Goal: Task Accomplishment & Management: Manage account settings

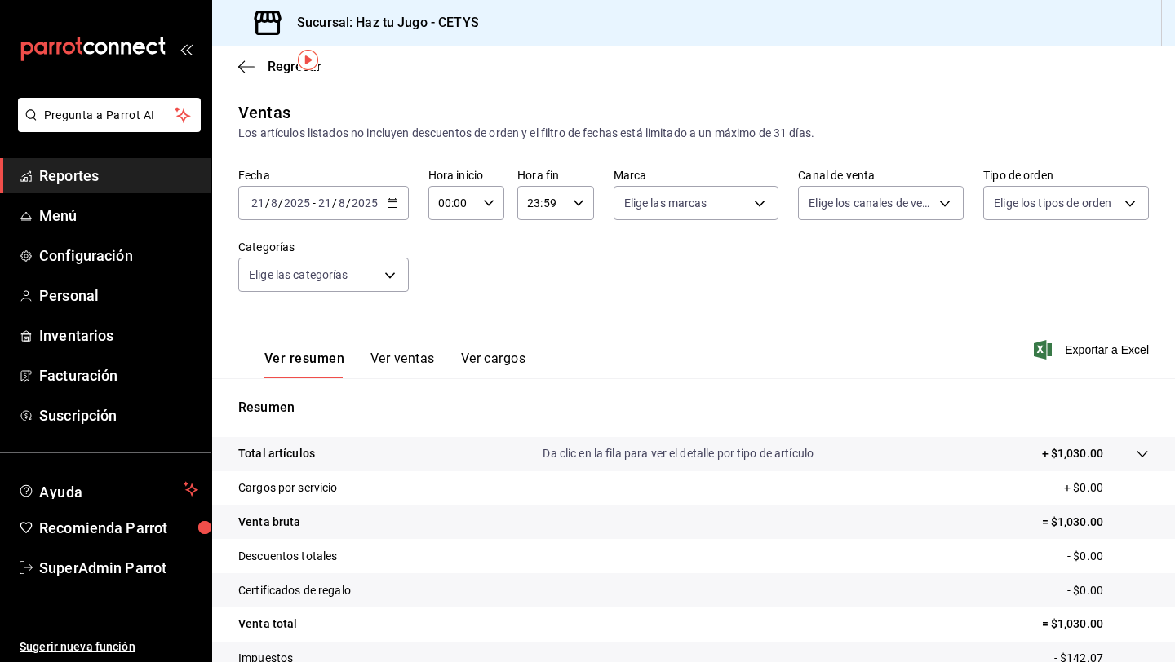
scroll to position [53, 0]
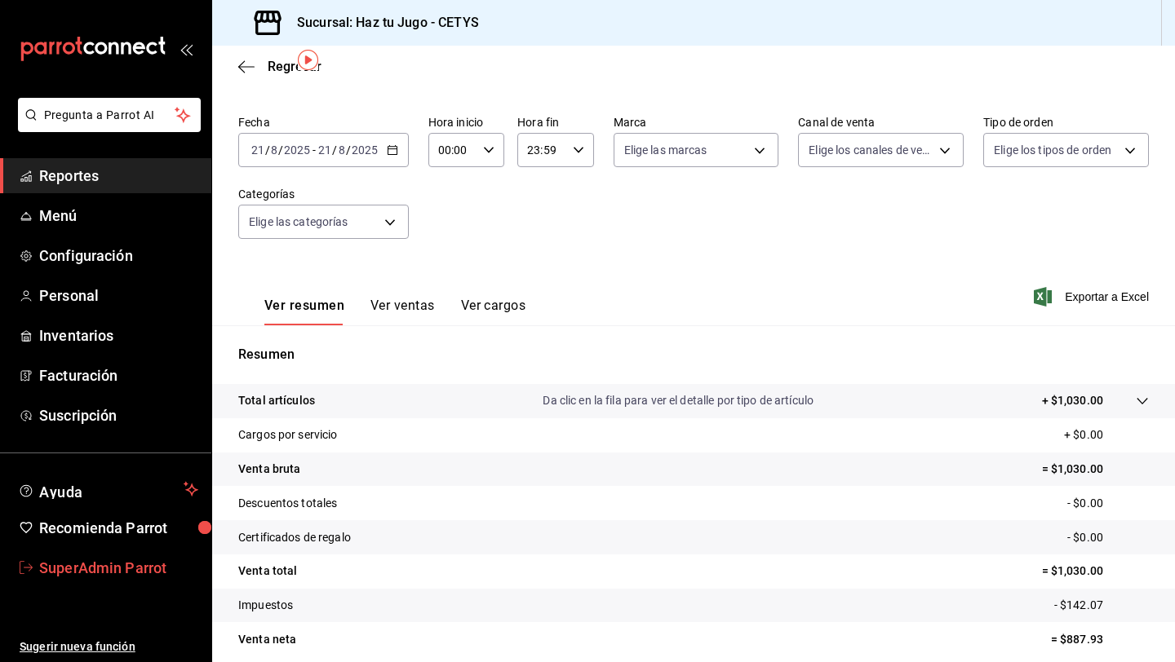
click at [126, 569] on span "SuperAdmin Parrot" at bounding box center [118, 568] width 159 height 22
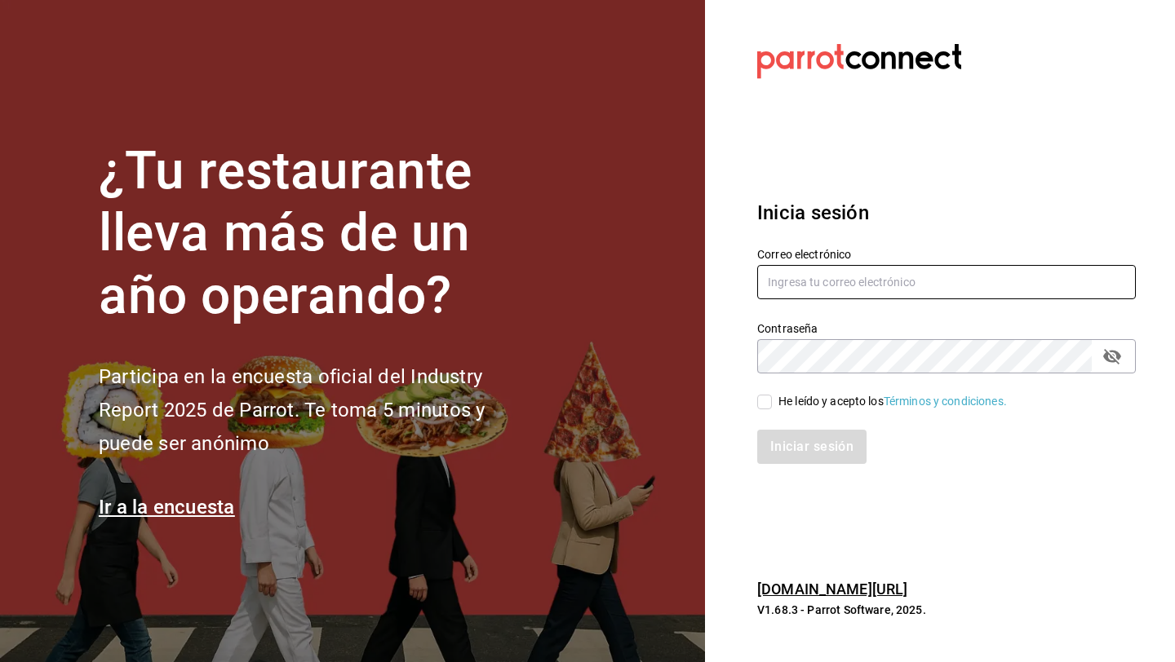
click at [818, 297] on input "text" at bounding box center [946, 282] width 378 height 34
type input "jantaasianpub@lapaz.com"
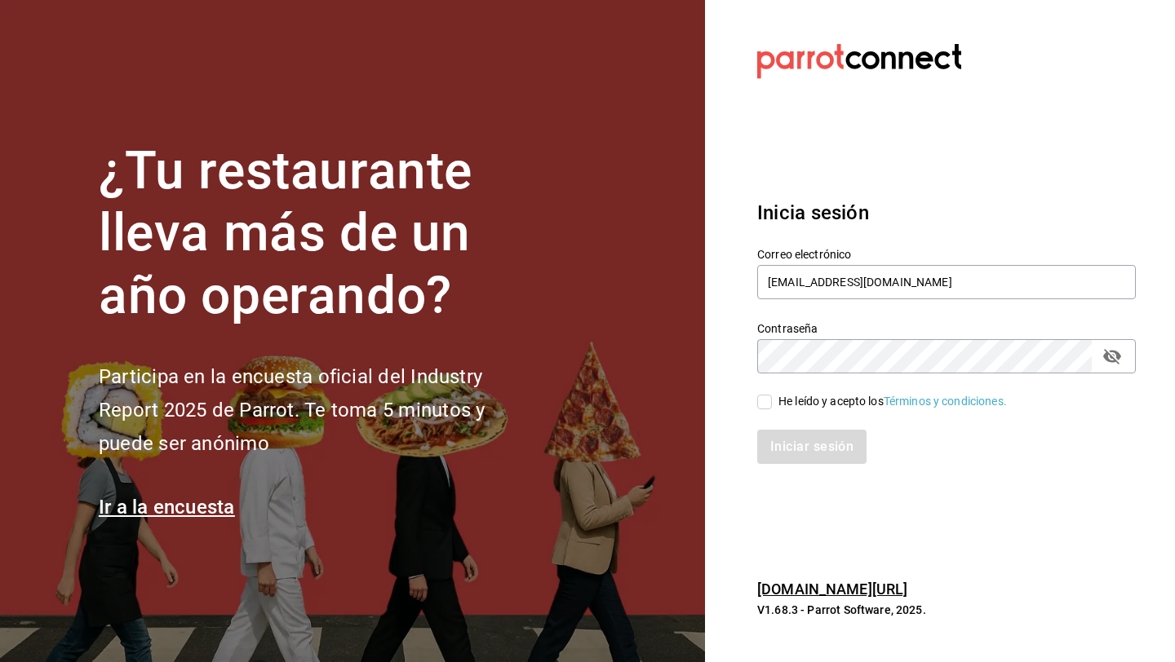
click at [805, 401] on div "He leído y acepto los Términos y condiciones." at bounding box center [892, 401] width 228 height 17
click at [772, 401] on input "He leído y acepto los Términos y condiciones." at bounding box center [764, 402] width 15 height 15
checkbox input "true"
click at [802, 446] on button "Iniciar sesión" at bounding box center [812, 447] width 111 height 34
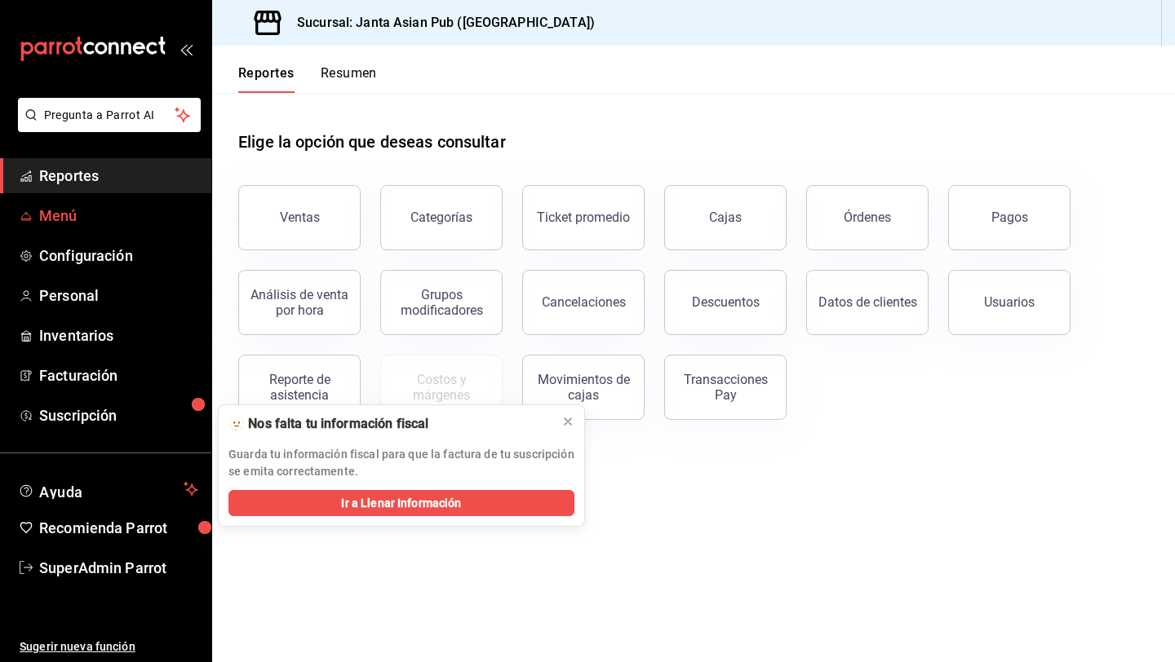
click at [126, 214] on span "Menú" at bounding box center [118, 216] width 159 height 22
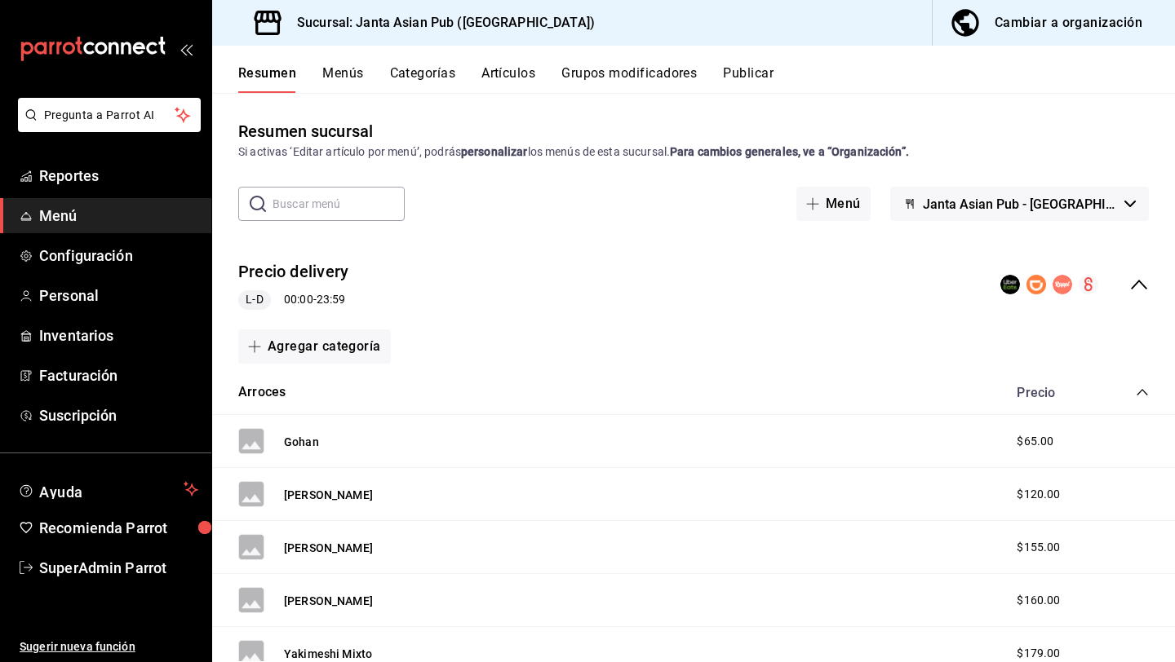
click at [749, 71] on button "Publicar" at bounding box center [748, 79] width 51 height 28
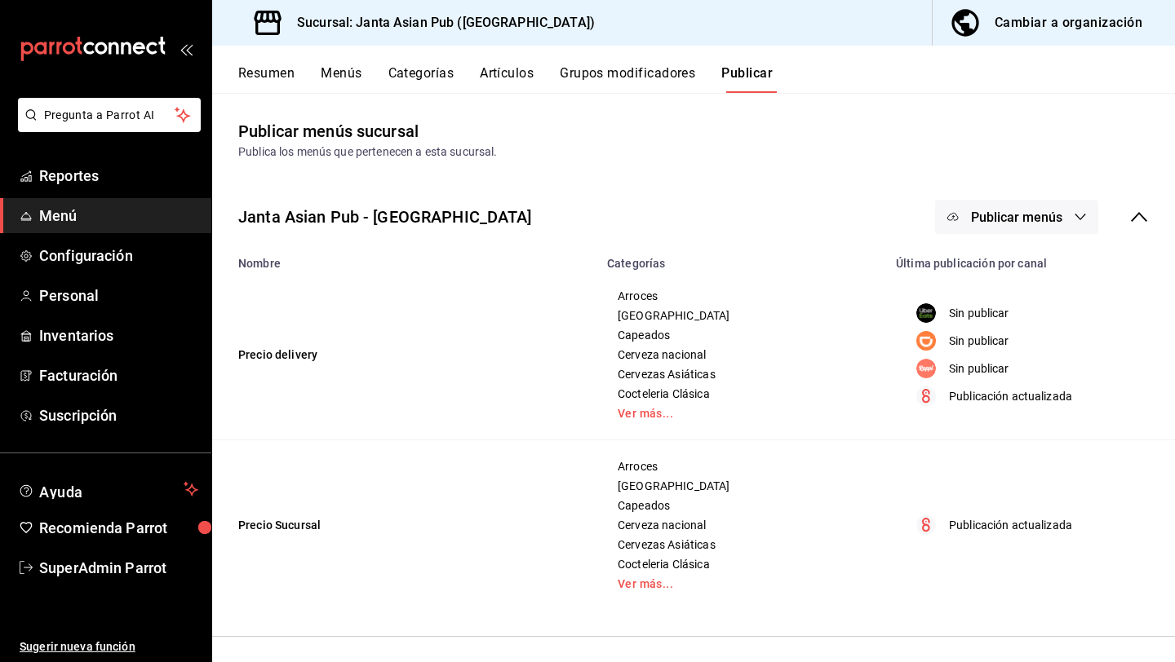
click at [1028, 214] on span "Publicar menús" at bounding box center [1016, 217] width 91 height 15
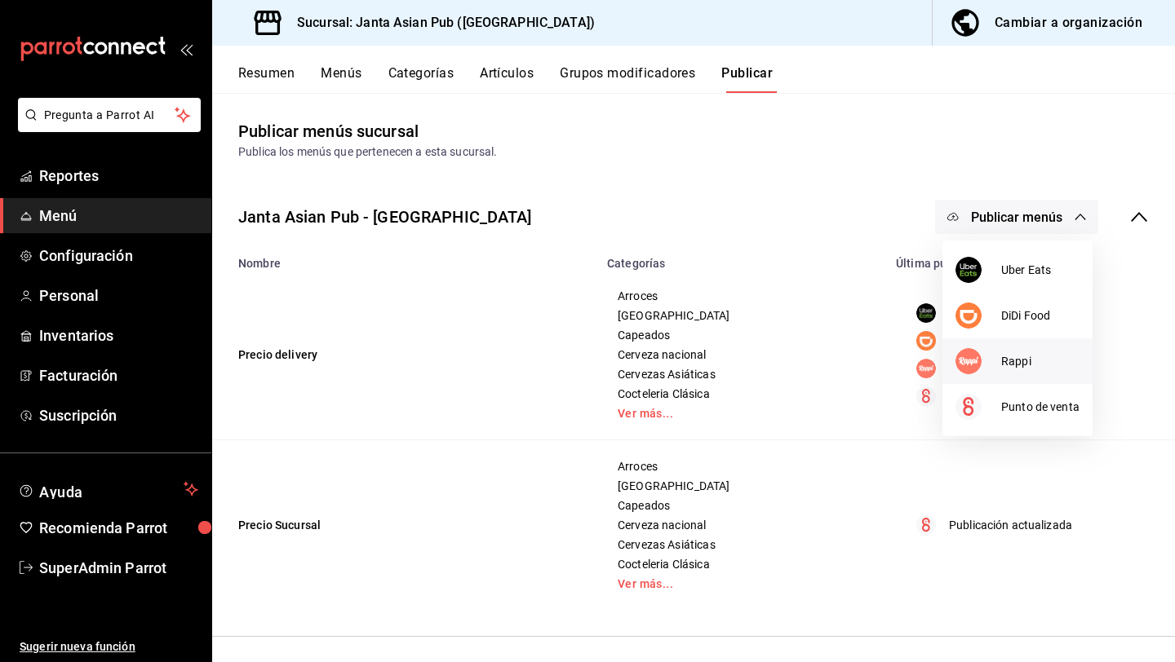
click at [1016, 361] on span "Rappi" at bounding box center [1040, 361] width 78 height 17
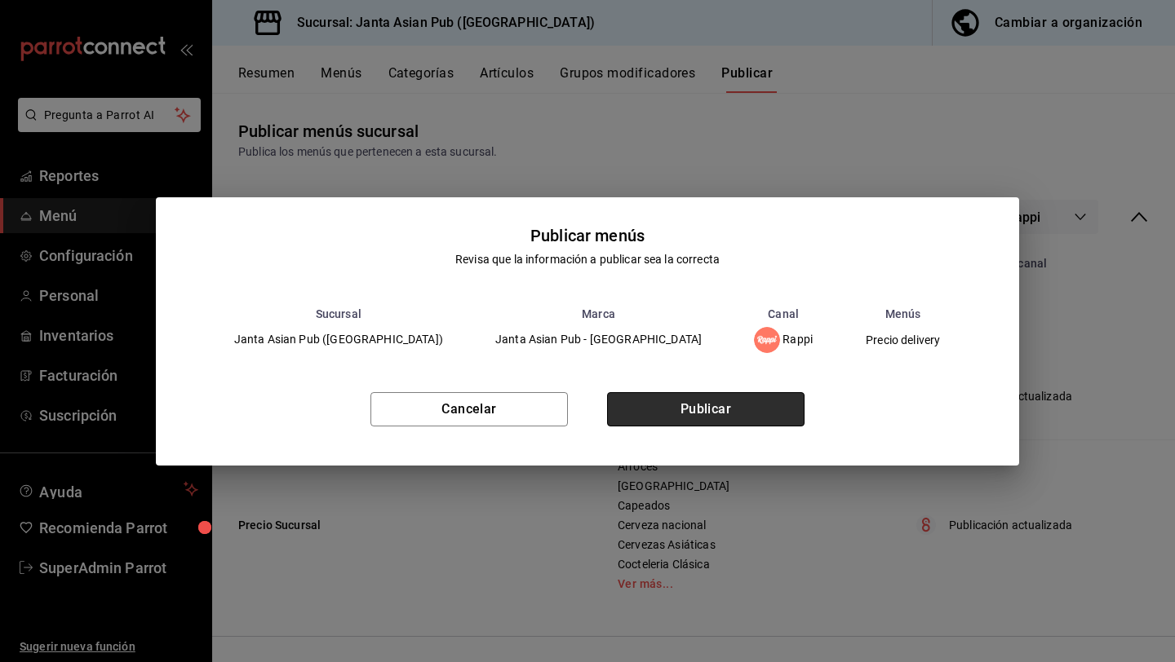
click at [693, 413] on button "Publicar" at bounding box center [705, 409] width 197 height 34
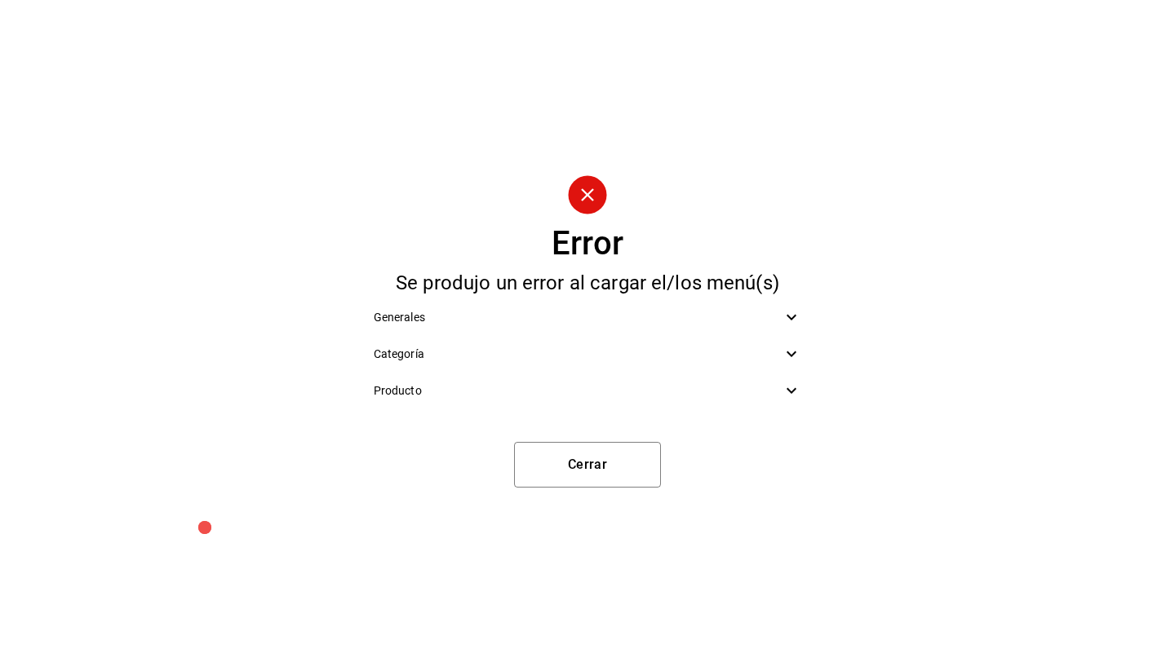
click at [783, 319] on icon at bounding box center [791, 318] width 20 height 20
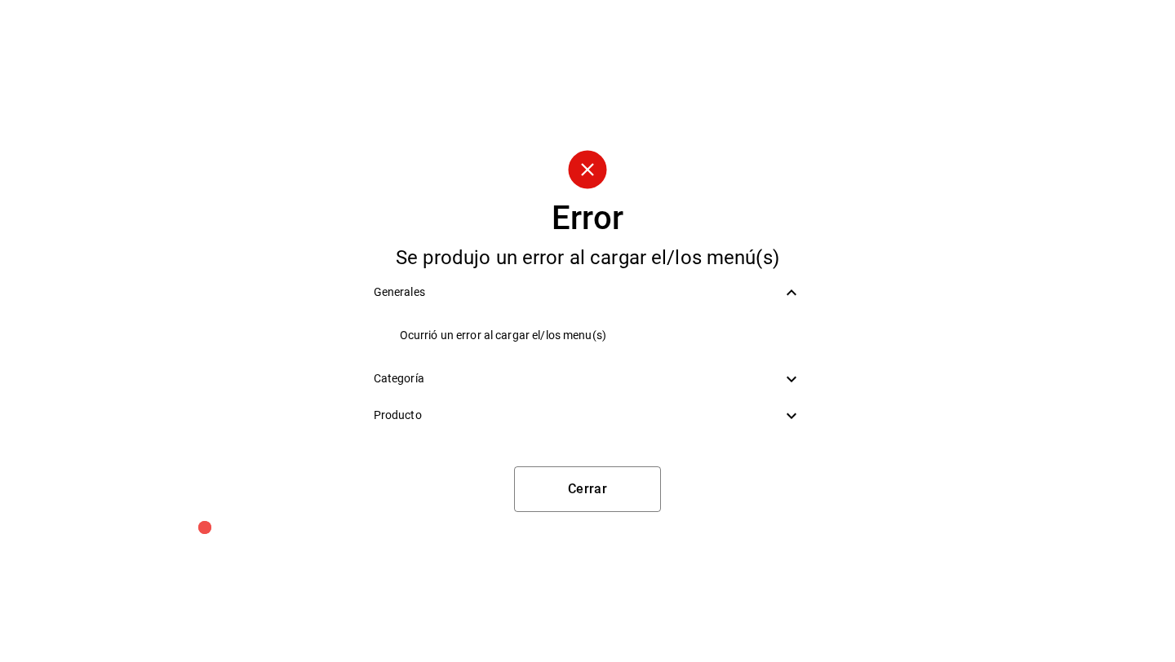
click at [789, 353] on li "Ocurrió un error al cargar el/los menu(s)" at bounding box center [588, 335] width 454 height 37
click at [789, 361] on div "Categoría" at bounding box center [588, 379] width 454 height 37
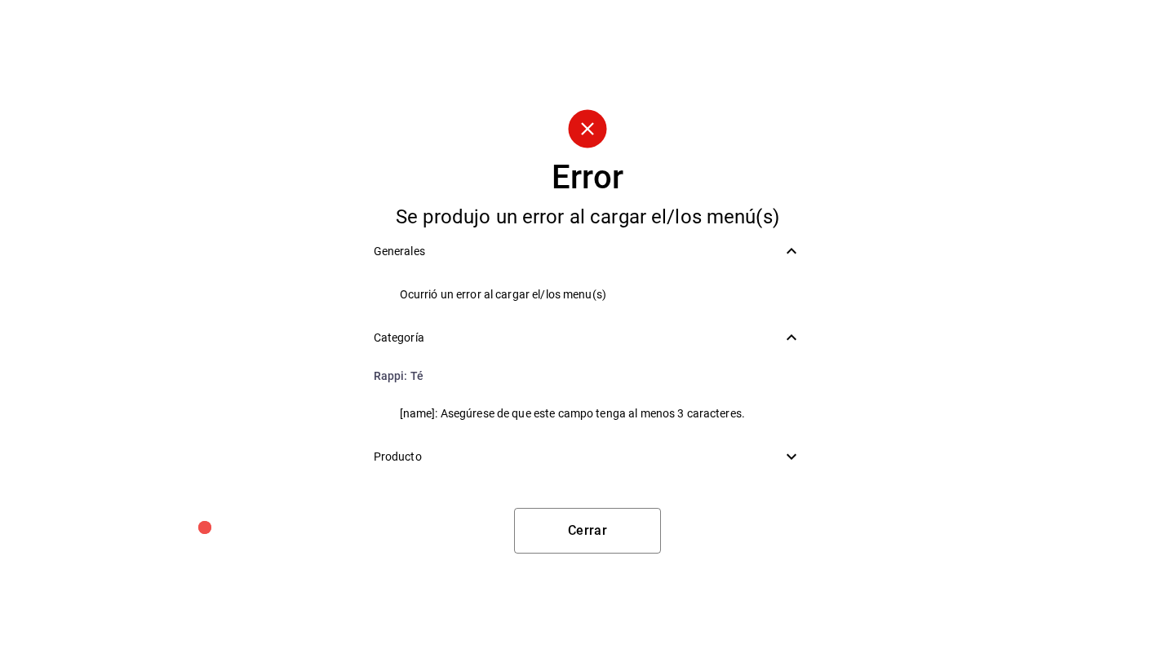
click at [795, 450] on icon at bounding box center [791, 457] width 20 height 20
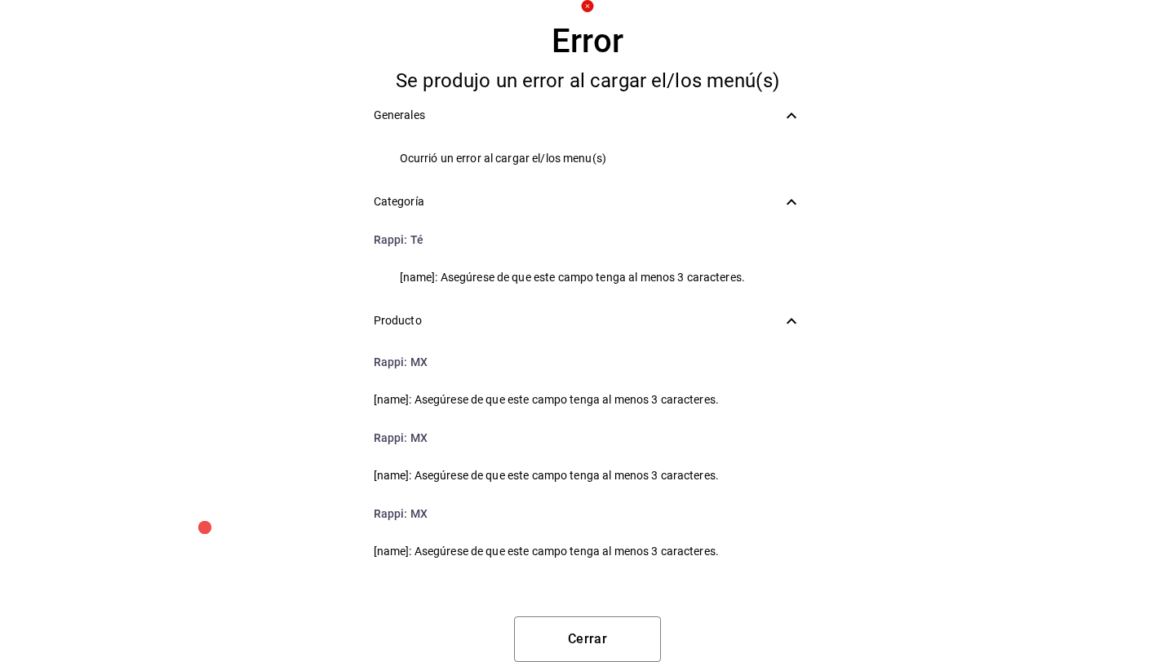
scroll to position [76, 0]
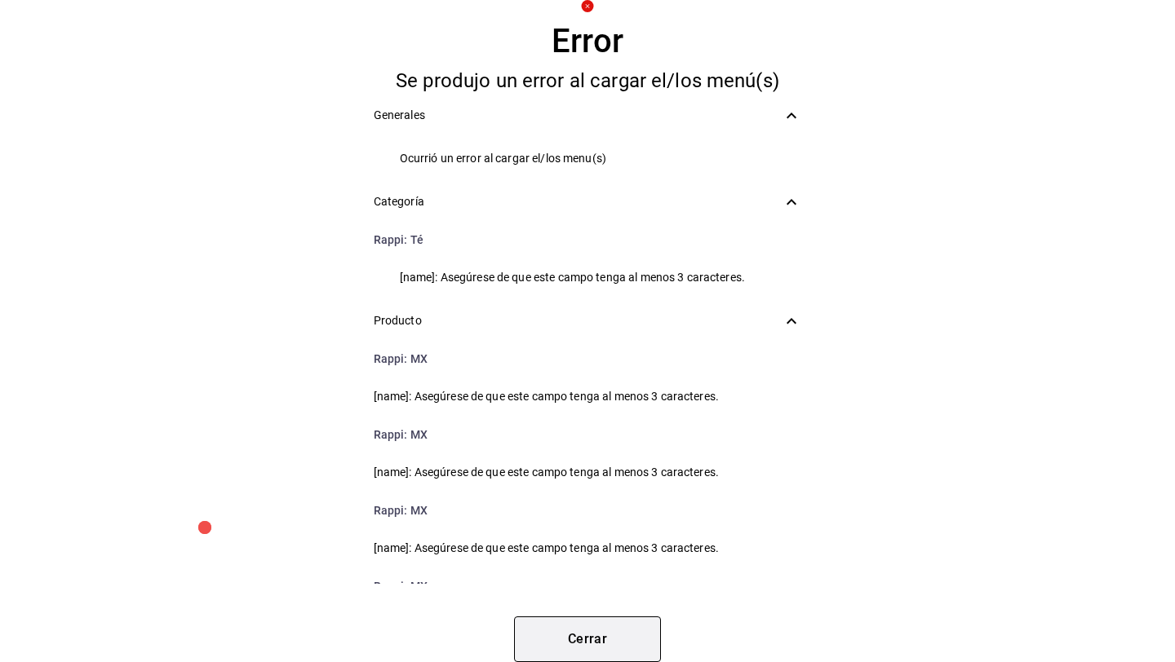
click at [593, 635] on button "Cerrar" at bounding box center [587, 640] width 147 height 46
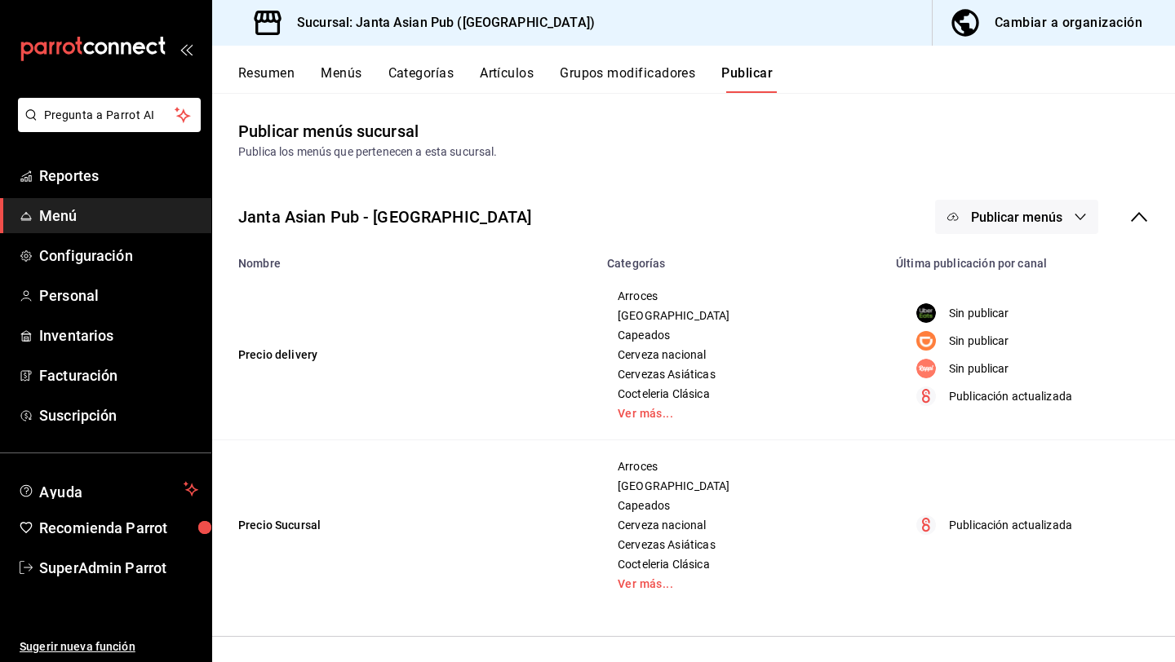
click at [781, 220] on div "Janta Asian Pub - La Paz Publicar menús" at bounding box center [693, 217] width 963 height 60
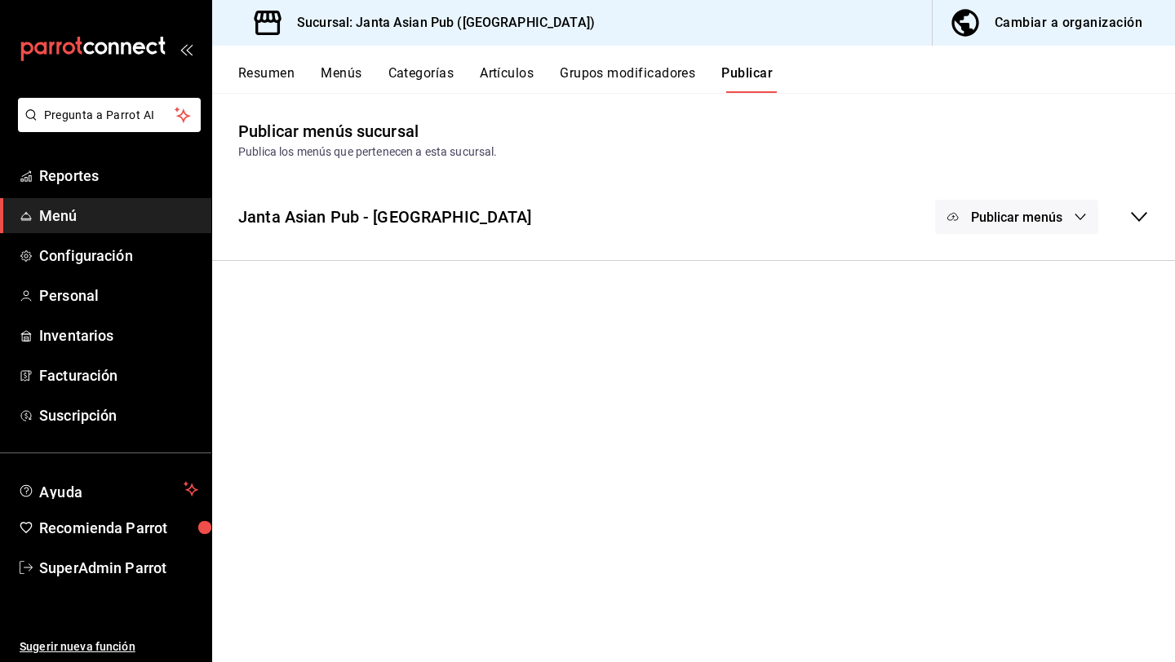
click at [1147, 216] on icon at bounding box center [1139, 217] width 20 height 20
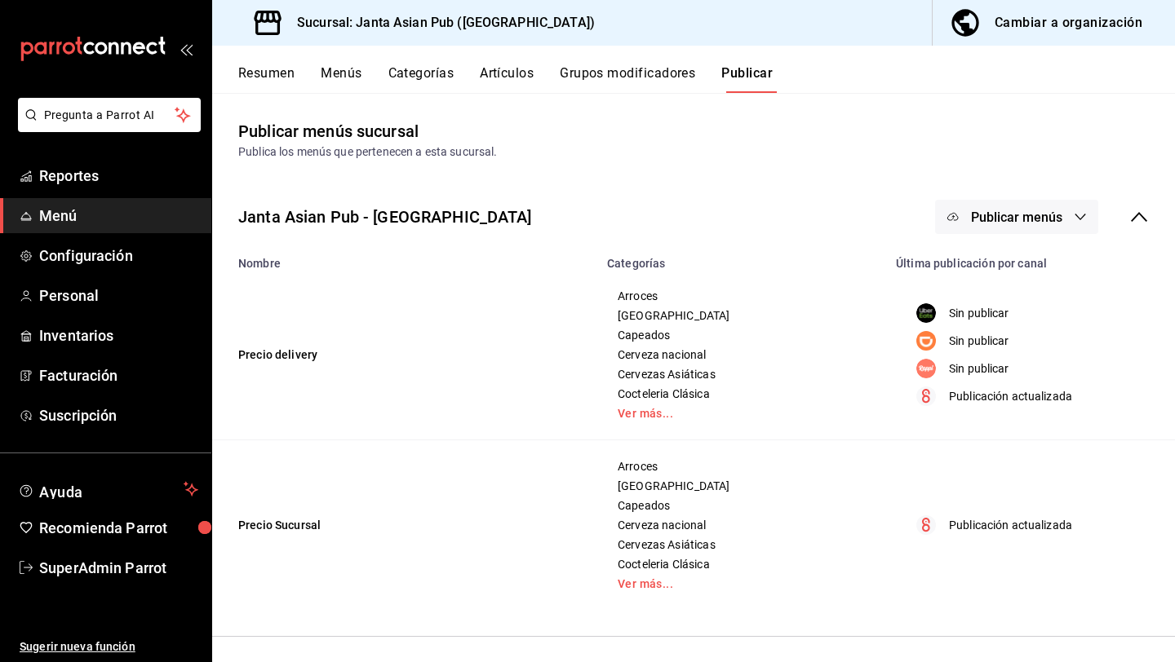
click at [343, 73] on button "Menús" at bounding box center [341, 79] width 41 height 28
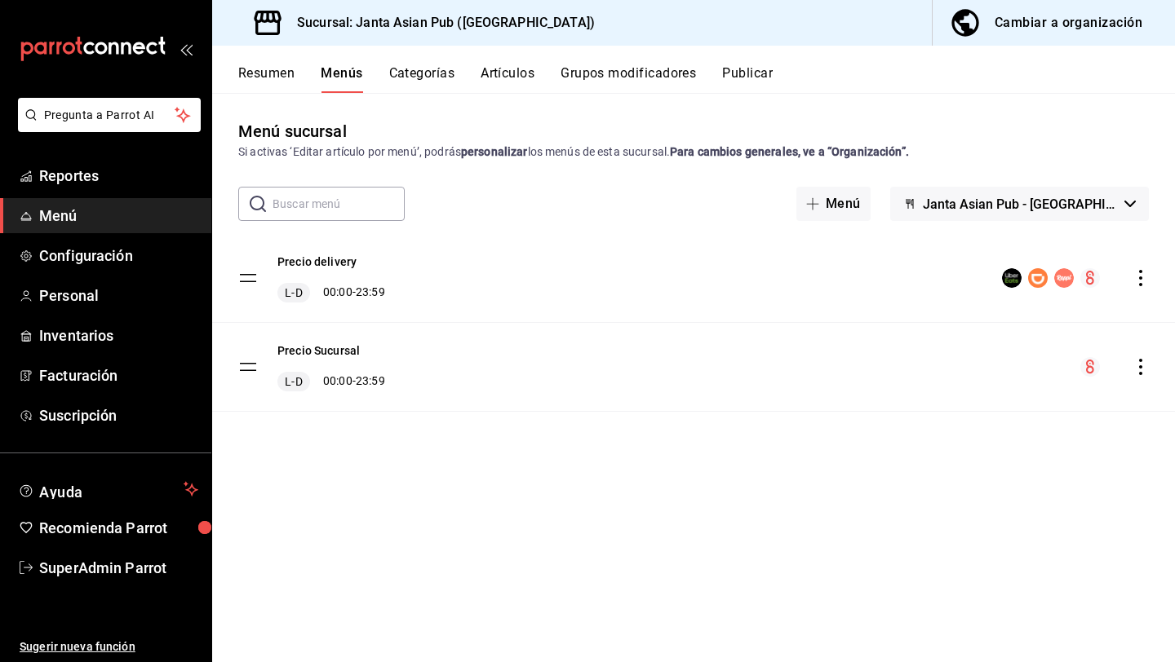
click at [276, 75] on button "Resumen" at bounding box center [266, 79] width 56 height 28
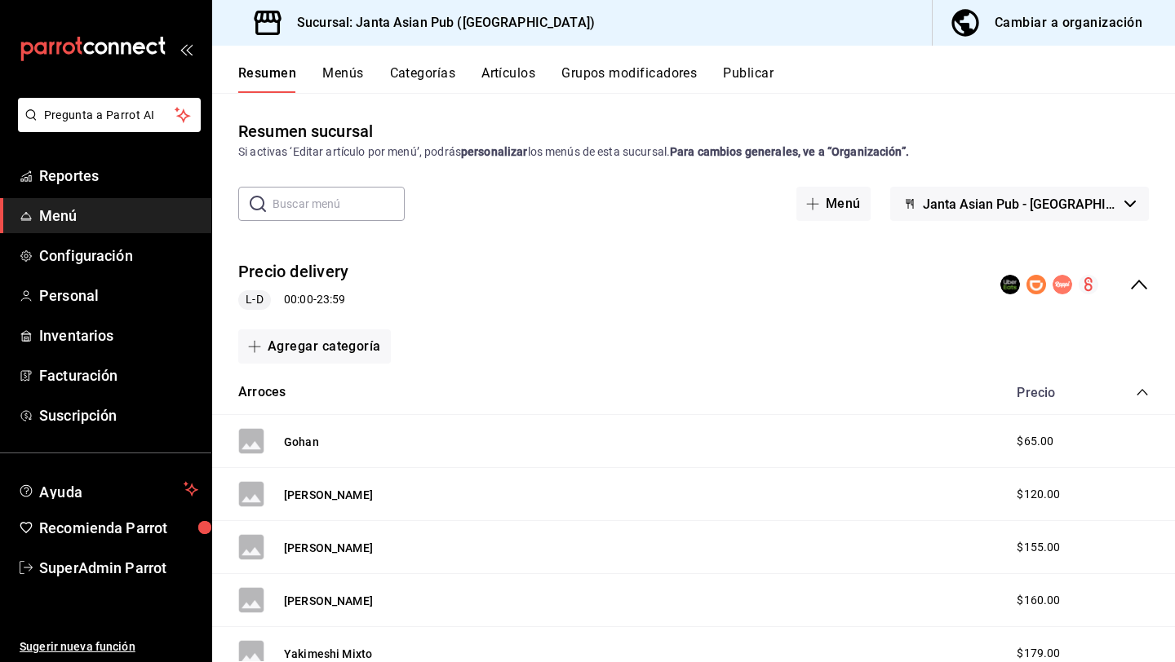
click at [339, 63] on div "Resumen Menús Categorías Artículos Grupos modificadores Publicar" at bounding box center [693, 69] width 963 height 47
click at [340, 71] on button "Menús" at bounding box center [342, 79] width 41 height 28
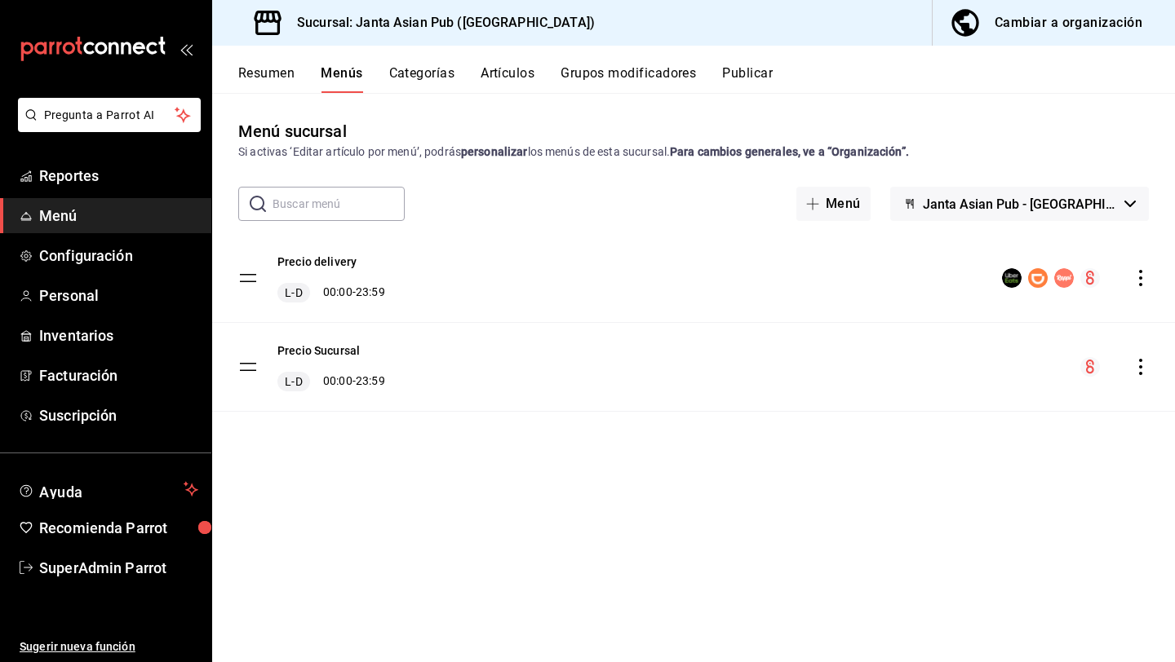
click at [408, 76] on button "Categorías" at bounding box center [422, 79] width 66 height 28
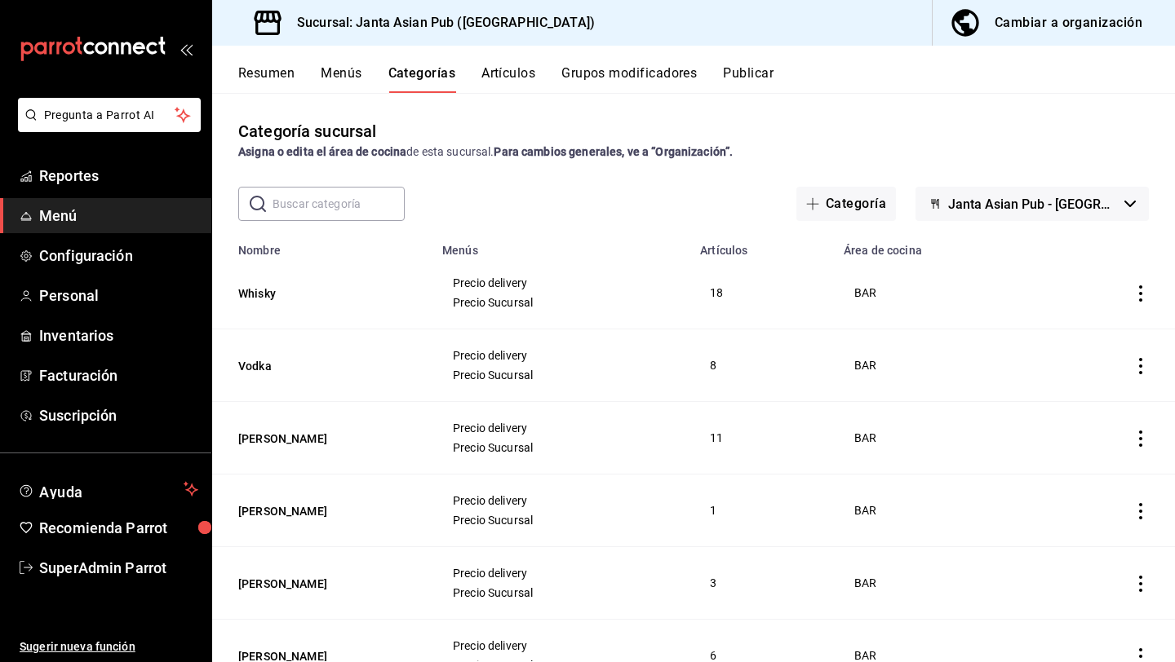
click at [736, 70] on button "Publicar" at bounding box center [748, 79] width 51 height 28
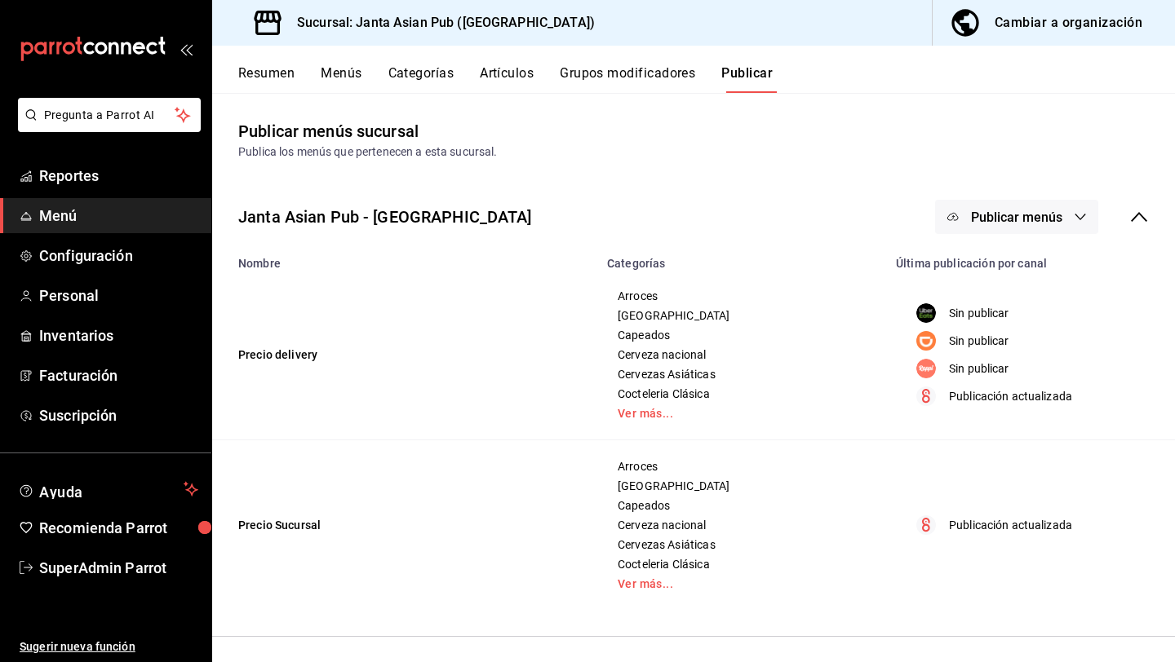
click at [1064, 227] on button "Publicar menús" at bounding box center [1016, 217] width 163 height 34
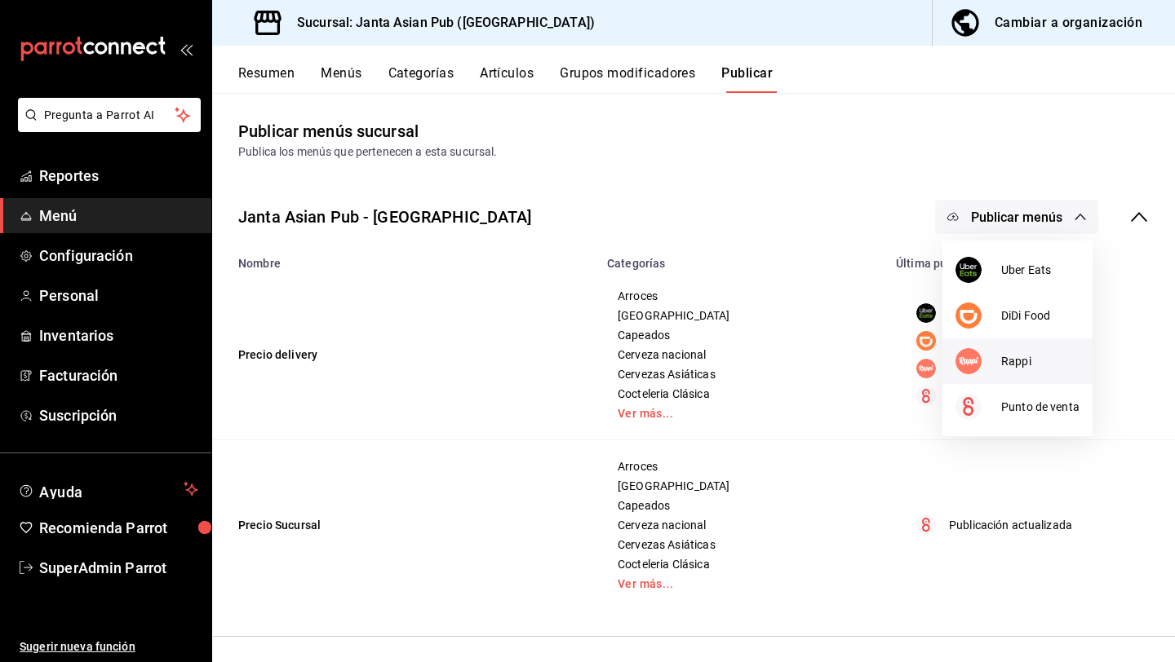
click at [1001, 368] on span "Rappi" at bounding box center [1040, 361] width 78 height 17
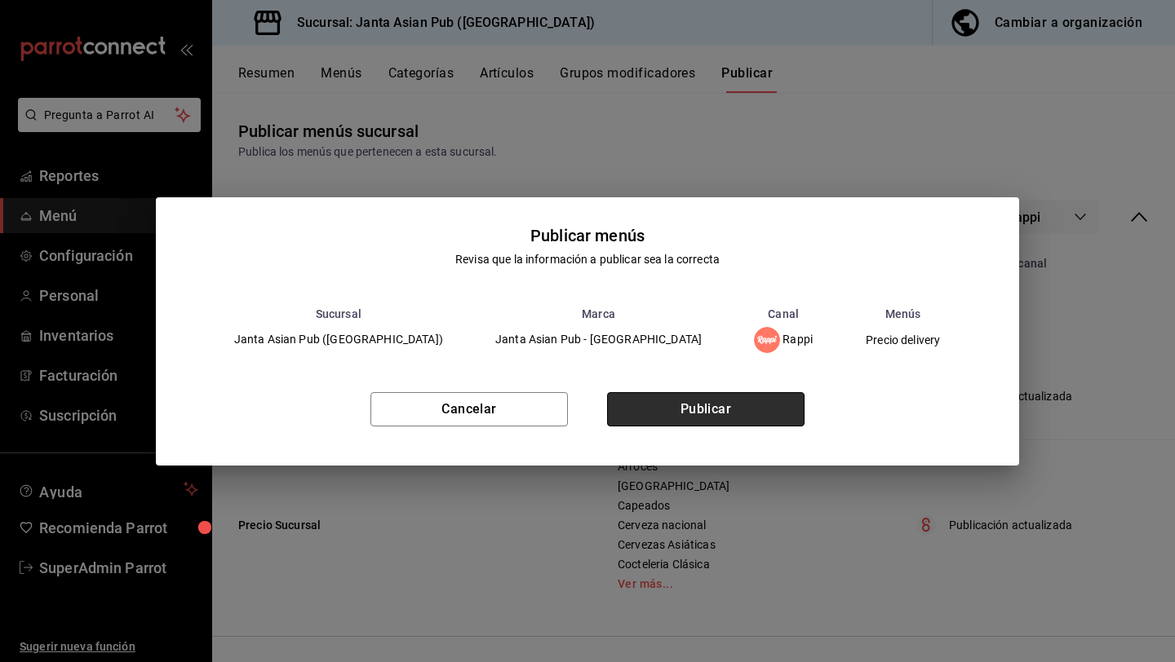
click at [777, 414] on button "Publicar" at bounding box center [705, 409] width 197 height 34
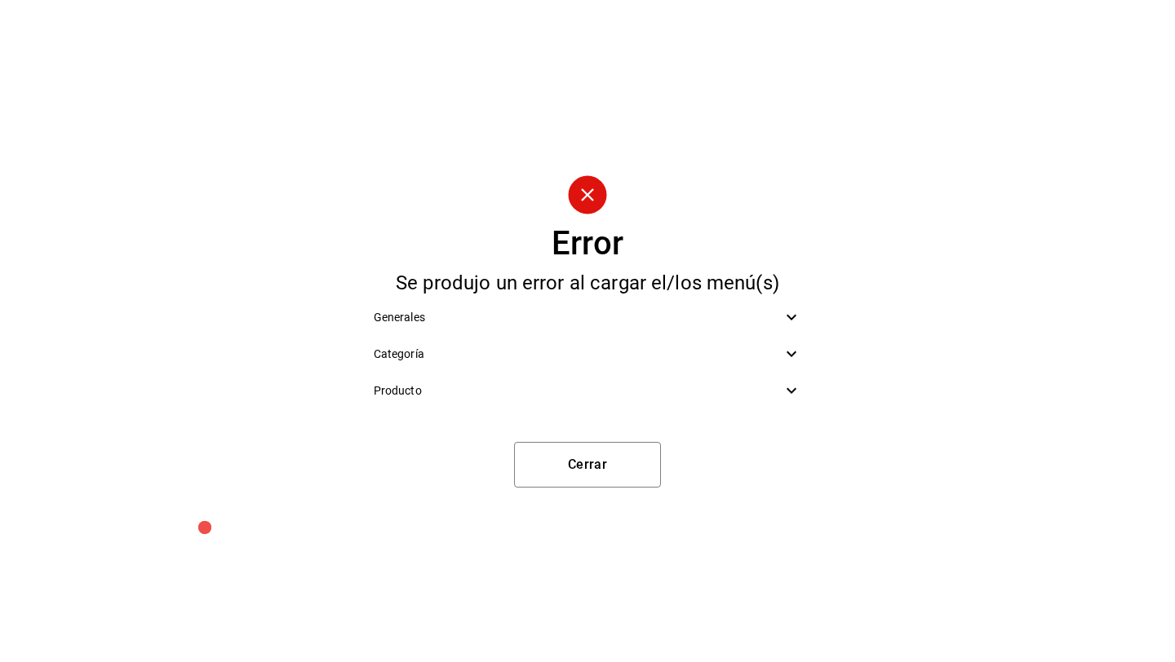
click at [794, 324] on icon at bounding box center [791, 318] width 20 height 20
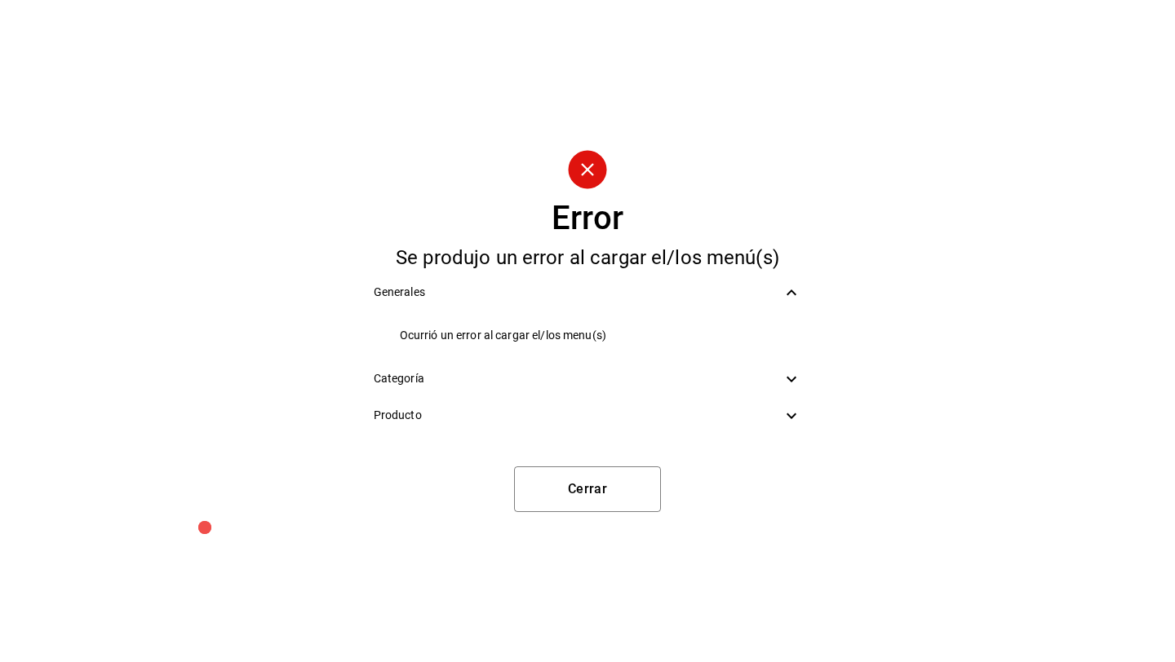
click at [786, 295] on icon at bounding box center [791, 293] width 20 height 20
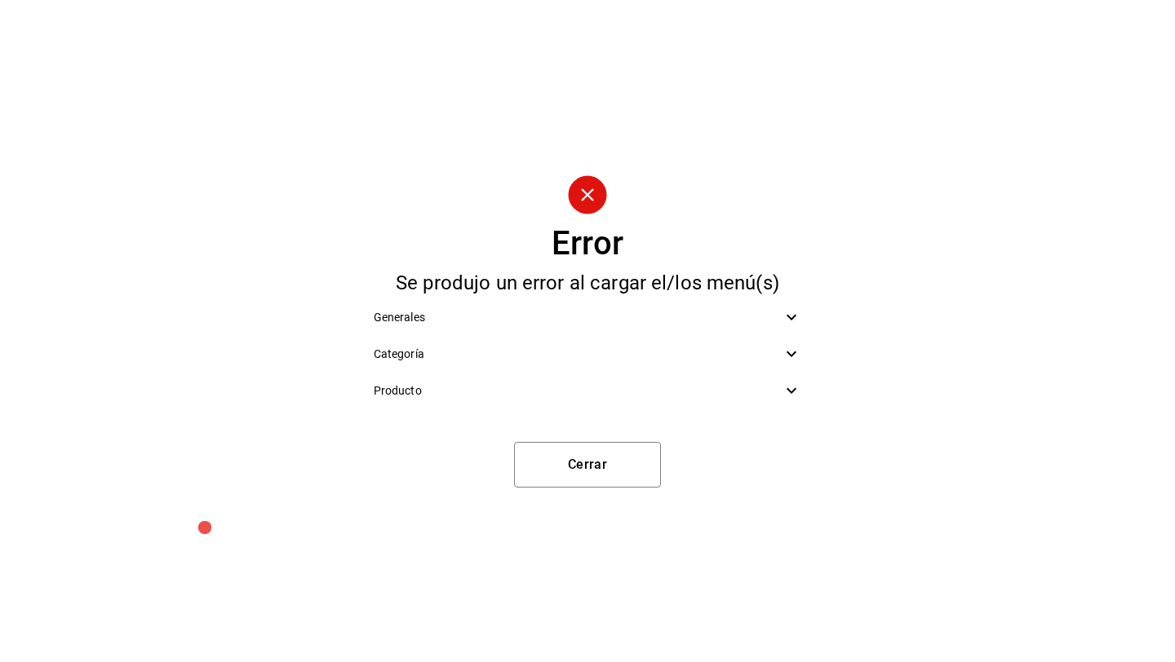
click at [790, 350] on icon at bounding box center [791, 354] width 20 height 20
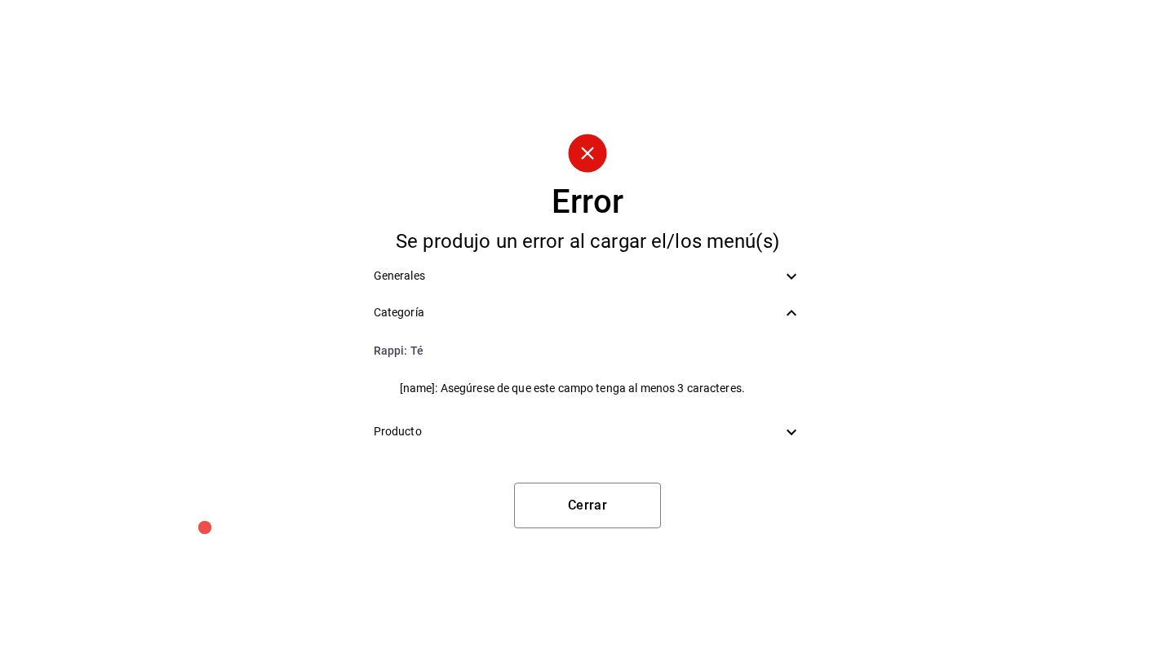
click at [790, 433] on icon at bounding box center [791, 432] width 10 height 6
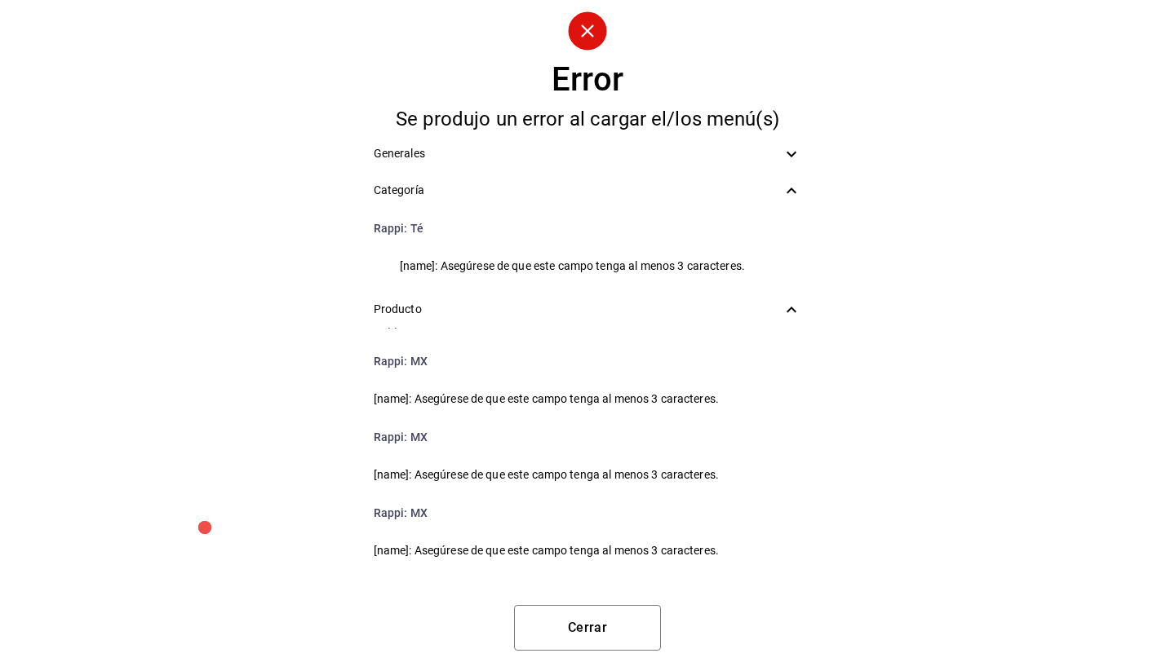
scroll to position [141, 0]
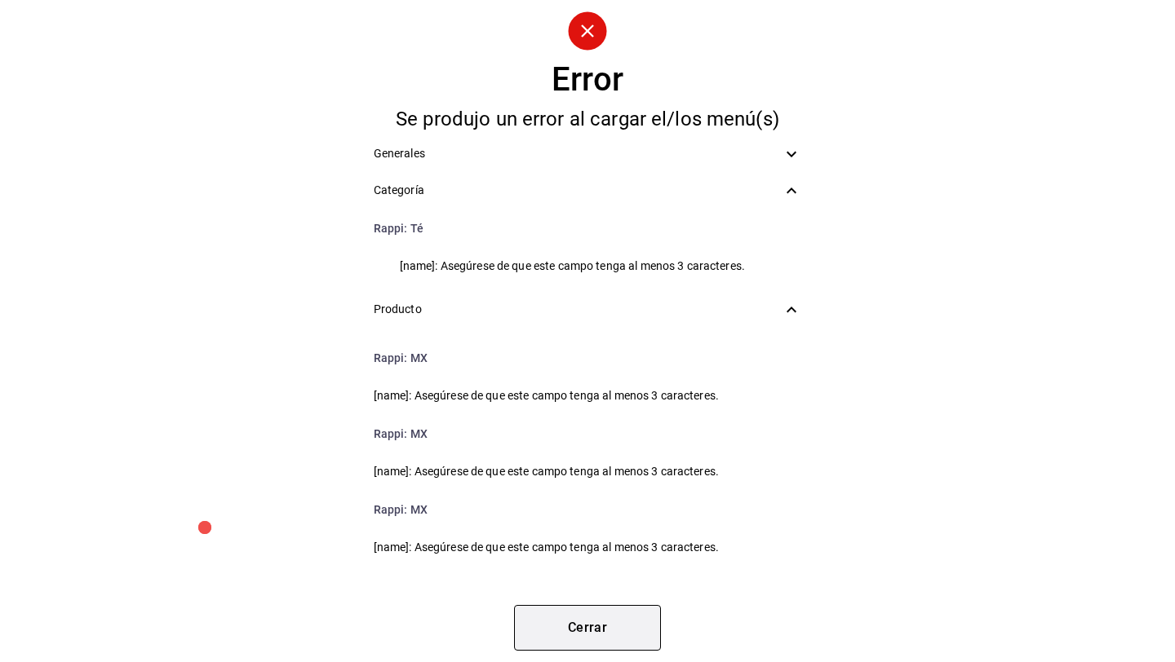
click at [578, 626] on button "Cerrar" at bounding box center [587, 628] width 147 height 46
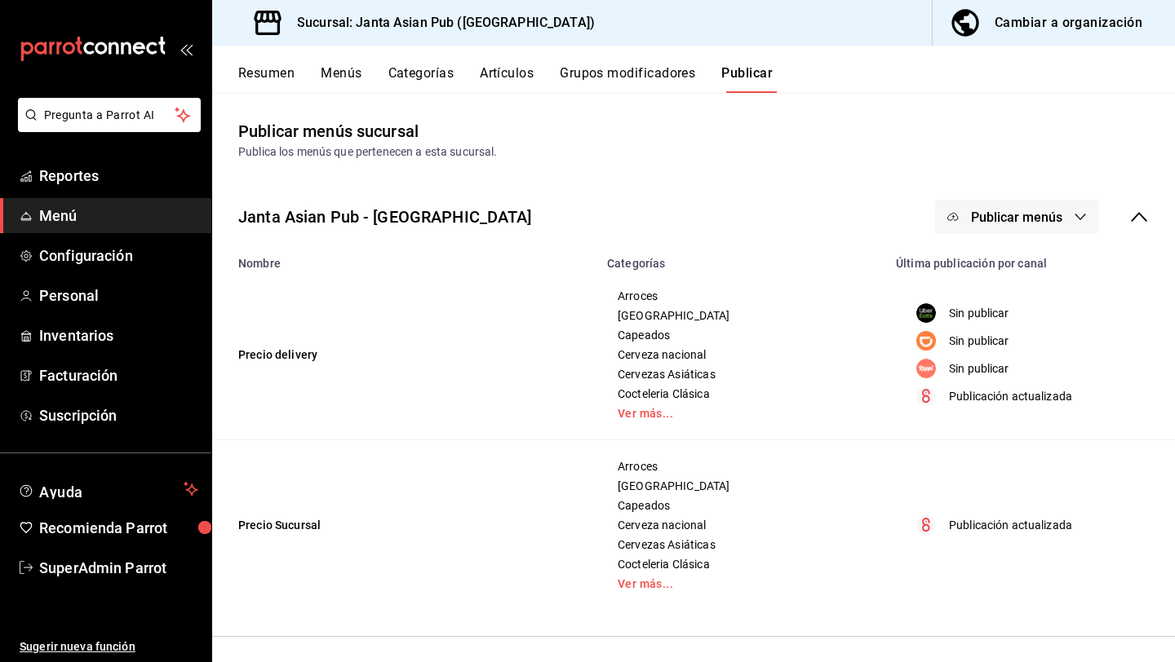
click at [416, 65] on button "Categorías" at bounding box center [421, 79] width 66 height 28
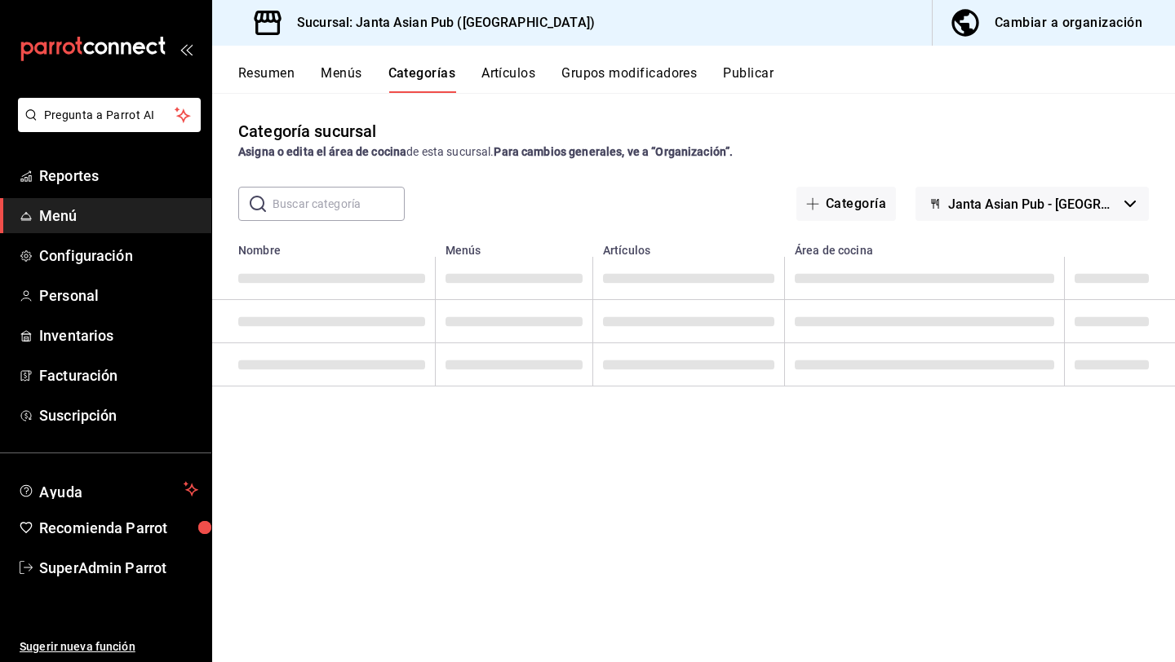
click at [505, 65] on button "Artículos" at bounding box center [508, 79] width 54 height 28
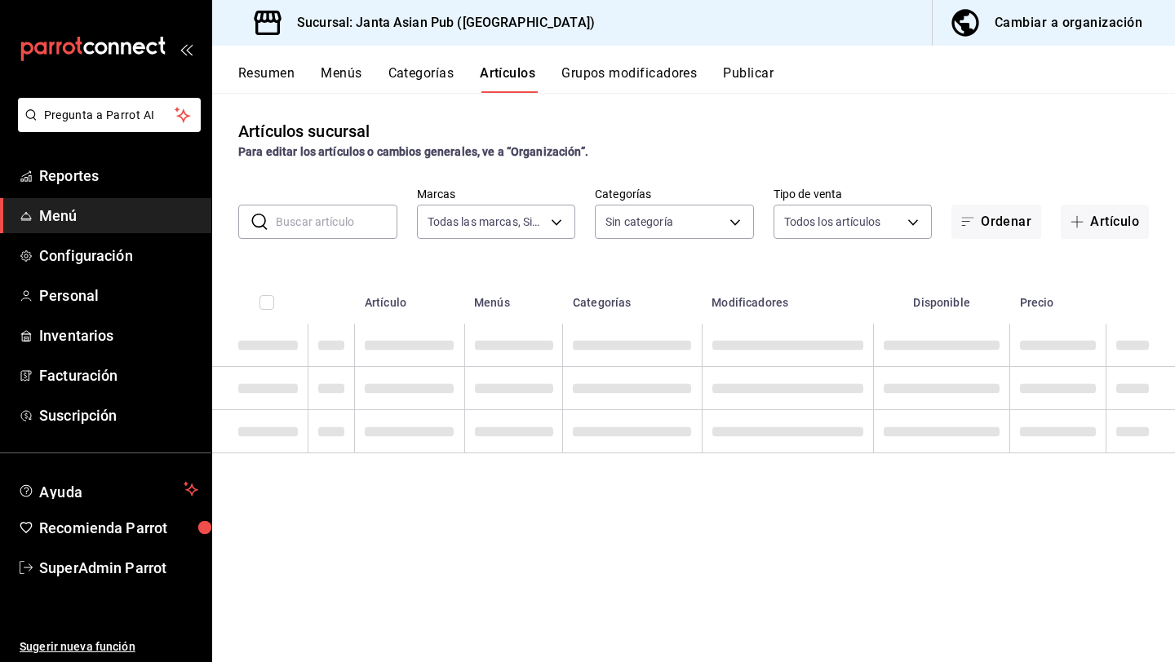
type input "1db30118-5670-46c3-9d09-b77bd7bb8fe6"
type input "54f267fd-3a26-423e-9599-ceaad96627e7,a937e8d9-5aa0-4689-9956-2e980446810f,a7b78…"
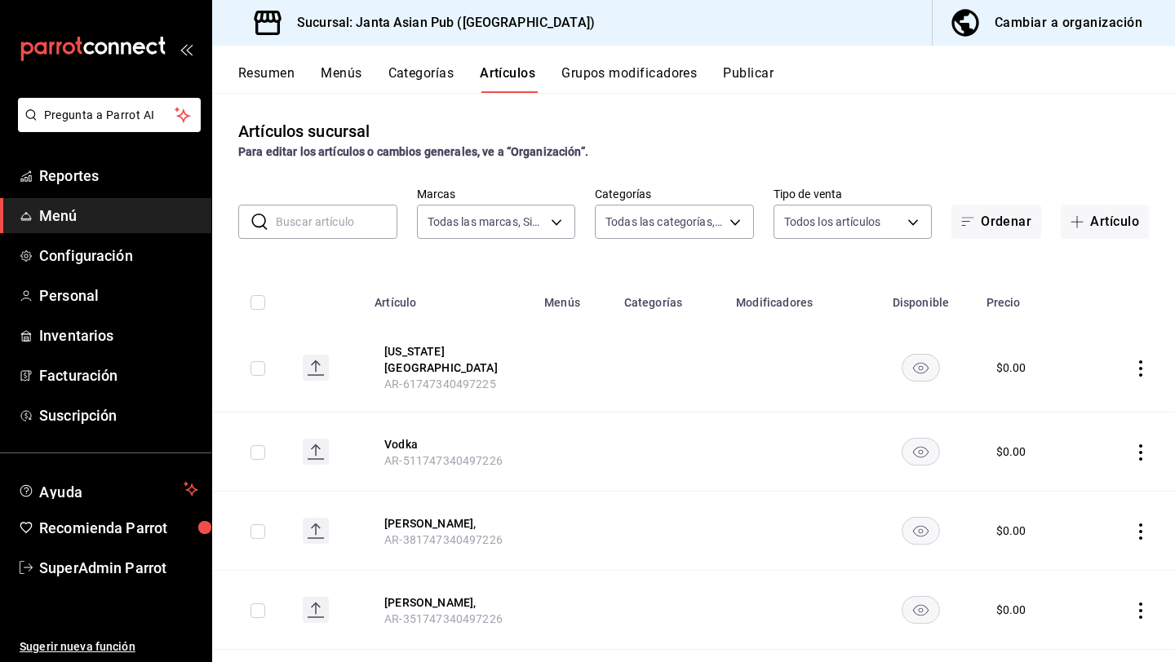
click at [294, 217] on input "text" at bounding box center [337, 222] width 122 height 33
click at [325, 228] on input "te" at bounding box center [337, 222] width 122 height 33
type input "té"
click at [1006, 34] on button "Cambiar a organización" at bounding box center [1046, 23] width 229 height 46
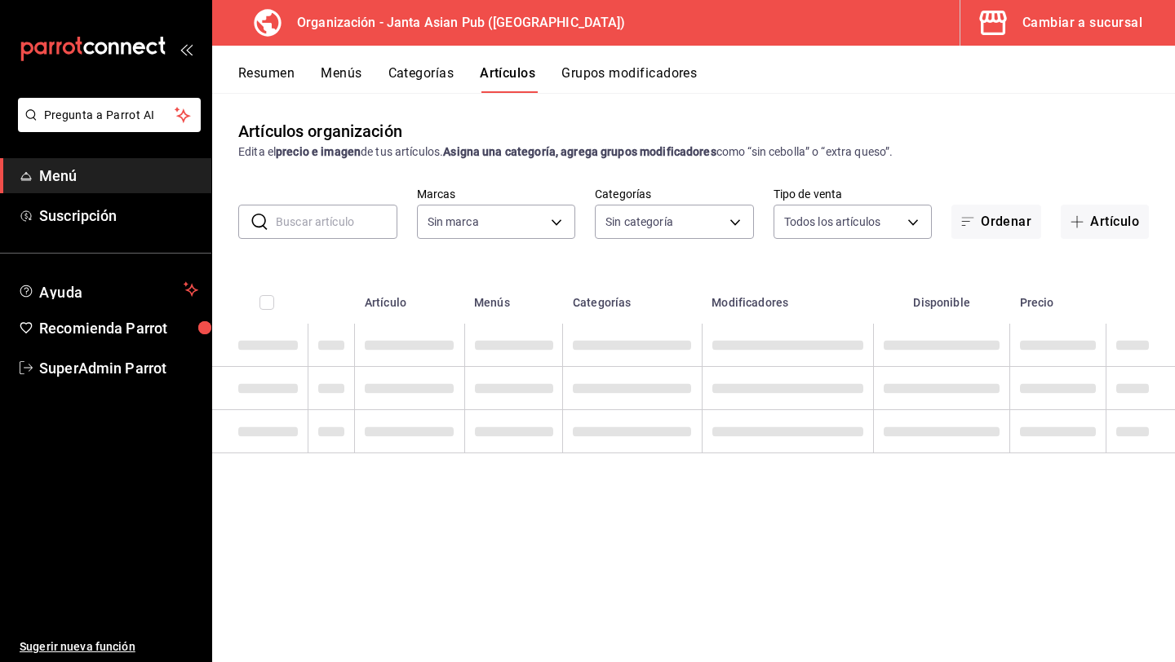
type input "62a9cc13-91a4-48c6-ab20-90032d514fa5"
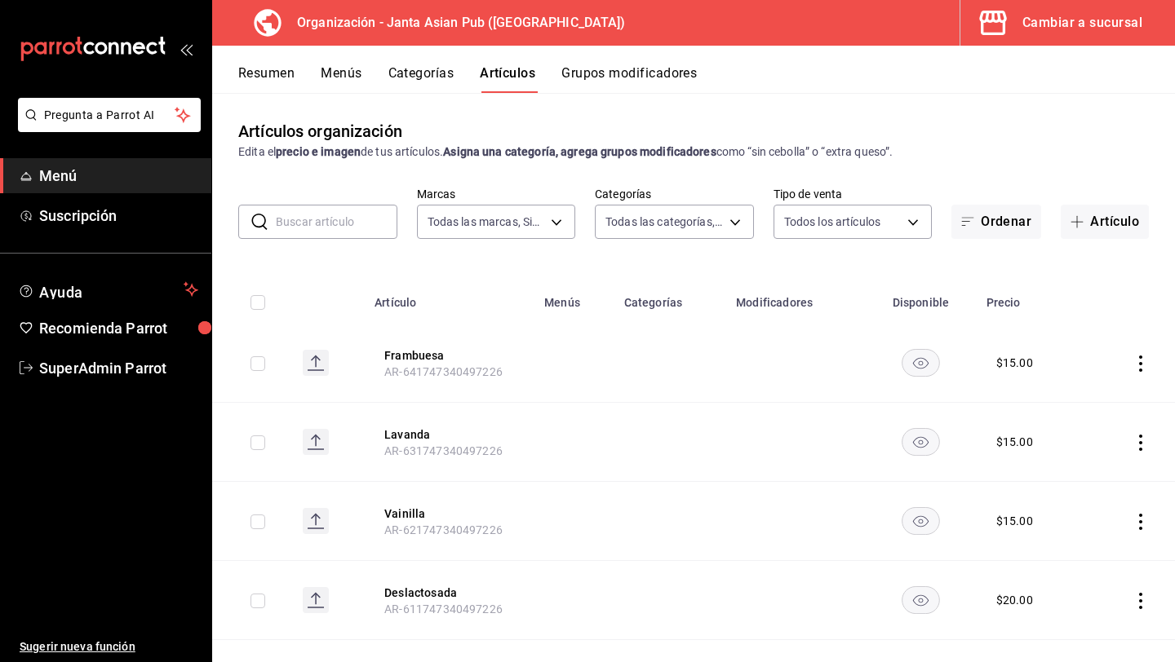
type input "83c6ca66-799f-43a2-a4ec-e73860f58f92,3da8f6b1-5d7b-4ec6-b8e8-747dfe24bc3e,54416…"
click at [286, 216] on input "text" at bounding box center [337, 222] width 122 height 33
type input "t"
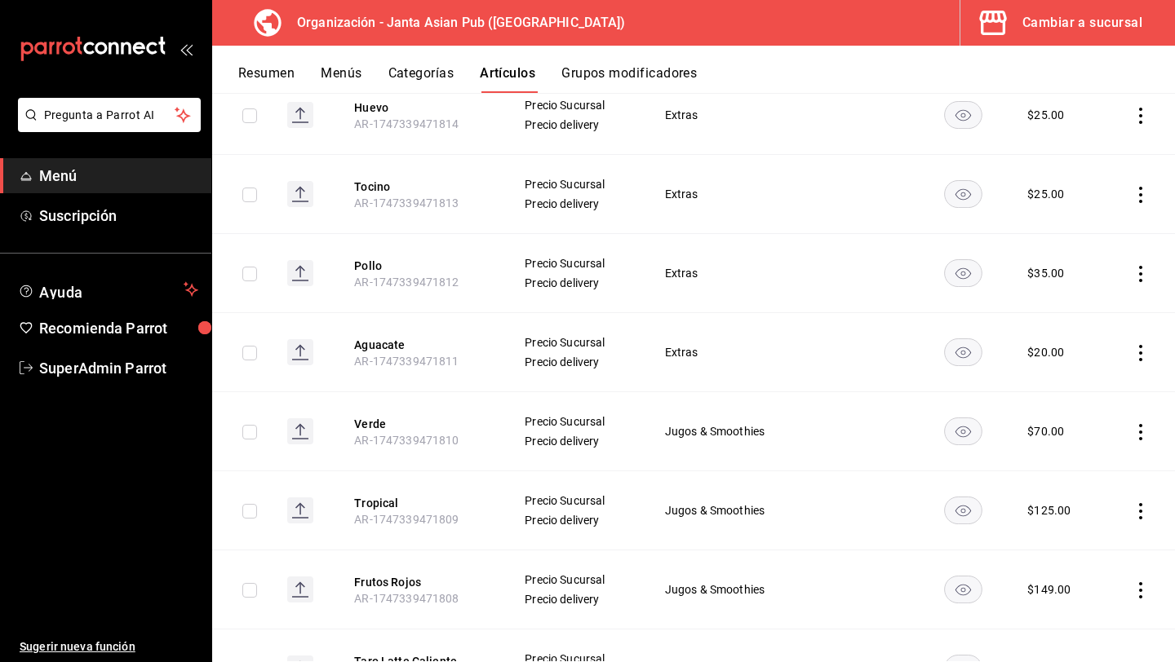
scroll to position [6079, 0]
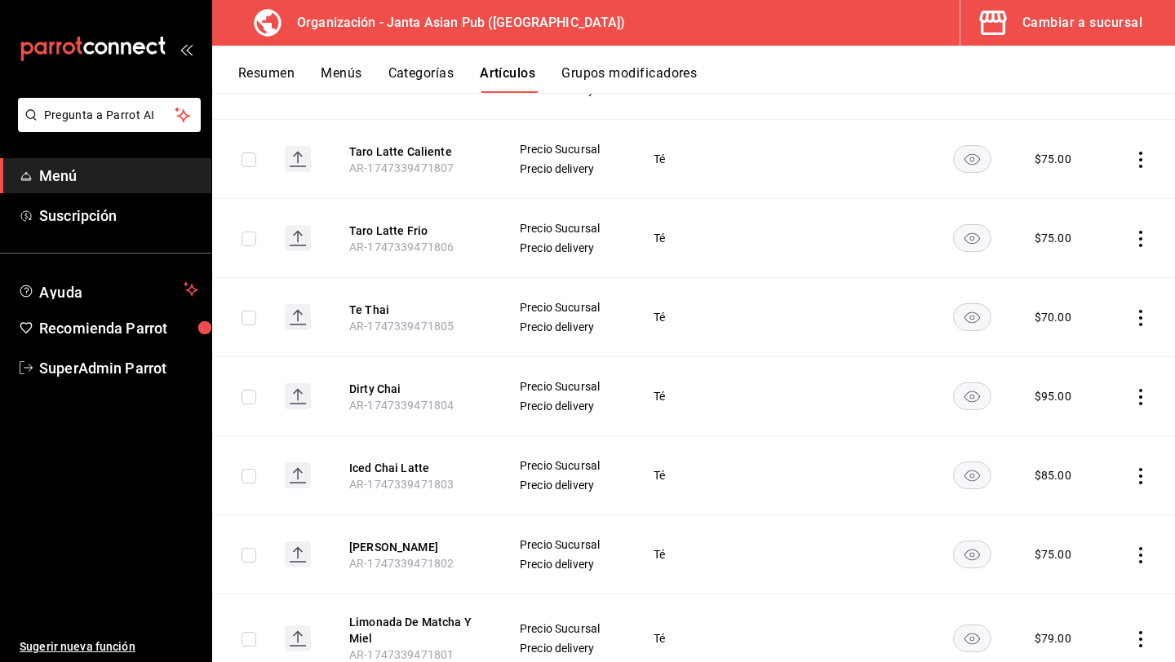
click at [414, 76] on button "Categorías" at bounding box center [421, 79] width 66 height 28
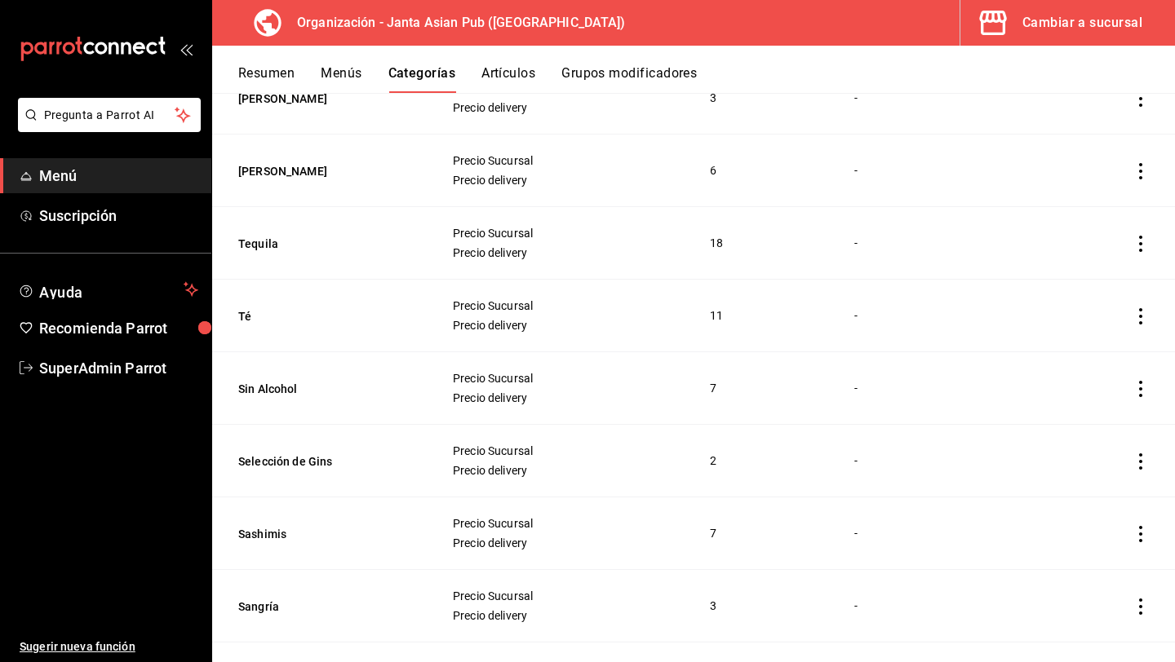
scroll to position [491, 0]
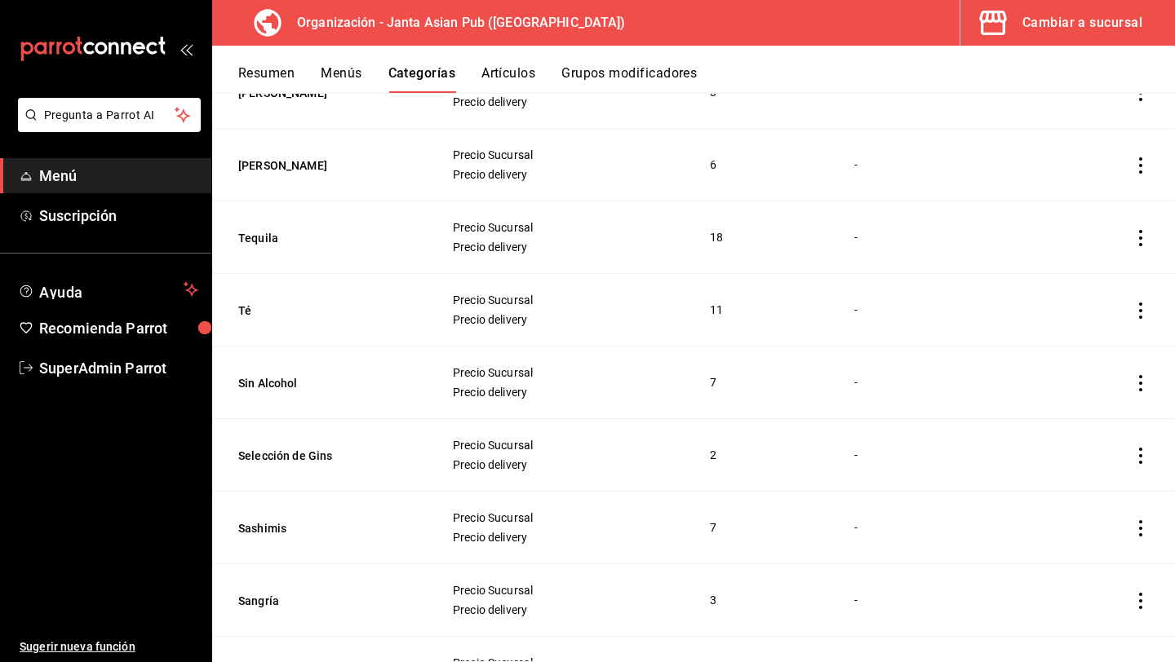
click at [1140, 309] on icon "actions" at bounding box center [1140, 311] width 3 height 16
click at [1080, 351] on span "Editar" at bounding box center [1091, 348] width 42 height 17
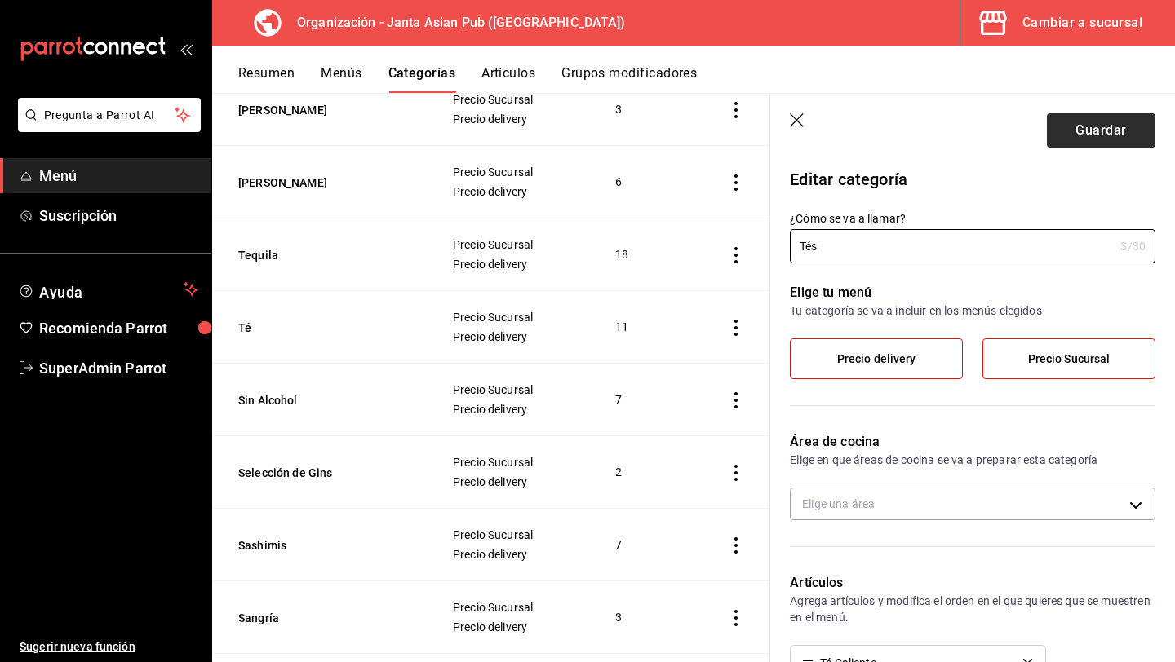
type input "Tés"
click at [1078, 140] on button "Guardar" at bounding box center [1101, 130] width 108 height 34
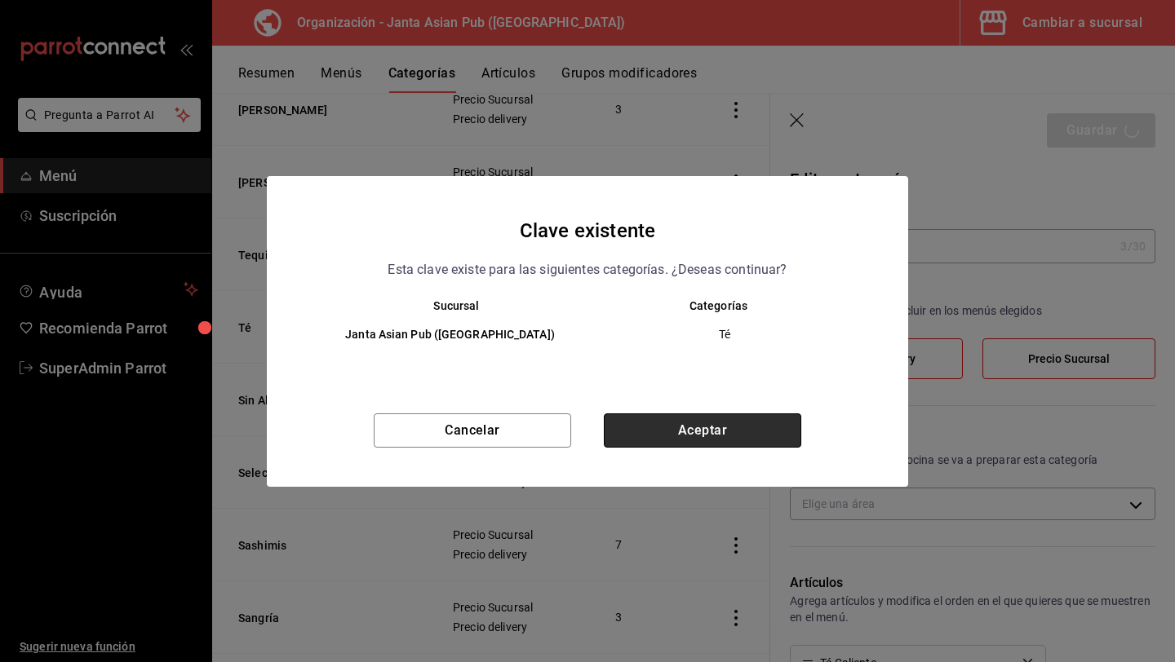
click at [671, 433] on button "Aceptar" at bounding box center [702, 431] width 197 height 34
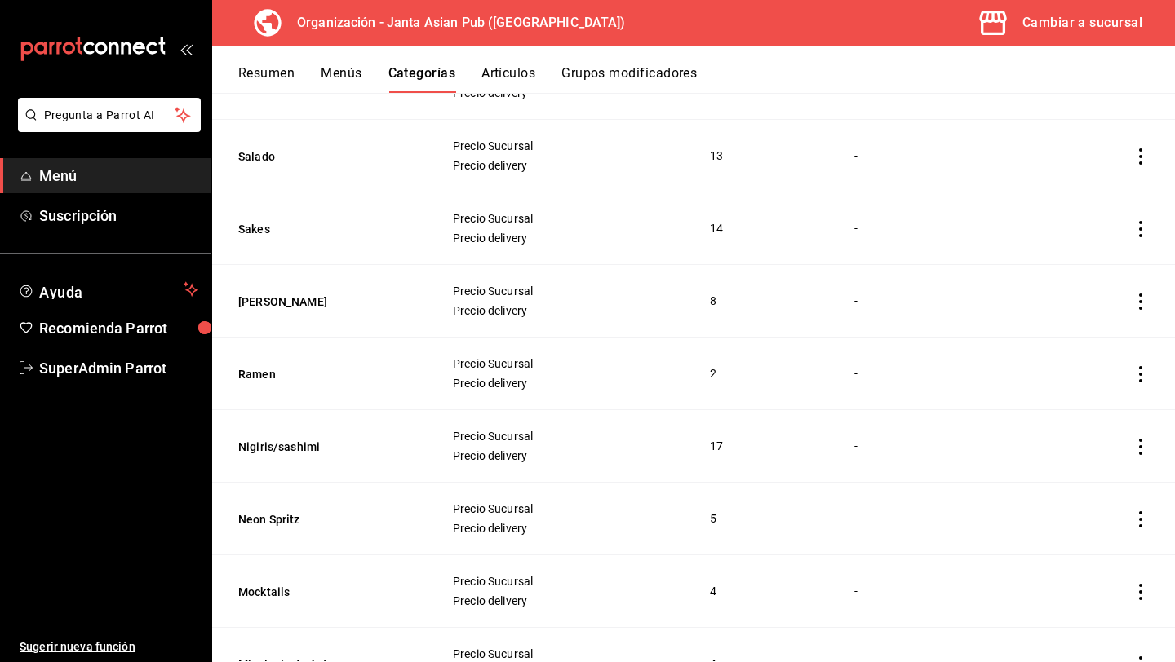
scroll to position [1018, 0]
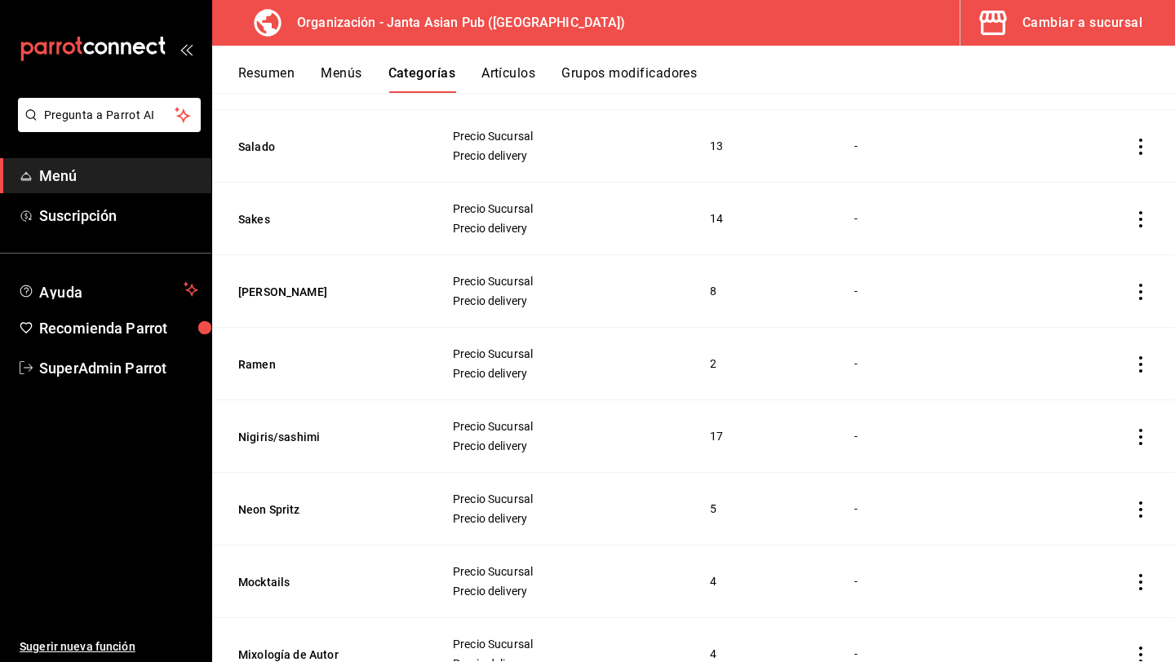
click at [277, 81] on button "Resumen" at bounding box center [266, 79] width 56 height 28
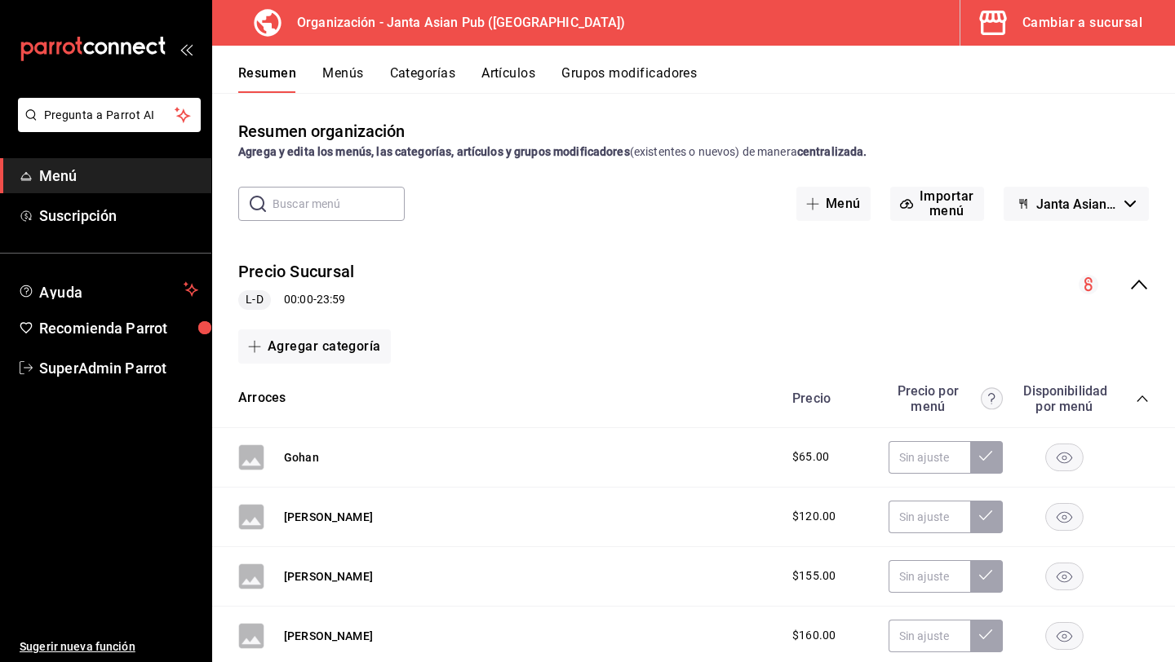
click at [333, 69] on button "Menús" at bounding box center [342, 79] width 41 height 28
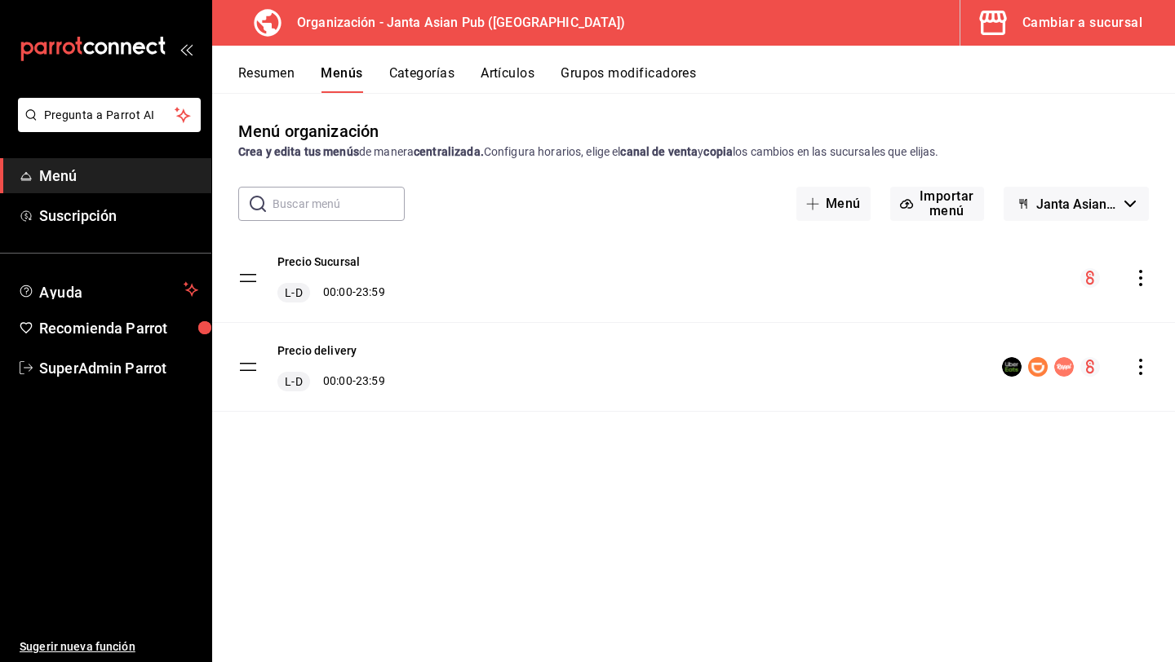
click at [1144, 373] on icon "actions" at bounding box center [1140, 367] width 16 height 16
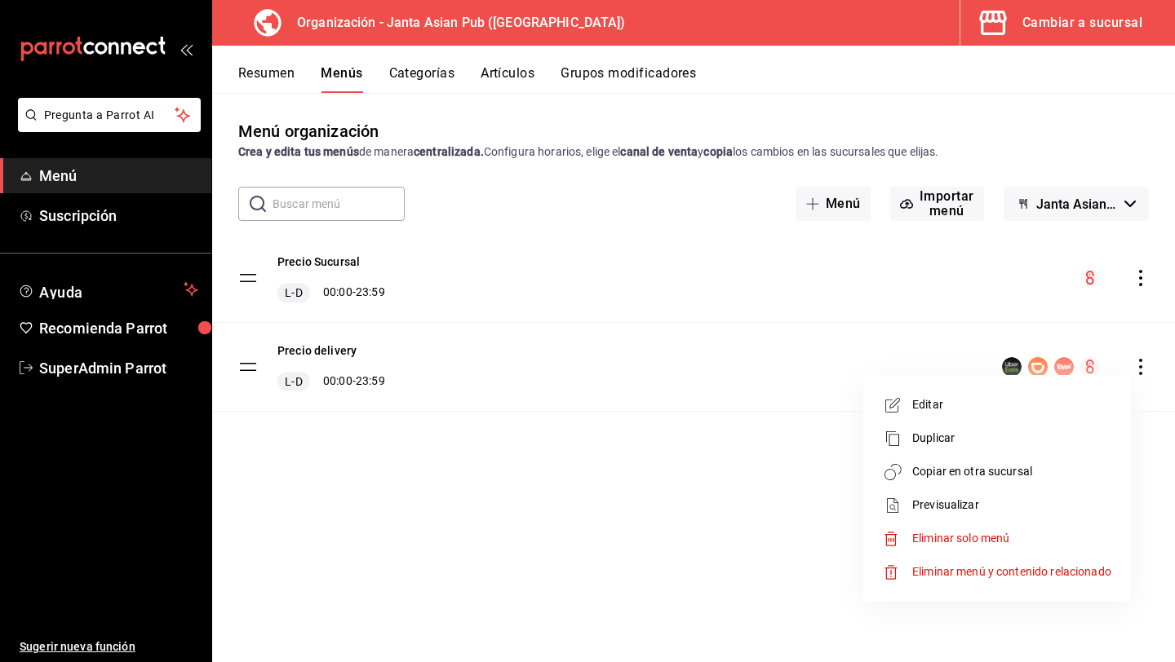
click at [994, 476] on span "Copiar en otra sucursal" at bounding box center [1011, 471] width 199 height 17
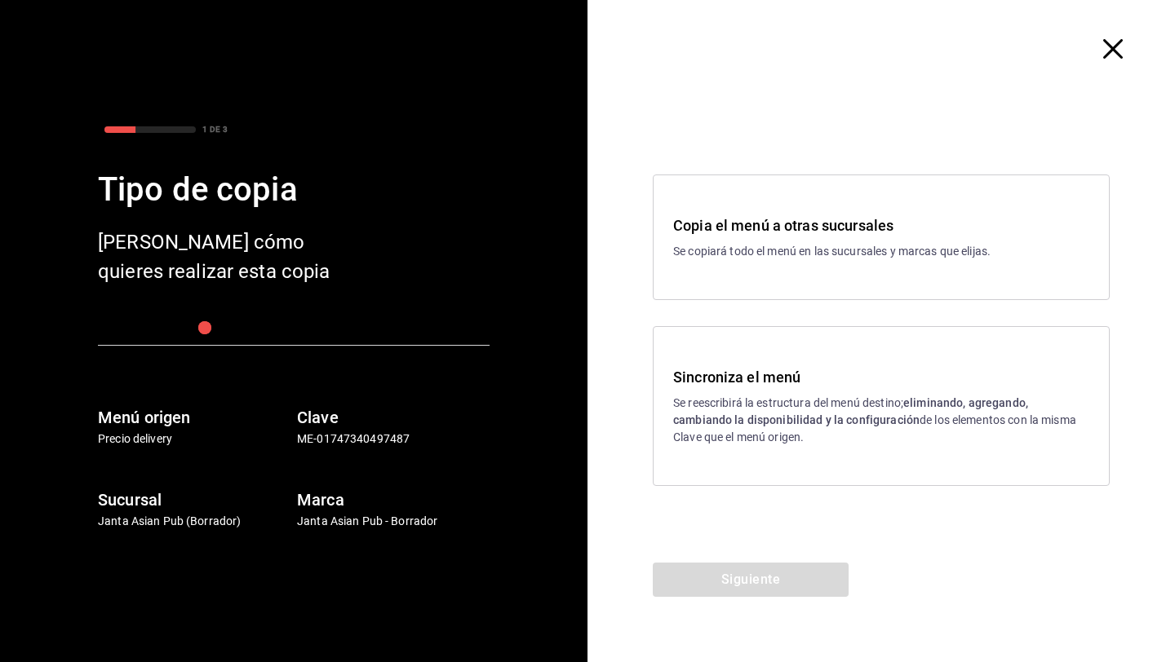
click at [785, 424] on strong "eliminando, agregando, cambiando la disponibilidad y la configuración" at bounding box center [850, 411] width 355 height 30
click at [779, 591] on button "Siguiente" at bounding box center [751, 580] width 196 height 34
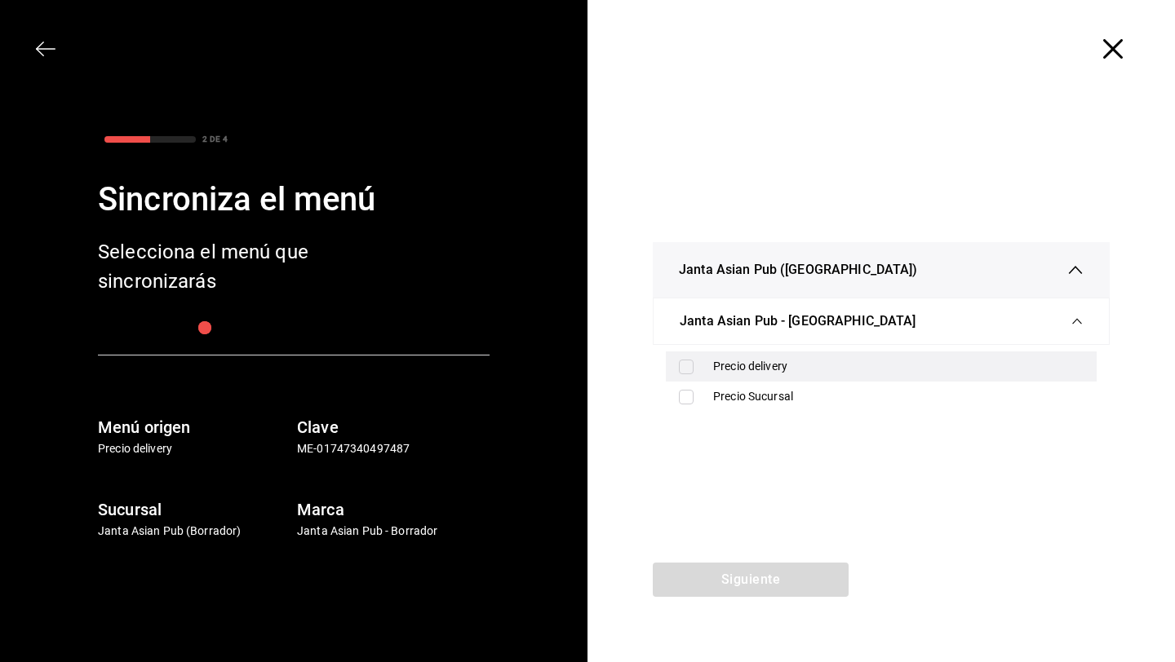
click at [761, 373] on div "Precio delivery" at bounding box center [898, 366] width 370 height 17
checkbox input "true"
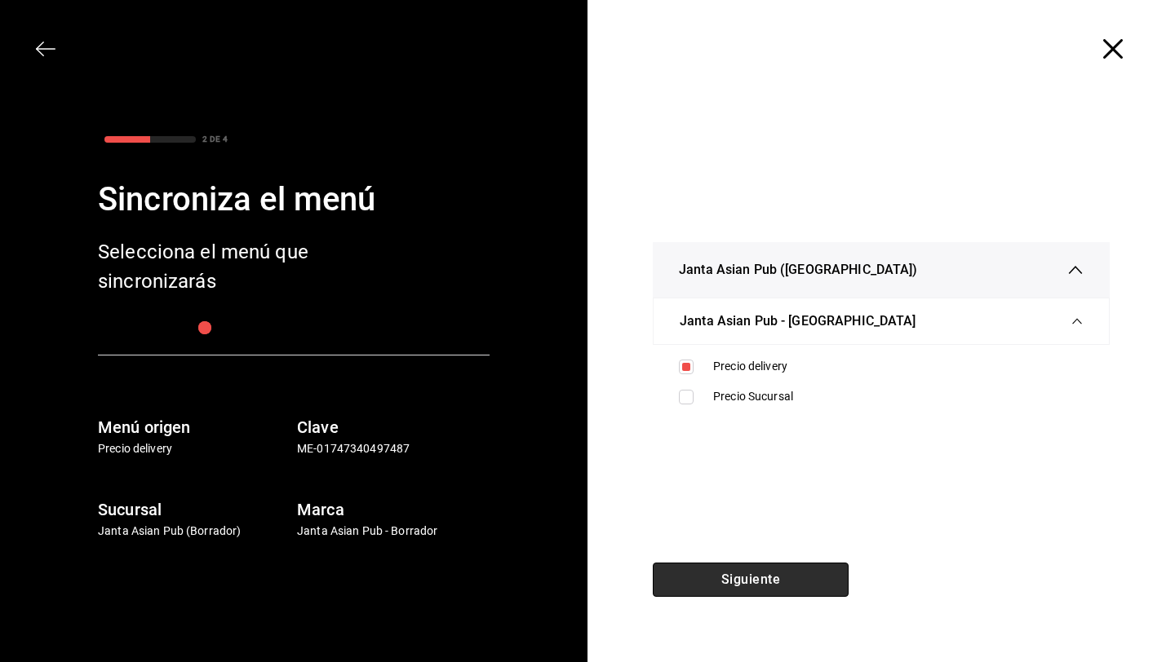
click at [745, 577] on button "Siguiente" at bounding box center [751, 580] width 196 height 34
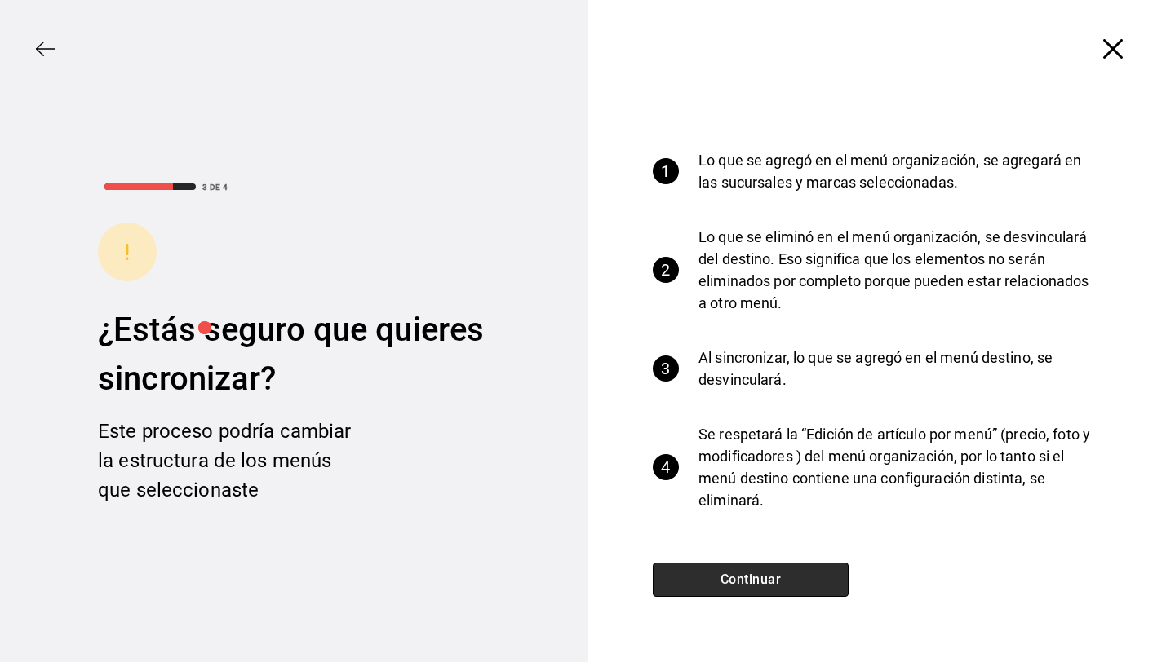
click at [745, 577] on button "Continuar" at bounding box center [751, 580] width 196 height 34
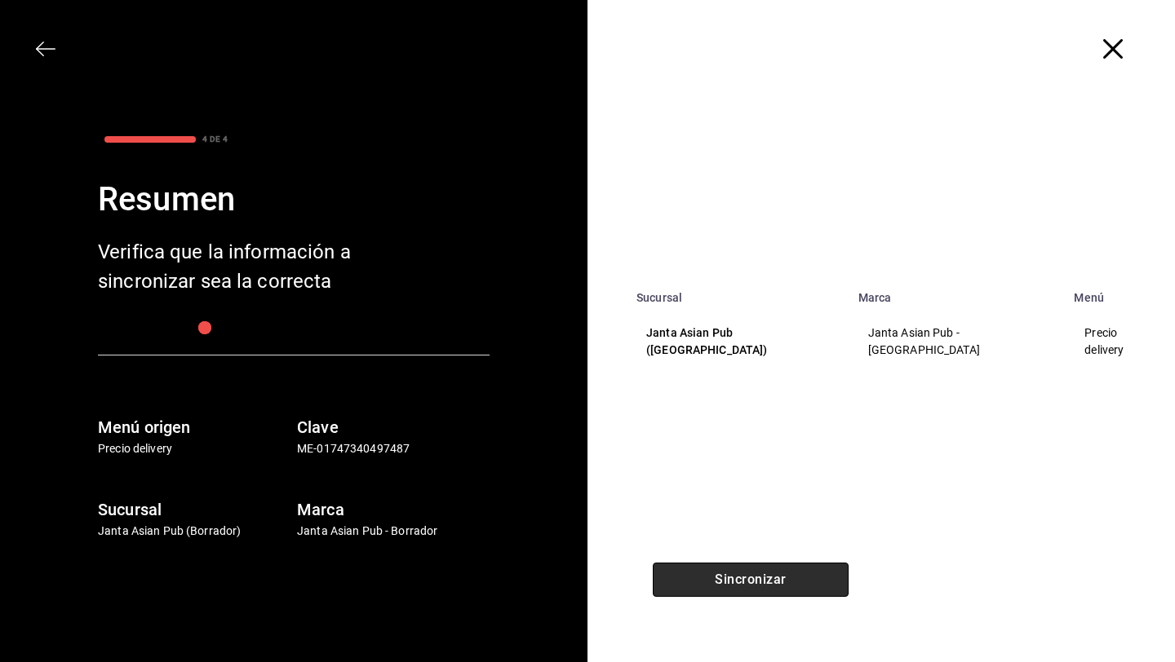
click at [745, 577] on button "Sincronizar" at bounding box center [751, 580] width 196 height 34
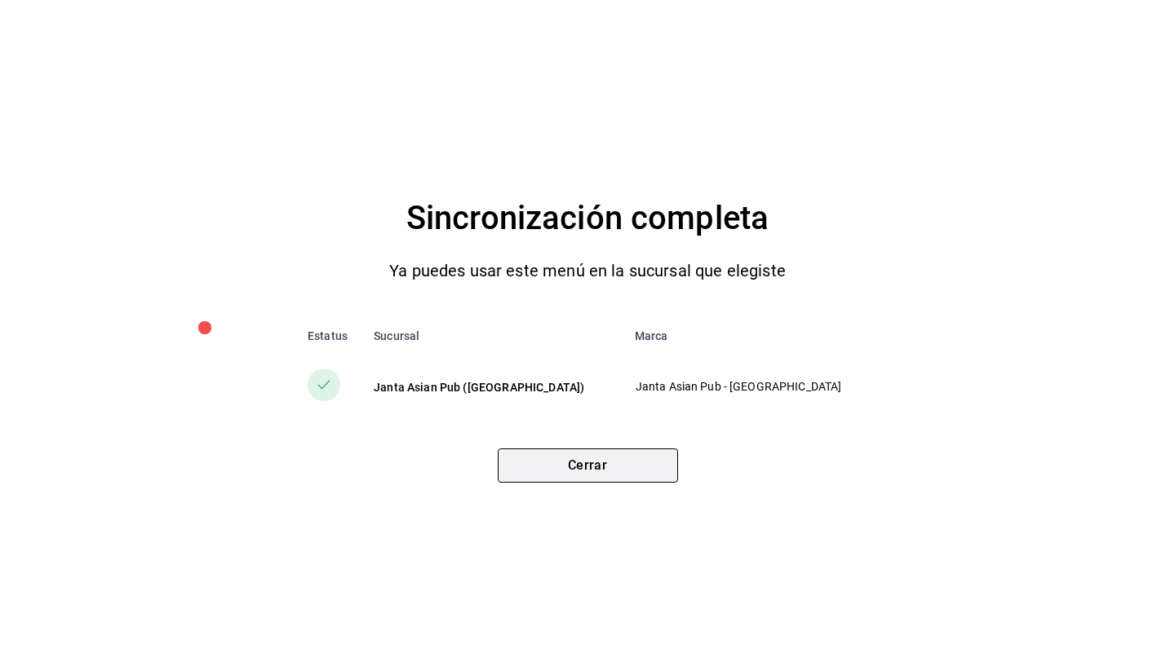
click at [640, 470] on button "Cerrar" at bounding box center [588, 466] width 180 height 34
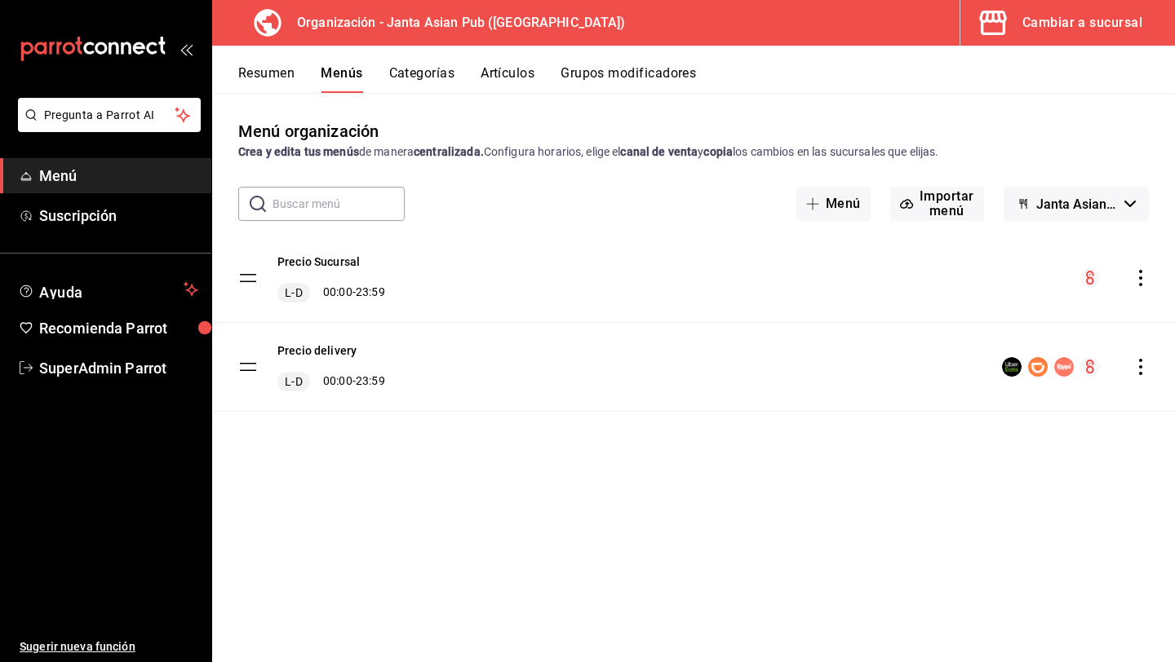
click at [1071, 31] on div "Cambiar a sucursal" at bounding box center [1082, 22] width 120 height 23
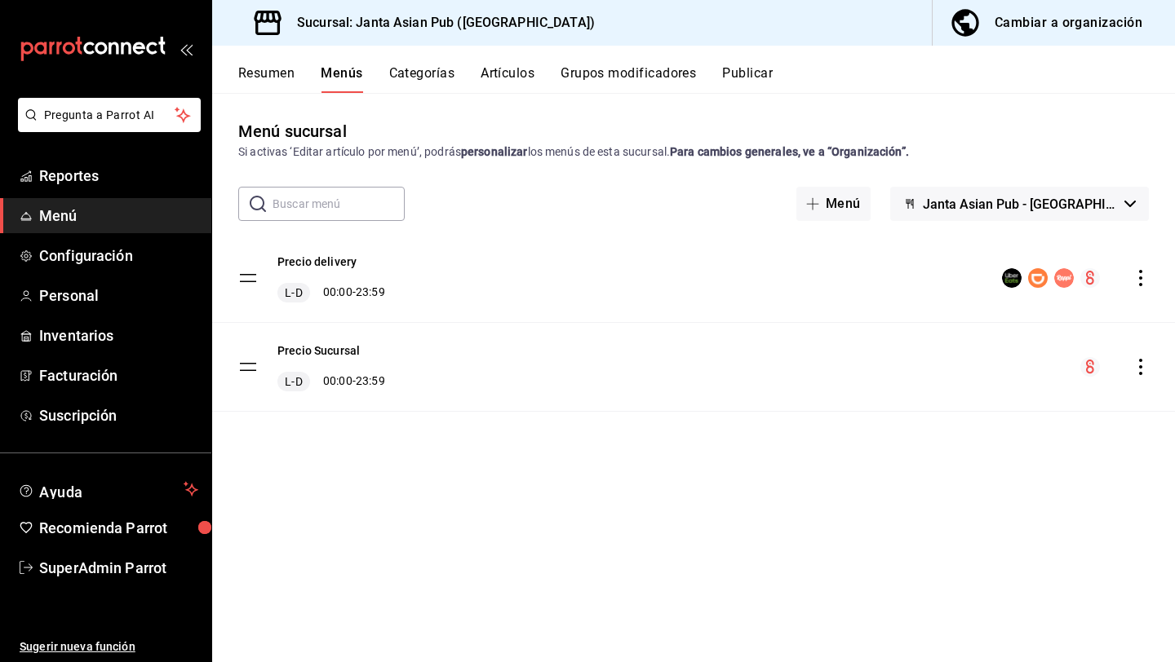
click at [764, 75] on button "Publicar" at bounding box center [747, 79] width 51 height 28
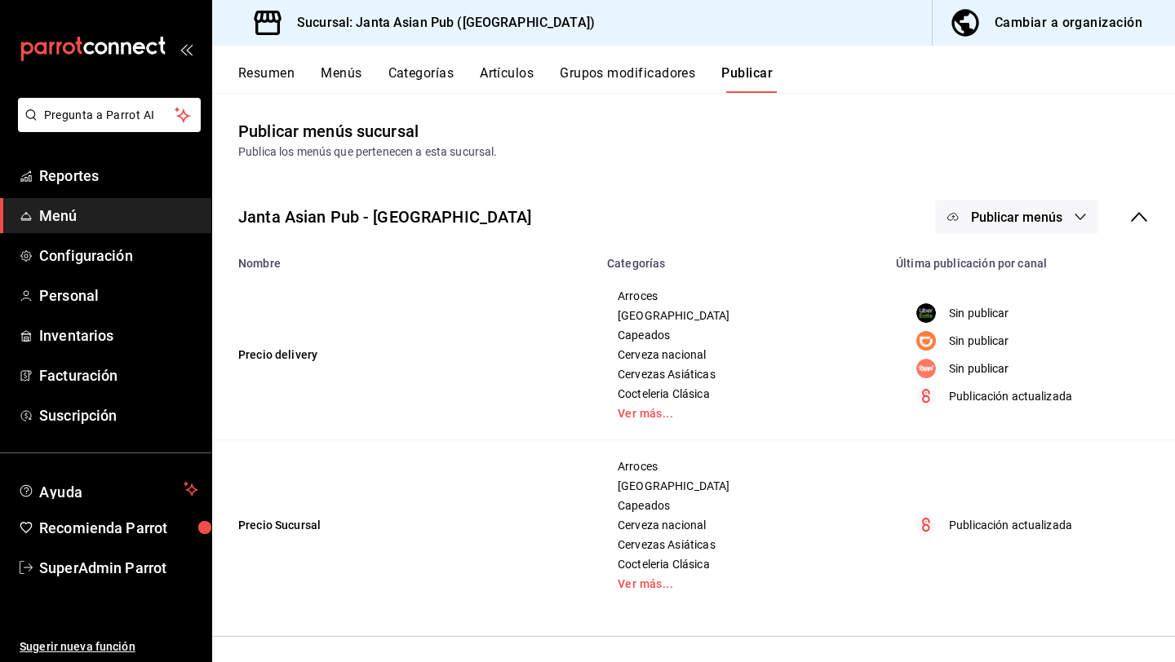
click at [1082, 218] on icon "button" at bounding box center [1079, 216] width 13 height 13
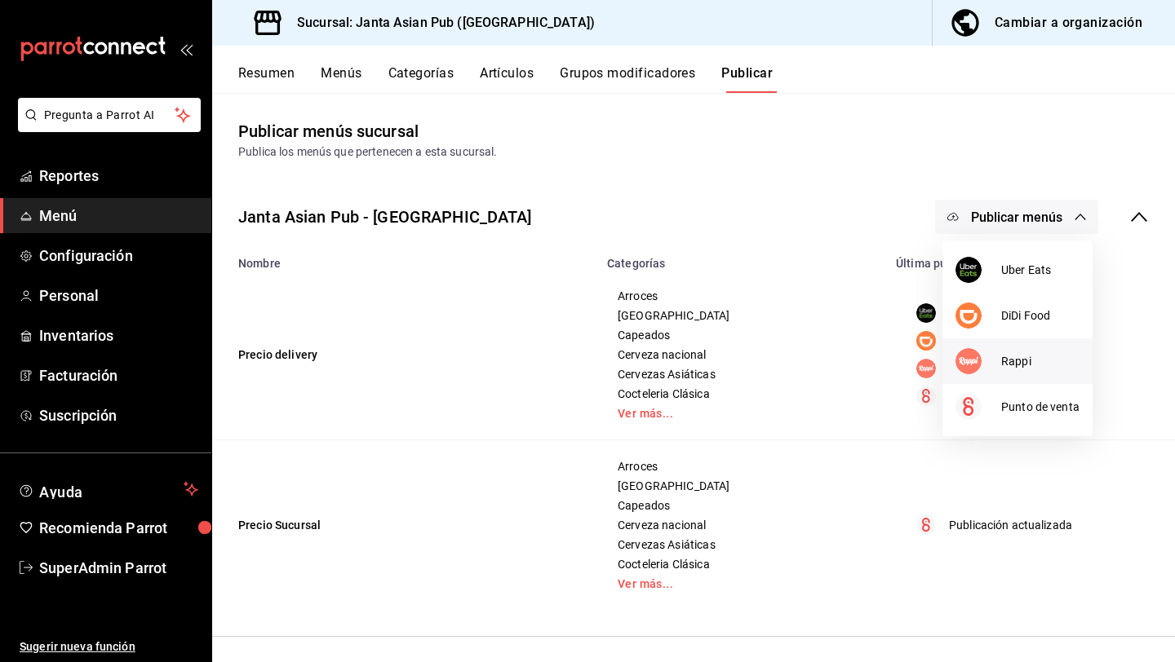
click at [1019, 356] on span "Rappi" at bounding box center [1040, 361] width 78 height 17
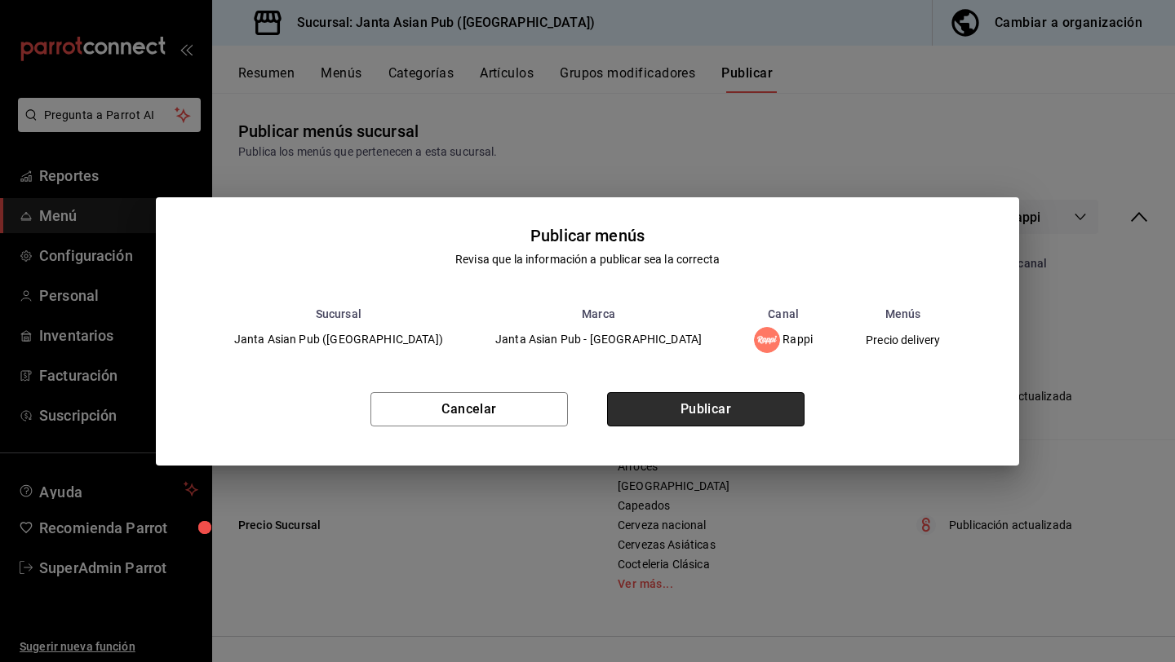
click at [706, 410] on button "Publicar" at bounding box center [705, 409] width 197 height 34
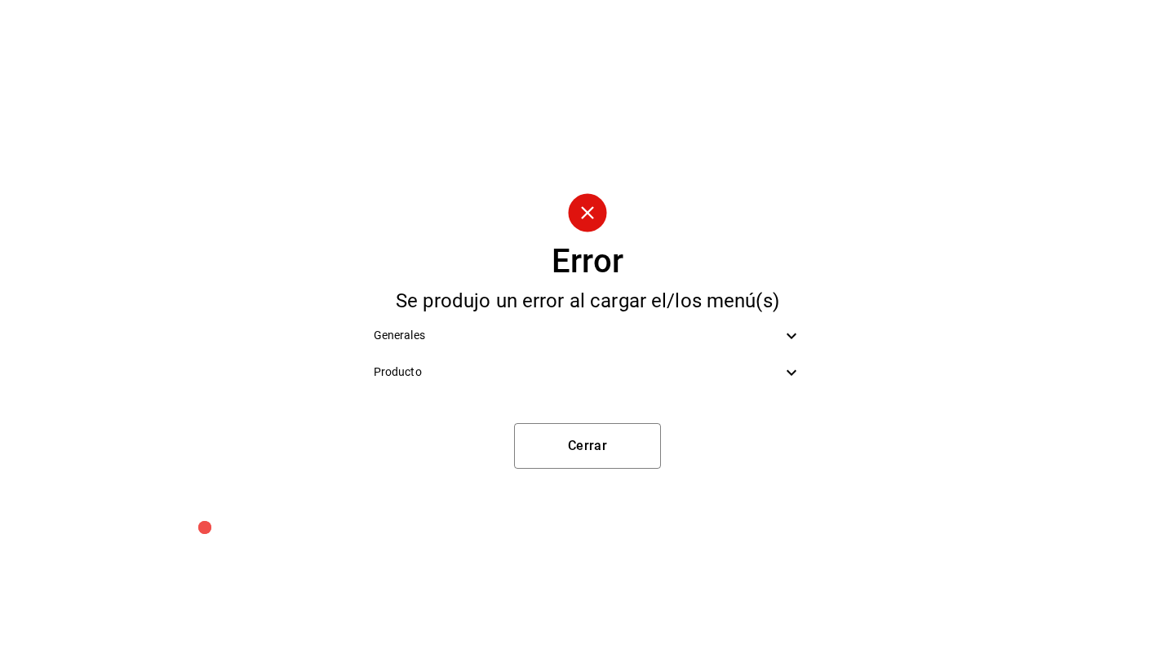
click at [785, 377] on icon at bounding box center [791, 373] width 20 height 20
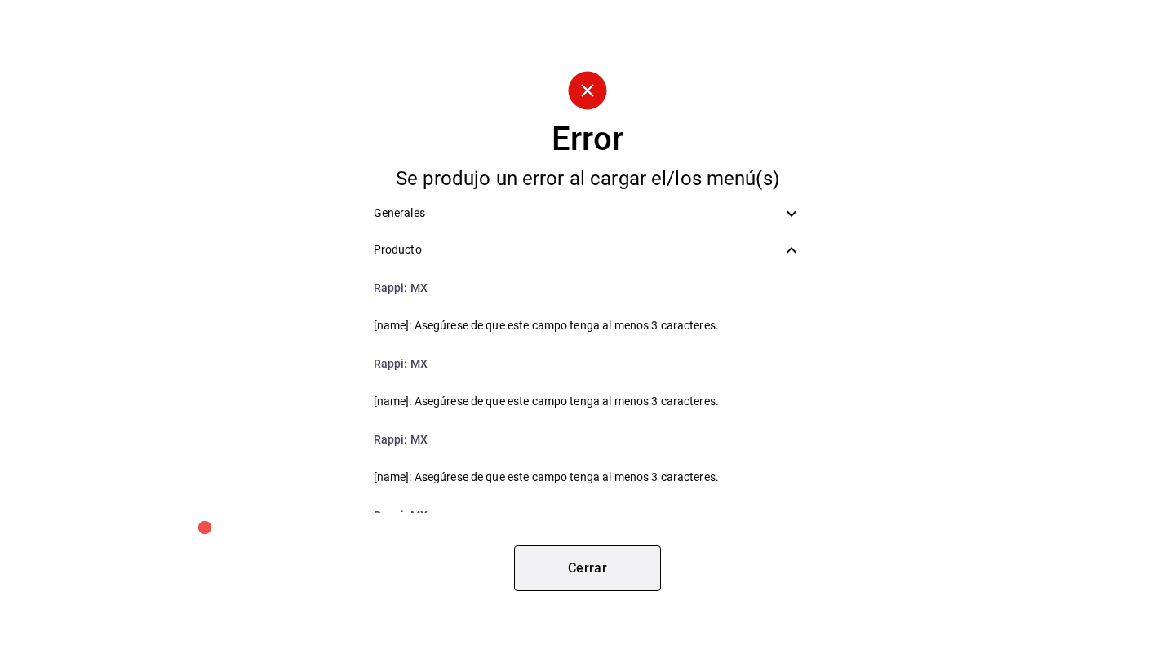
click at [579, 579] on button "Cerrar" at bounding box center [587, 569] width 147 height 46
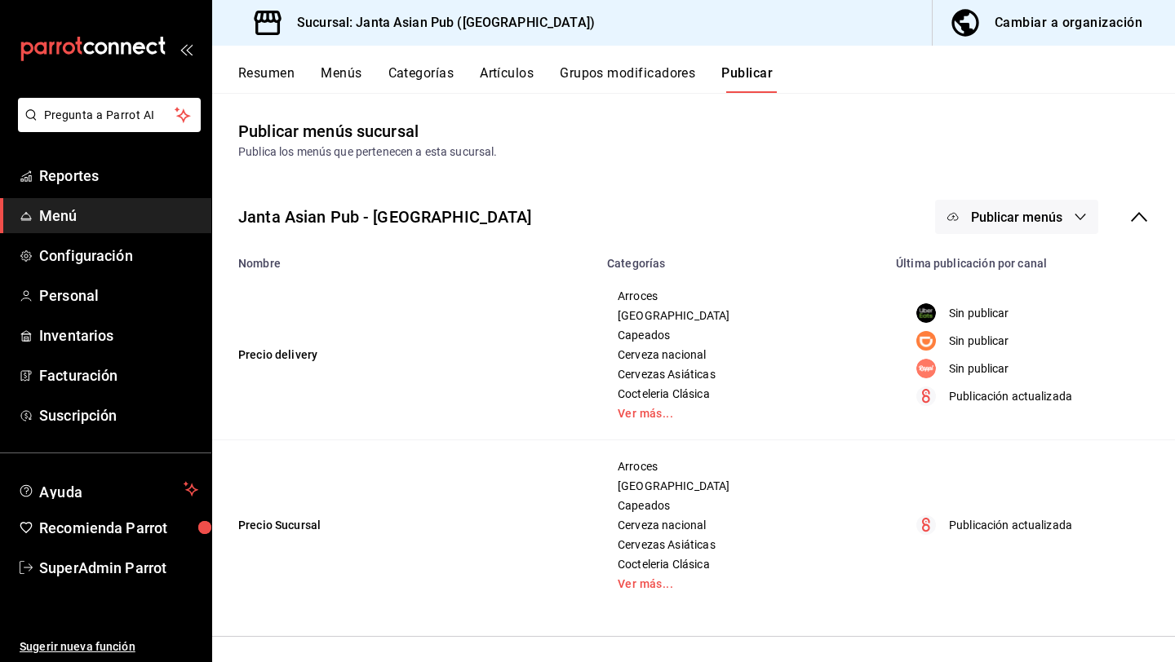
click at [990, 31] on button "Cambiar a organización" at bounding box center [1046, 23] width 229 height 46
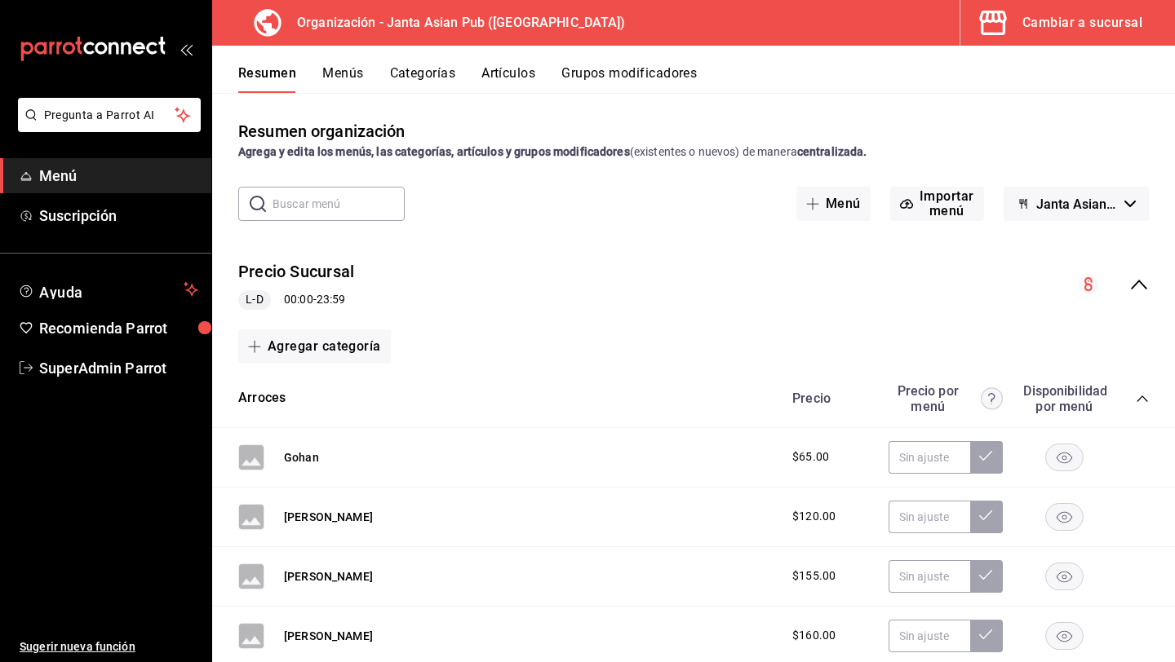
click at [495, 73] on button "Artículos" at bounding box center [508, 79] width 54 height 28
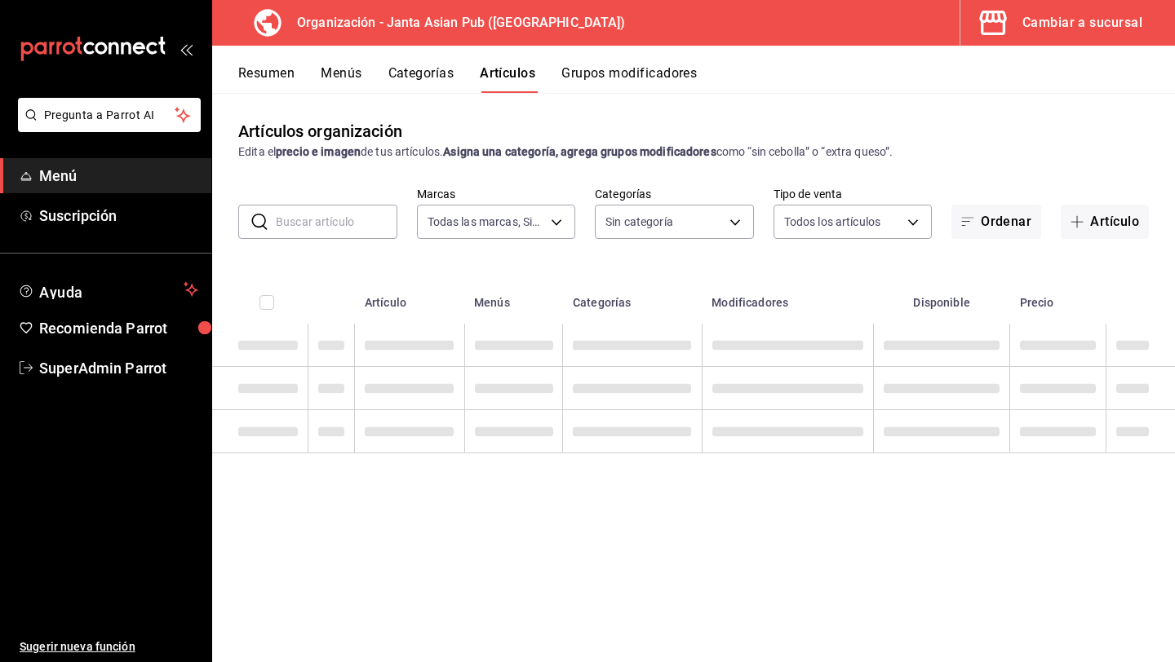
type input "62a9cc13-91a4-48c6-ab20-90032d514fa5"
type input "83c6ca66-799f-43a2-a4ec-e73860f58f92,3da8f6b1-5d7b-4ec6-b8e8-747dfe24bc3e,54416…"
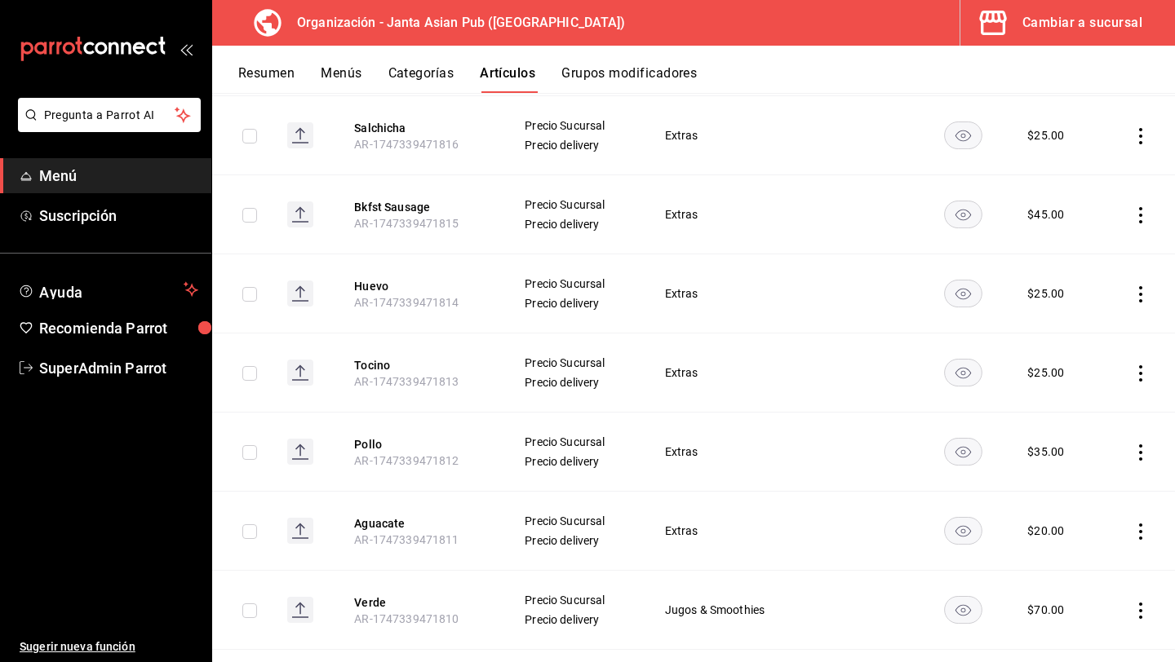
scroll to position [6160, 0]
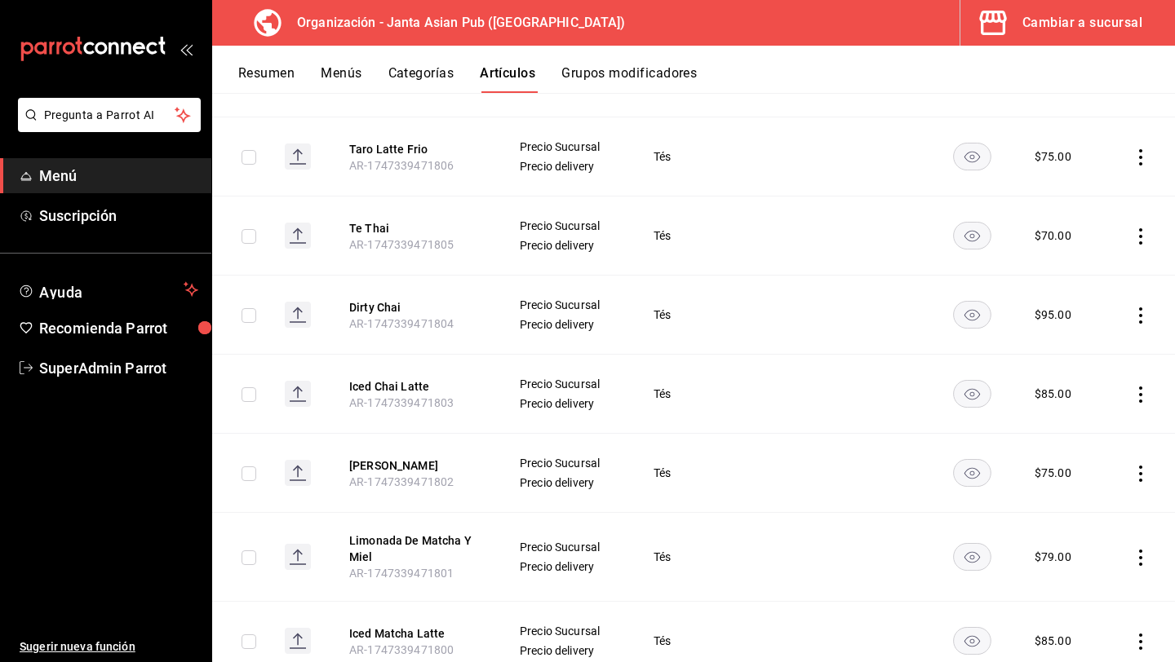
click at [440, 74] on button "Categorías" at bounding box center [421, 79] width 66 height 28
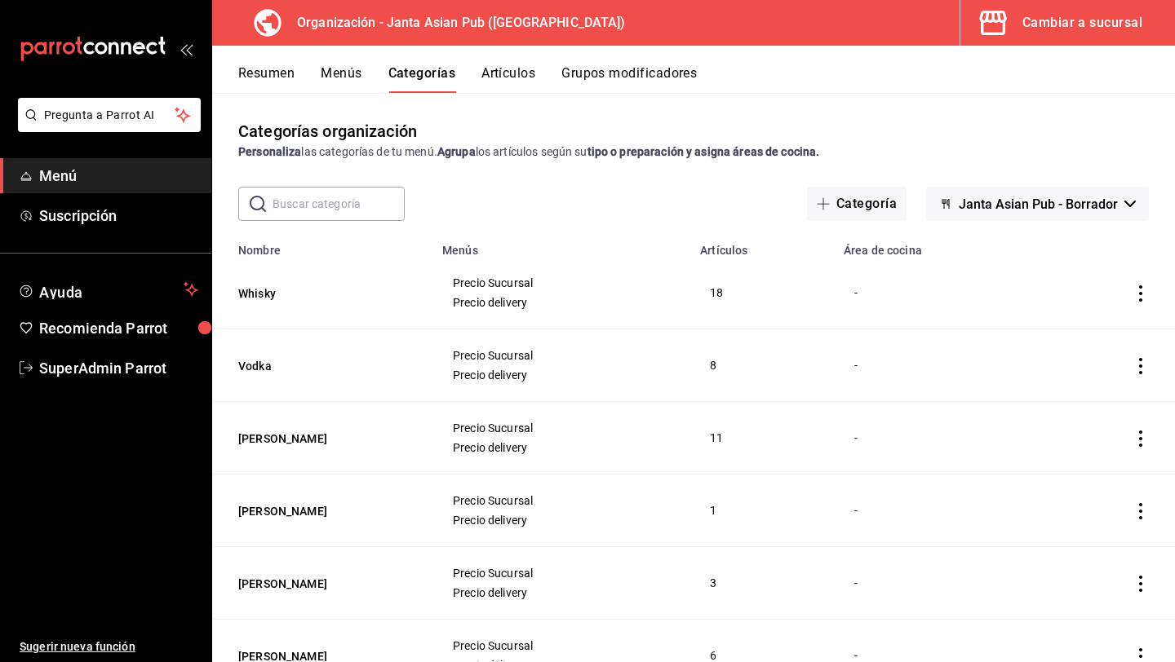
click at [488, 78] on button "Artículos" at bounding box center [508, 79] width 54 height 28
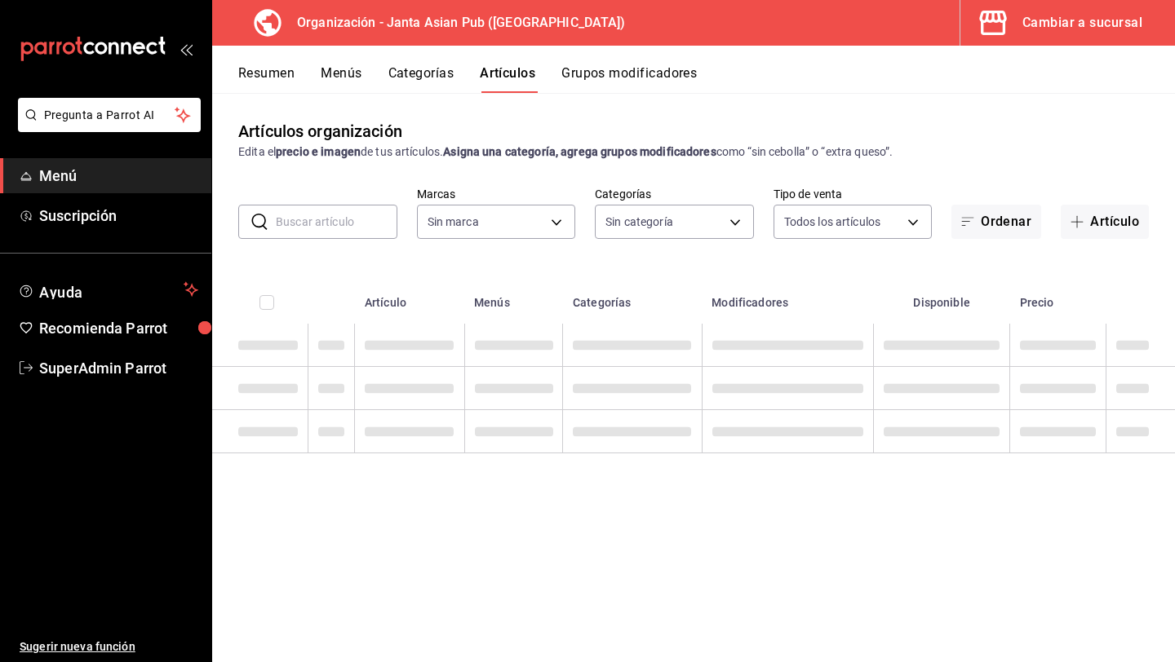
type input "62a9cc13-91a4-48c6-ab20-90032d514fa5"
type input "83c6ca66-799f-43a2-a4ec-e73860f58f92,3da8f6b1-5d7b-4ec6-b8e8-747dfe24bc3e,54416…"
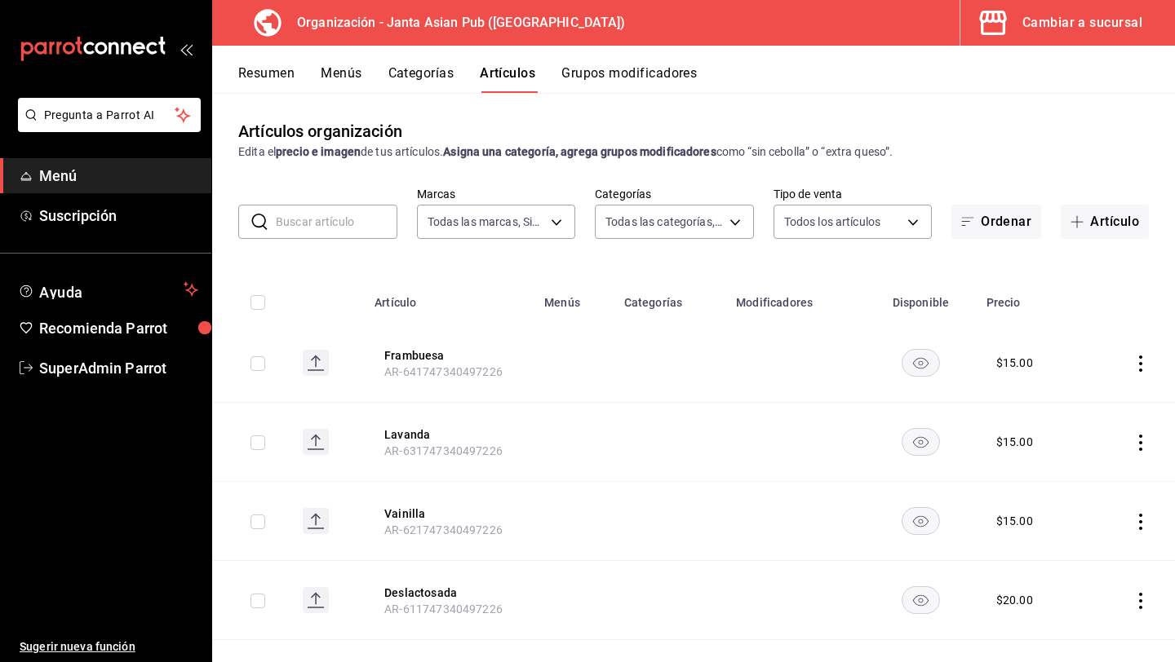
click at [336, 220] on input "text" at bounding box center [337, 222] width 122 height 33
click at [347, 226] on input "mx" at bounding box center [337, 222] width 122 height 33
type input "mx"
click at [398, 431] on button "MX" at bounding box center [451, 435] width 131 height 16
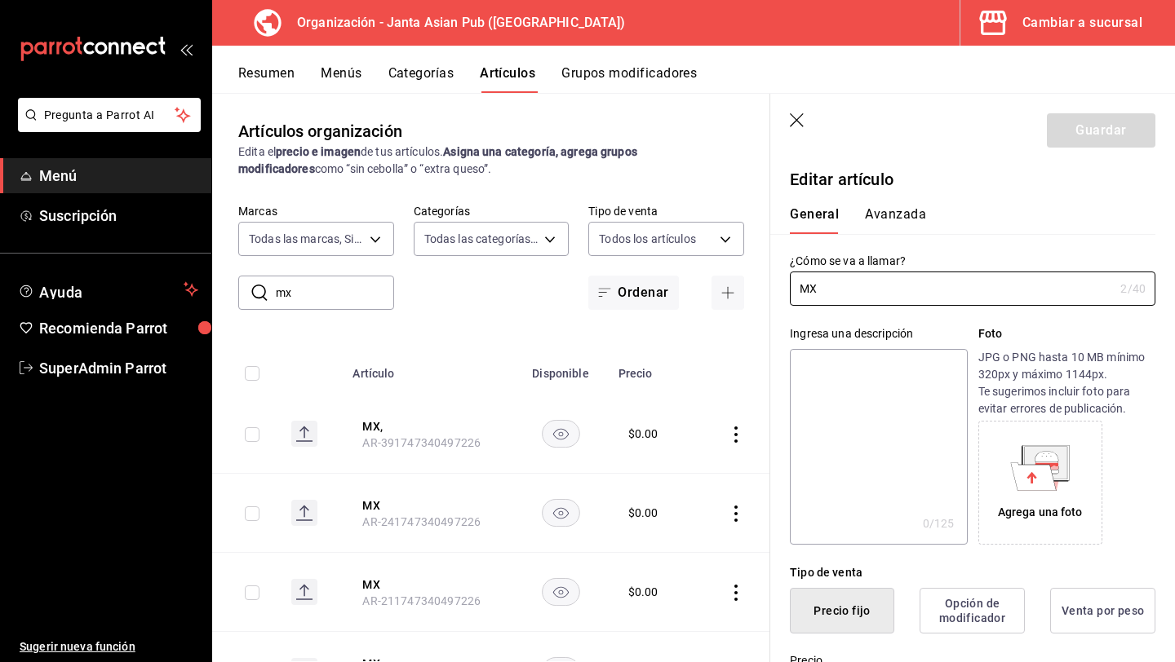
type input "$0.00"
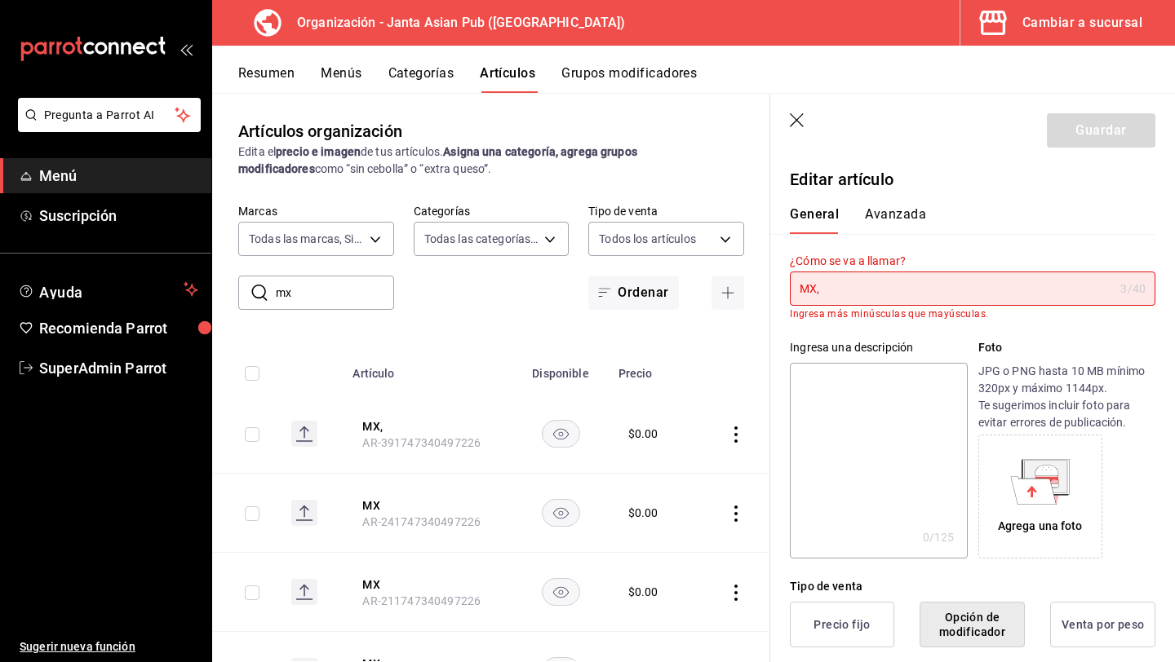
click at [815, 288] on input "MX," at bounding box center [952, 288] width 324 height 33
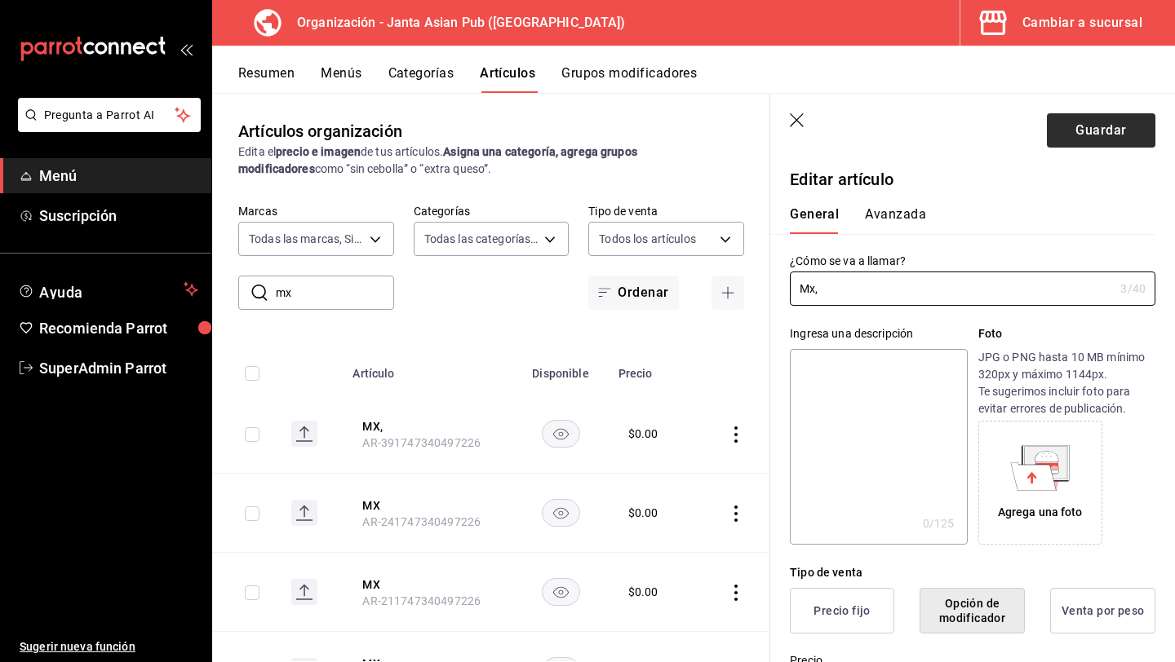
type input "Mx,"
click at [1060, 129] on button "Guardar" at bounding box center [1101, 130] width 108 height 34
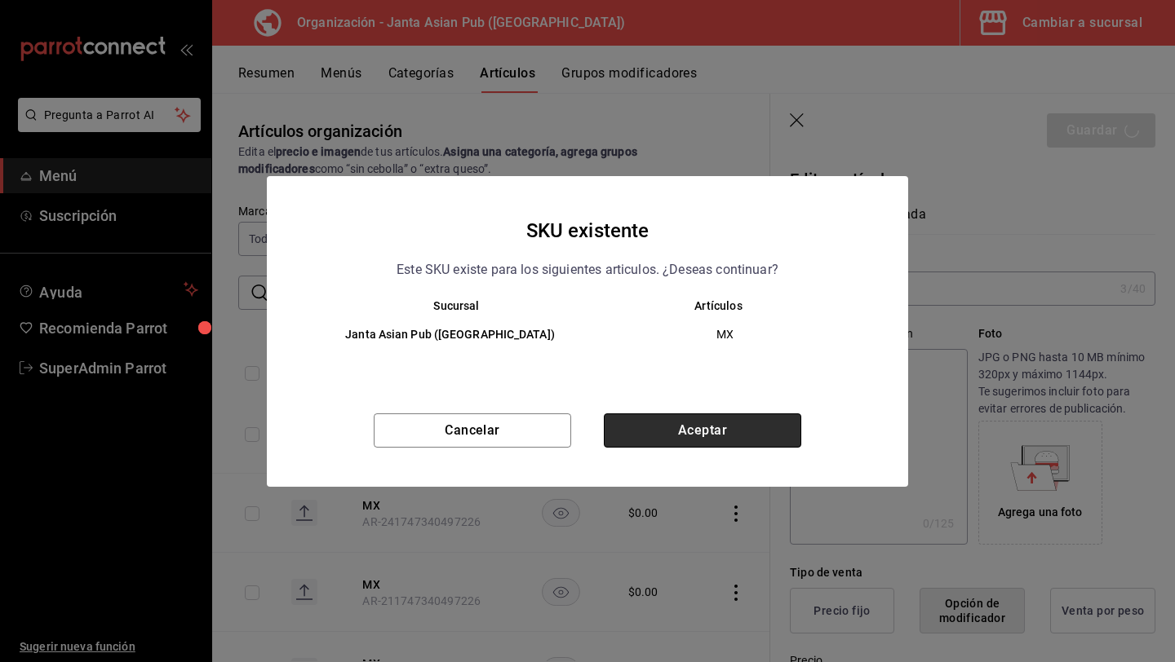
click at [640, 419] on button "Aceptar" at bounding box center [702, 431] width 197 height 34
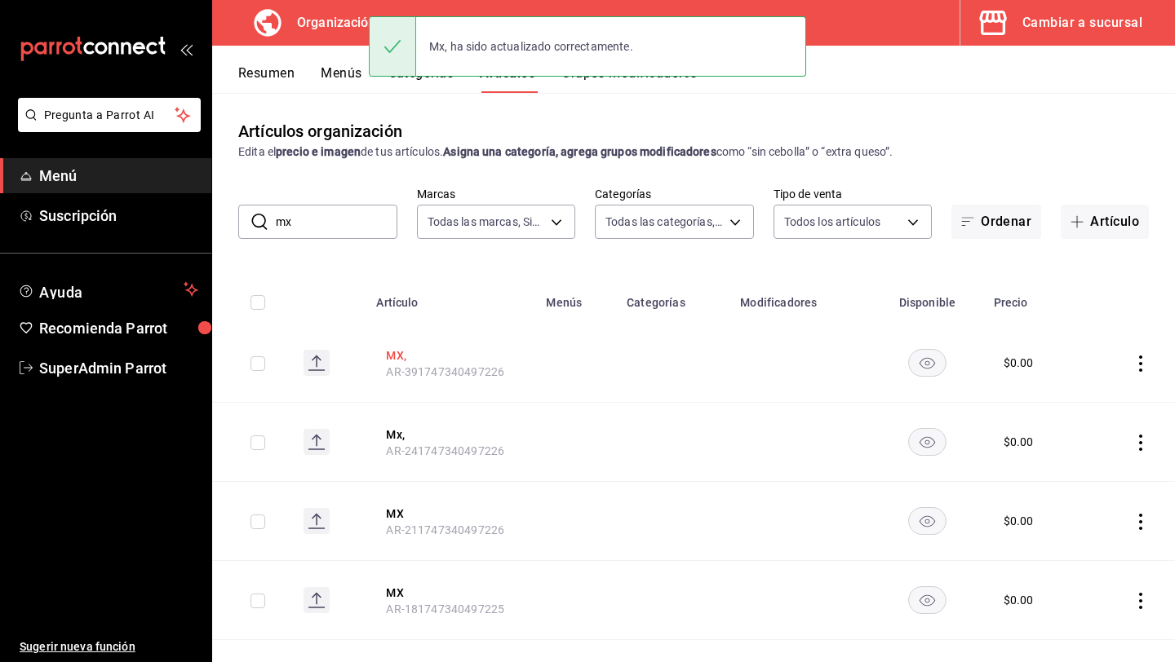
click at [401, 356] on button "MX," at bounding box center [451, 355] width 131 height 16
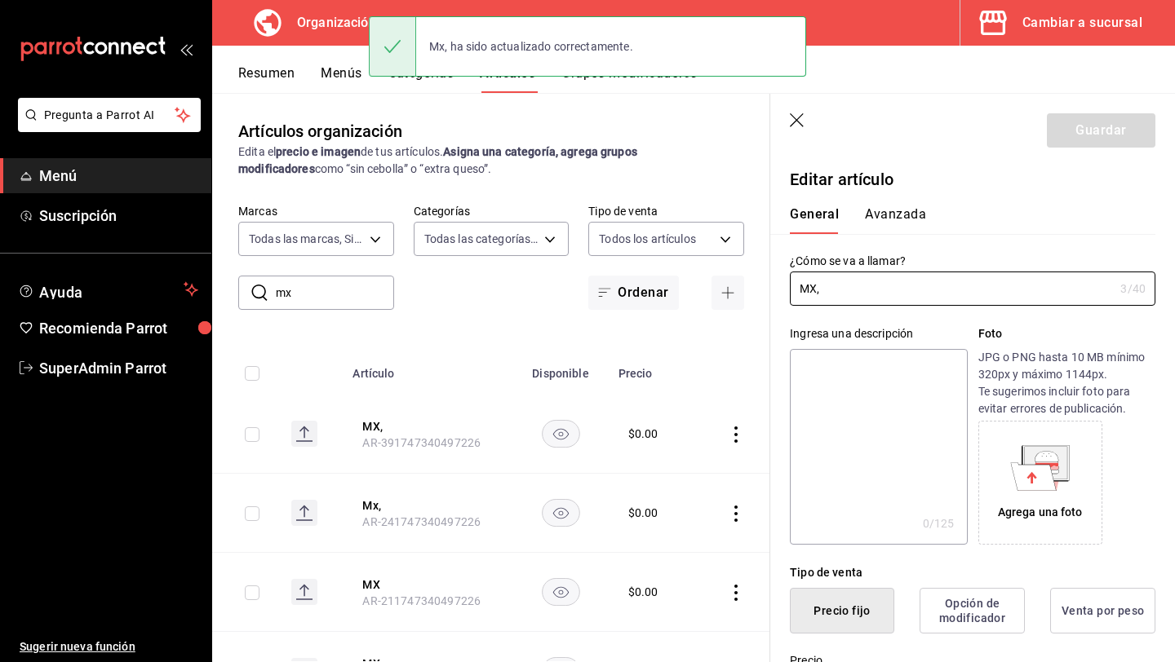
type input "$0.00"
click at [812, 289] on input "MX," at bounding box center [952, 288] width 324 height 33
click at [813, 289] on input "MX," at bounding box center [952, 288] width 324 height 33
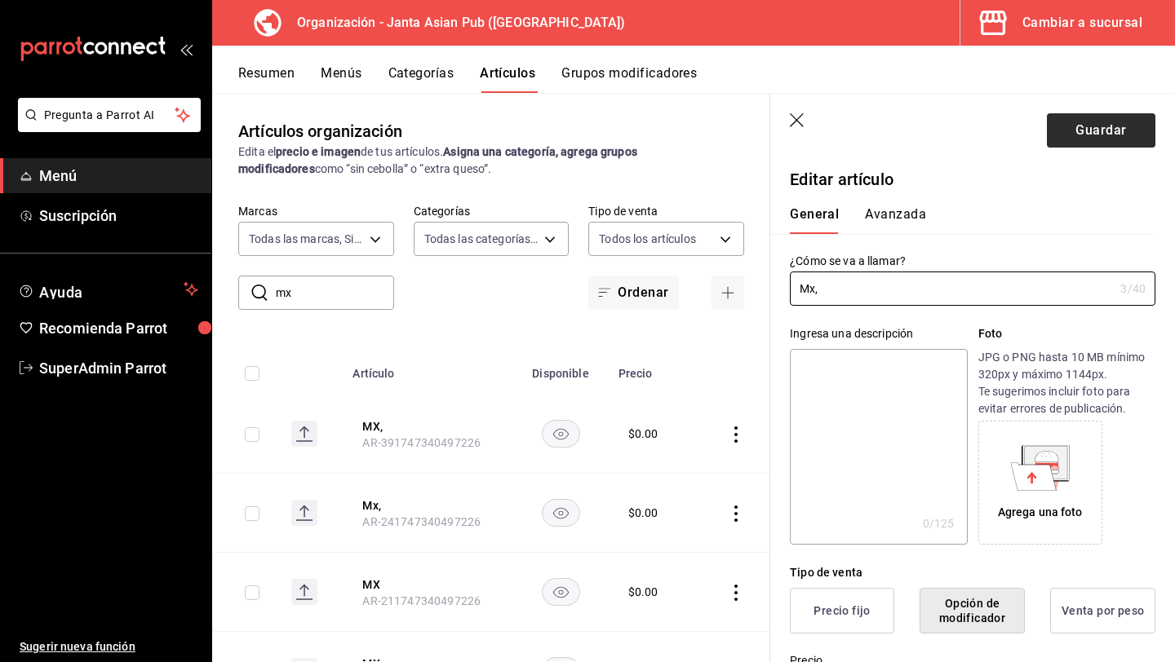
type input "Mx,"
click at [1067, 131] on button "Guardar" at bounding box center [1101, 130] width 108 height 34
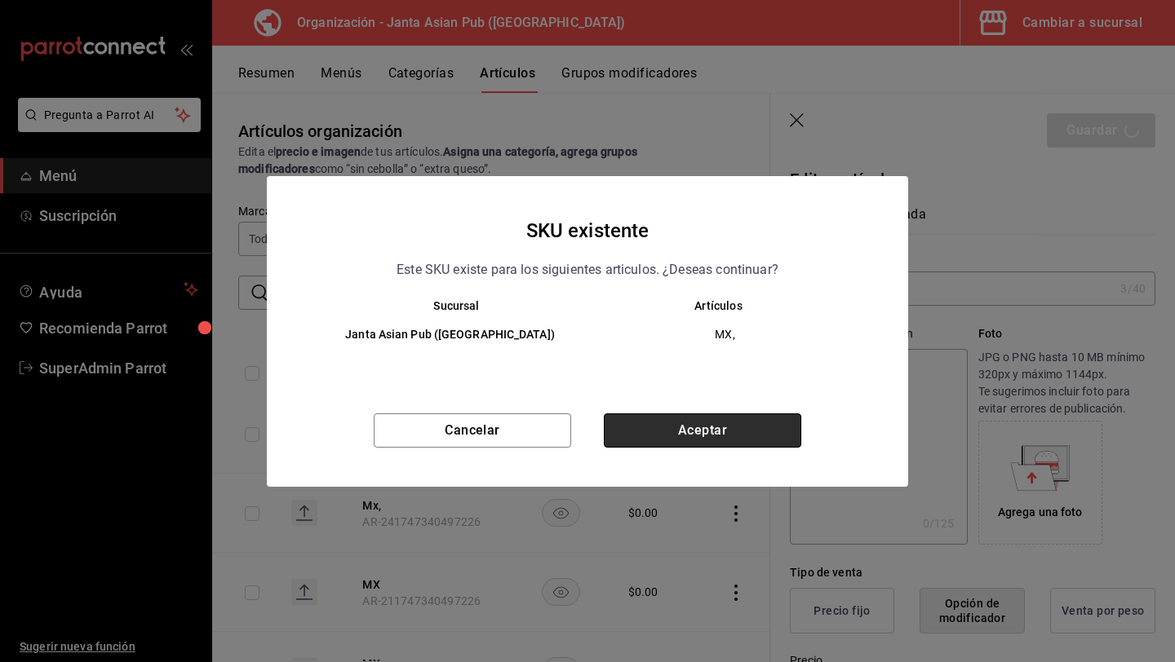
click at [684, 434] on button "Aceptar" at bounding box center [702, 431] width 197 height 34
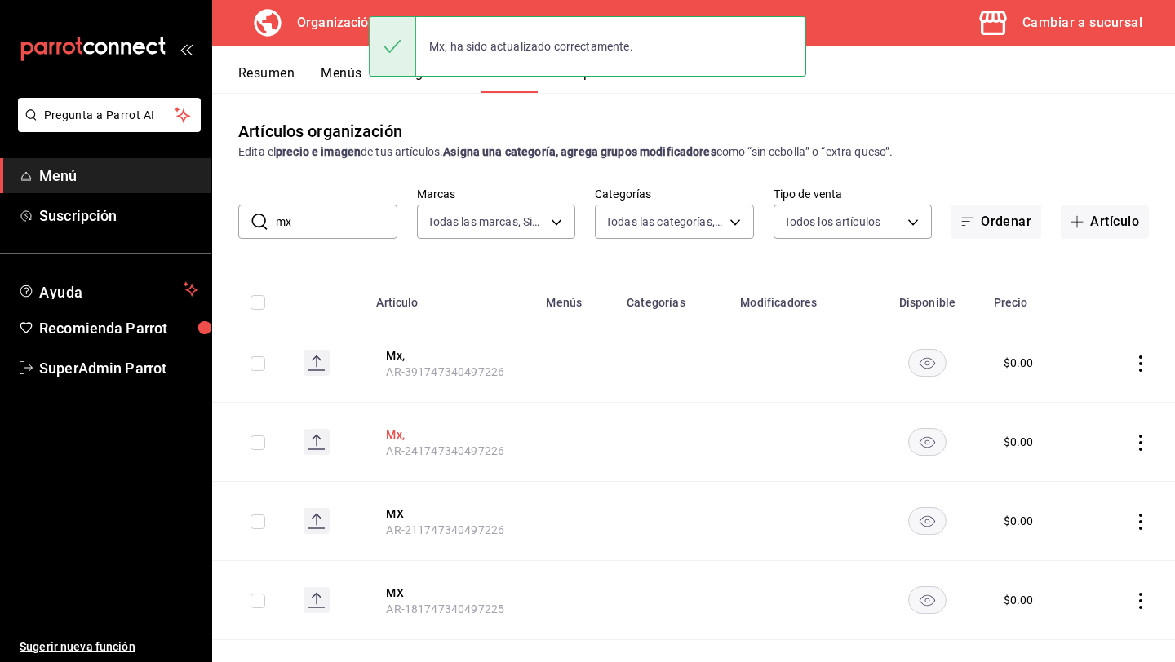
click at [400, 441] on button "Mx," at bounding box center [451, 435] width 131 height 16
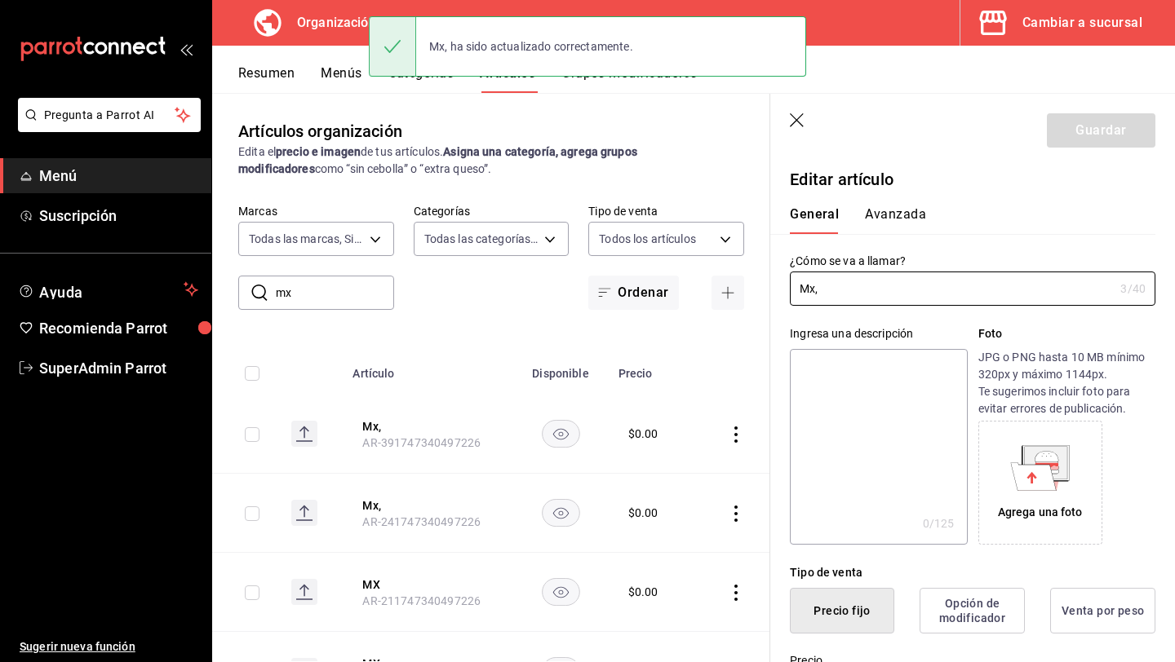
type input "$0.00"
click at [809, 294] on input "Mx," at bounding box center [952, 288] width 324 height 33
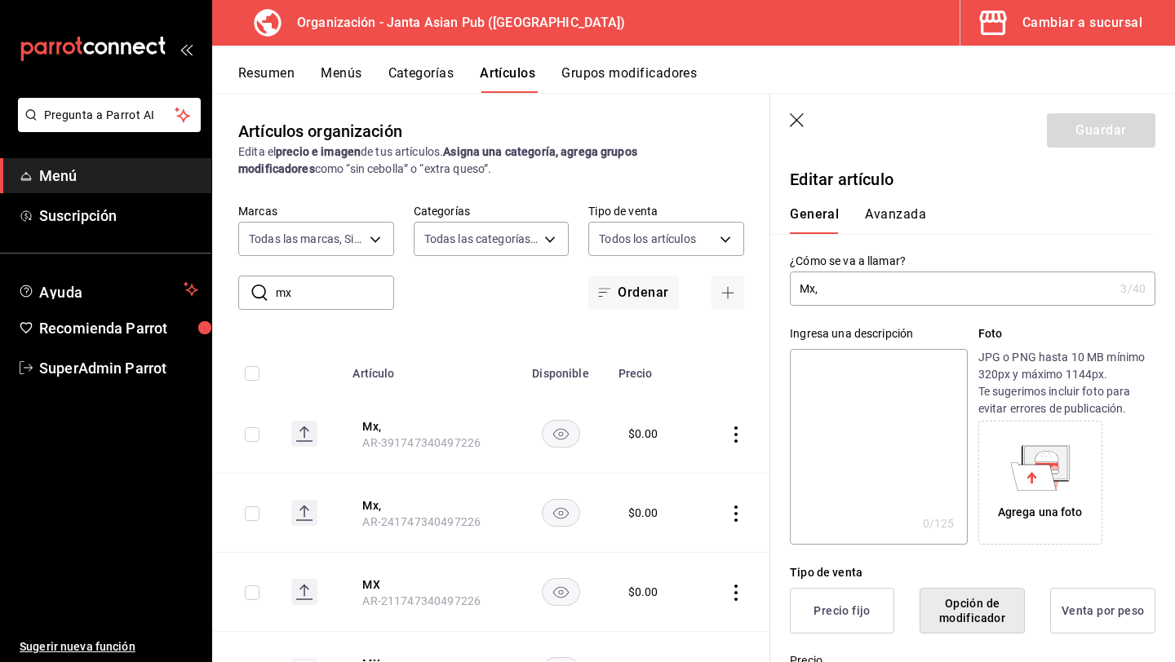
click at [790, 118] on icon "button" at bounding box center [798, 121] width 16 height 16
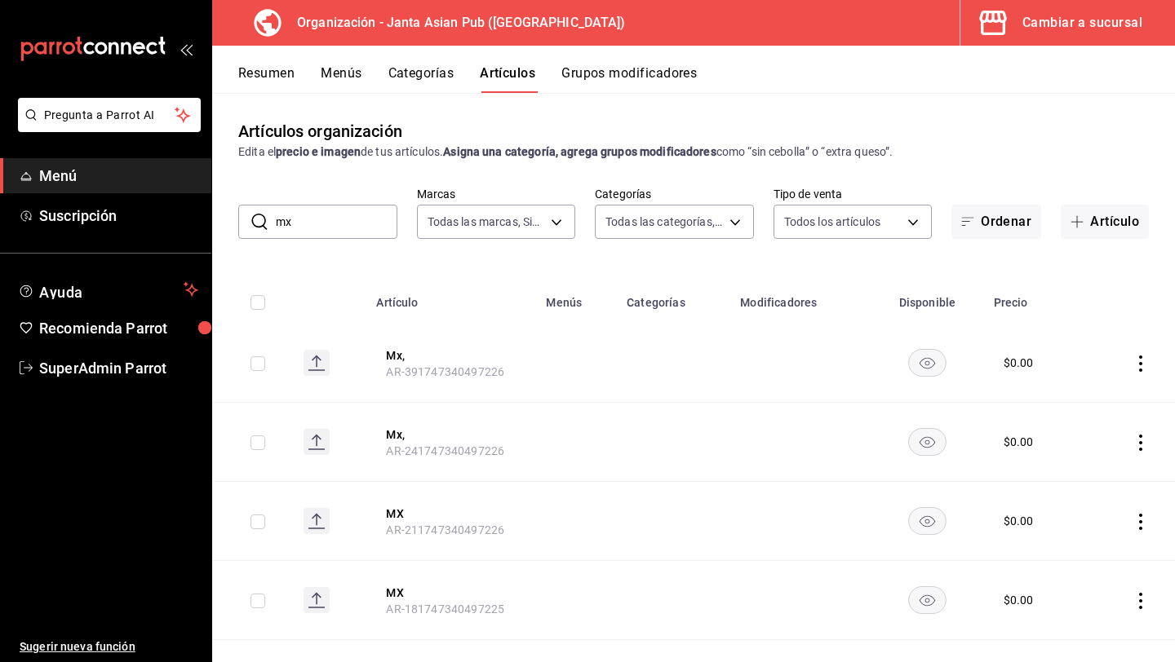
click at [401, 500] on th "MX AR-211747340497226" at bounding box center [451, 521] width 170 height 79
click at [401, 511] on button "MX" at bounding box center [451, 514] width 131 height 16
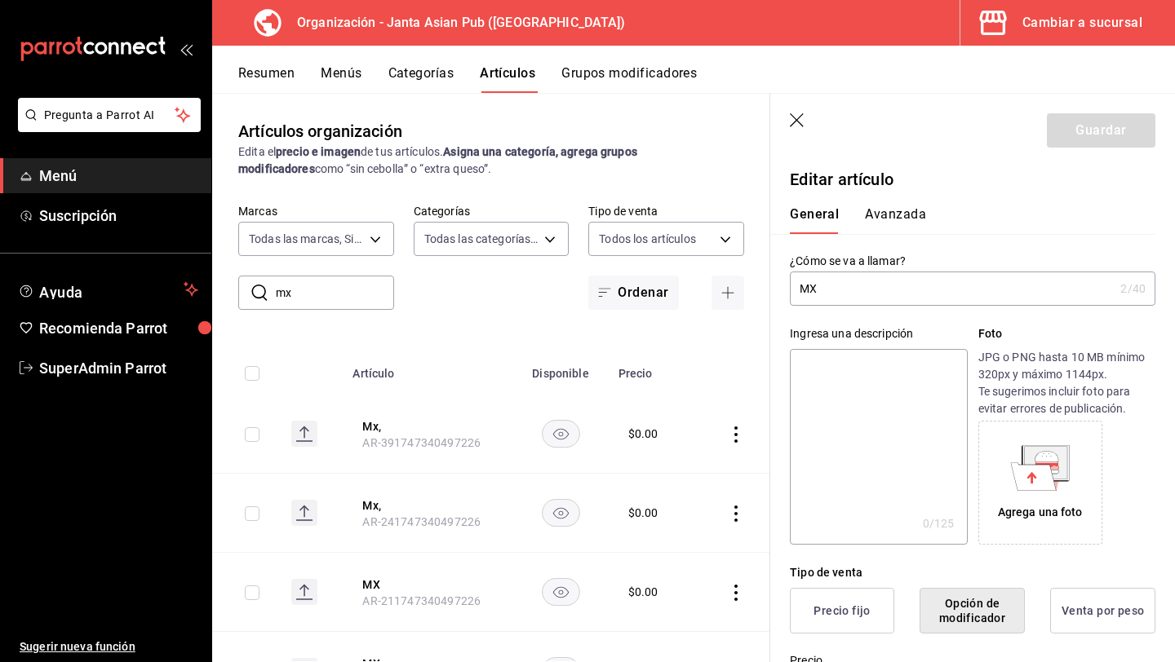
click at [904, 286] on input "MX" at bounding box center [952, 288] width 324 height 33
click at [814, 286] on input "Mx," at bounding box center [952, 288] width 324 height 33
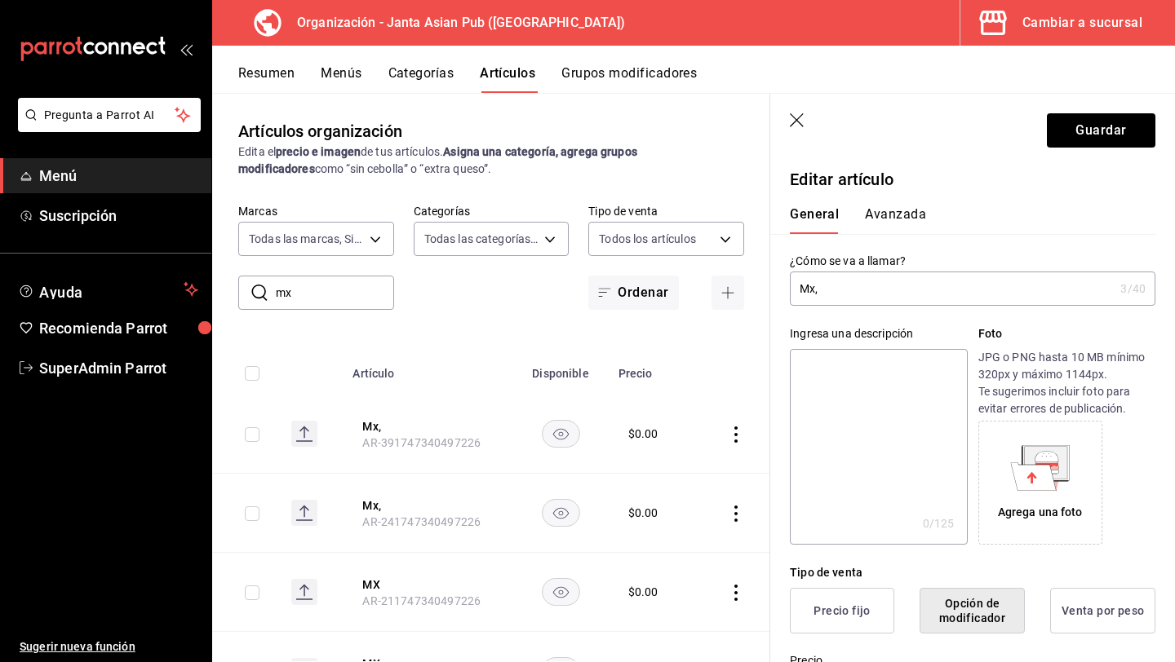
click at [814, 286] on input "Mx," at bounding box center [952, 288] width 324 height 33
type input "Mx,"
click at [1127, 128] on button "Guardar" at bounding box center [1101, 130] width 108 height 34
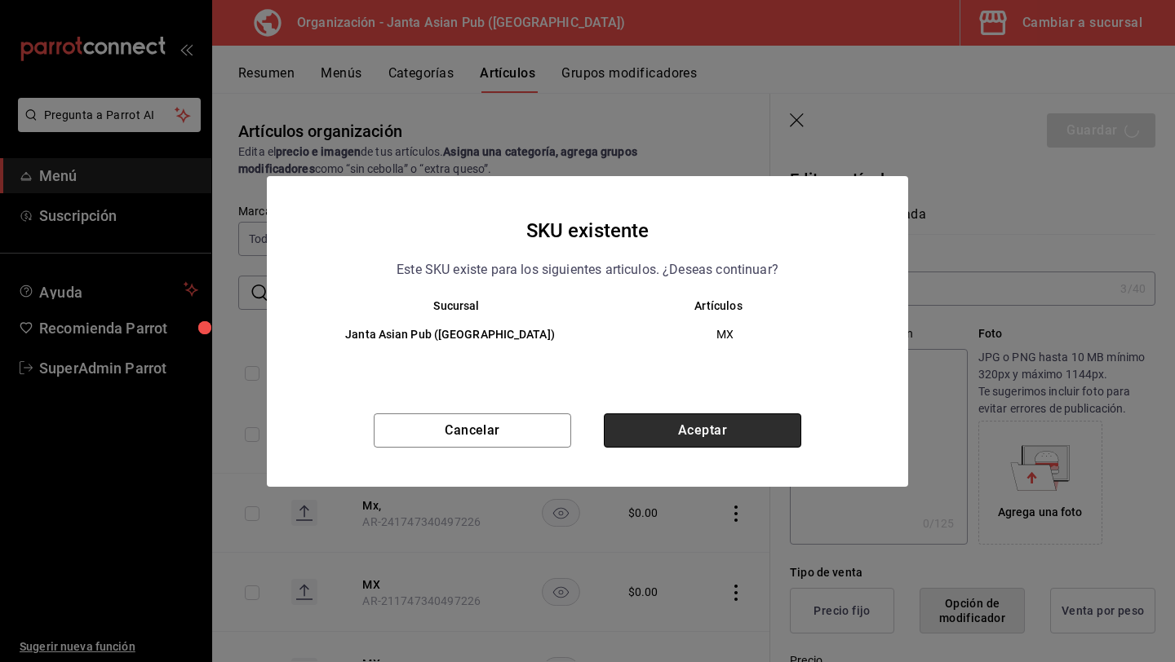
click at [672, 435] on button "Aceptar" at bounding box center [702, 431] width 197 height 34
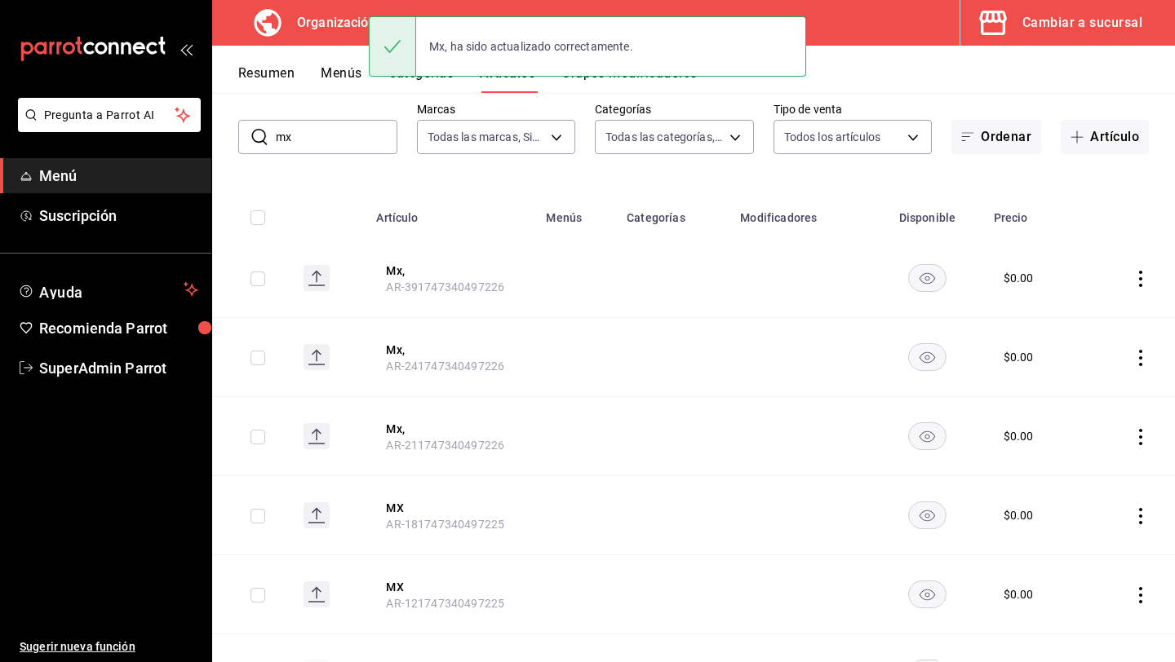
scroll to position [175, 0]
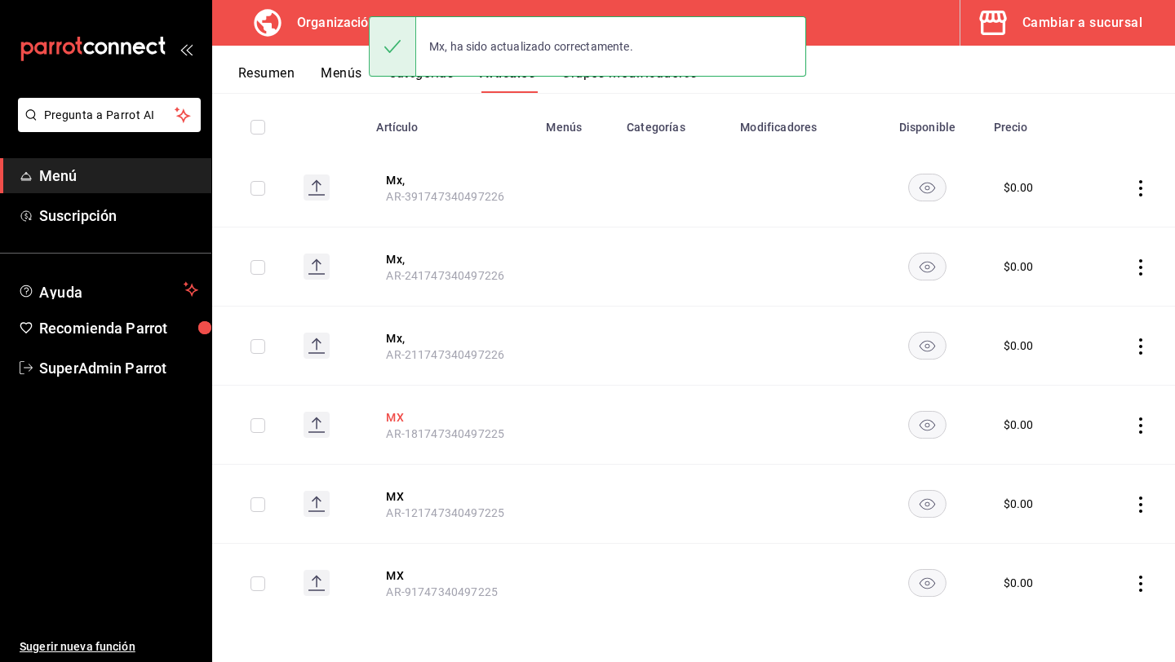
click at [396, 419] on button "MX" at bounding box center [451, 417] width 131 height 16
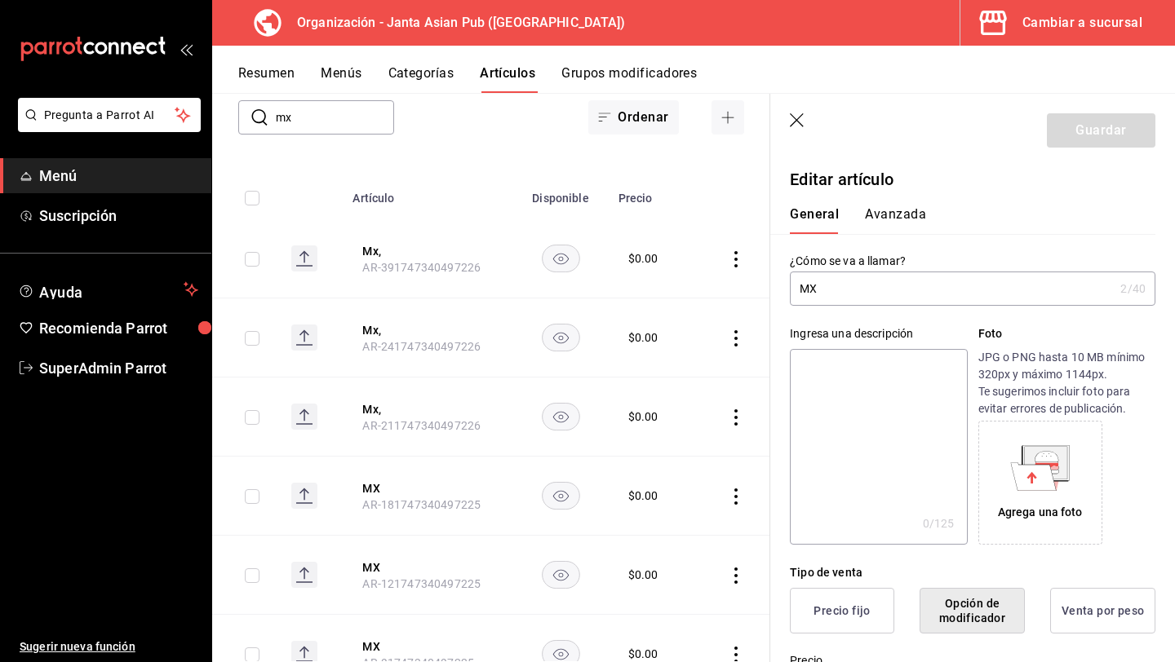
click at [876, 294] on input "MX" at bounding box center [952, 288] width 324 height 33
type input "Mx,"
click at [1060, 135] on button "Guardar" at bounding box center [1101, 130] width 108 height 34
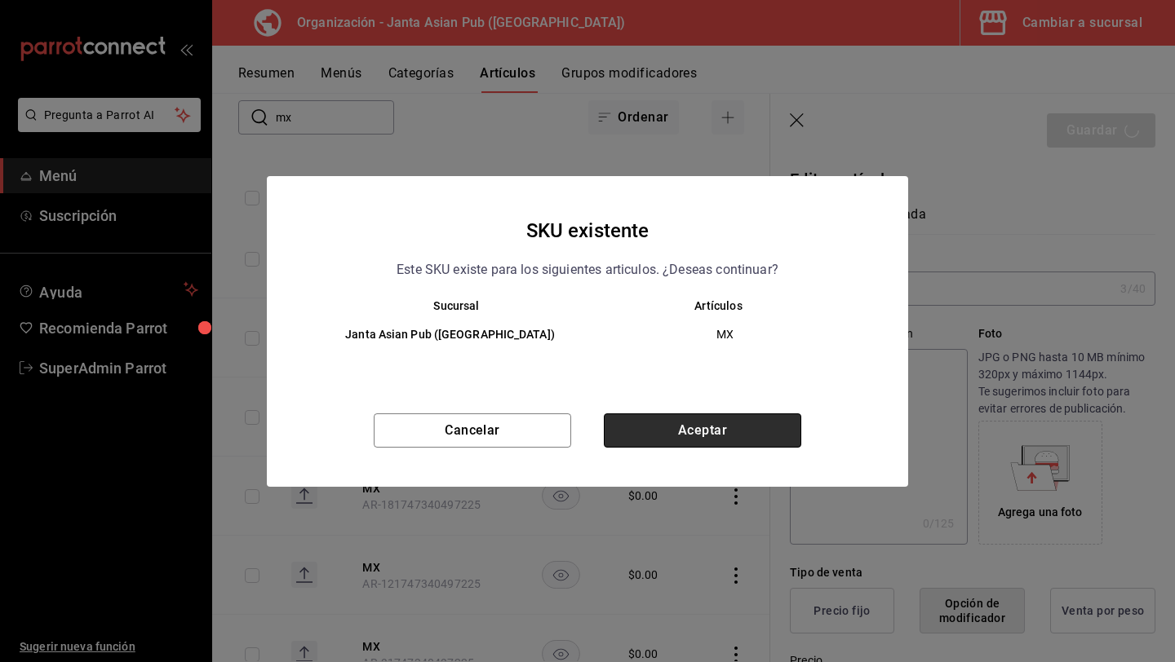
click at [665, 423] on button "Aceptar" at bounding box center [702, 431] width 197 height 34
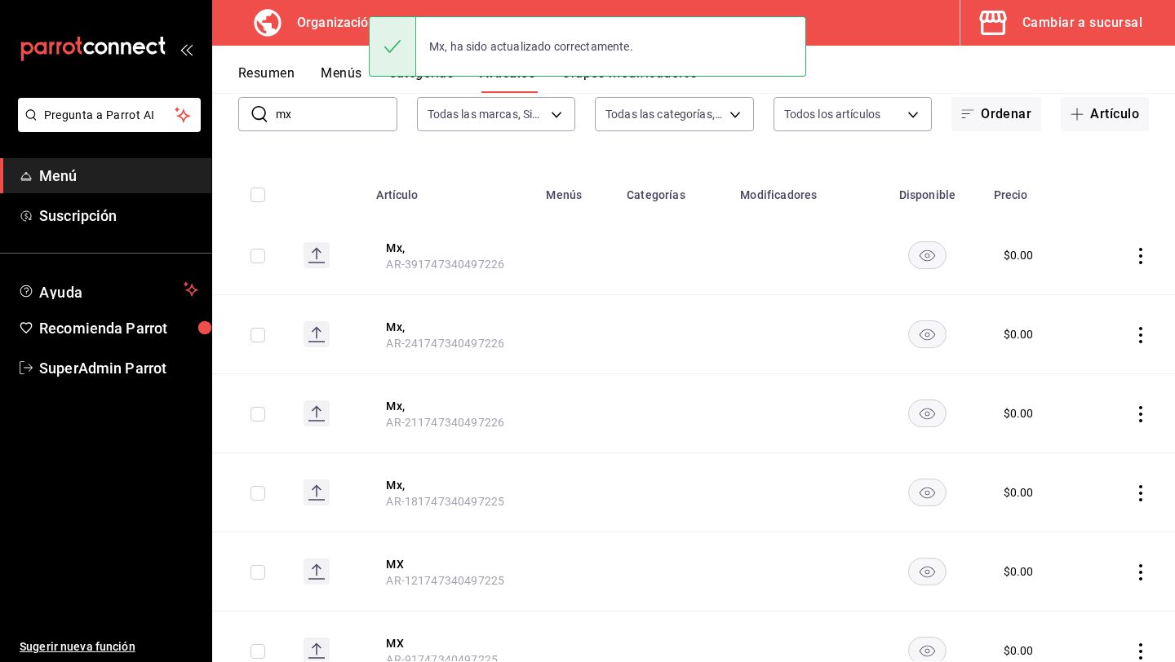
scroll to position [175, 0]
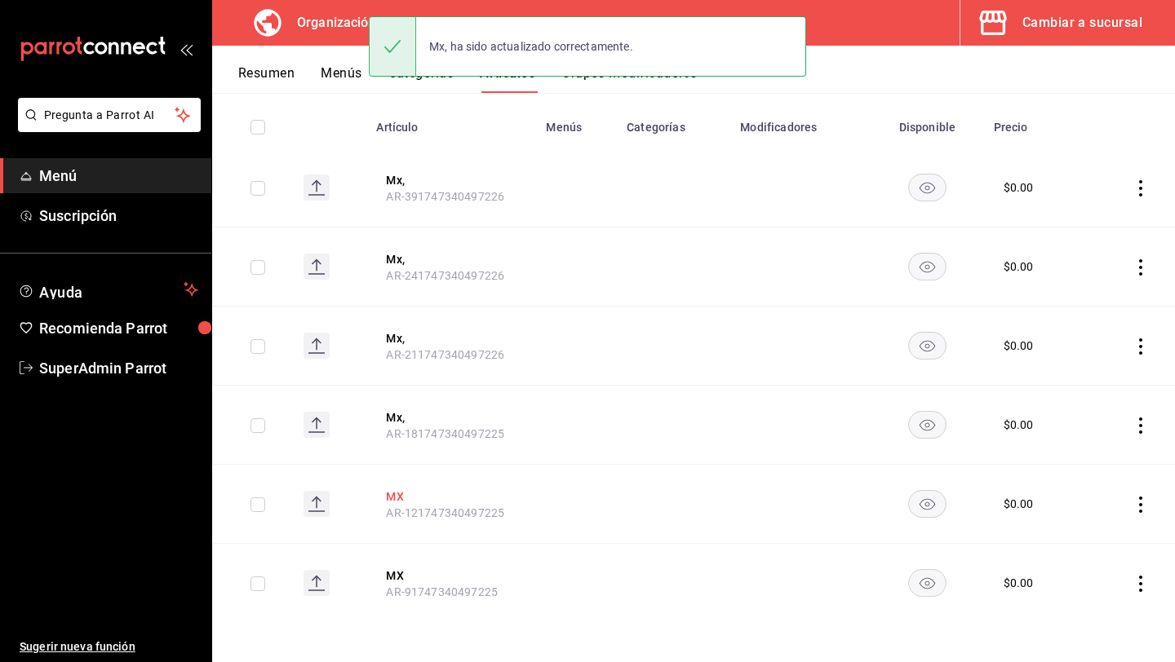
click at [398, 496] on button "MX" at bounding box center [451, 497] width 131 height 16
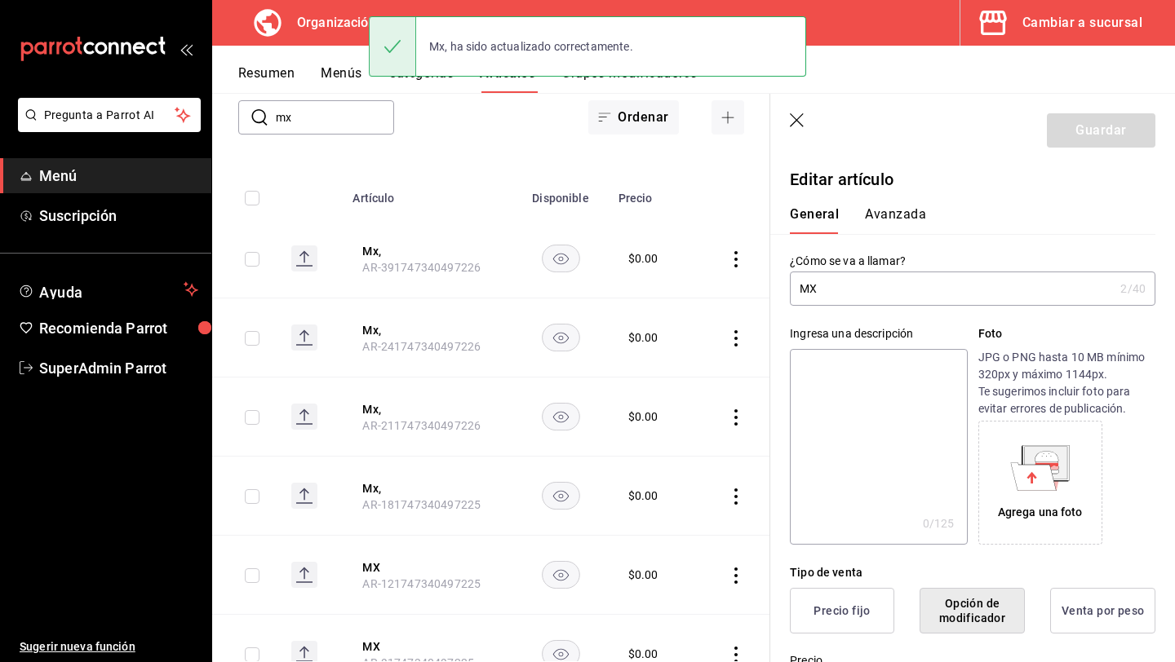
click at [842, 290] on input "MX" at bounding box center [952, 288] width 324 height 33
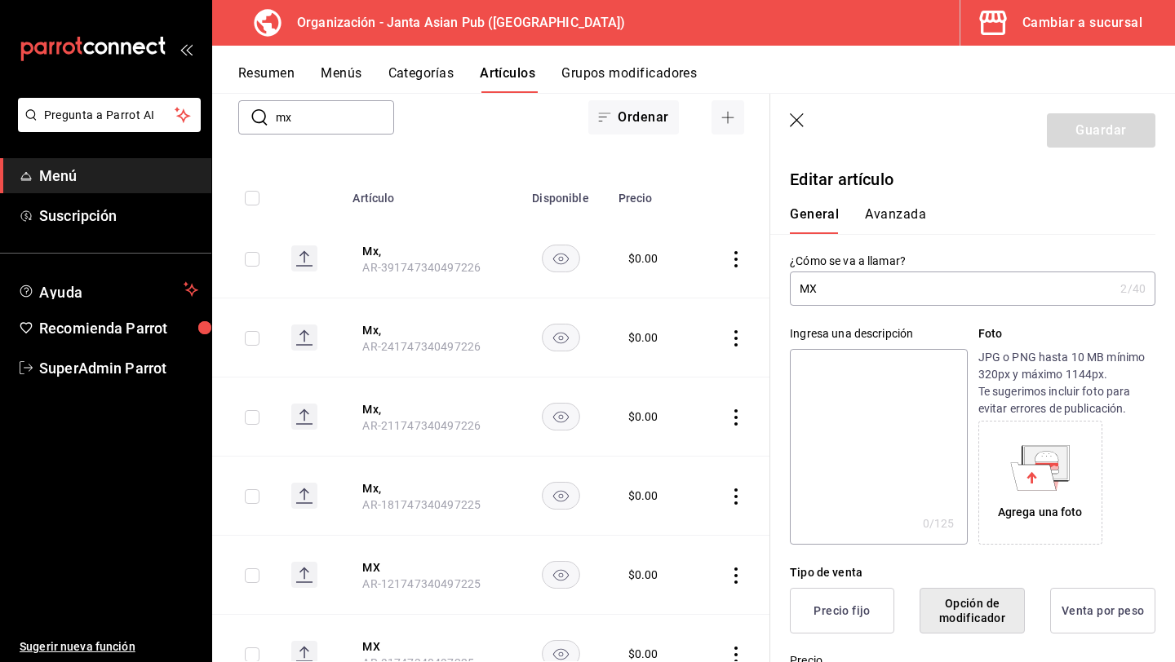
click at [842, 290] on input "MX" at bounding box center [952, 288] width 324 height 33
type input "Mx,"
click at [1098, 145] on button "Guardar" at bounding box center [1101, 130] width 108 height 34
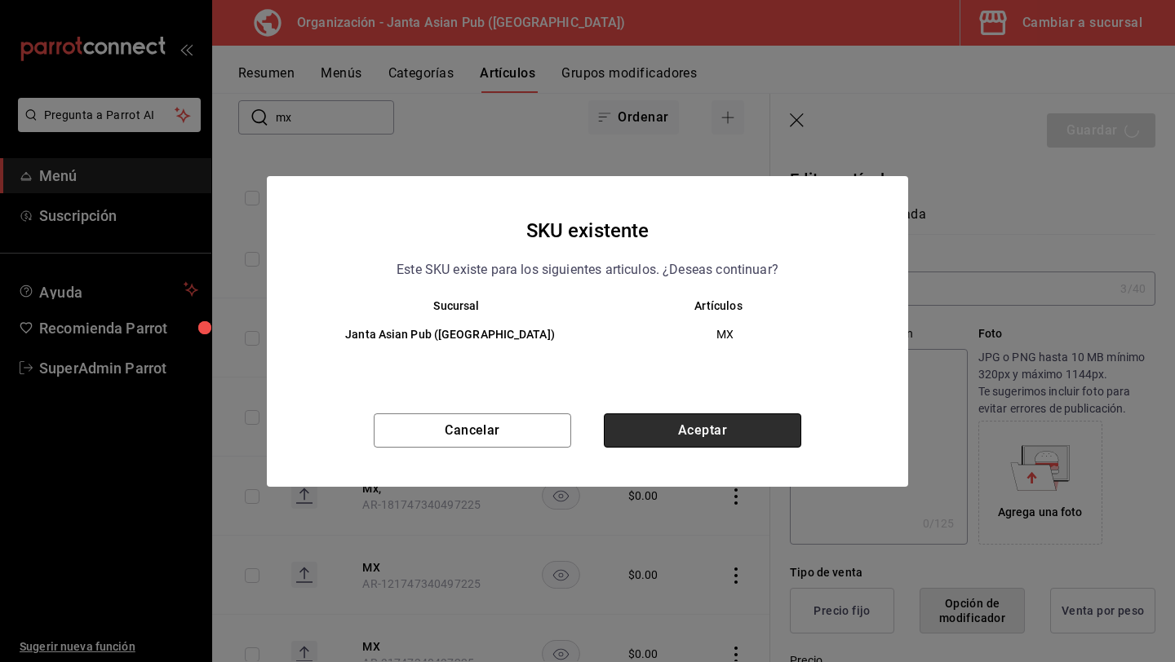
click at [642, 443] on button "Aceptar" at bounding box center [702, 431] width 197 height 34
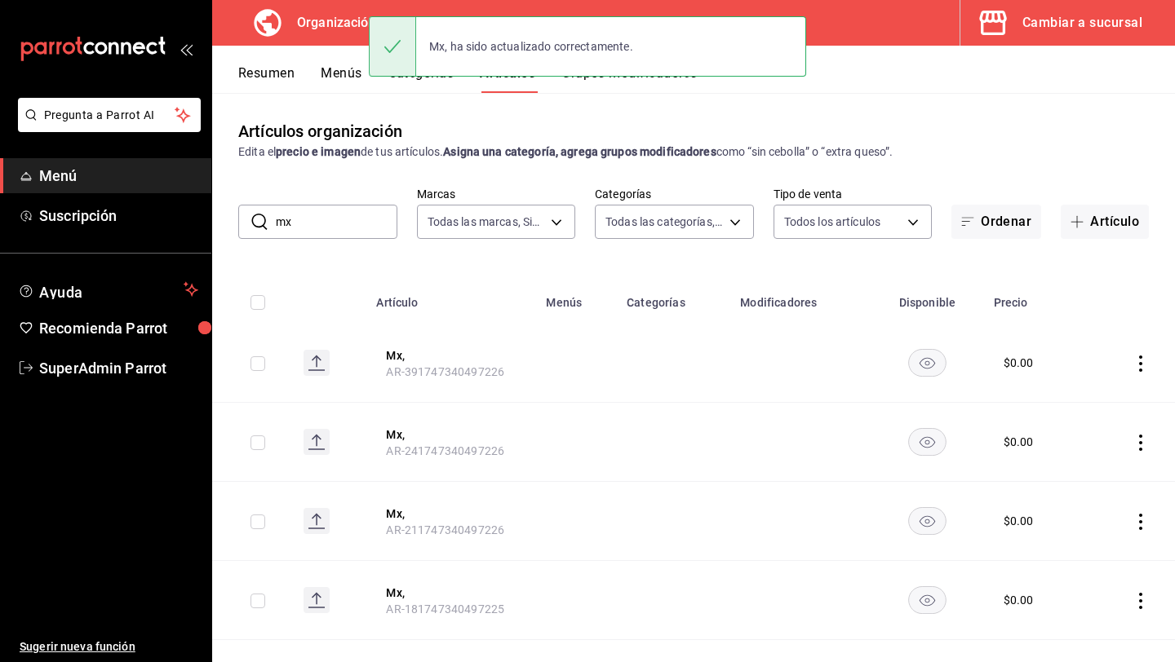
scroll to position [175, 0]
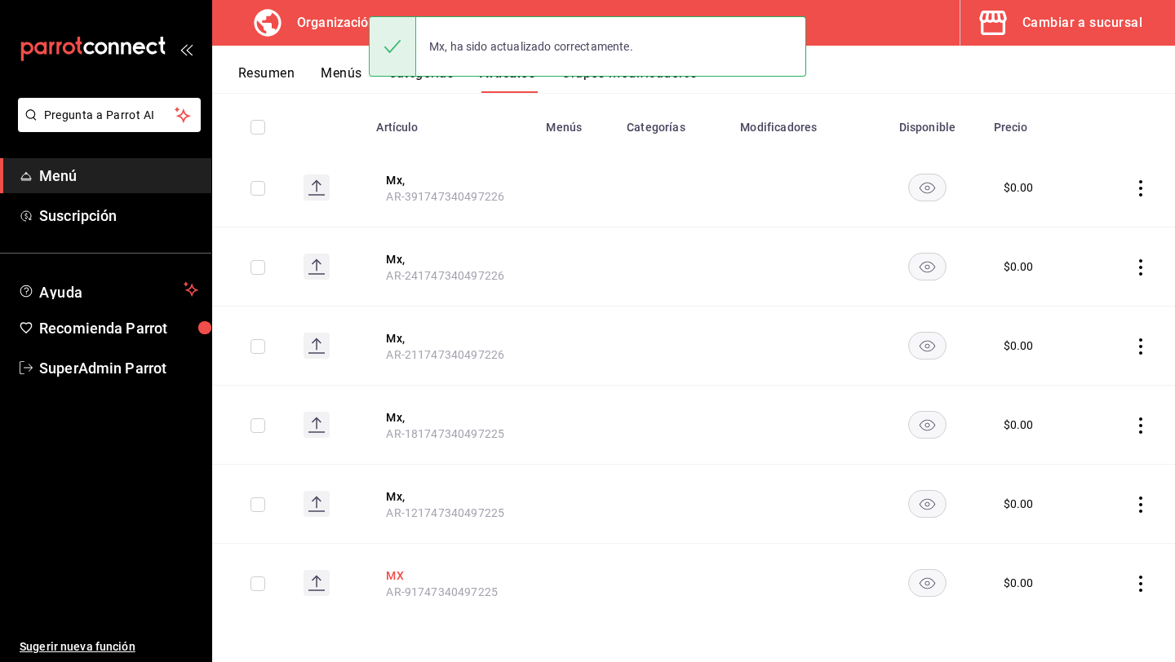
click at [397, 575] on button "MX" at bounding box center [451, 576] width 131 height 16
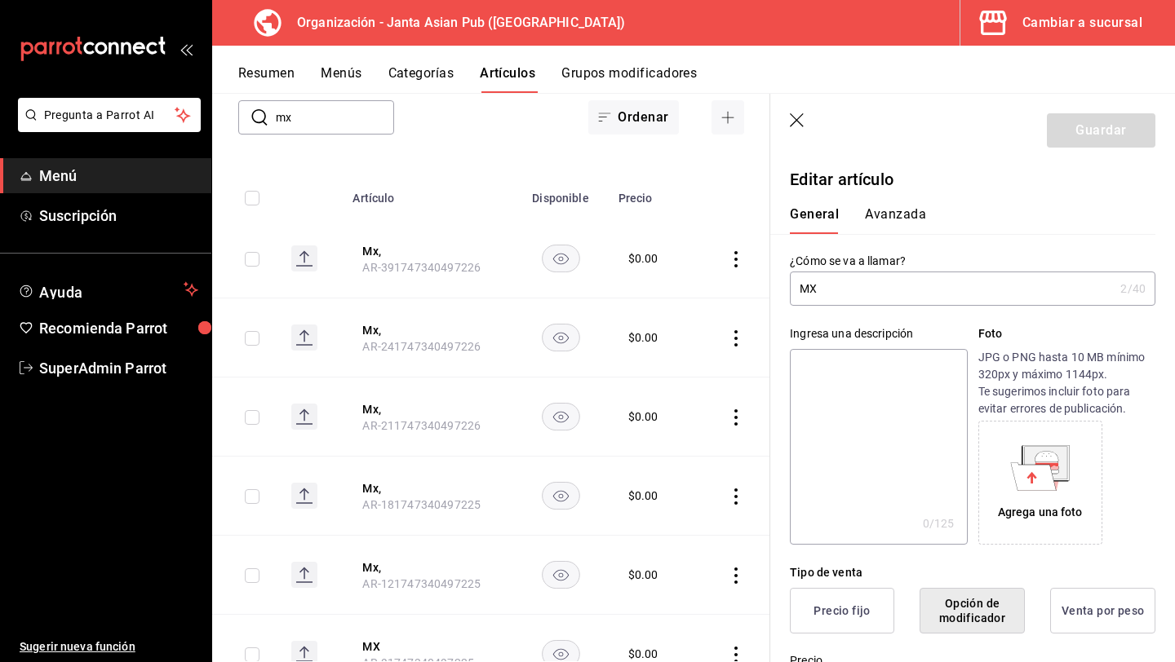
click at [920, 299] on input "MX" at bounding box center [952, 288] width 324 height 33
type input "Mx,"
click at [1087, 133] on button "Guardar" at bounding box center [1101, 130] width 108 height 34
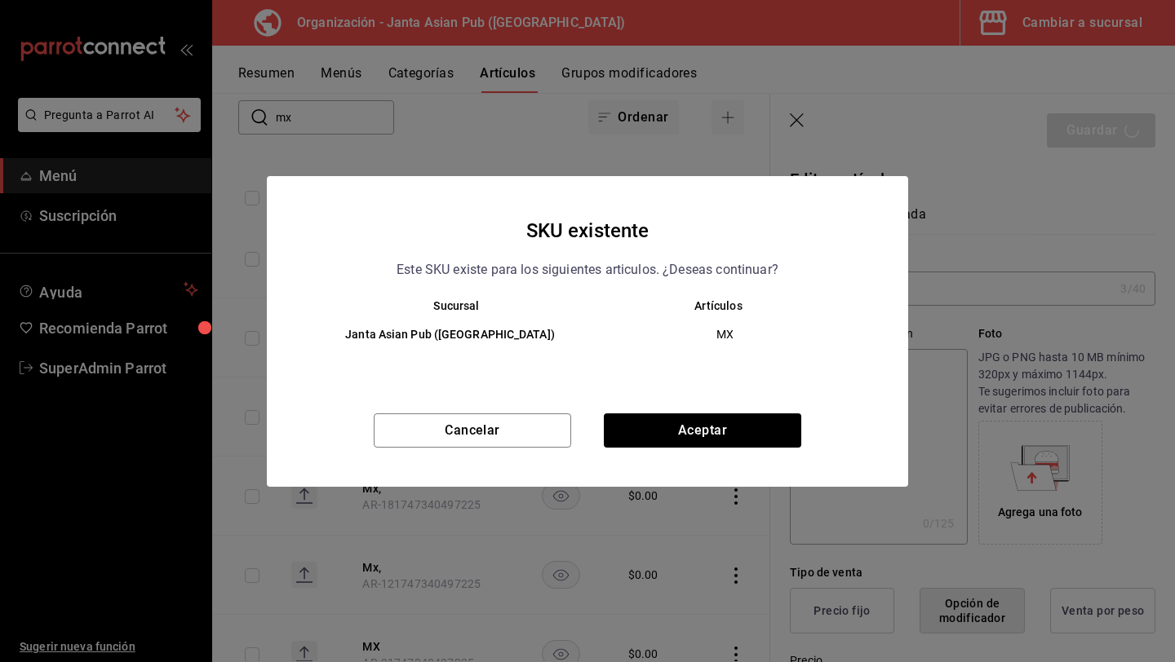
click at [697, 450] on div "Cancelar Aceptar" at bounding box center [587, 450] width 641 height 73
click at [695, 432] on button "Aceptar" at bounding box center [702, 431] width 197 height 34
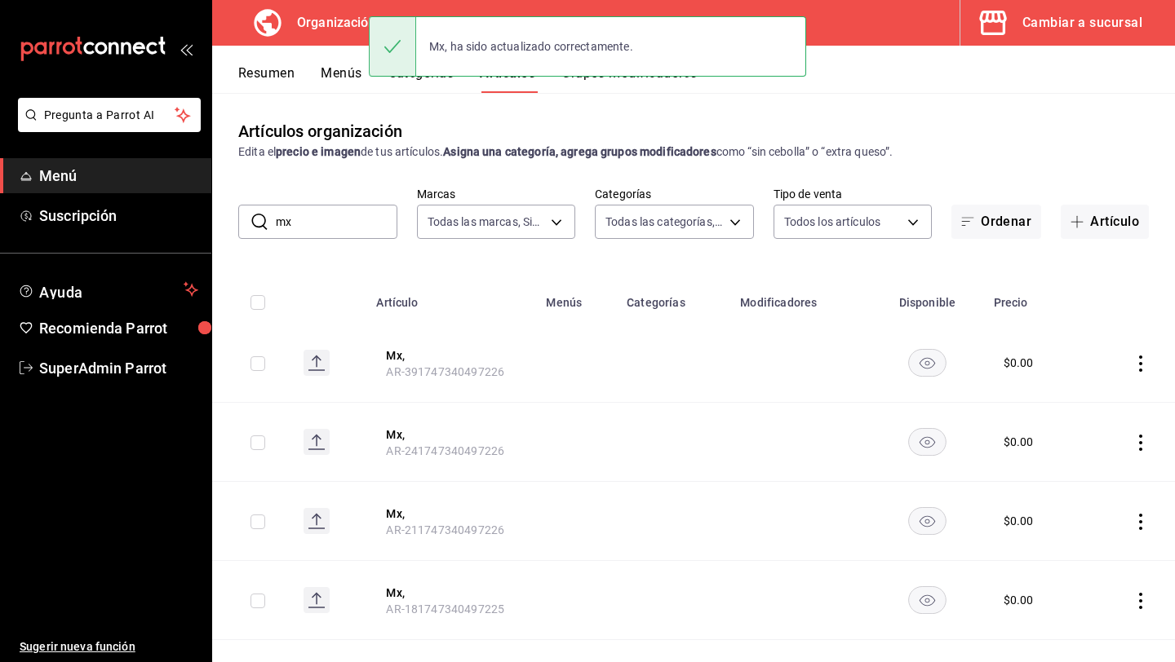
scroll to position [175, 0]
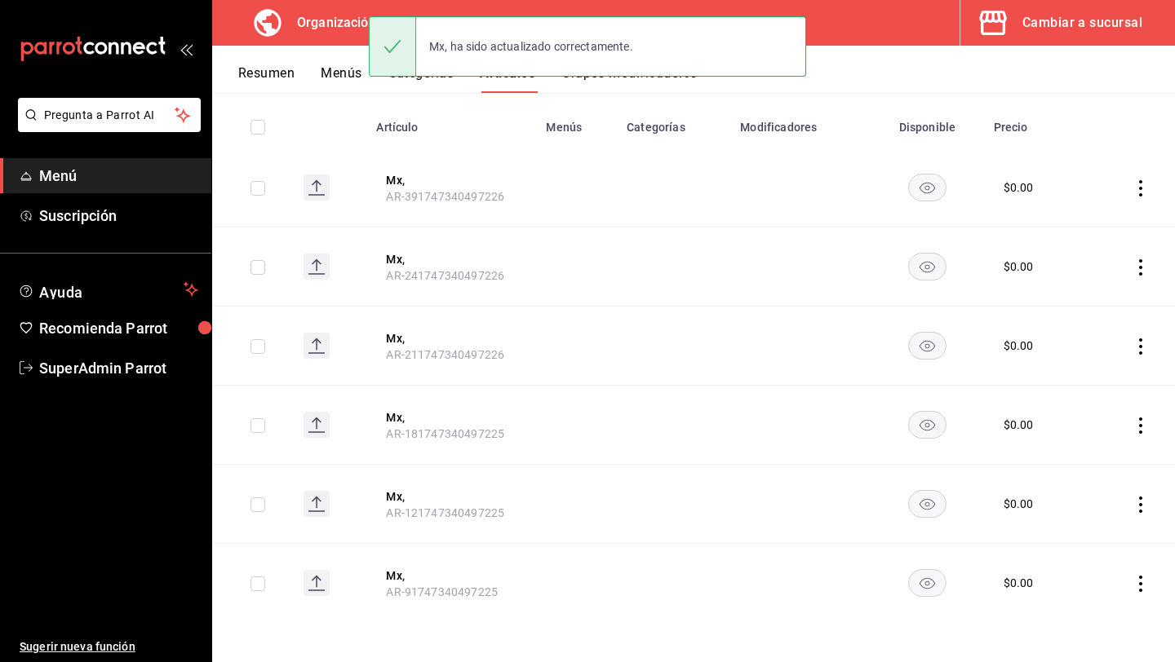
click at [290, 77] on button "Resumen" at bounding box center [266, 79] width 56 height 28
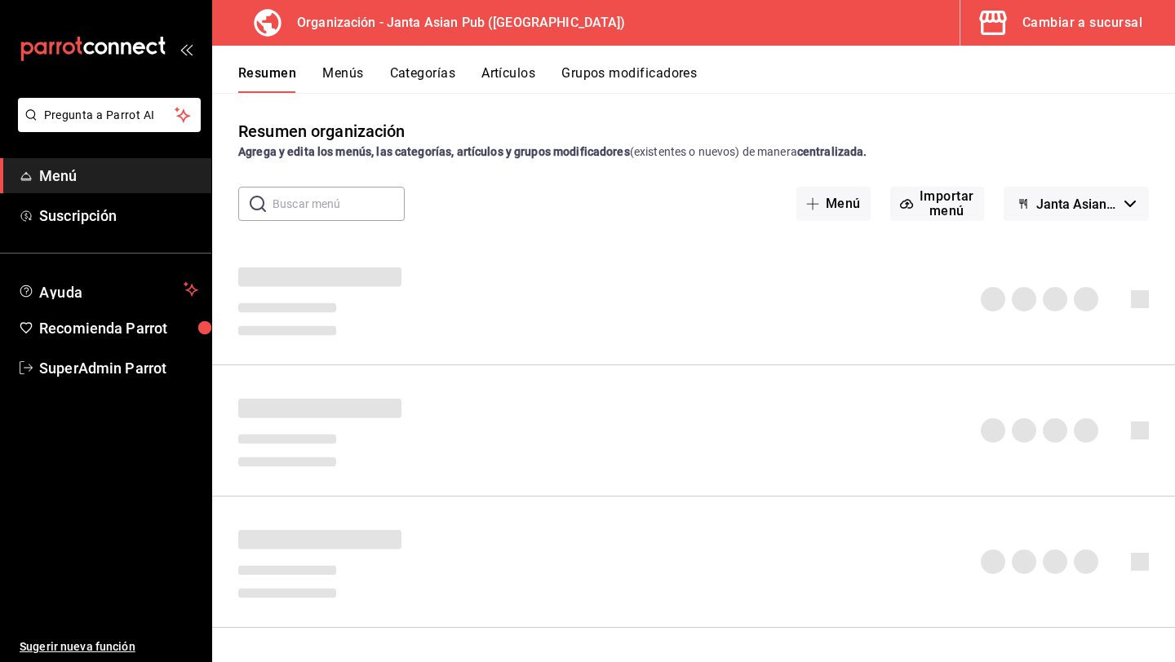
click at [344, 77] on button "Menús" at bounding box center [342, 79] width 41 height 28
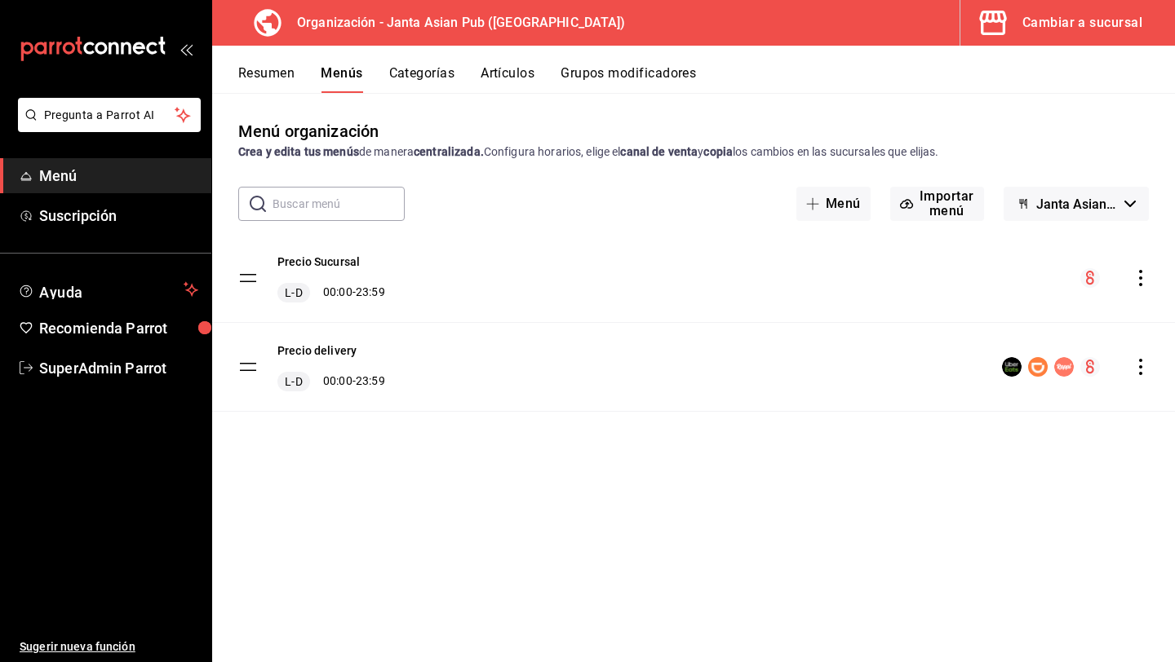
click at [1138, 366] on icon "actions" at bounding box center [1140, 367] width 16 height 16
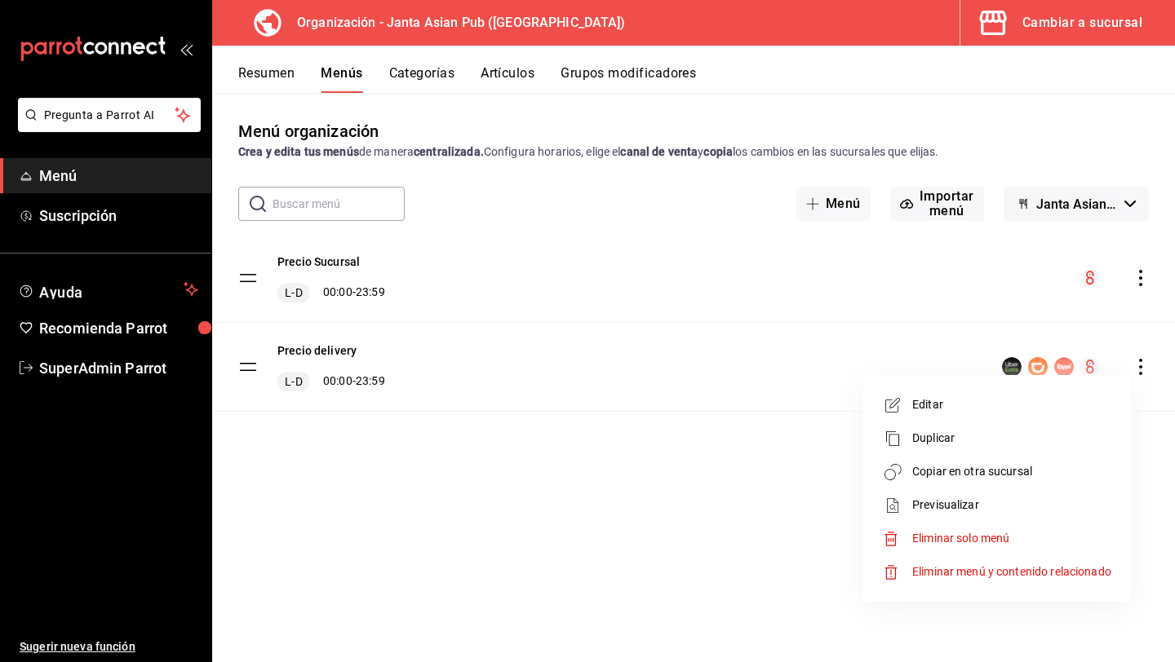
click at [988, 469] on span "Copiar en otra sucursal" at bounding box center [1011, 471] width 199 height 17
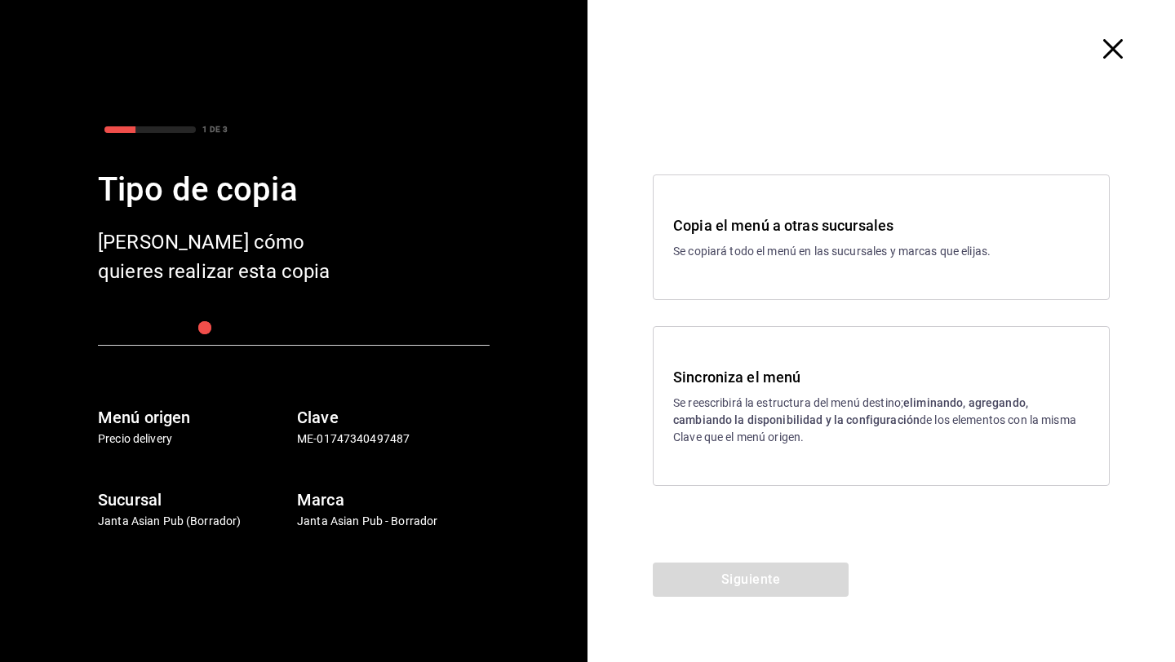
click at [733, 441] on p "Se reescribirá la estructura del menú destino; eliminando, agregando, cambiando…" at bounding box center [881, 420] width 416 height 51
click at [713, 586] on button "Siguiente" at bounding box center [751, 580] width 196 height 34
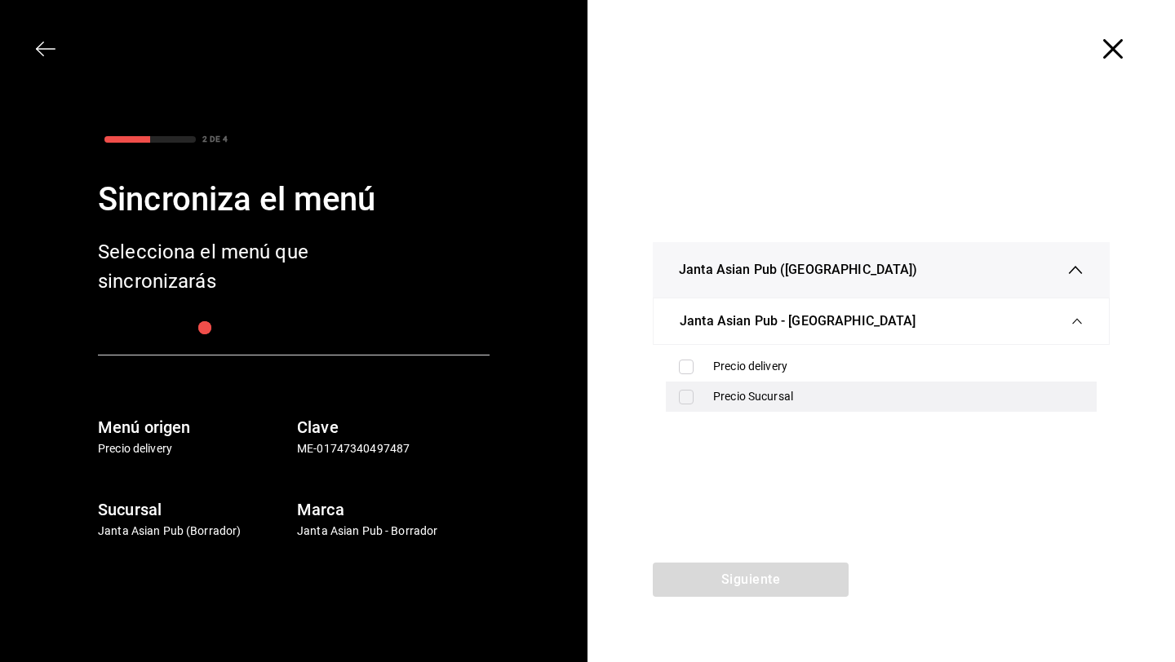
click at [737, 385] on div "Precio Sucursal" at bounding box center [881, 397] width 431 height 30
checkbox input "true"
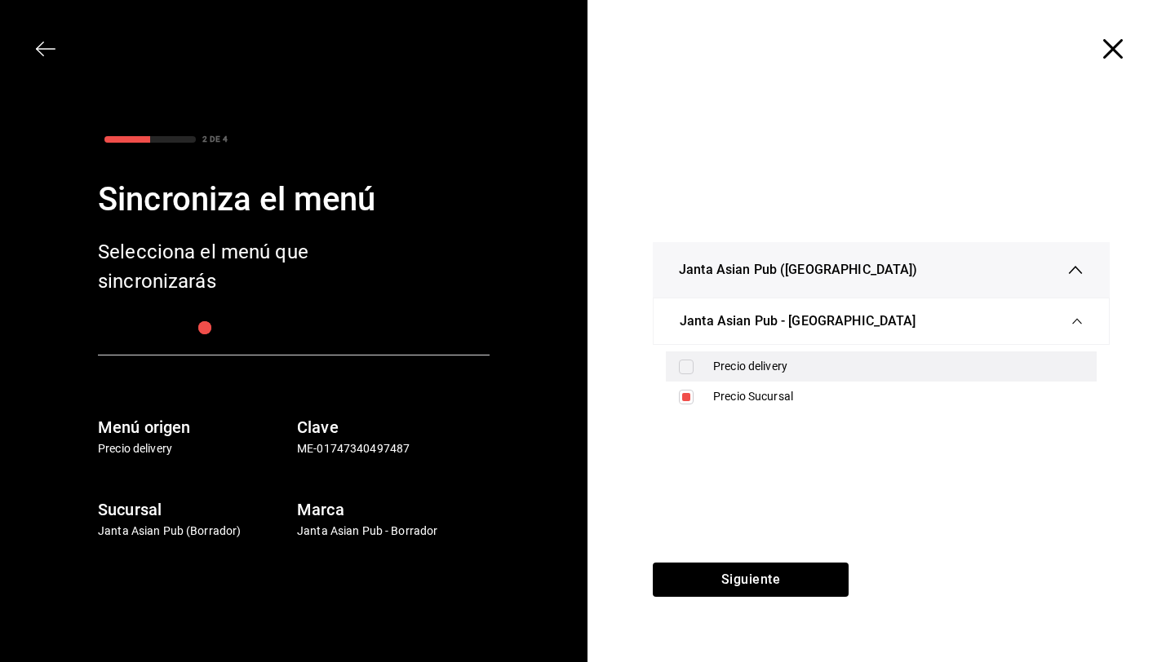
click at [736, 370] on div "Precio delivery" at bounding box center [898, 366] width 370 height 17
checkbox input "true"
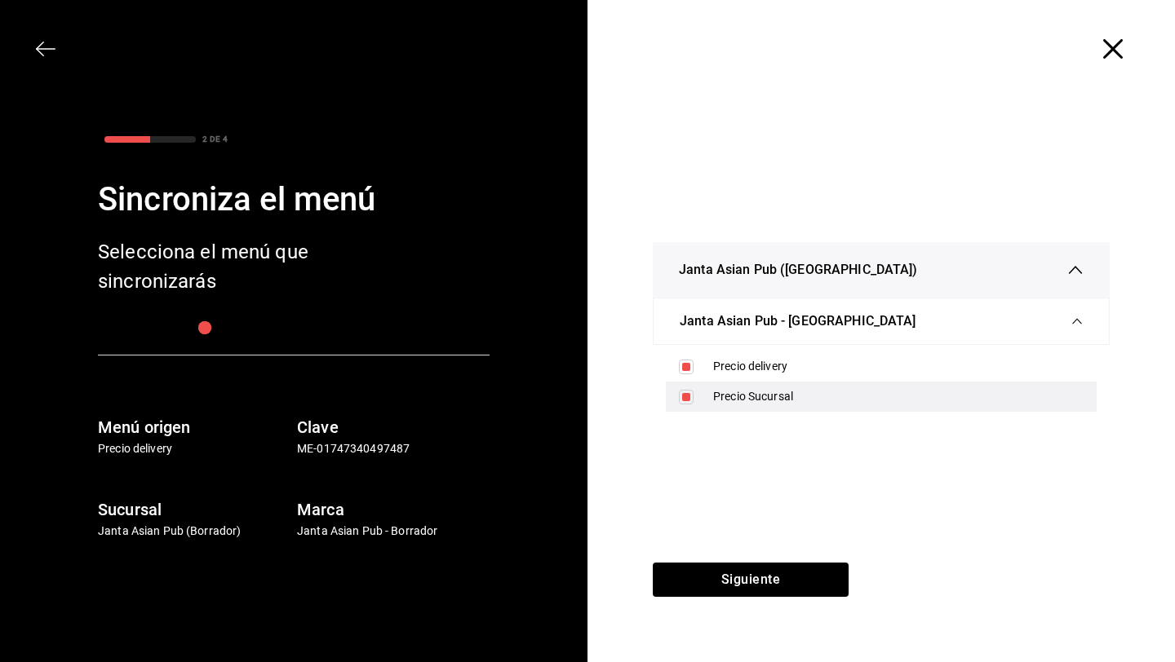
click at [736, 388] on div "Precio Sucursal" at bounding box center [898, 396] width 370 height 17
checkbox input "false"
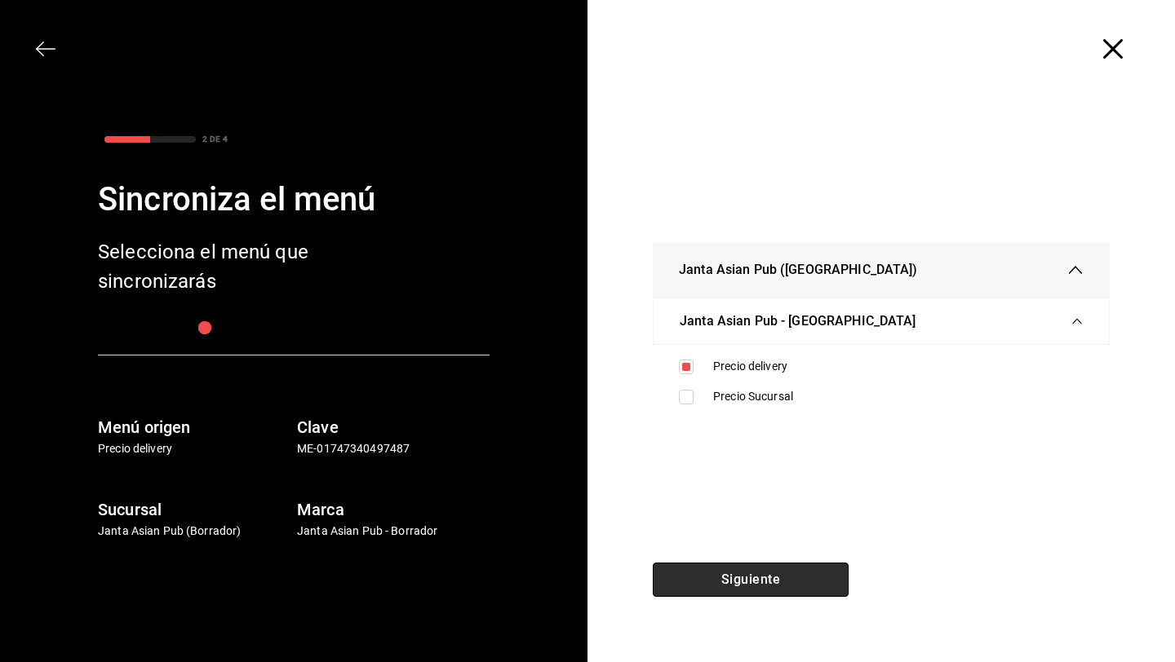
click at [741, 578] on button "Siguiente" at bounding box center [751, 580] width 196 height 34
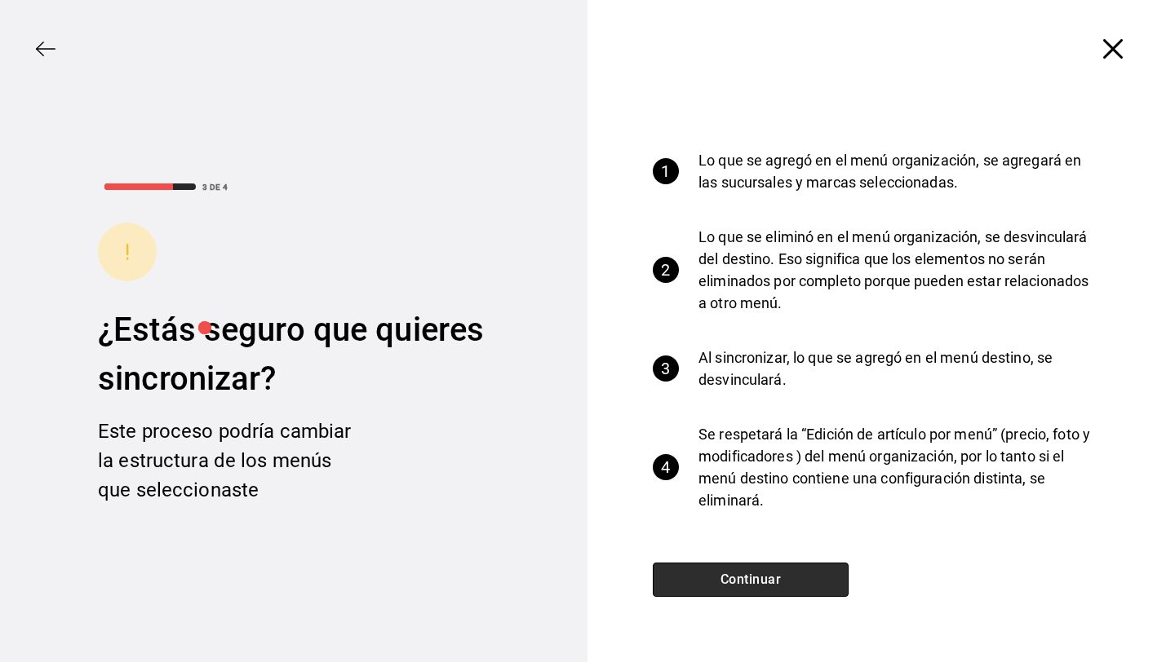
click at [706, 569] on button "Continuar" at bounding box center [751, 580] width 196 height 34
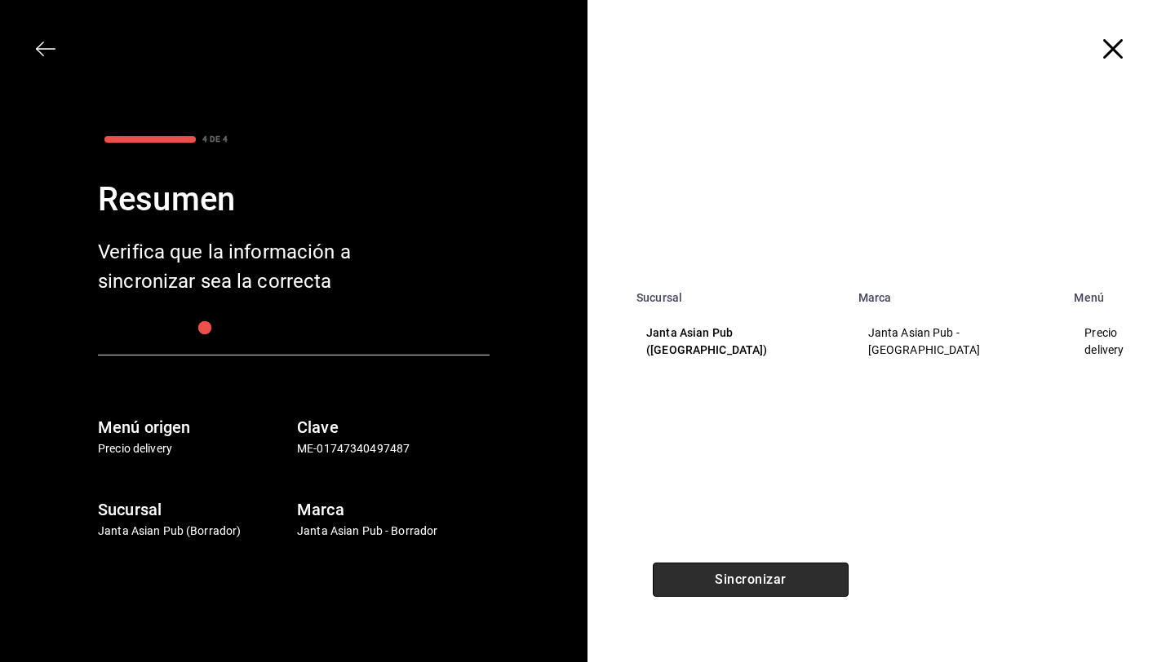
click at [772, 581] on button "Sincronizar" at bounding box center [751, 580] width 196 height 34
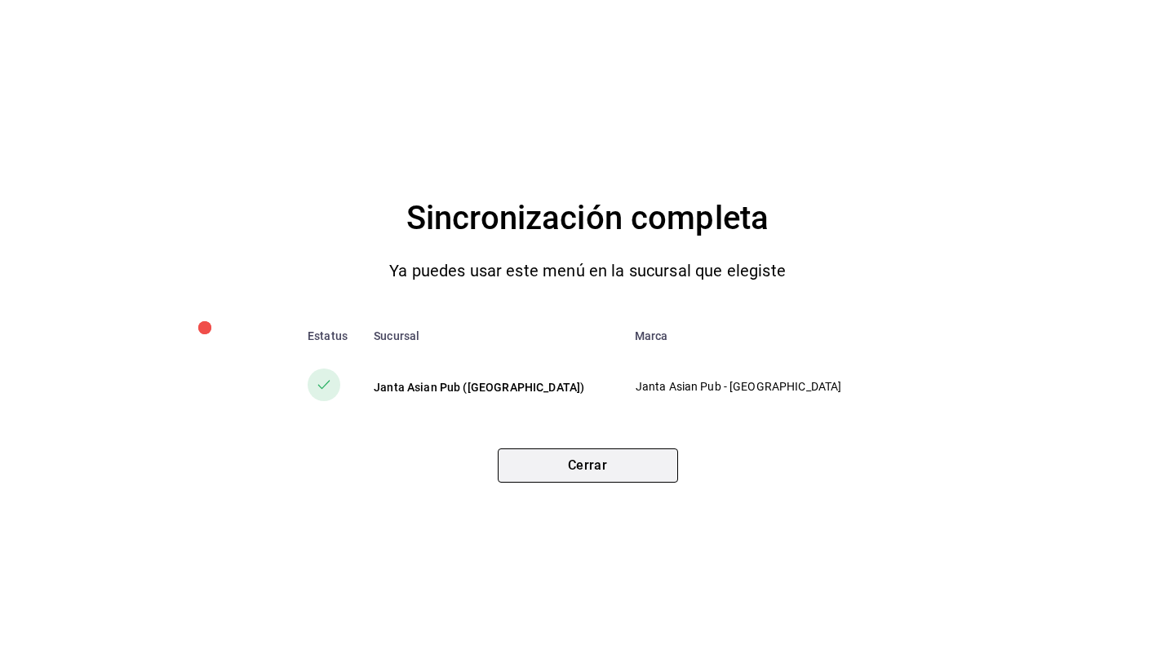
click at [630, 467] on button "Cerrar" at bounding box center [588, 466] width 180 height 34
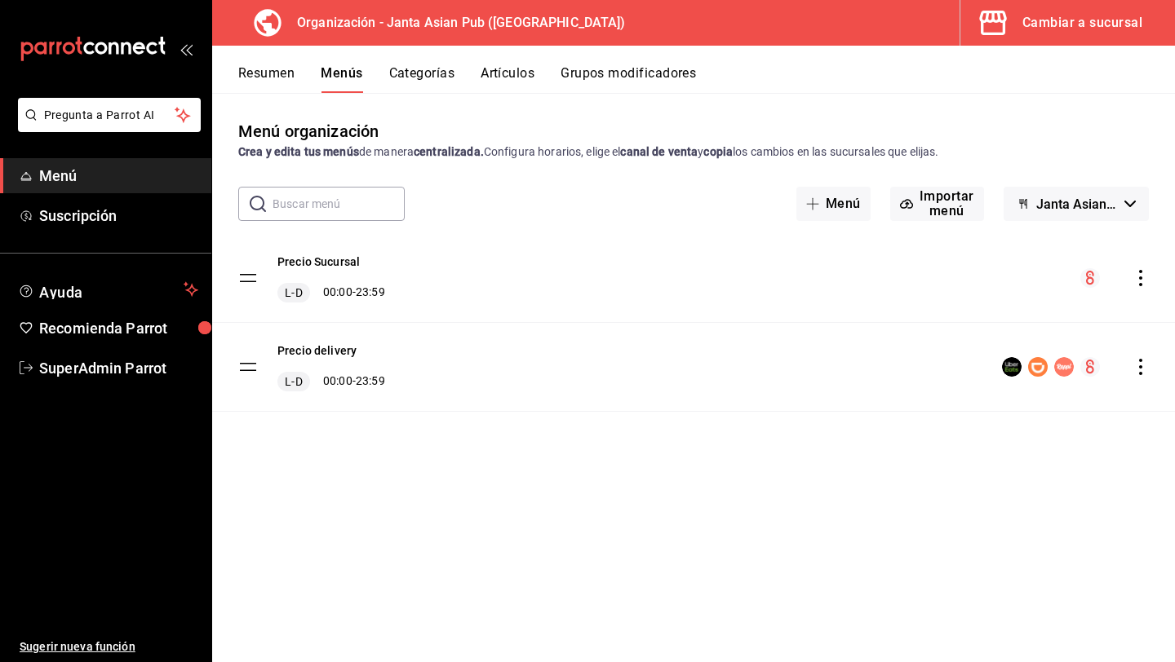
click at [1091, 27] on div "Cambiar a sucursal" at bounding box center [1082, 22] width 120 height 23
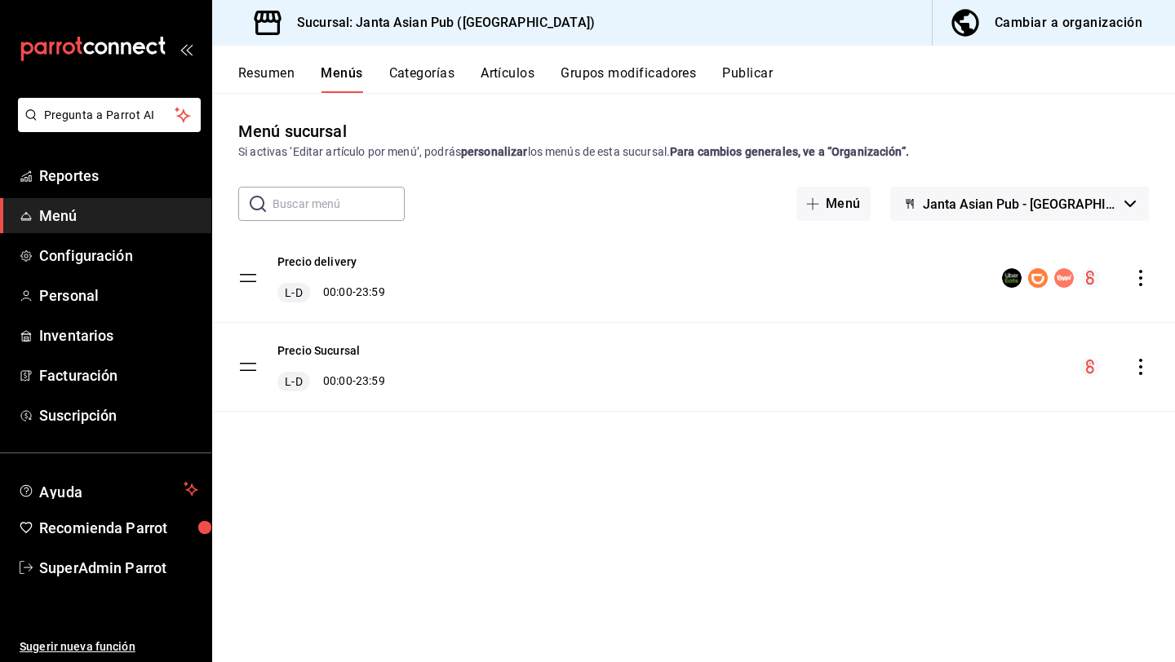
click at [728, 81] on button "Publicar" at bounding box center [747, 79] width 51 height 28
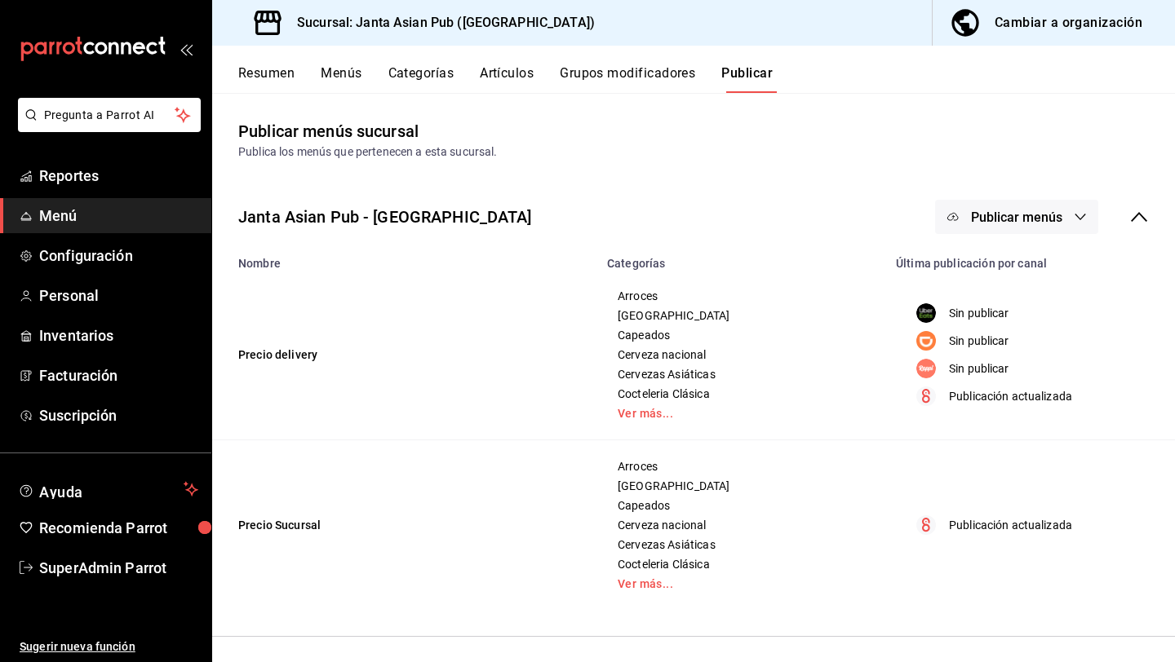
click at [1087, 224] on button "Publicar menús" at bounding box center [1016, 217] width 163 height 34
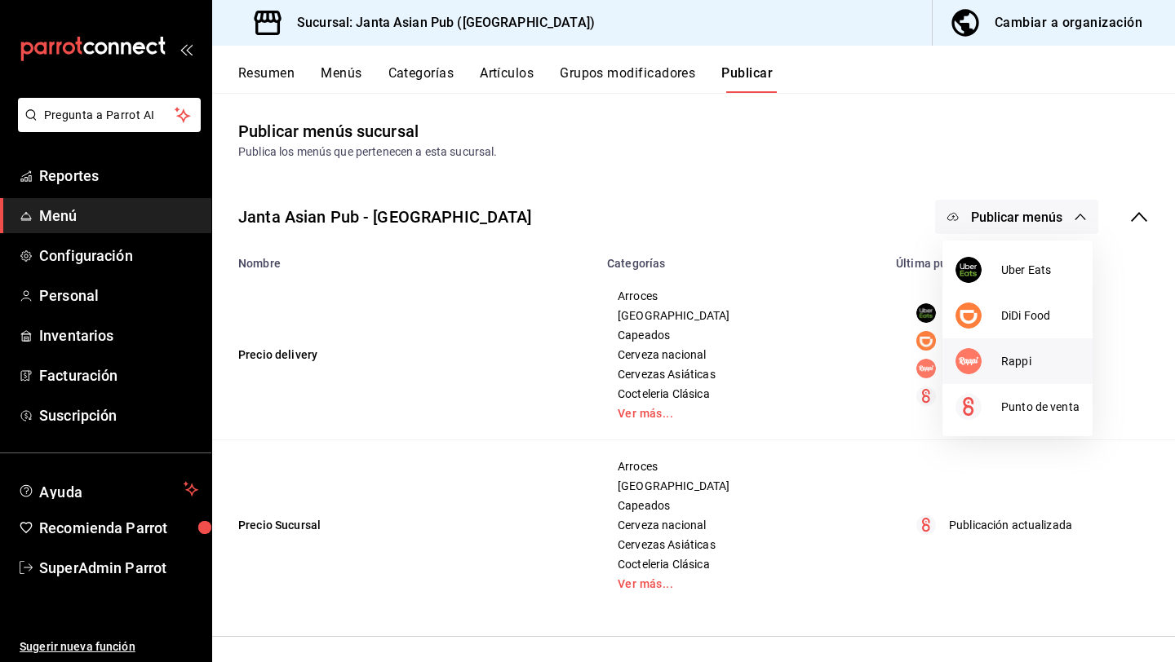
click at [1018, 365] on span "Rappi" at bounding box center [1040, 361] width 78 height 17
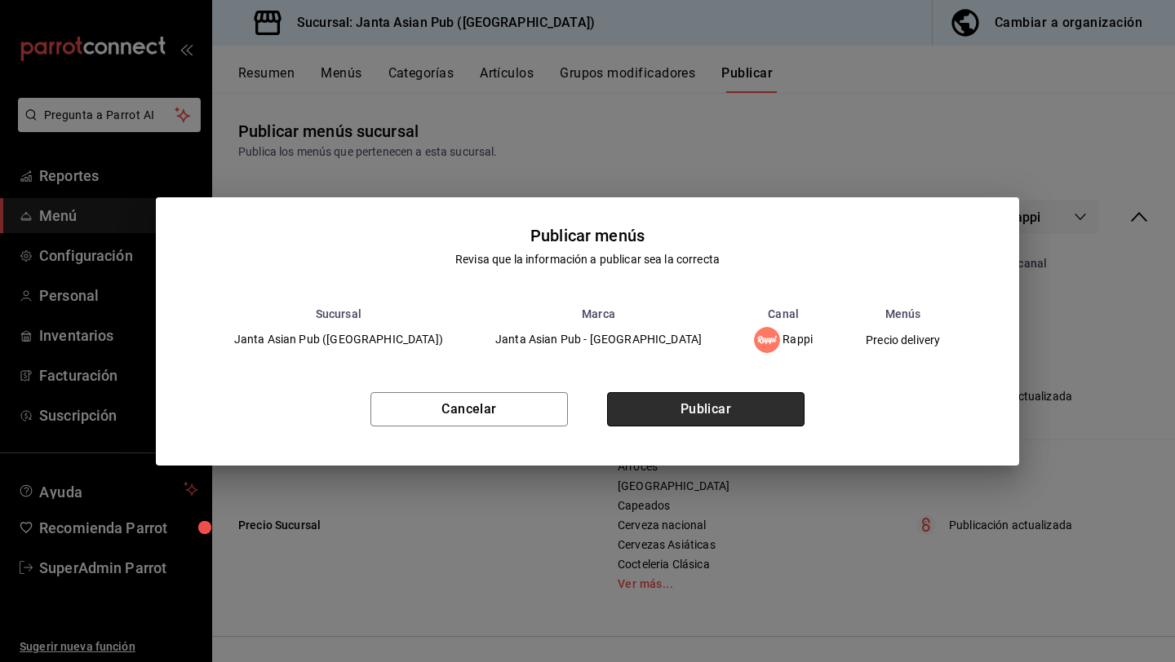
click at [737, 414] on button "Publicar" at bounding box center [705, 409] width 197 height 34
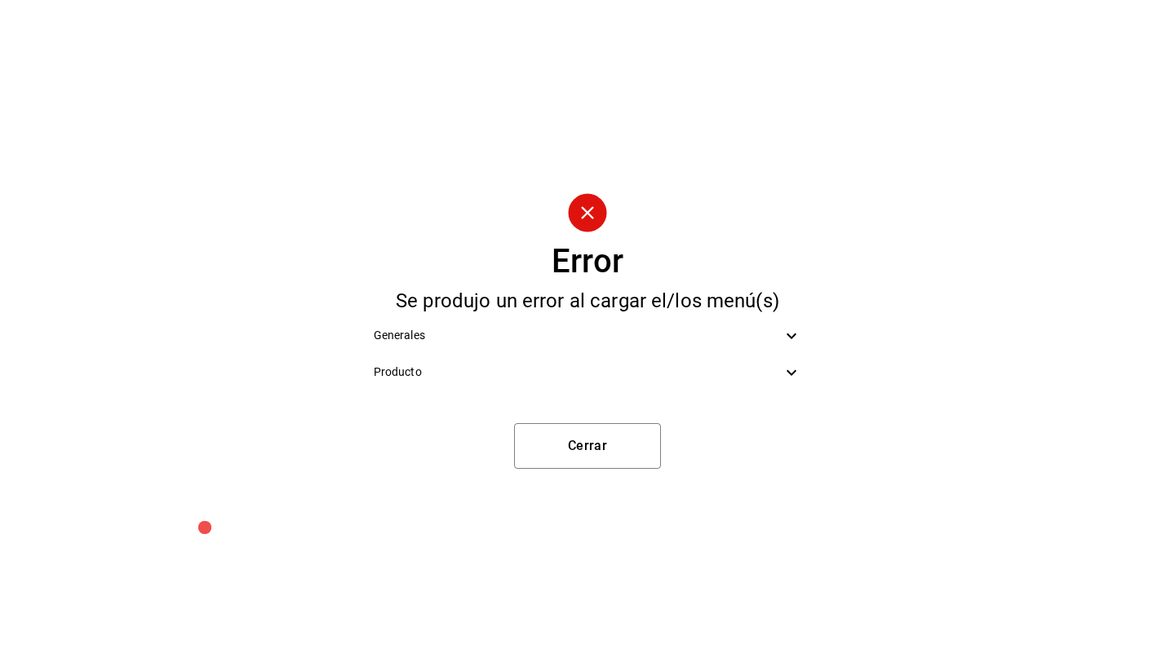
click at [782, 375] on icon at bounding box center [791, 373] width 20 height 20
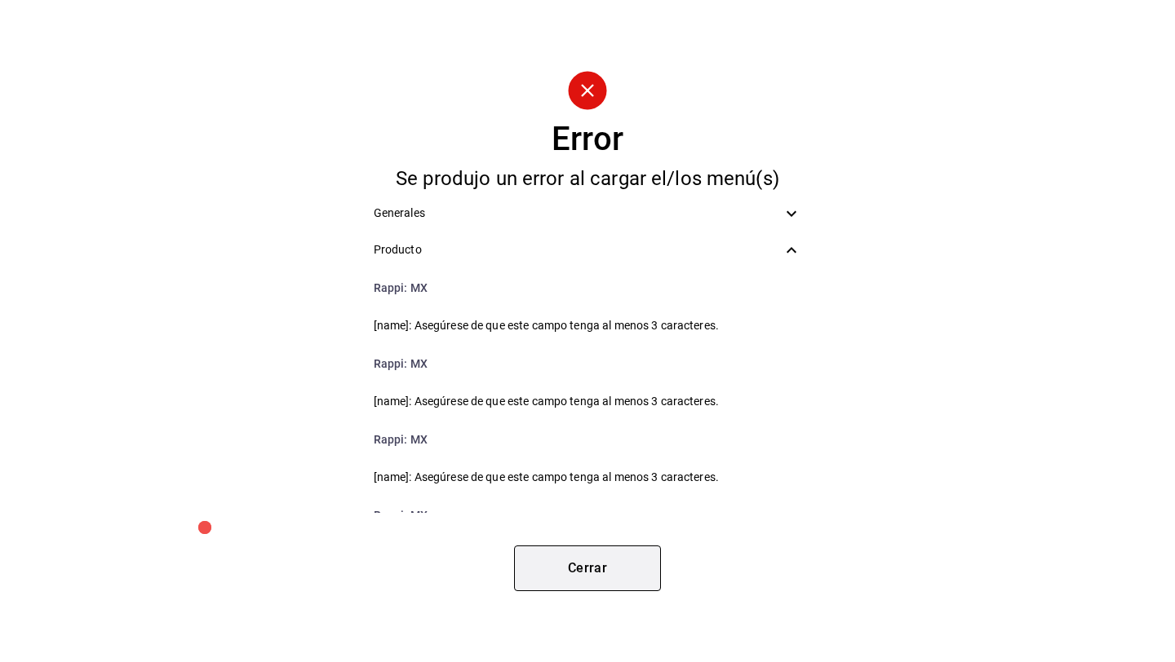
click at [586, 583] on button "Cerrar" at bounding box center [587, 569] width 147 height 46
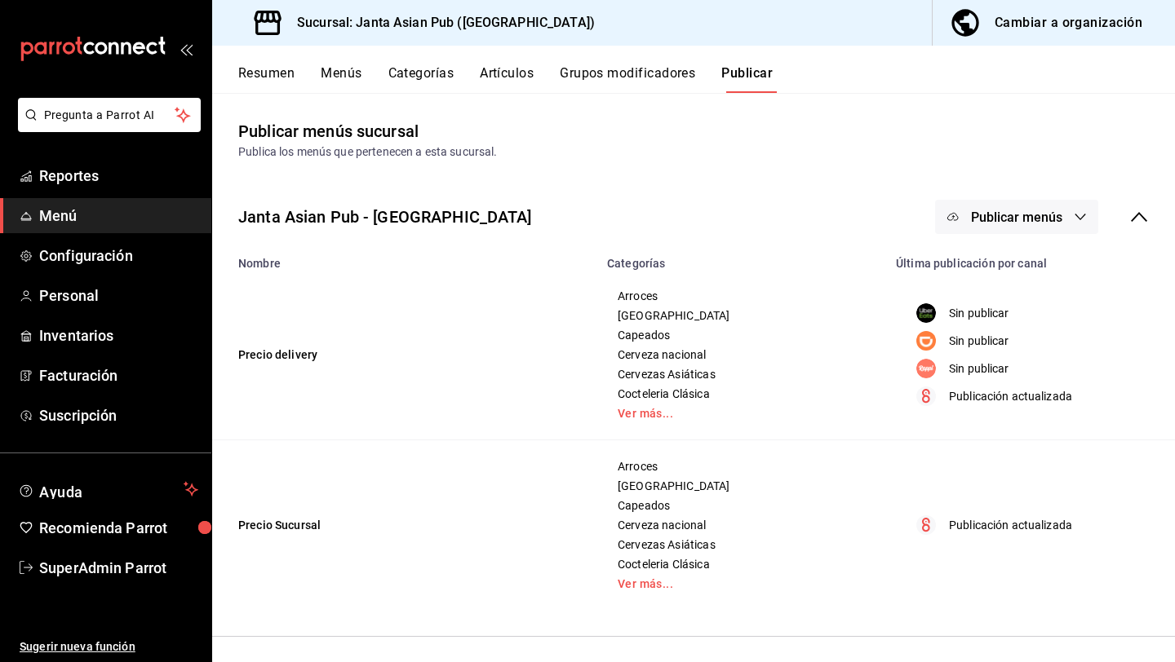
click at [1032, 25] on div "Cambiar a organización" at bounding box center [1068, 22] width 148 height 23
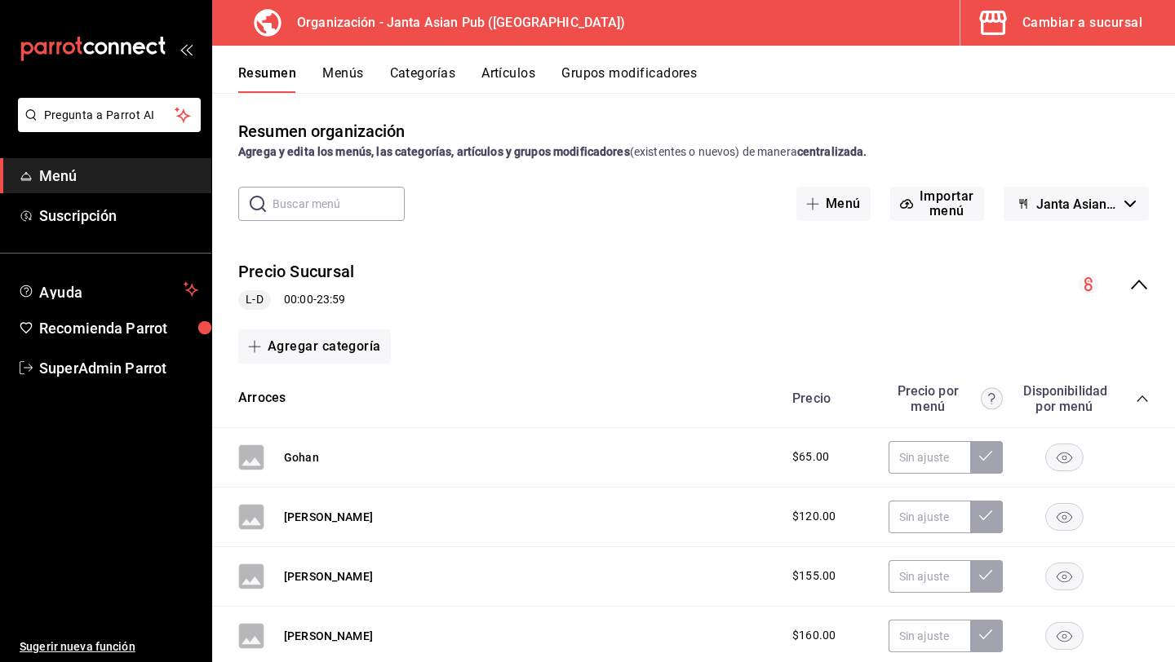
click at [515, 75] on button "Artículos" at bounding box center [508, 79] width 54 height 28
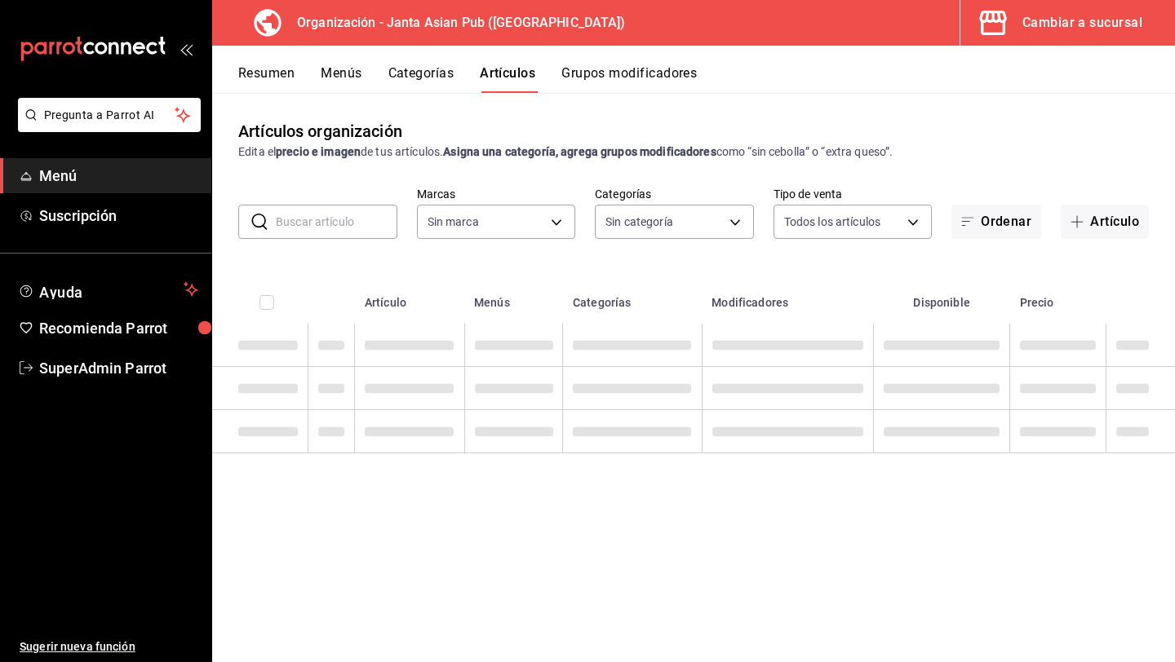
type input "62a9cc13-91a4-48c6-ab20-90032d514fa5"
type input "83c6ca66-799f-43a2-a4ec-e73860f58f92,3da8f6b1-5d7b-4ec6-b8e8-747dfe24bc3e,54416…"
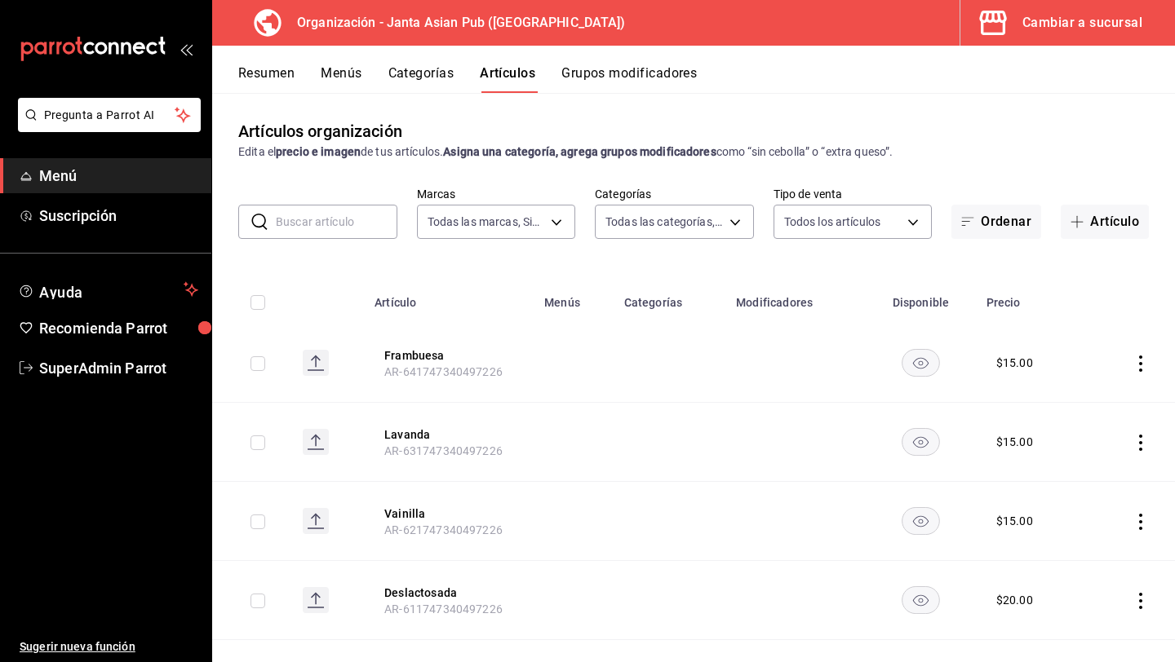
click at [331, 230] on input "text" at bounding box center [337, 222] width 122 height 33
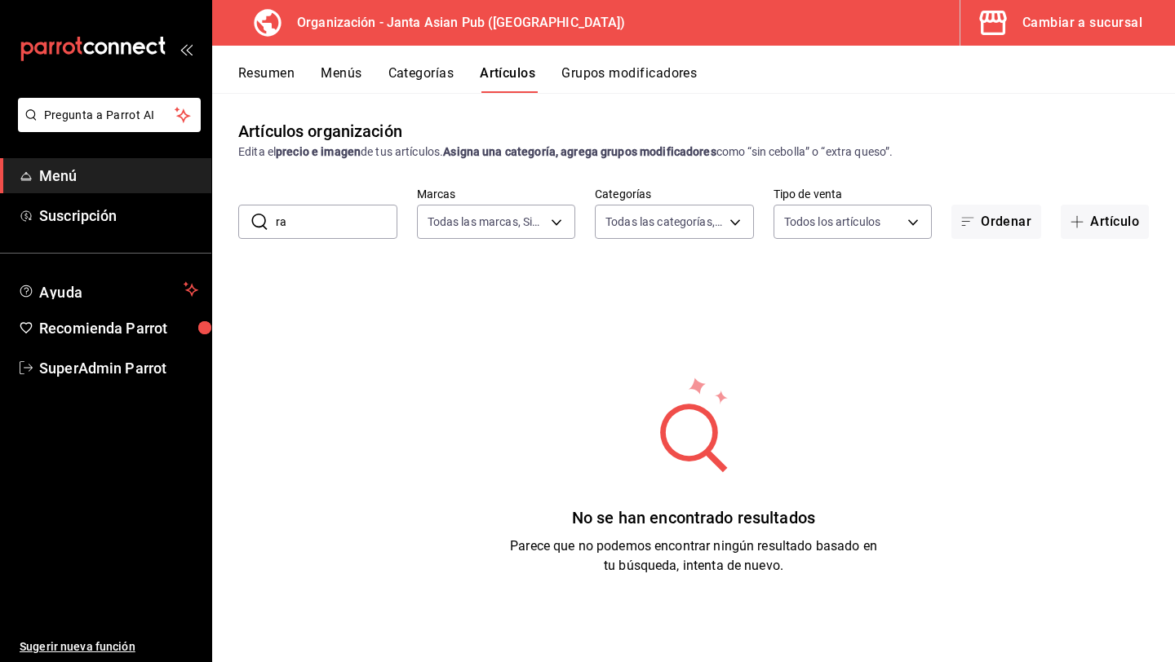
type input "r"
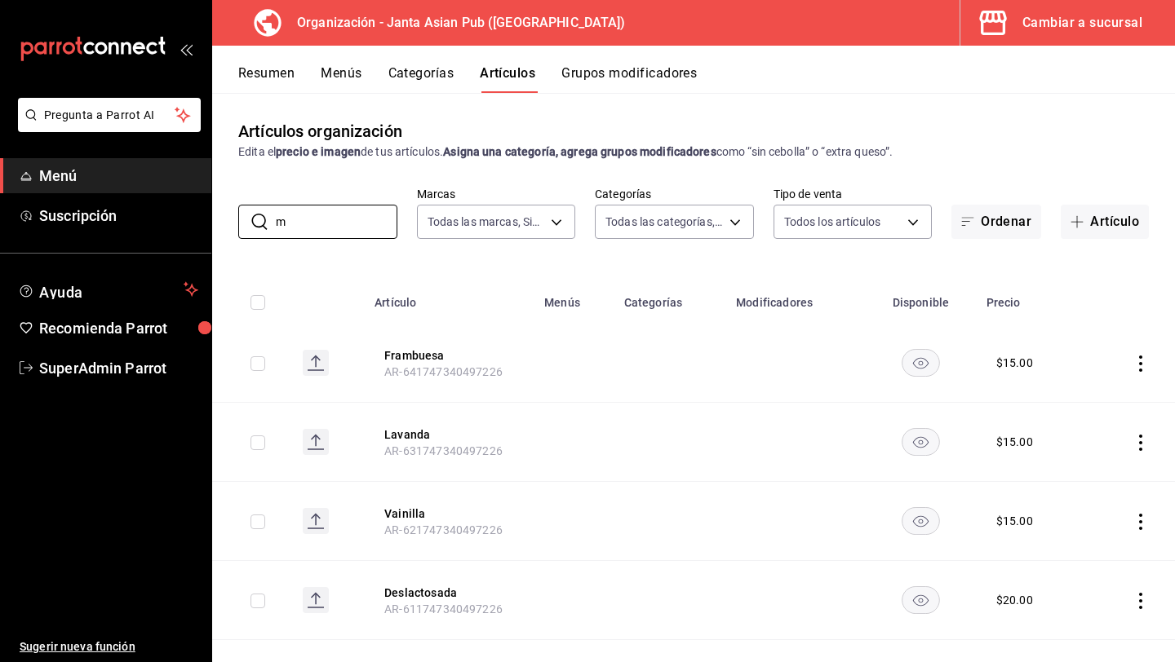
type input "mx"
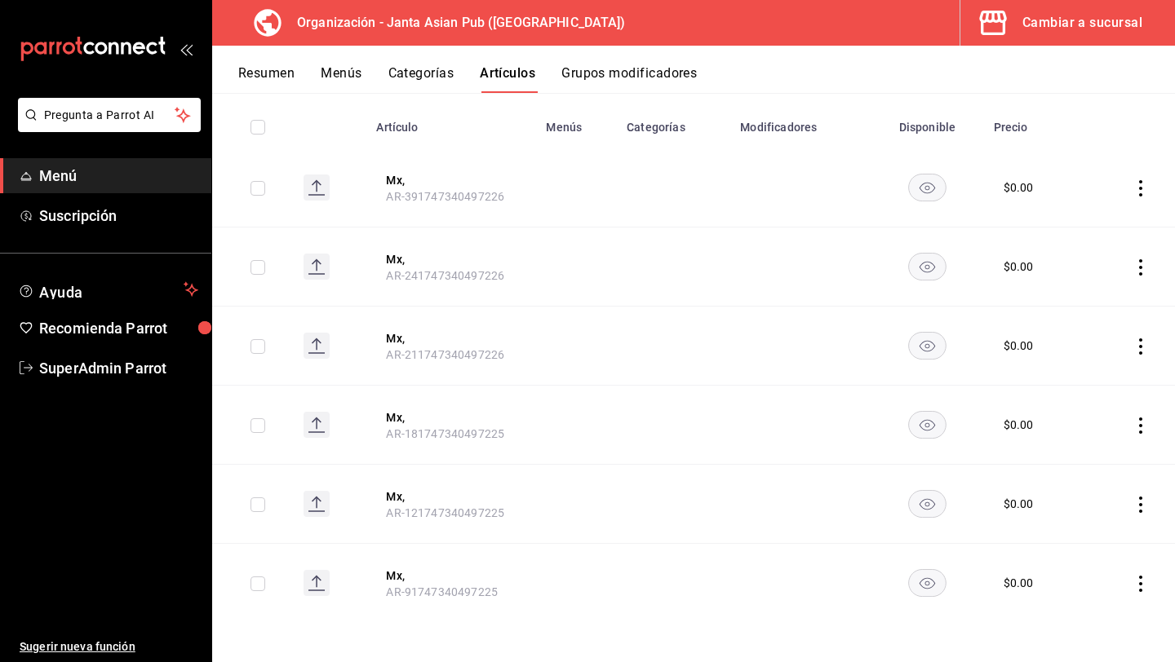
click at [396, 272] on span "AR-241747340497226" at bounding box center [445, 275] width 118 height 13
click at [396, 262] on button "Mx," at bounding box center [451, 259] width 131 height 16
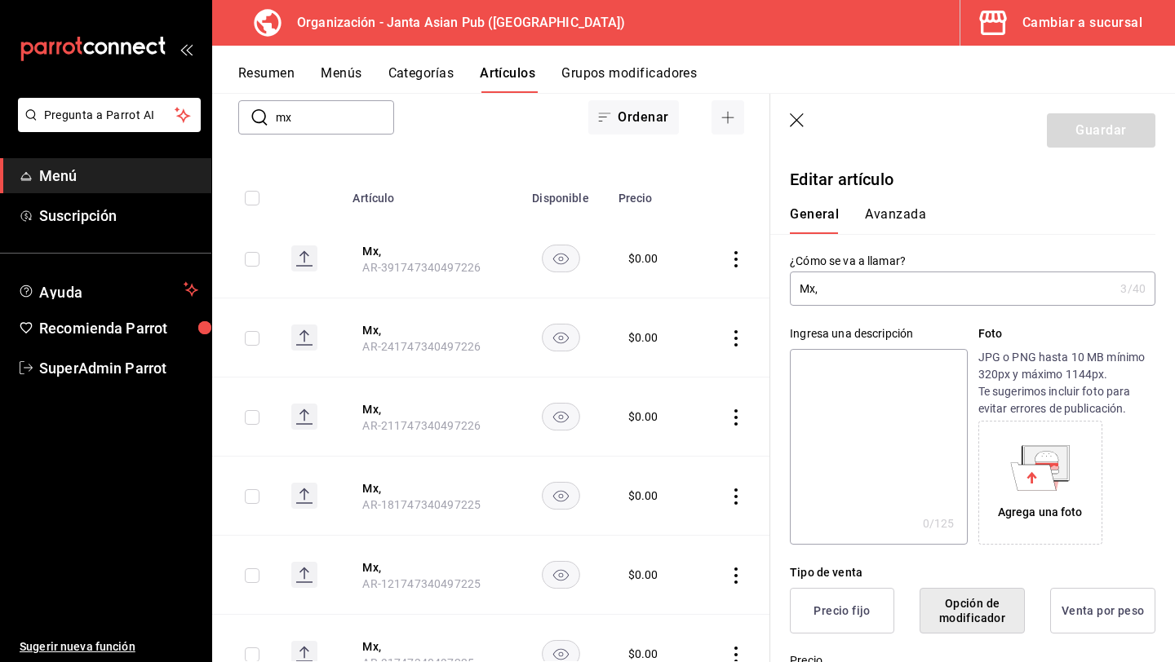
click at [795, 112] on header "Guardar" at bounding box center [972, 127] width 405 height 67
click at [795, 119] on icon "button" at bounding box center [797, 120] width 14 height 14
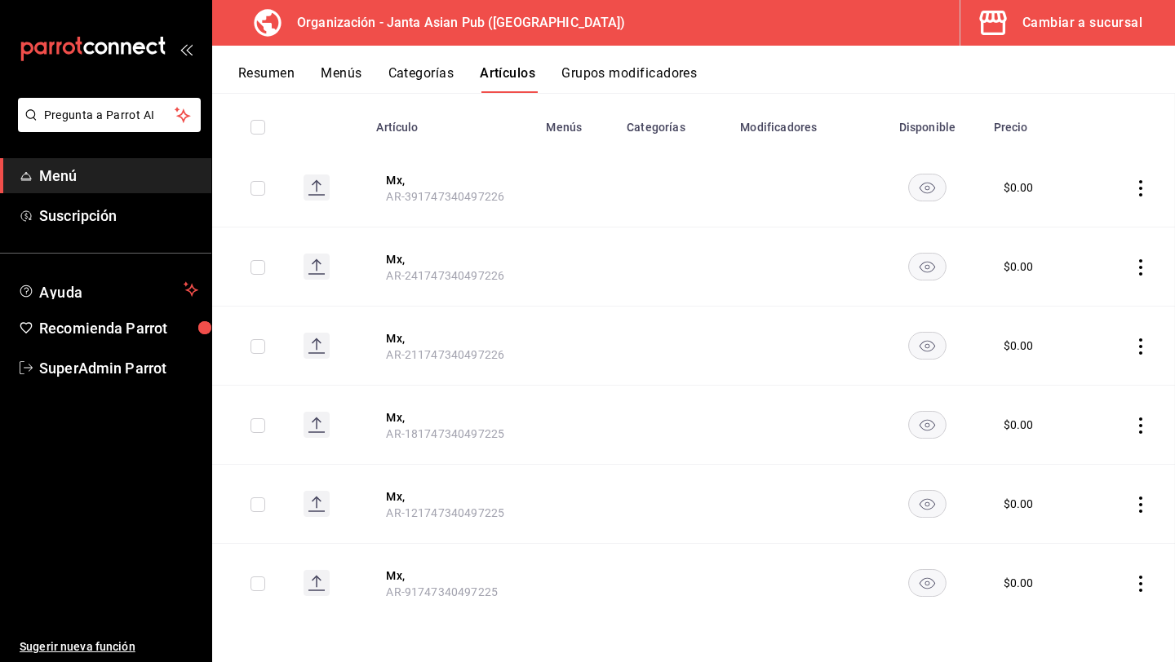
scroll to position [122, 0]
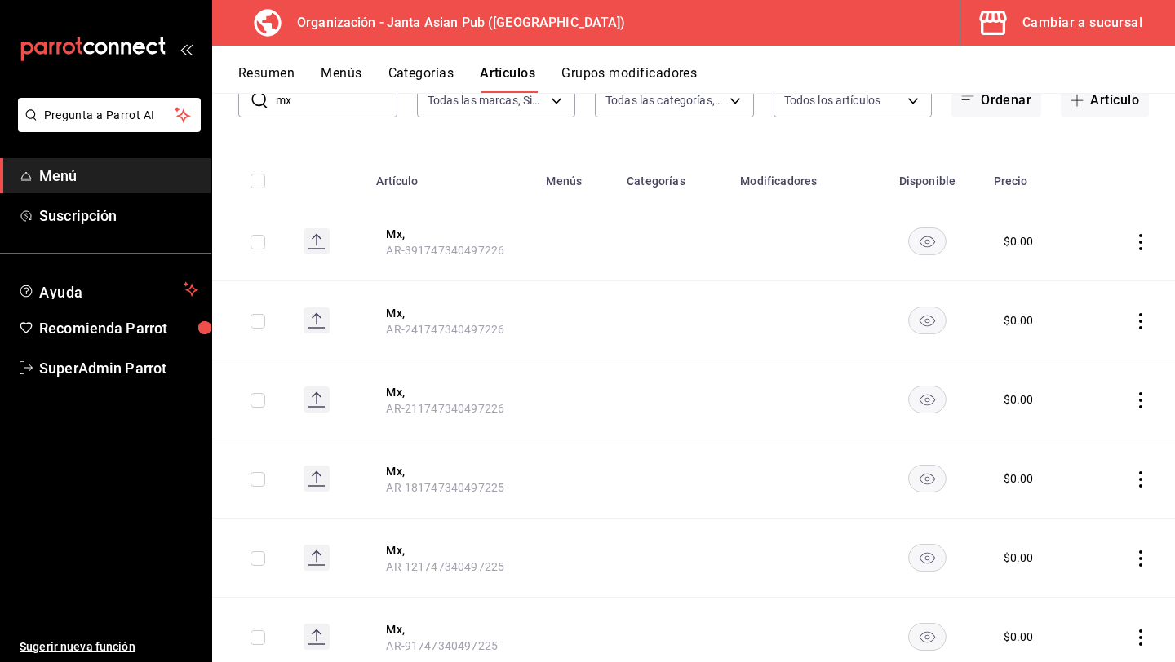
click at [418, 70] on button "Categorías" at bounding box center [421, 79] width 66 height 28
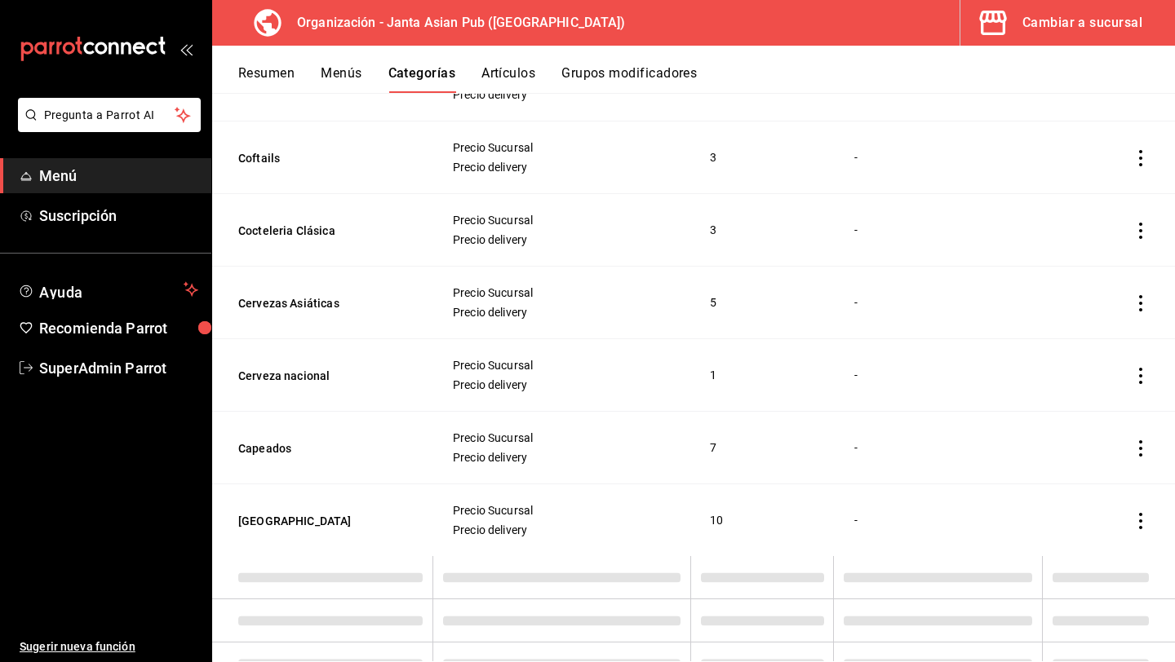
scroll to position [2610, 0]
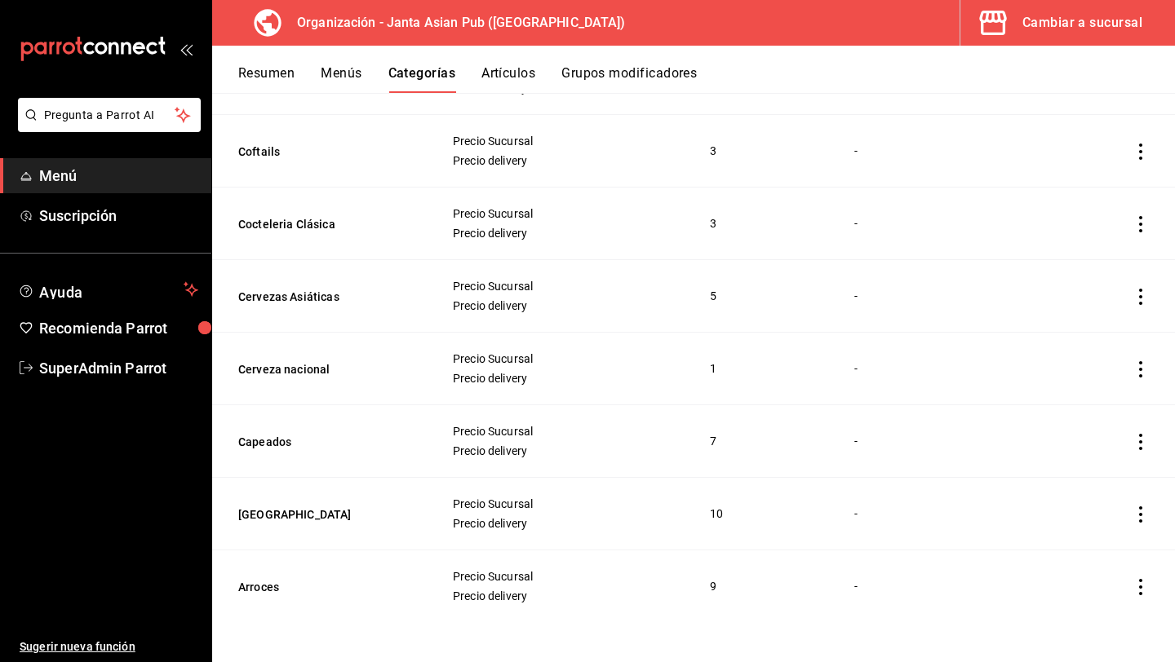
click at [347, 73] on button "Menús" at bounding box center [341, 79] width 41 height 28
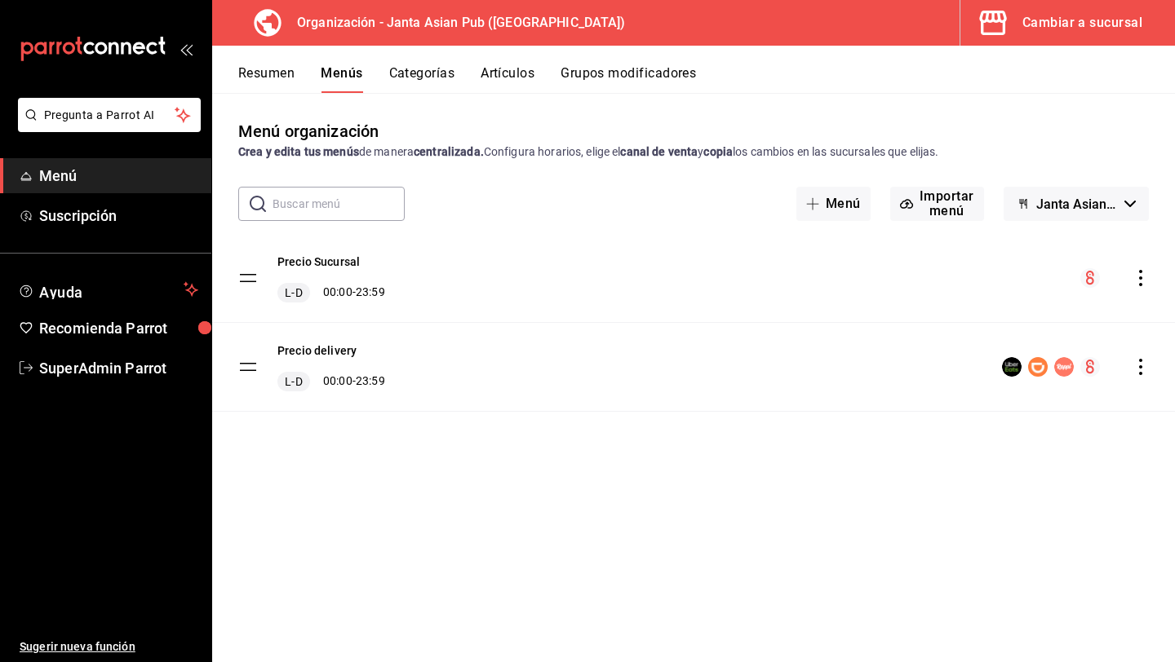
click at [587, 74] on button "Grupos modificadores" at bounding box center [627, 79] width 135 height 28
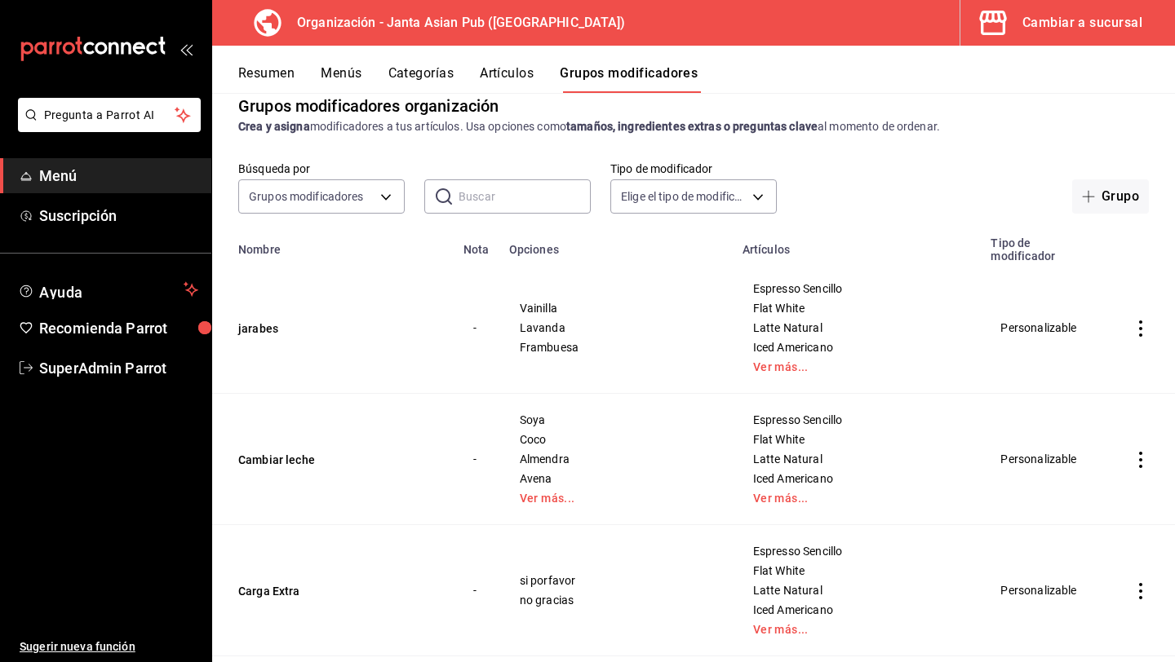
scroll to position [12, 0]
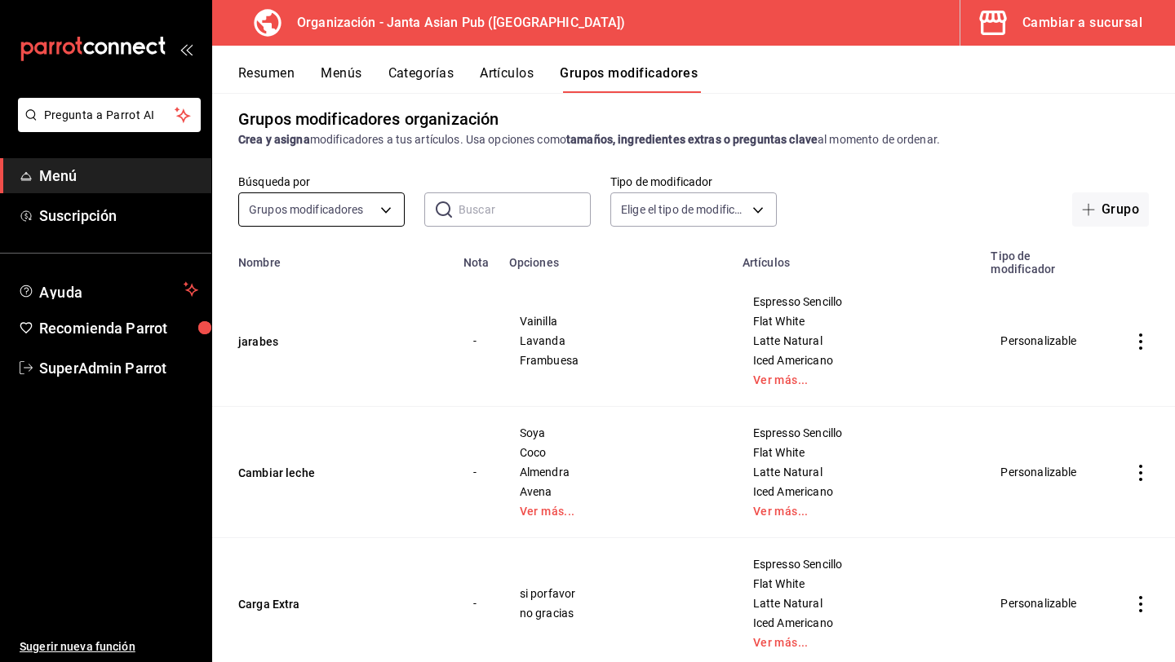
click at [339, 202] on body "Pregunta a Parrot AI Menú Suscripción Ayuda Recomienda Parrot SuperAdmin Parrot…" at bounding box center [587, 331] width 1175 height 662
click at [474, 218] on div at bounding box center [587, 331] width 1175 height 662
click at [490, 210] on input "text" at bounding box center [524, 209] width 132 height 33
type input "rappi"
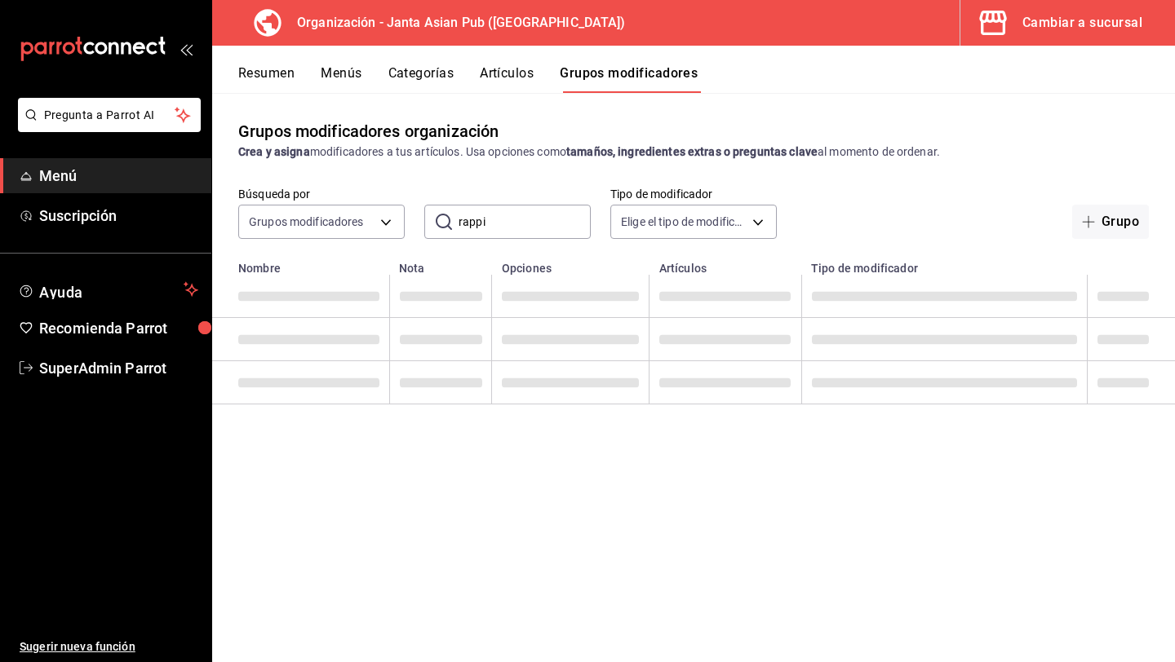
scroll to position [0, 0]
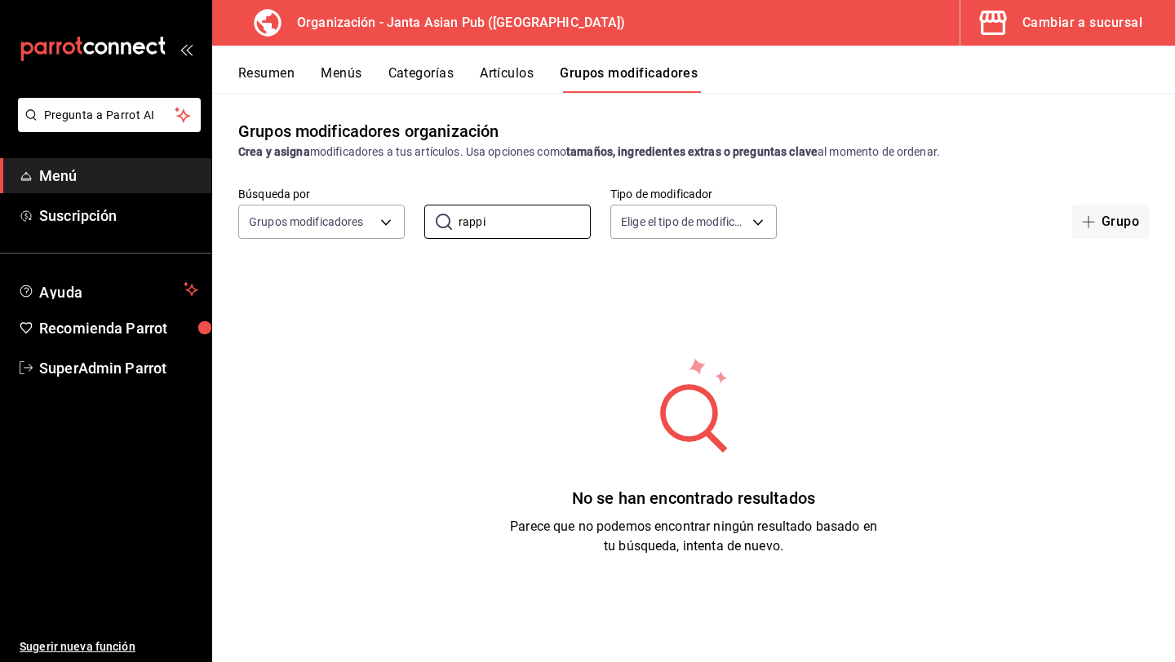
click at [492, 82] on button "Artículos" at bounding box center [507, 79] width 54 height 28
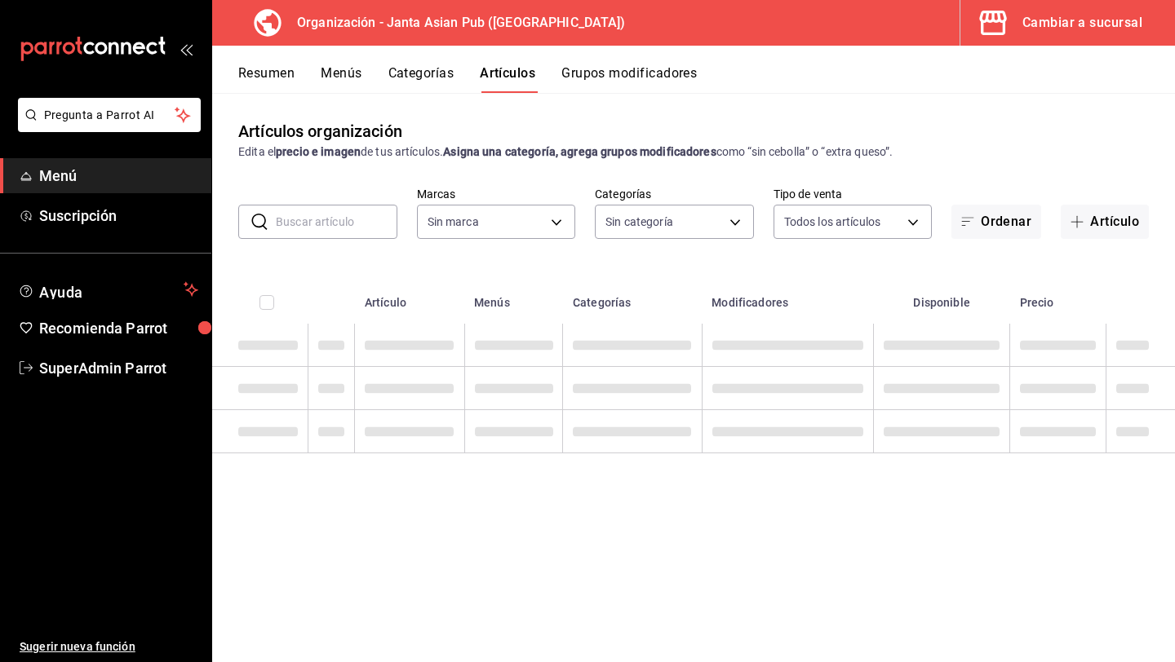
type input "62a9cc13-91a4-48c6-ab20-90032d514fa5"
type input "83c6ca66-799f-43a2-a4ec-e73860f58f92,3da8f6b1-5d7b-4ec6-b8e8-747dfe24bc3e,54416…"
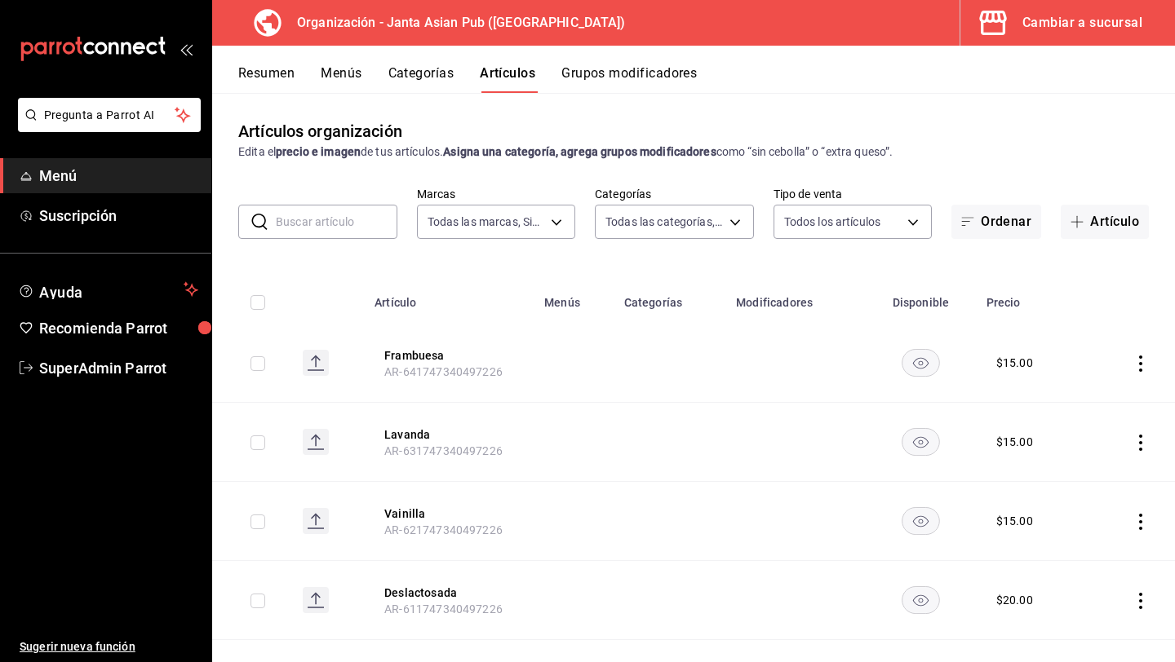
click at [427, 77] on button "Categorías" at bounding box center [421, 79] width 66 height 28
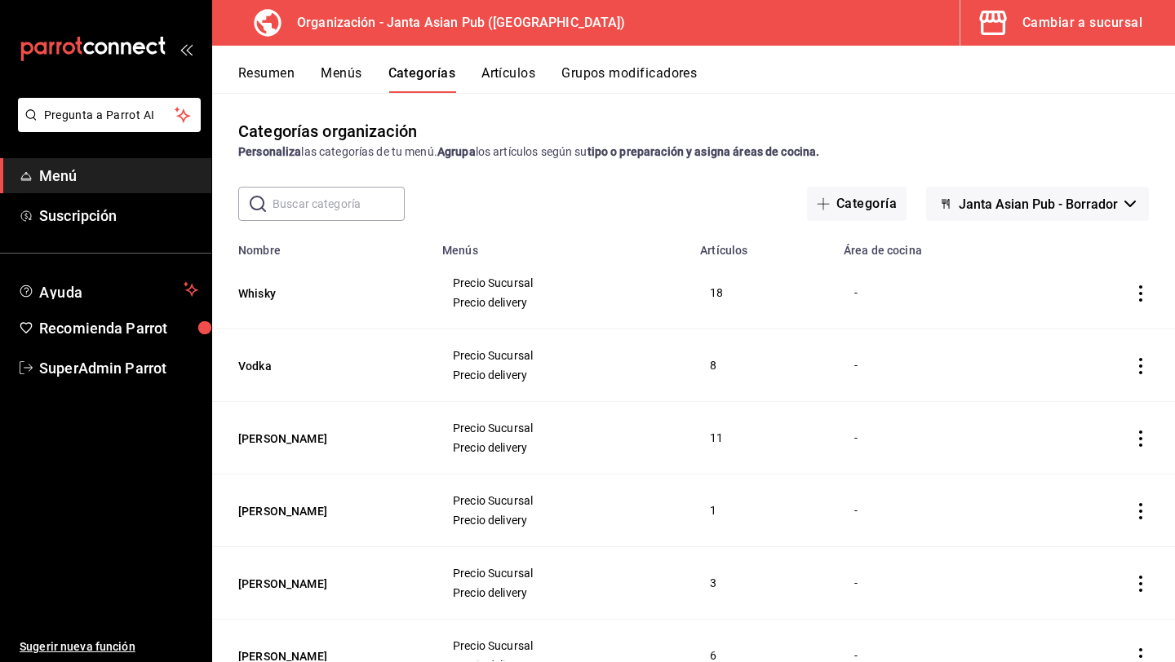
click at [342, 198] on input "text" at bounding box center [338, 204] width 132 height 33
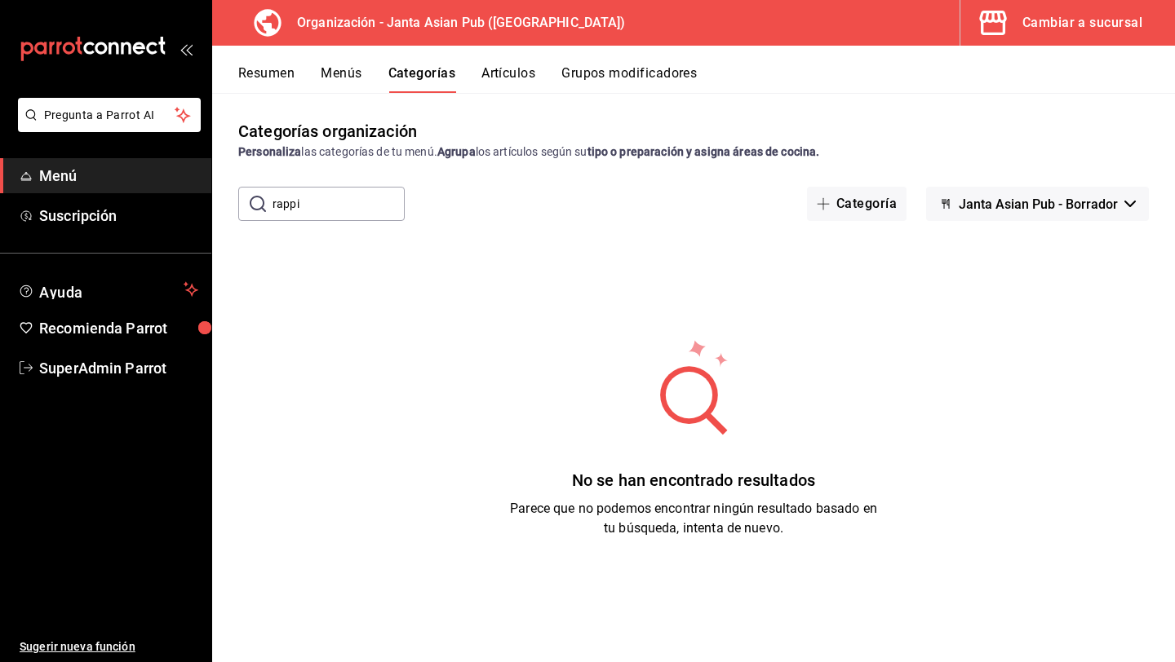
type input "rappi"
click at [318, 215] on input "rappi" at bounding box center [338, 204] width 132 height 33
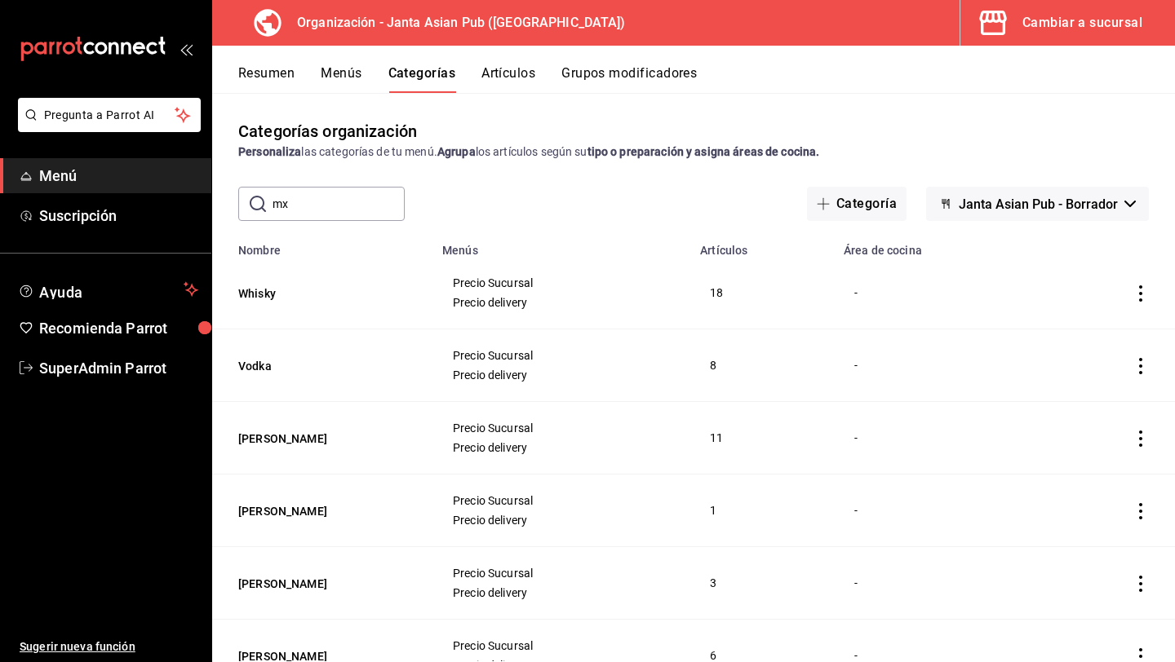
type input "mx"
click at [518, 63] on div "Resumen Menús Categorías Artículos Grupos modificadores" at bounding box center [693, 69] width 963 height 47
click at [518, 84] on button "Artículos" at bounding box center [508, 79] width 54 height 28
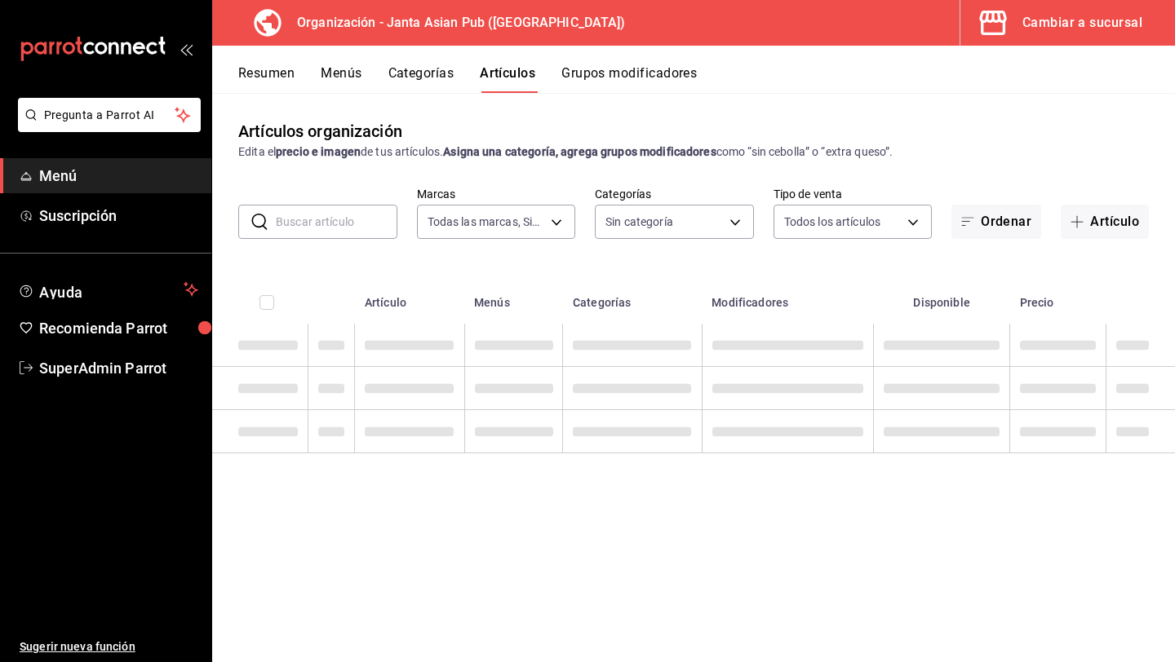
type input "62a9cc13-91a4-48c6-ab20-90032d514fa5"
type input "83c6ca66-799f-43a2-a4ec-e73860f58f92,3da8f6b1-5d7b-4ec6-b8e8-747dfe24bc3e,54416…"
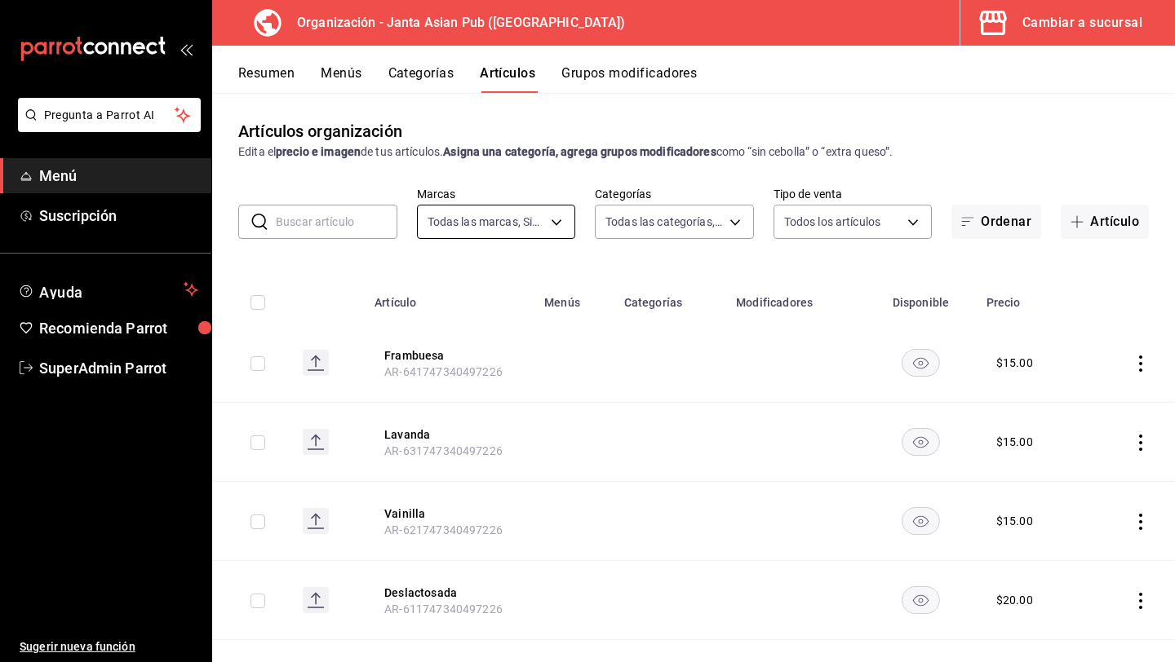
click at [466, 211] on body "Pregunta a Parrot AI Menú Suscripción Ayuda Recomienda Parrot SuperAdmin Parrot…" at bounding box center [587, 331] width 1175 height 662
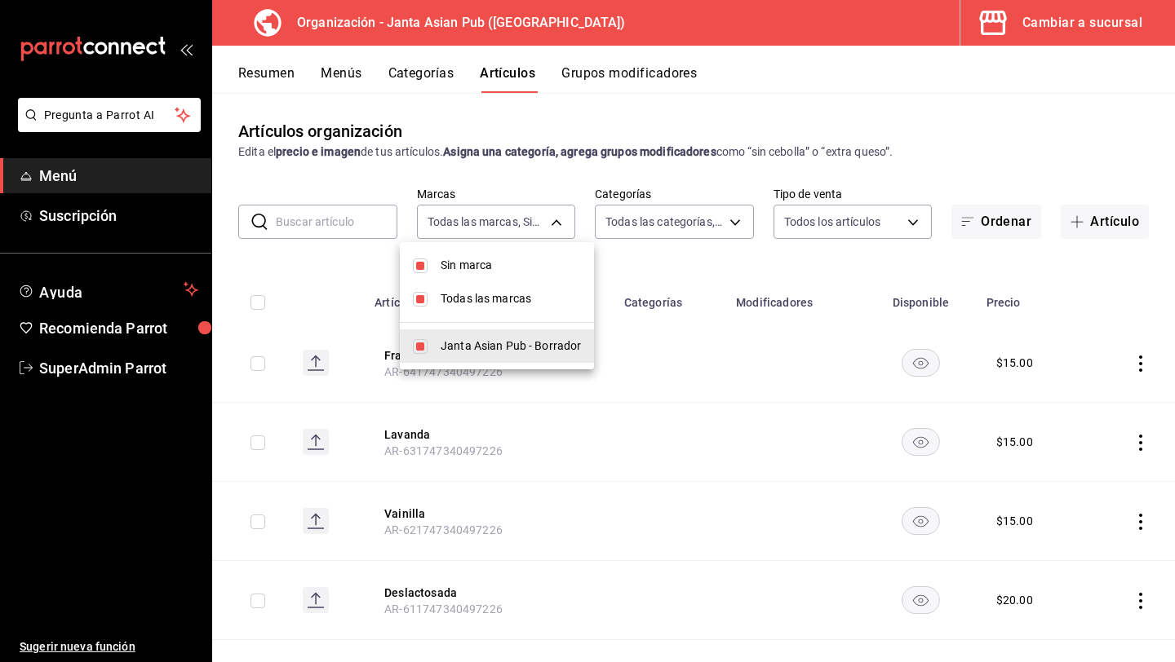
click at [348, 215] on div at bounding box center [587, 331] width 1175 height 662
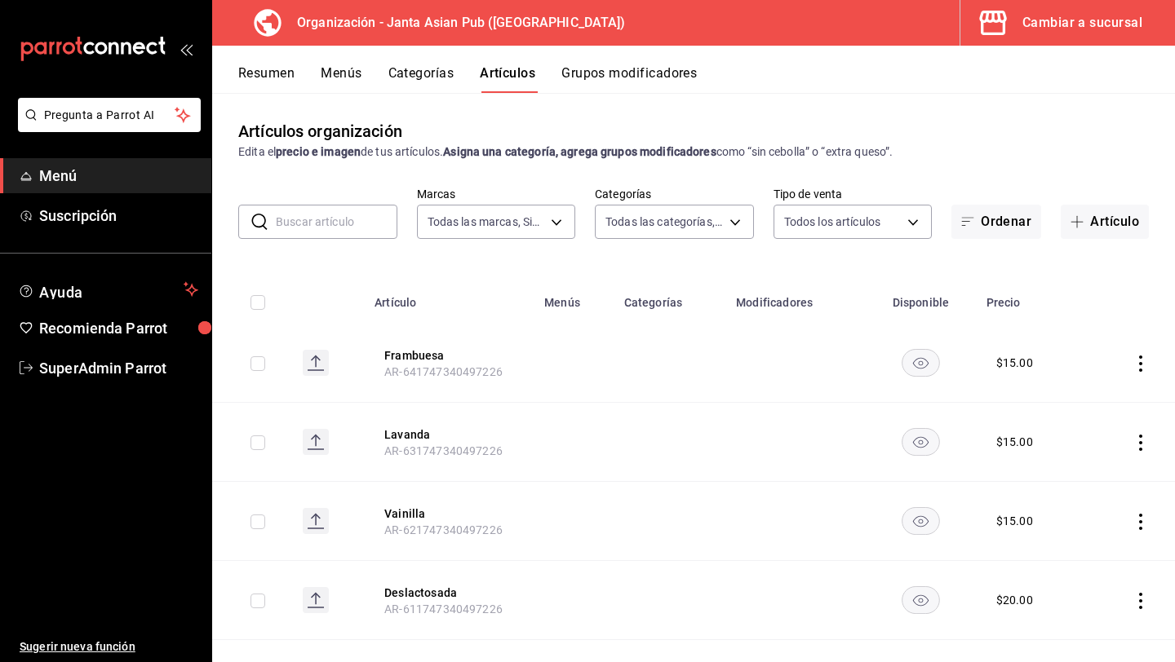
click at [347, 224] on input "text" at bounding box center [337, 222] width 122 height 33
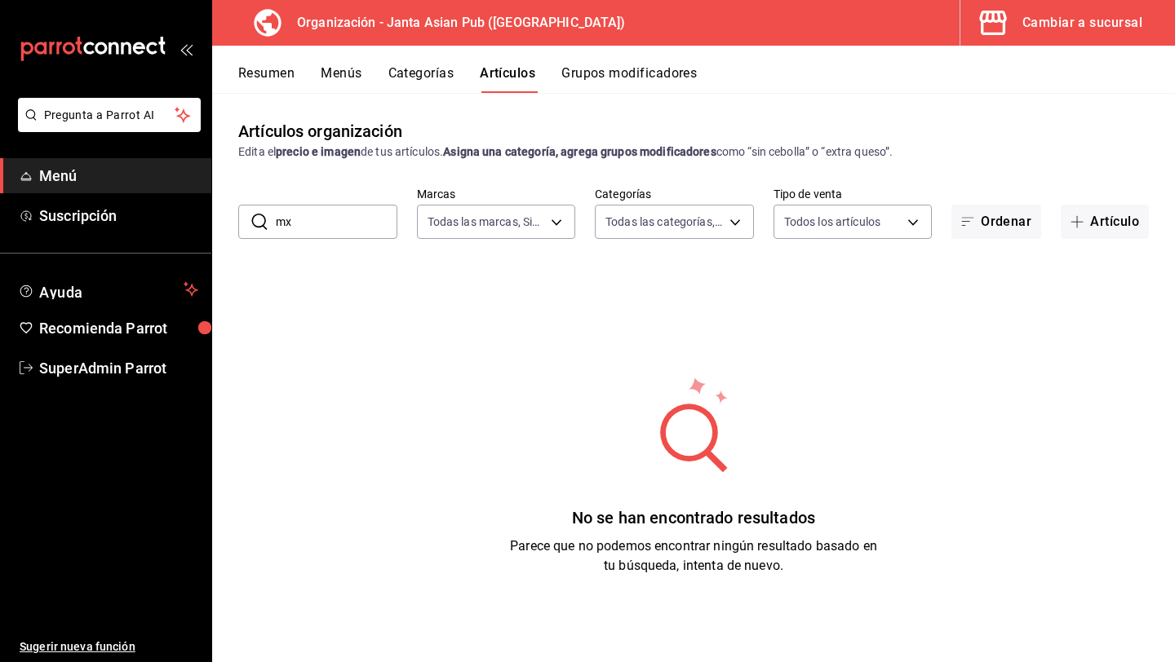
click at [366, 219] on input "mx" at bounding box center [337, 222] width 122 height 33
type input "mx,"
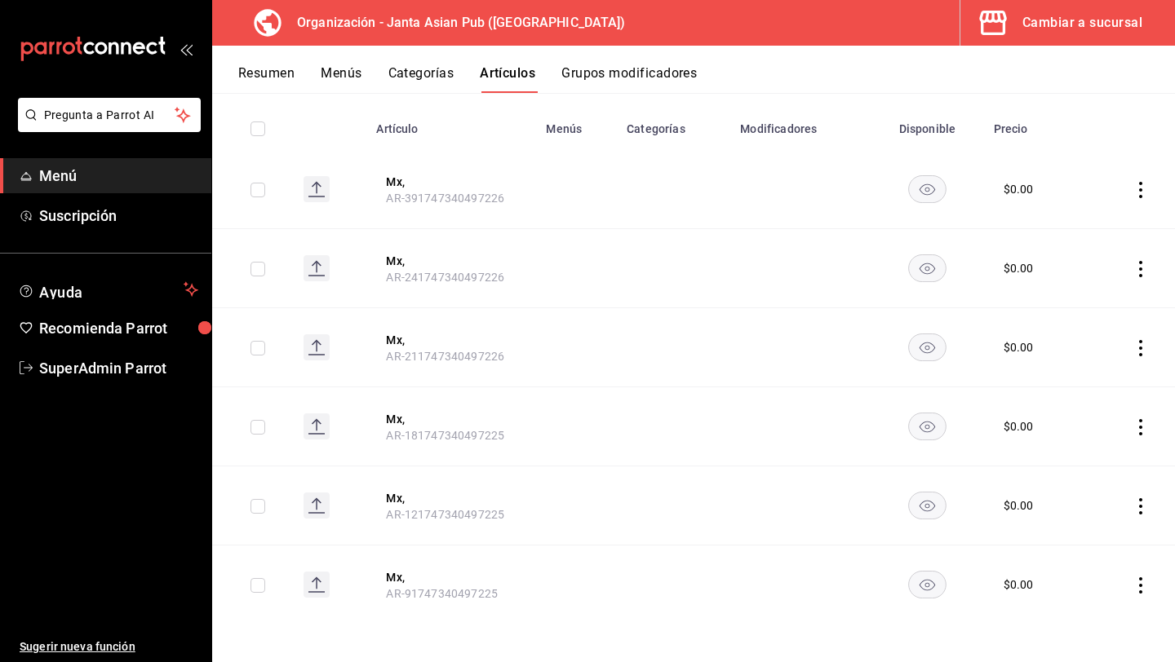
scroll to position [175, 0]
click at [1008, 37] on icon "button" at bounding box center [992, 23] width 33 height 33
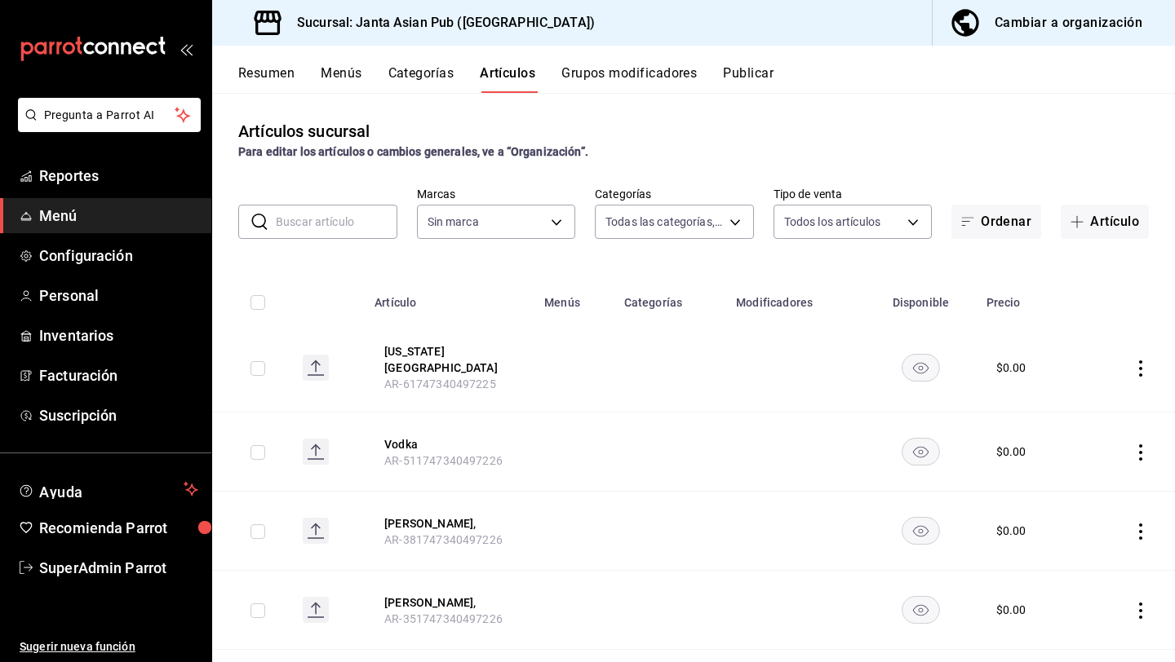
type input "54f267fd-3a26-423e-9599-ceaad96627e7,a937e8d9-5aa0-4689-9956-2e980446810f,a7b78…"
type input "1db30118-5670-46c3-9d09-b77bd7bb8fe6"
click at [746, 80] on button "Publicar" at bounding box center [748, 79] width 51 height 28
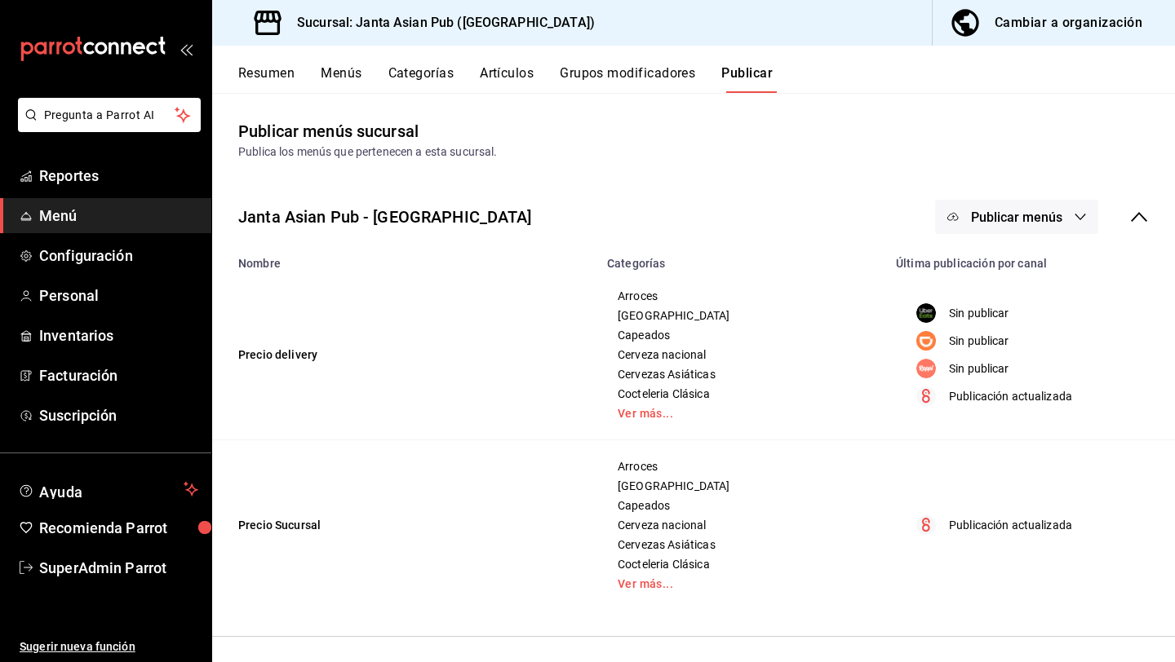
click at [1078, 220] on icon "button" at bounding box center [1079, 216] width 13 height 13
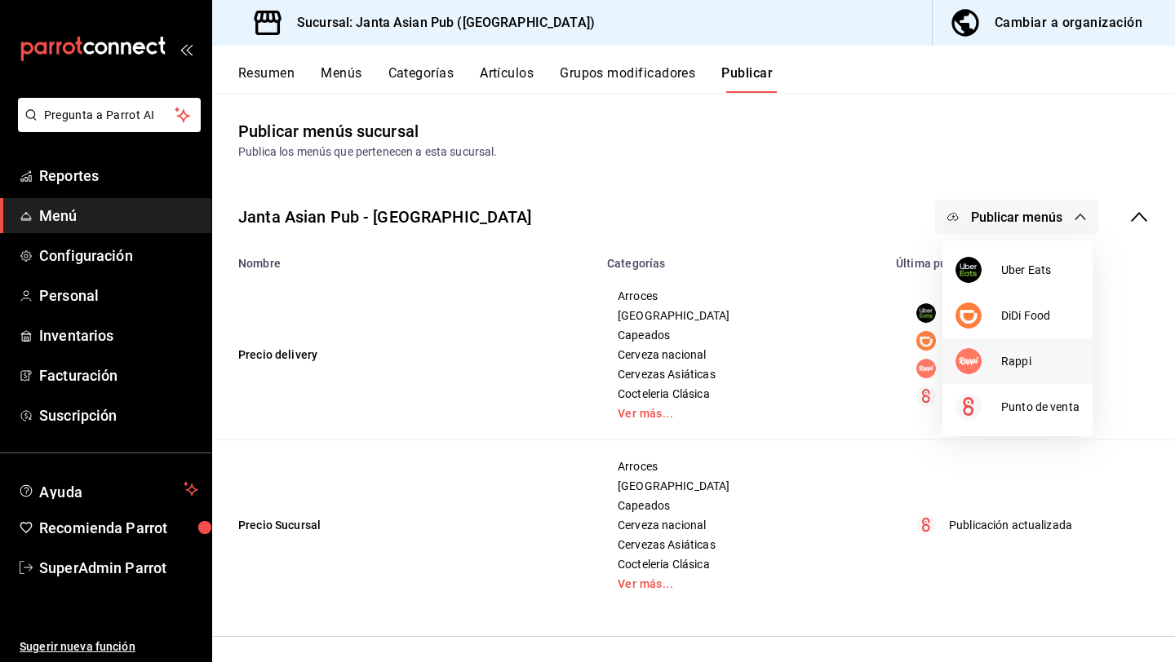
click at [1033, 371] on li "Rappi" at bounding box center [1017, 362] width 150 height 46
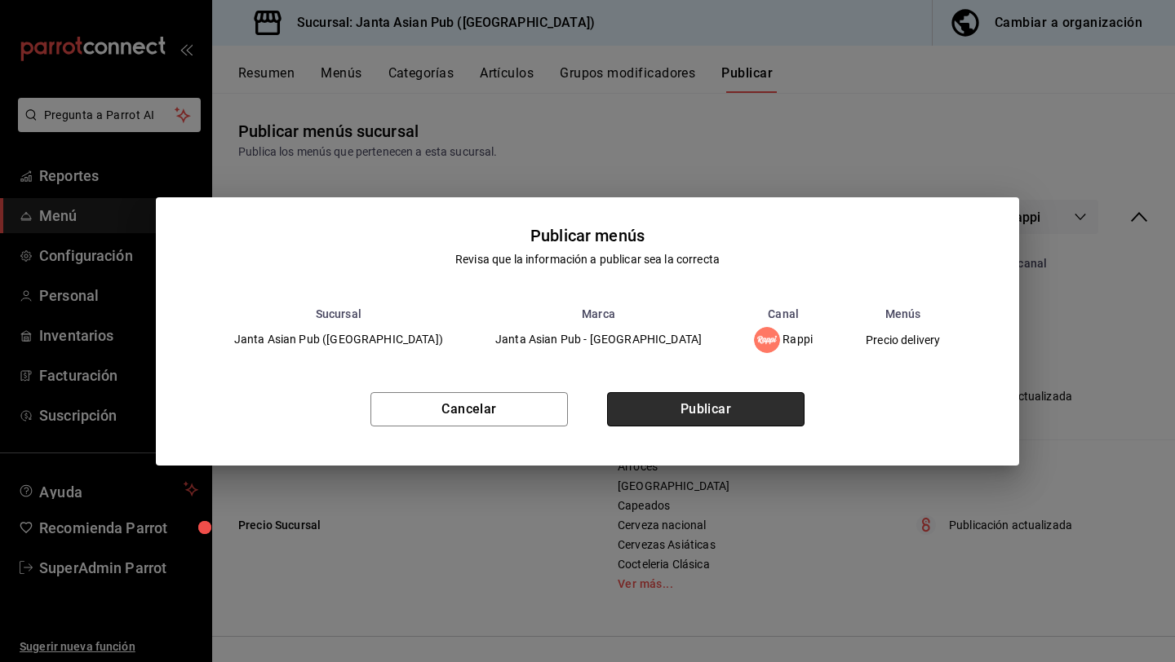
click at [742, 411] on button "Publicar" at bounding box center [705, 409] width 197 height 34
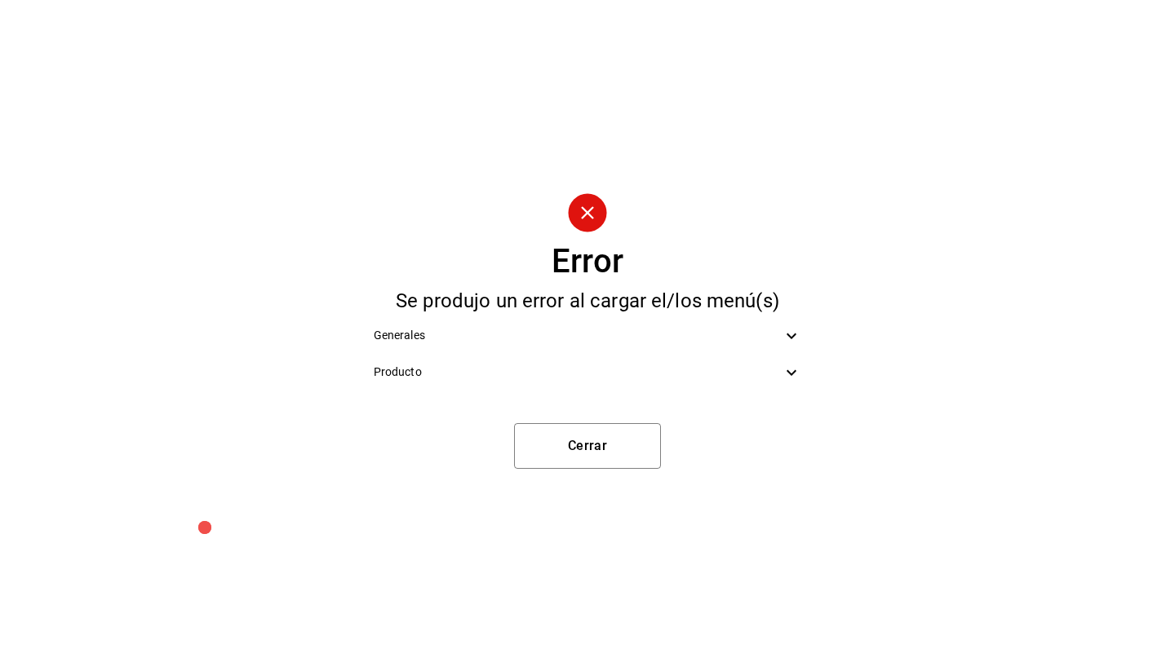
click at [782, 344] on icon at bounding box center [791, 336] width 20 height 20
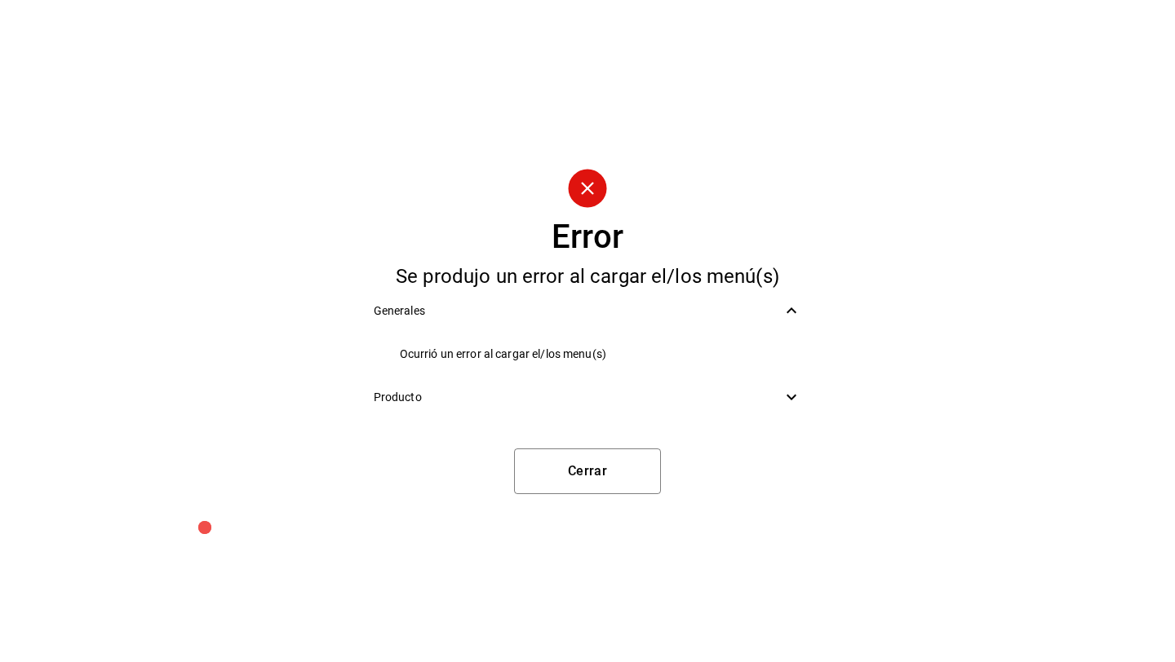
click at [793, 391] on icon at bounding box center [791, 397] width 20 height 20
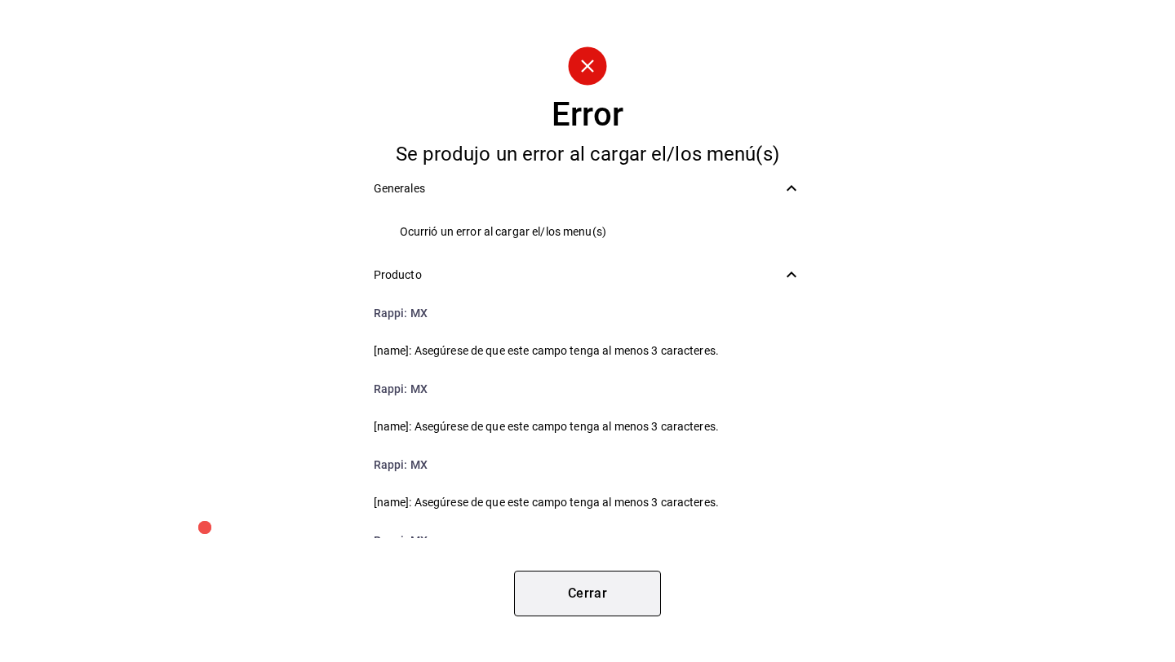
click at [598, 591] on button "Cerrar" at bounding box center [587, 594] width 147 height 46
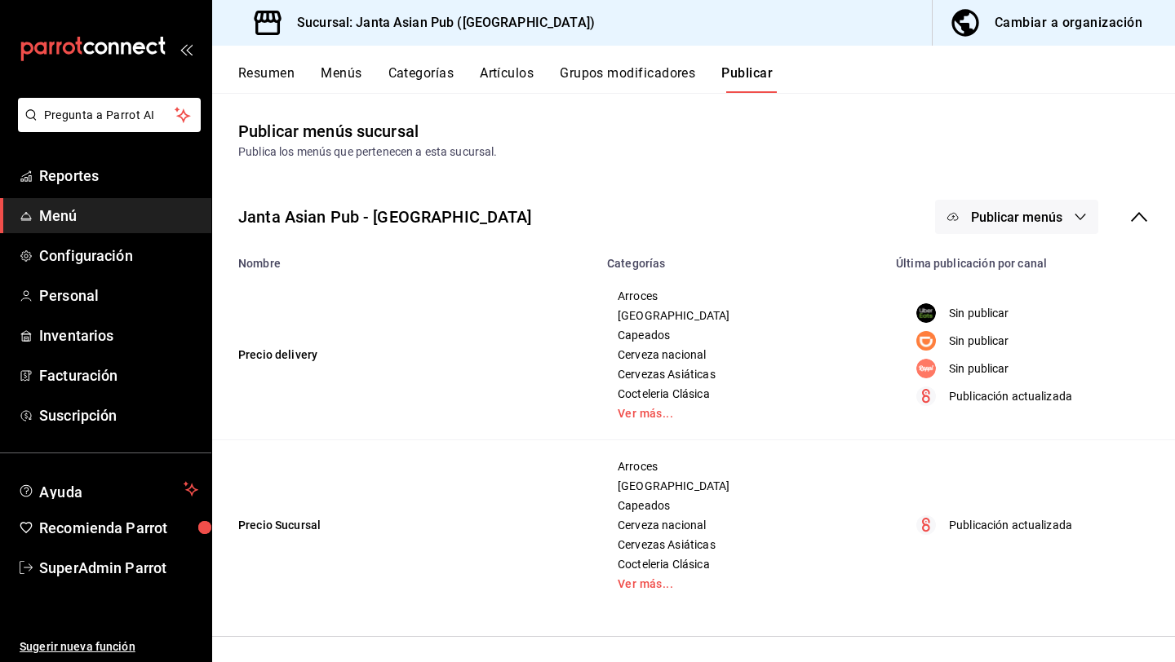
click at [980, 24] on icon "button" at bounding box center [965, 23] width 33 height 33
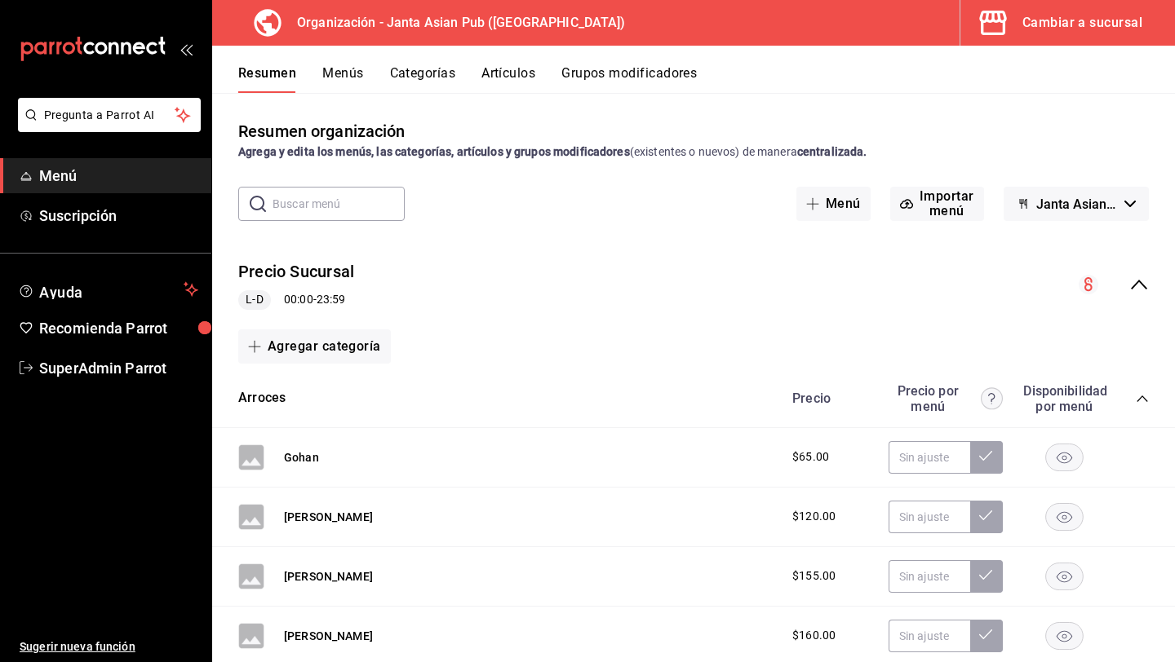
click at [1013, 29] on span "button" at bounding box center [995, 23] width 39 height 33
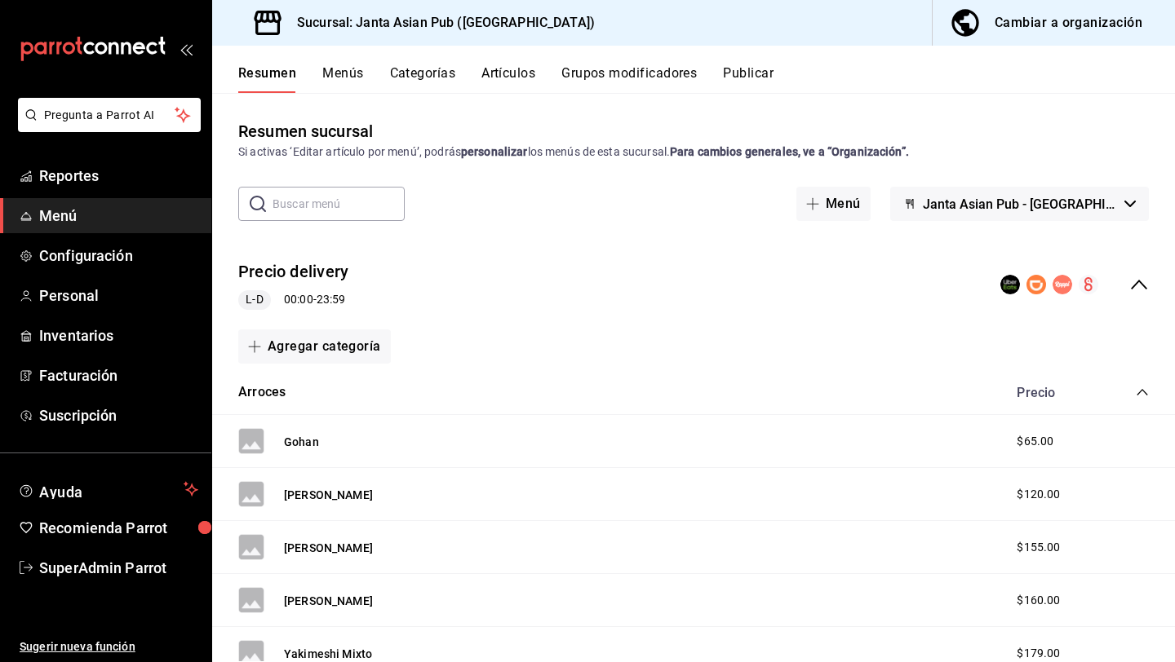
click at [511, 70] on button "Artículos" at bounding box center [508, 79] width 54 height 28
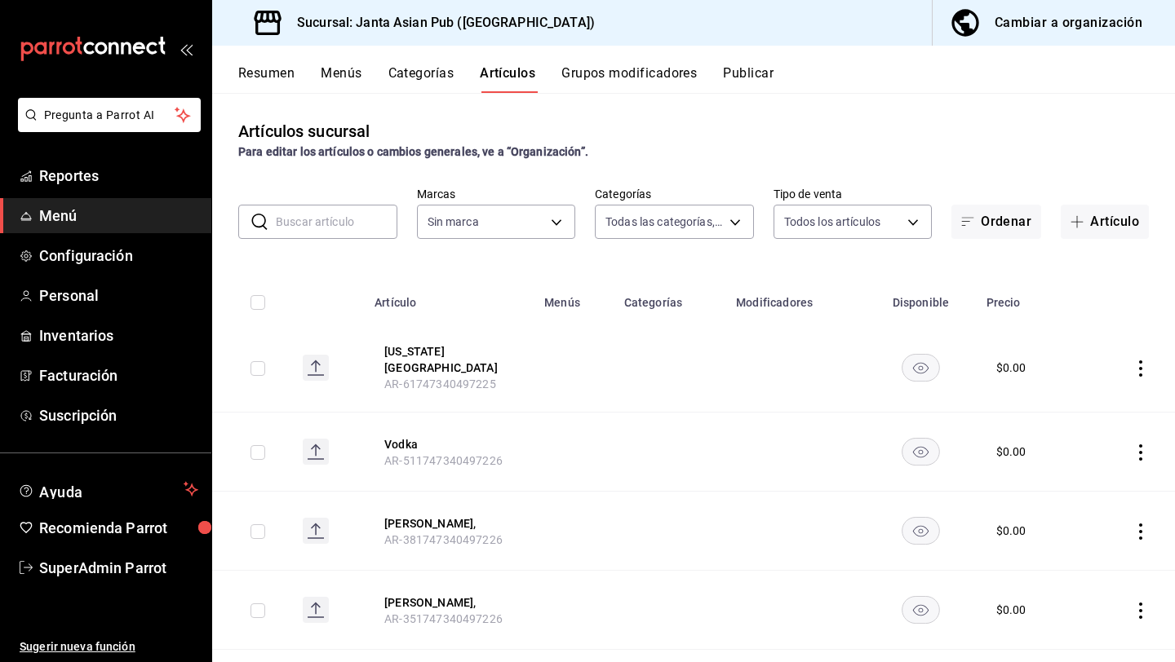
type input "54f267fd-3a26-423e-9599-ceaad96627e7,a937e8d9-5aa0-4689-9956-2e980446810f,a7b78…"
type input "1db30118-5670-46c3-9d09-b77bd7bb8fe6"
click at [330, 229] on input "text" at bounding box center [337, 222] width 122 height 33
type input "mx,"
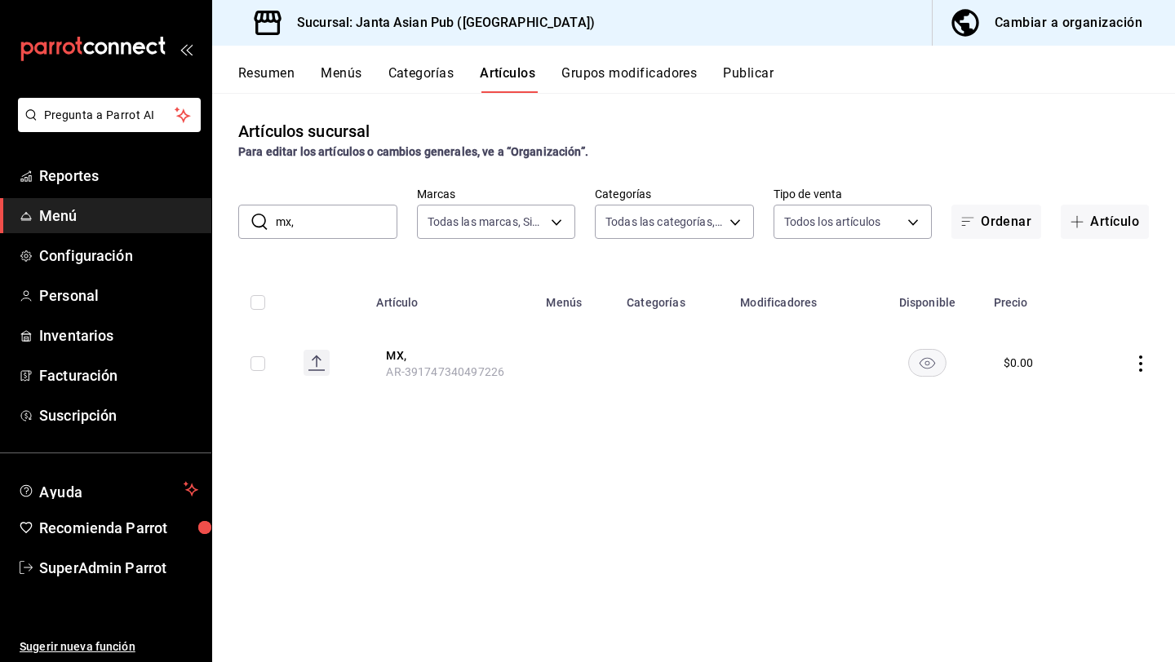
click at [1014, 29] on div "Cambiar a organización" at bounding box center [1068, 22] width 148 height 23
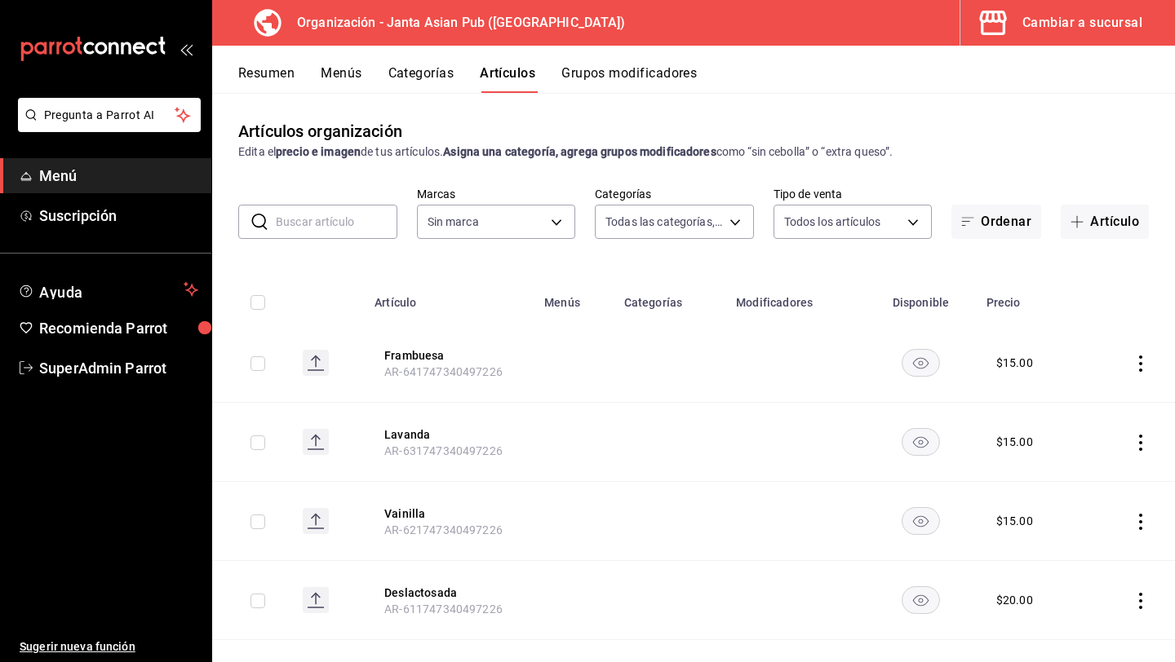
type input "62a9cc13-91a4-48c6-ab20-90032d514fa5"
click at [343, 75] on button "Menús" at bounding box center [341, 79] width 41 height 28
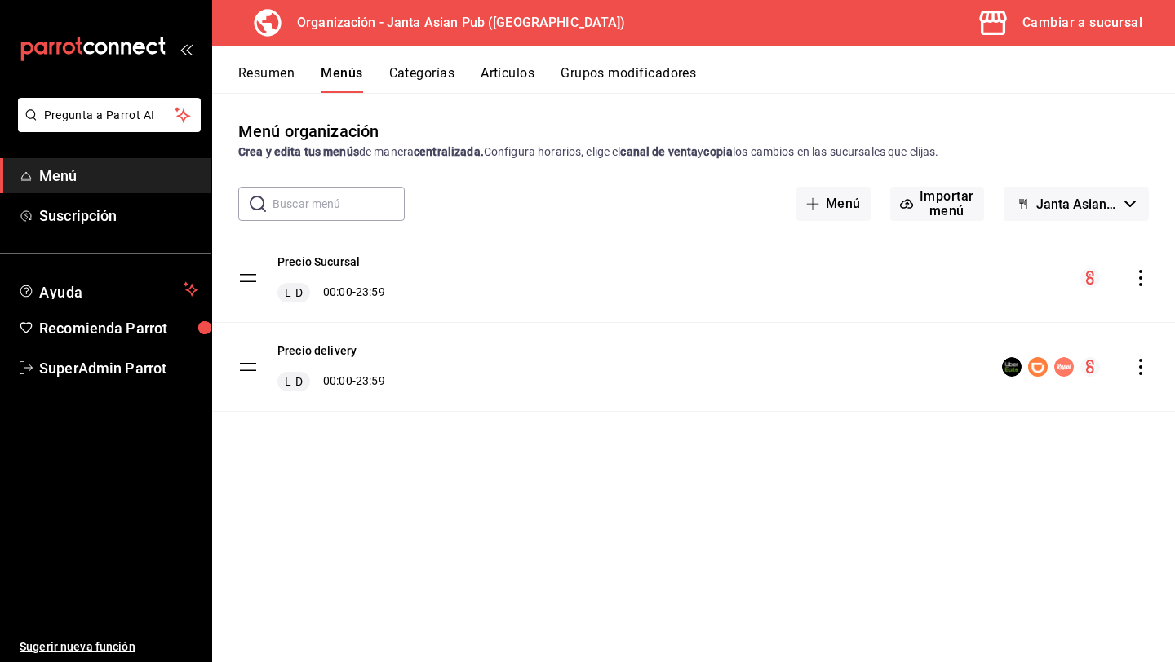
click at [1144, 375] on div "menu-maker-table" at bounding box center [1075, 367] width 147 height 20
click at [1143, 369] on icon "actions" at bounding box center [1140, 367] width 16 height 16
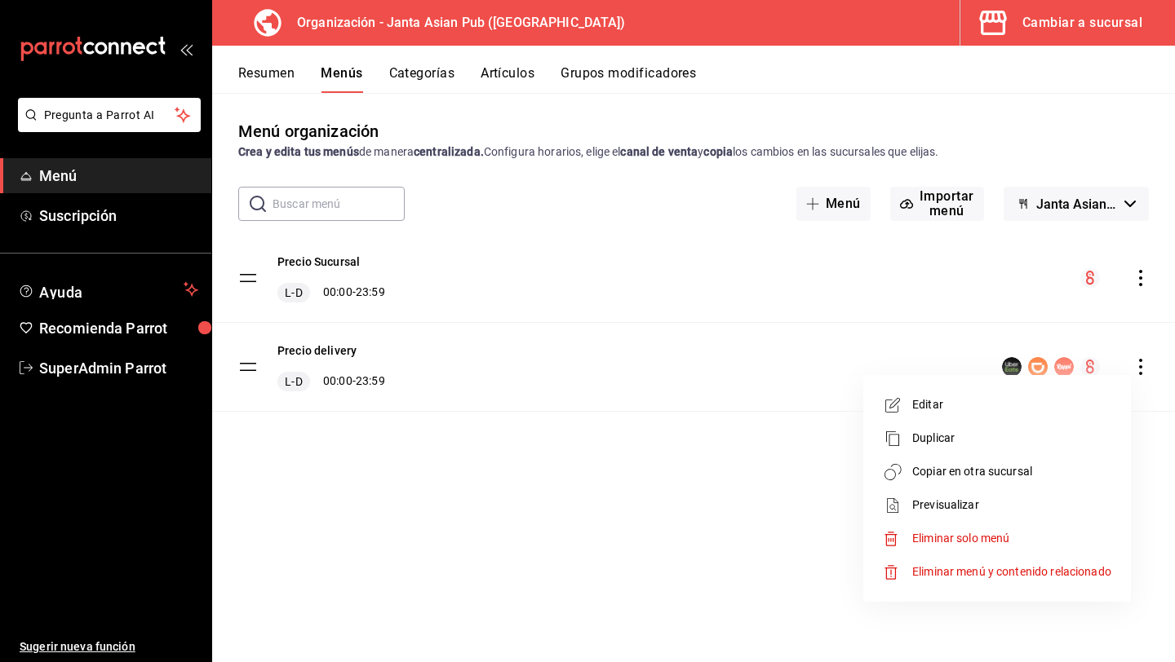
click at [1040, 462] on li "Copiar en otra sucursal" at bounding box center [997, 471] width 255 height 33
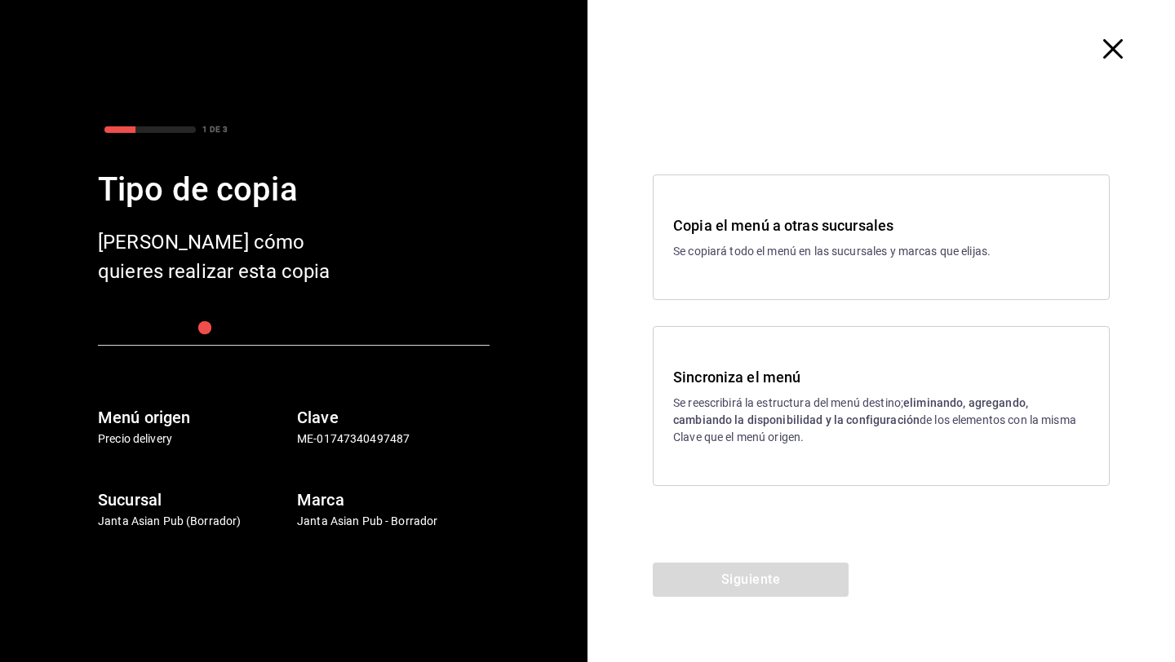
click at [752, 390] on div "Sincroniza el menú Se reescribirá la estructura del menú destino; eliminando, a…" at bounding box center [881, 406] width 416 height 80
click at [728, 584] on button "Siguiente" at bounding box center [751, 580] width 196 height 34
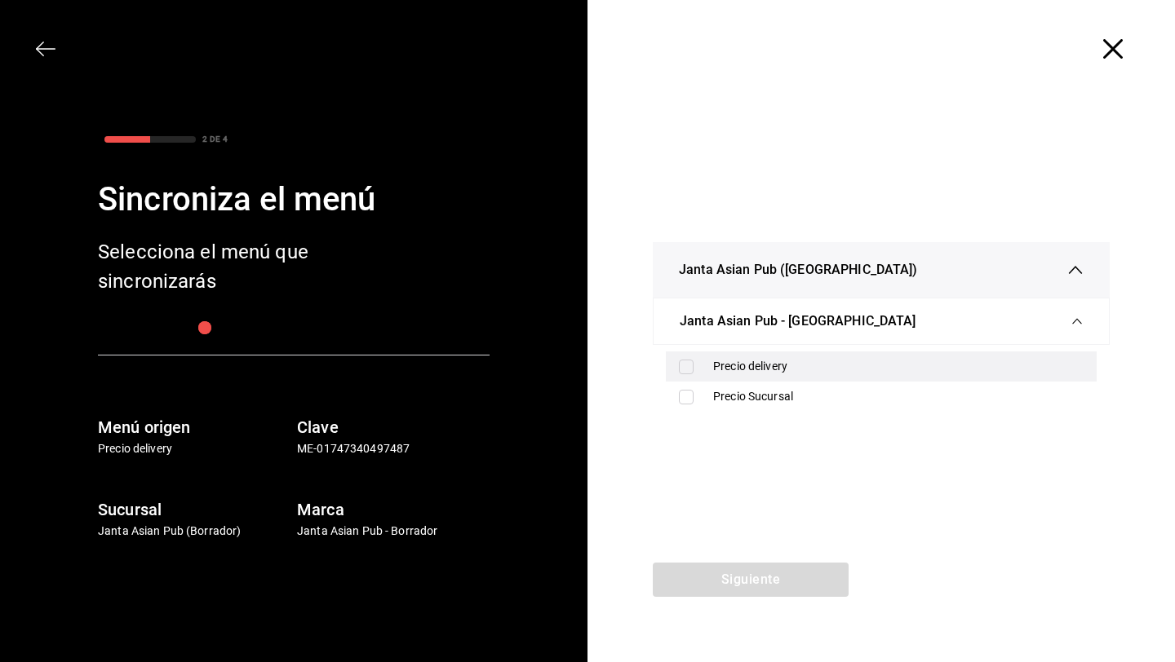
click at [698, 365] on label at bounding box center [689, 367] width 21 height 15
click at [693, 365] on input "checkbox" at bounding box center [686, 367] width 15 height 15
click at [707, 367] on div "Precio delivery" at bounding box center [881, 367] width 431 height 30
checkbox input "true"
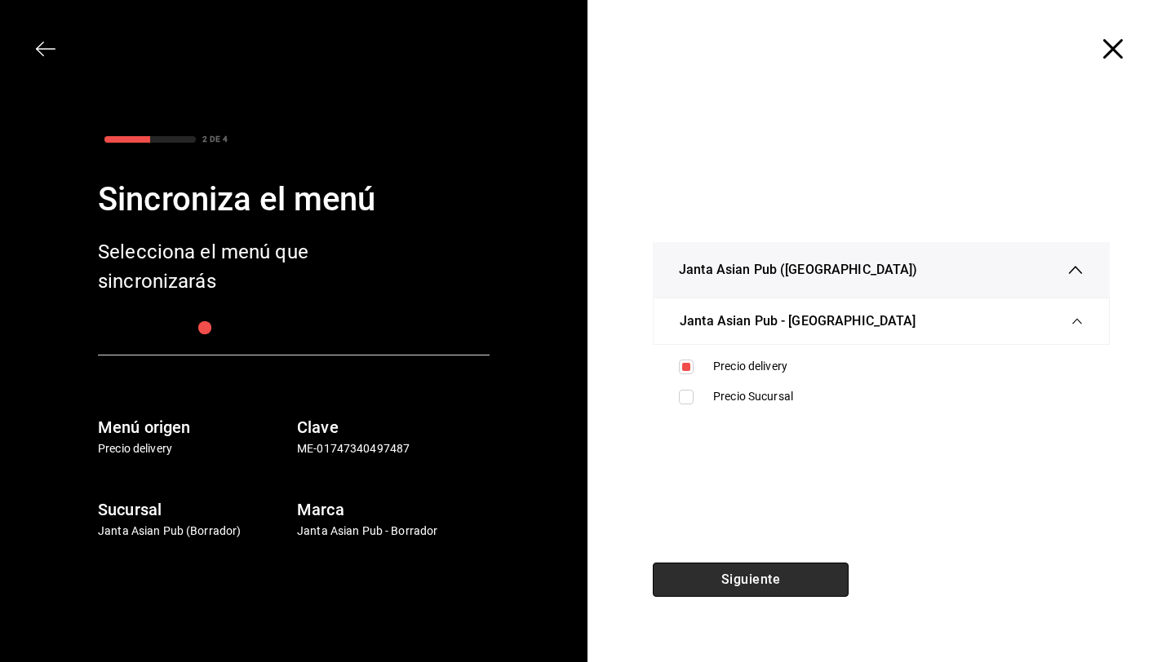
click at [702, 584] on button "Siguiente" at bounding box center [751, 580] width 196 height 34
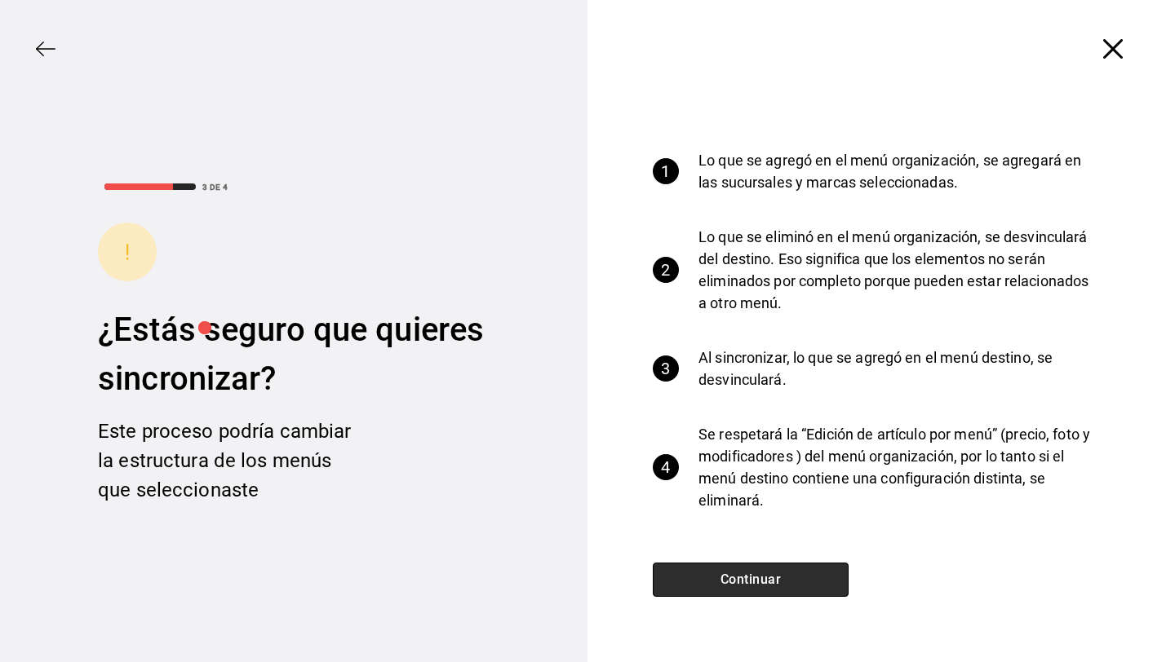
click at [702, 584] on button "Continuar" at bounding box center [751, 580] width 196 height 34
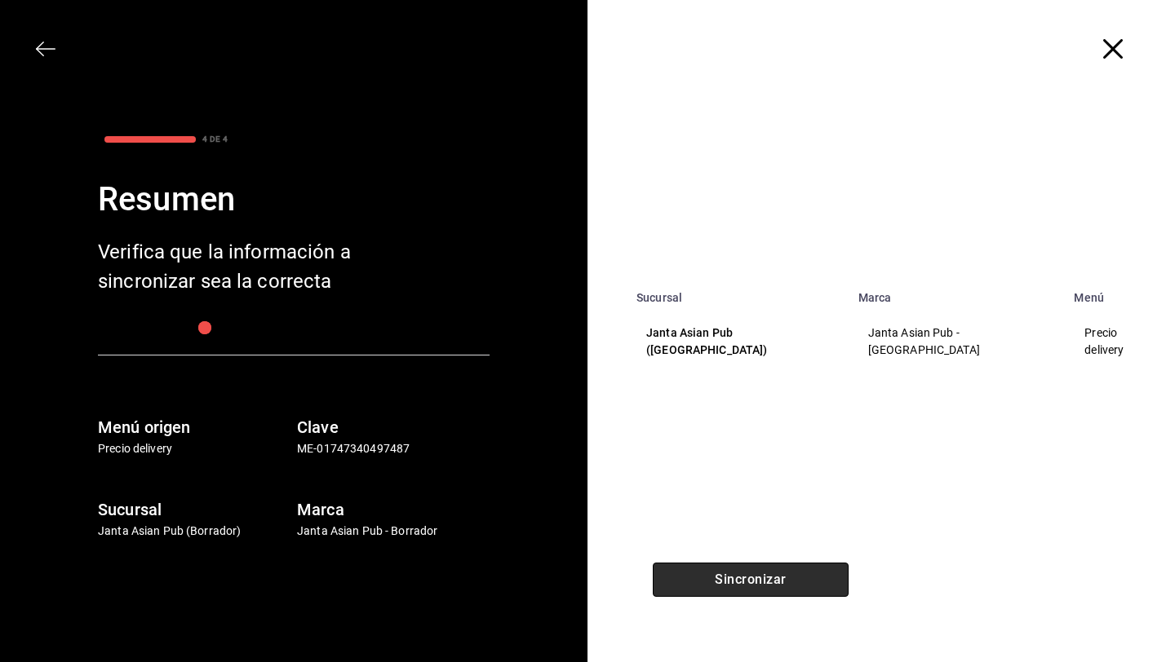
click at [702, 584] on button "Sincronizar" at bounding box center [751, 580] width 196 height 34
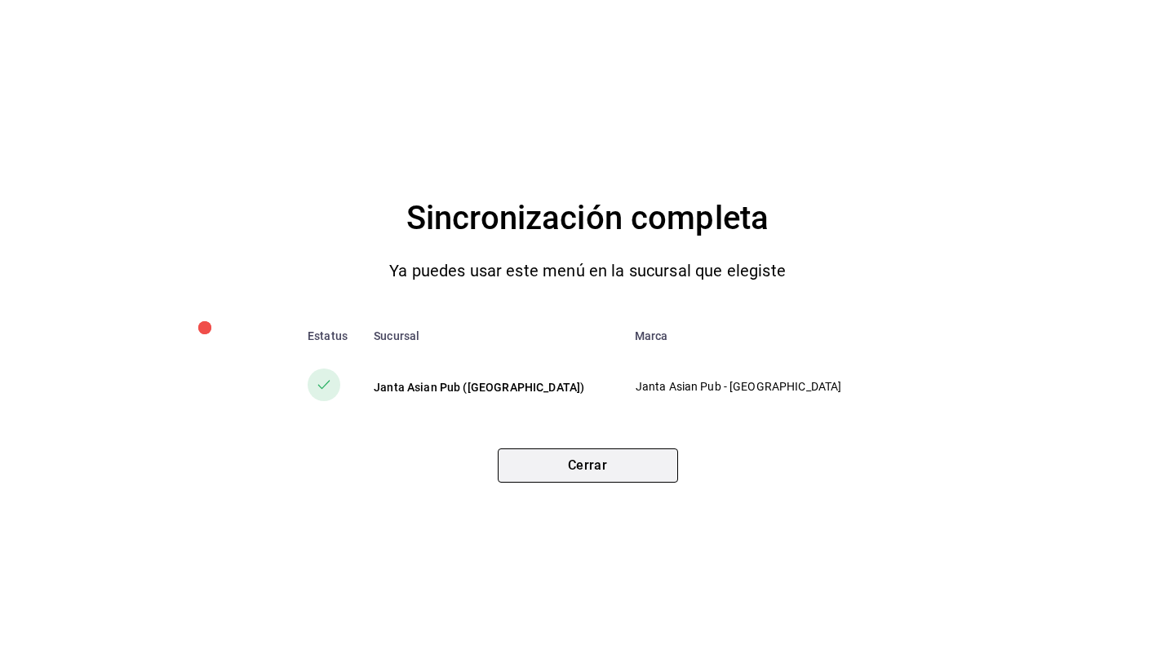
click at [630, 474] on button "Cerrar" at bounding box center [588, 466] width 180 height 34
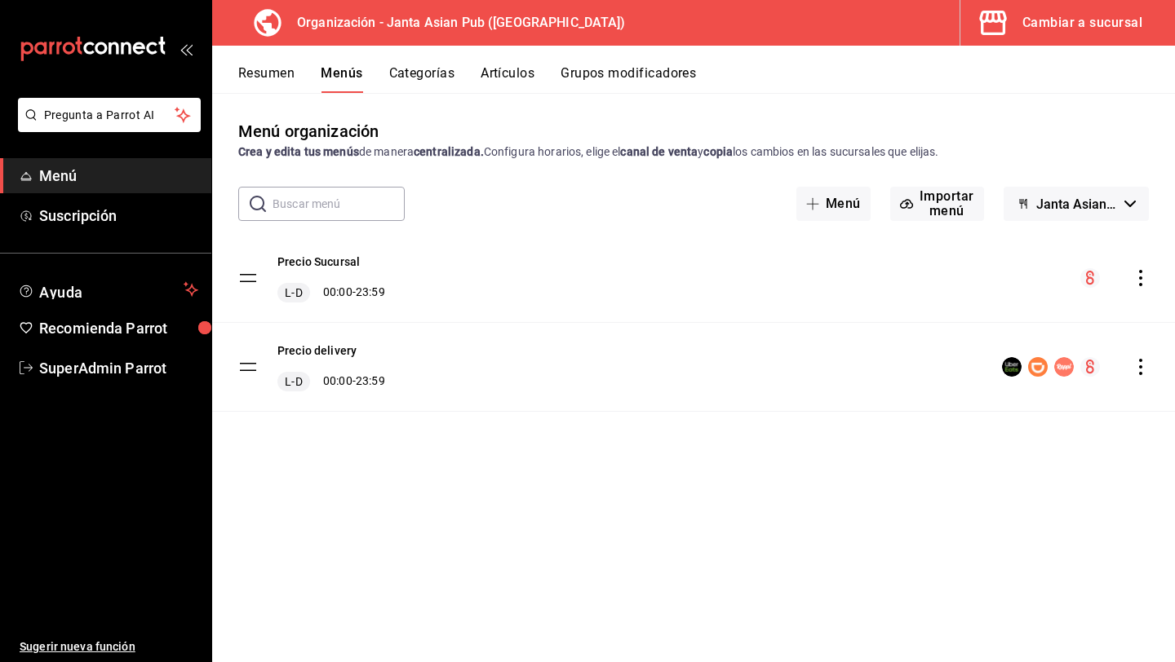
click at [1050, 33] on div "Cambiar a sucursal" at bounding box center [1082, 22] width 120 height 23
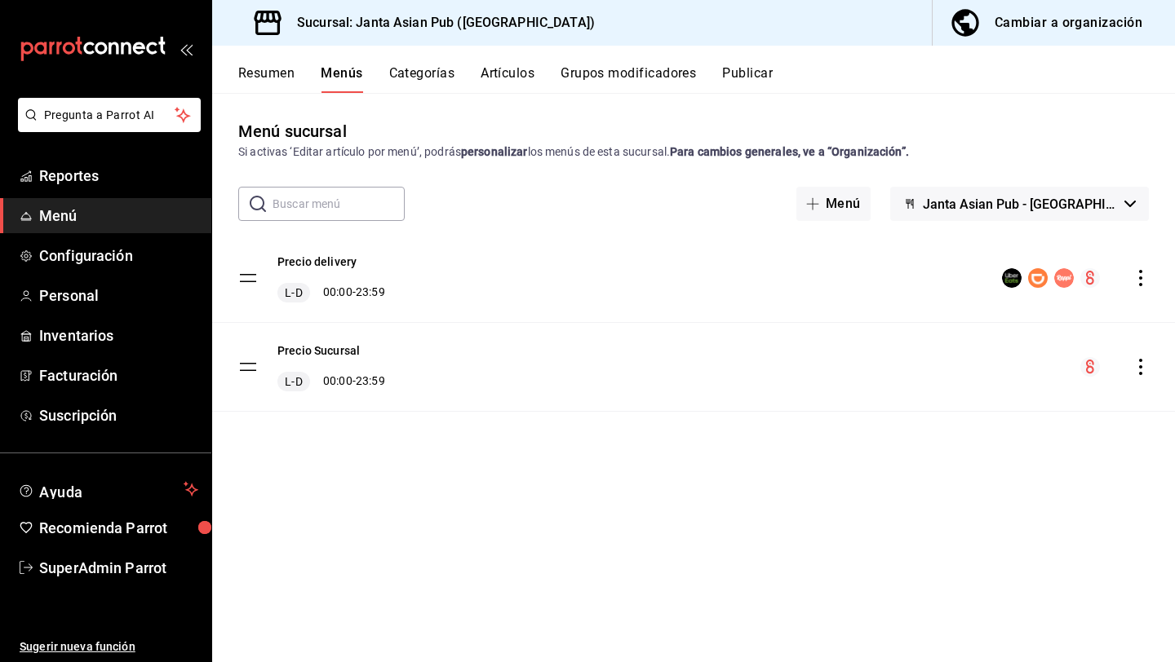
click at [1027, 208] on span "Janta Asian Pub - [GEOGRAPHIC_DATA]" at bounding box center [1020, 204] width 195 height 15
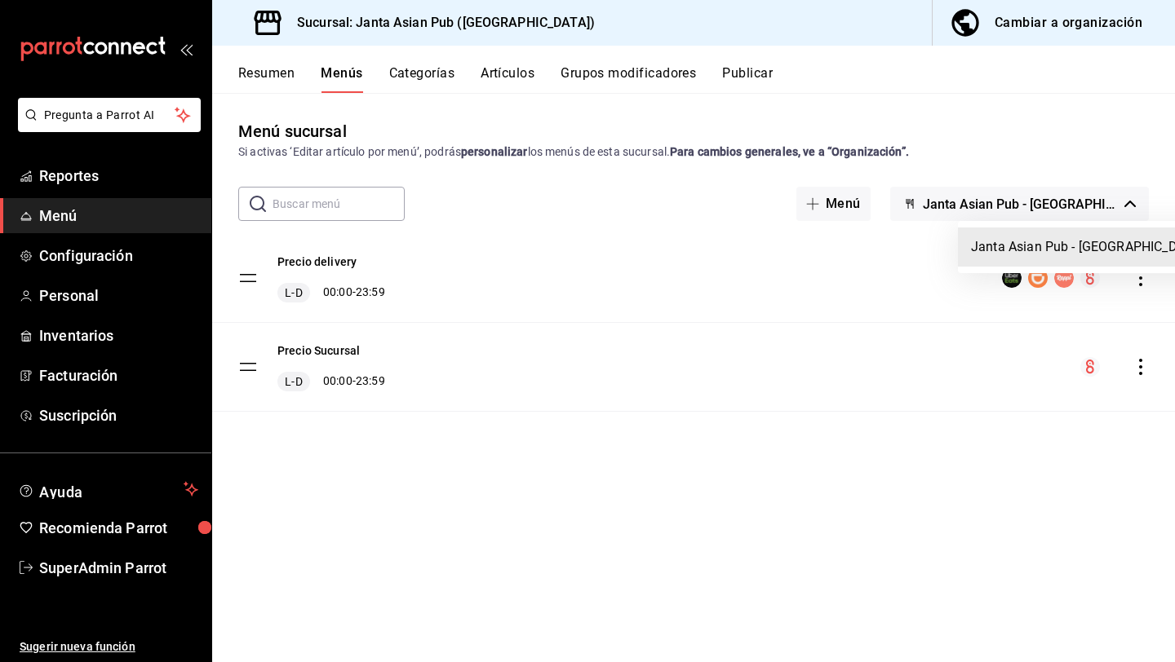
click at [747, 79] on div at bounding box center [587, 331] width 1175 height 662
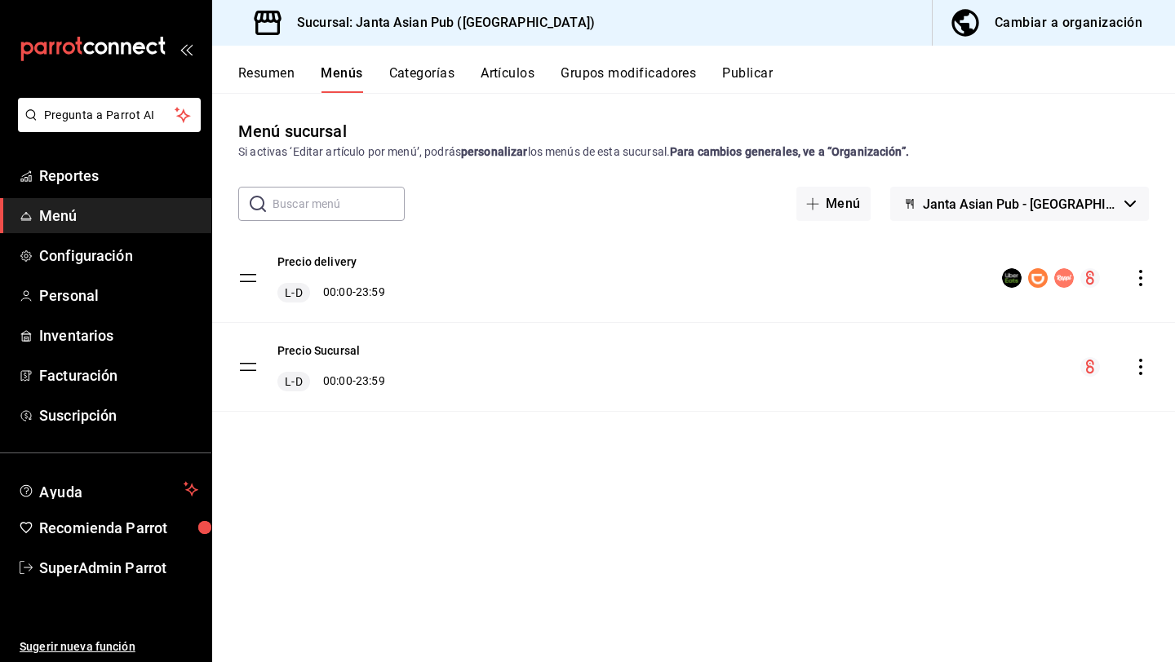
click at [746, 75] on button "Publicar" at bounding box center [747, 79] width 51 height 28
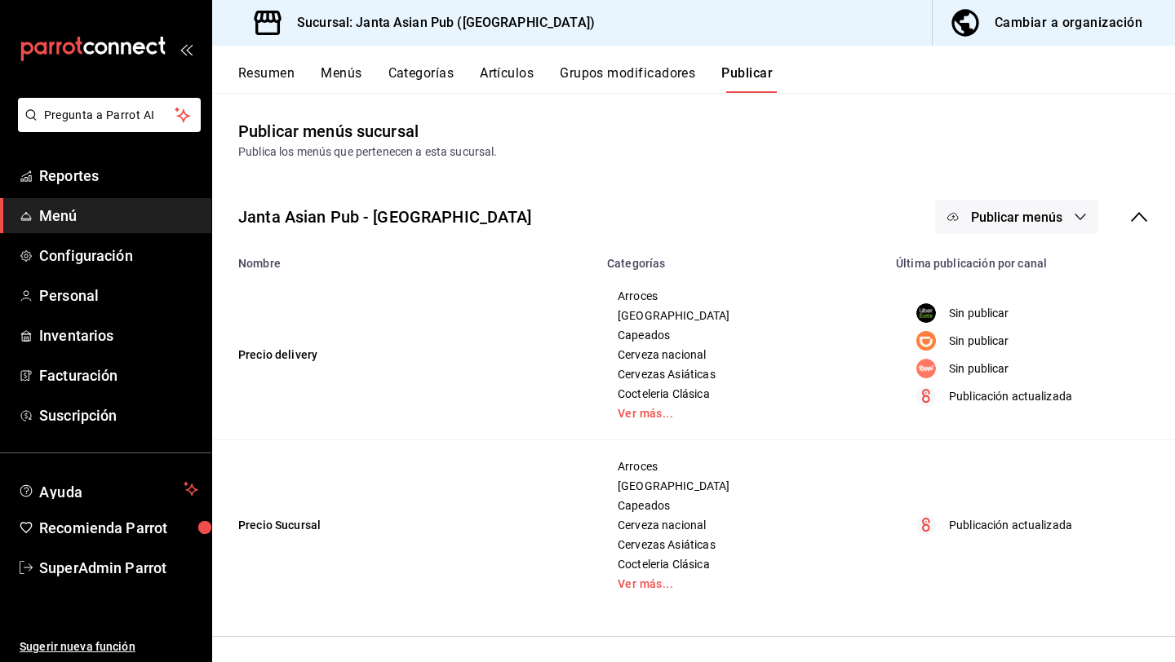
click at [1065, 216] on button "Publicar menús" at bounding box center [1016, 217] width 163 height 34
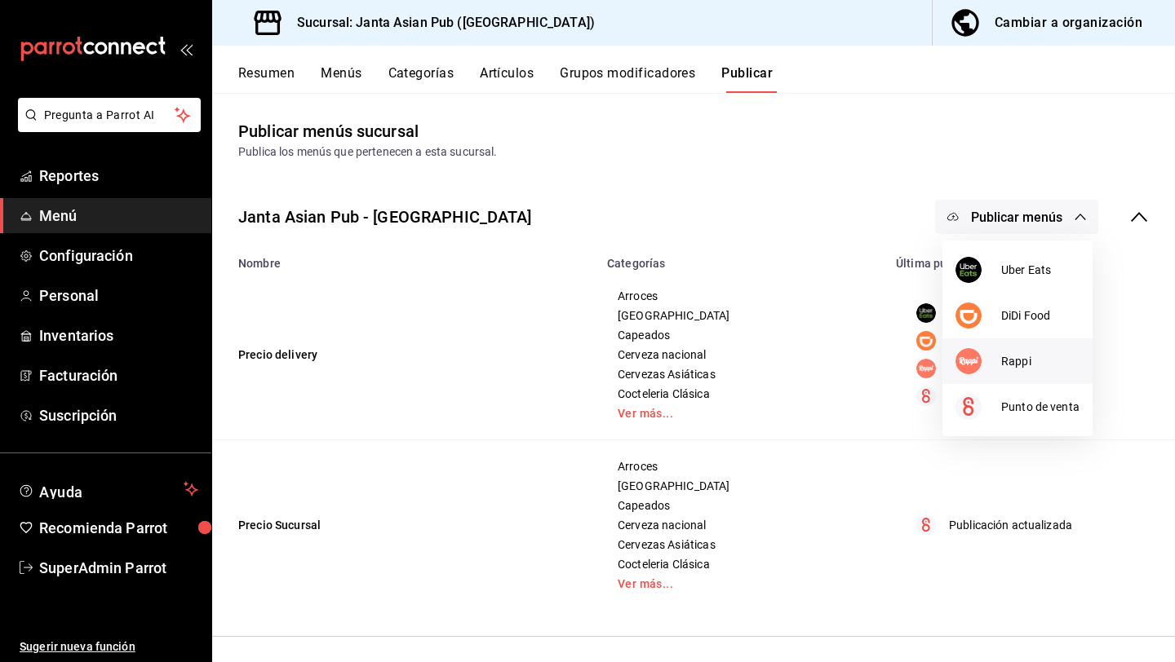
click at [1030, 353] on span "Rappi" at bounding box center [1040, 361] width 78 height 17
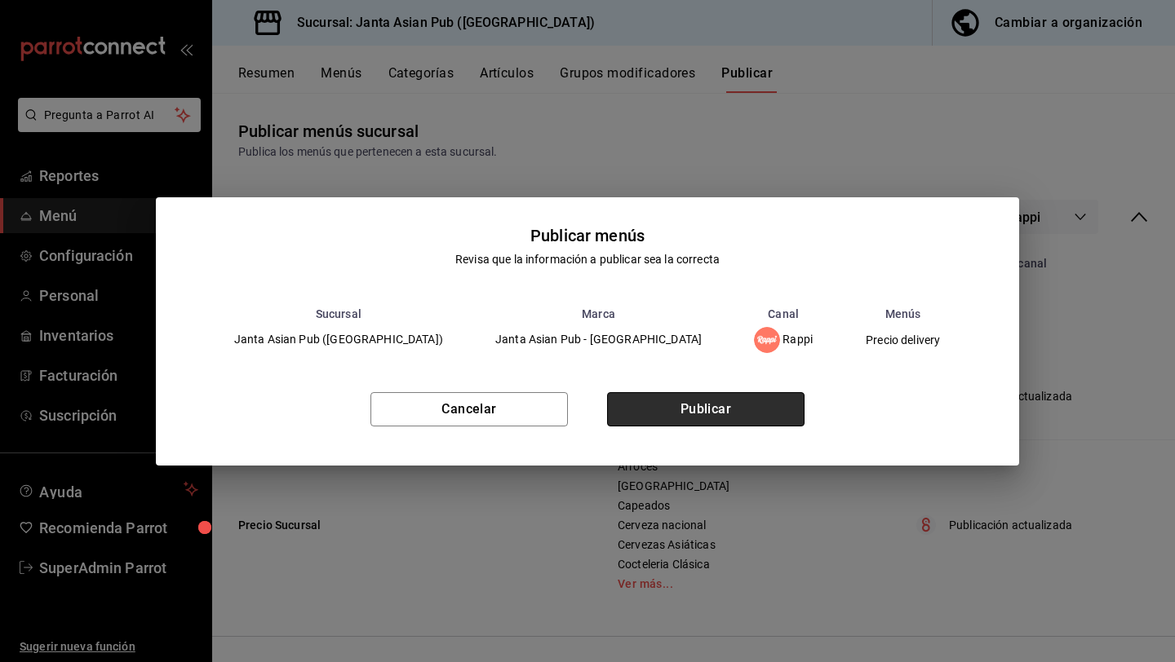
click at [764, 404] on button "Publicar" at bounding box center [705, 409] width 197 height 34
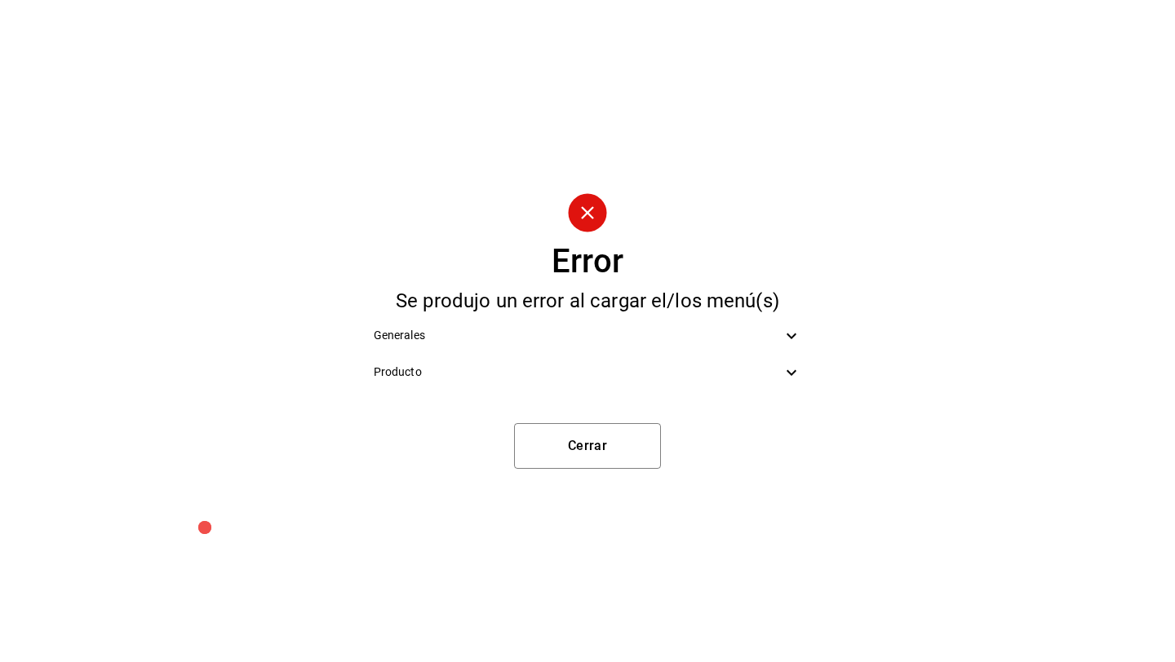
click at [771, 377] on span "Producto" at bounding box center [578, 372] width 409 height 17
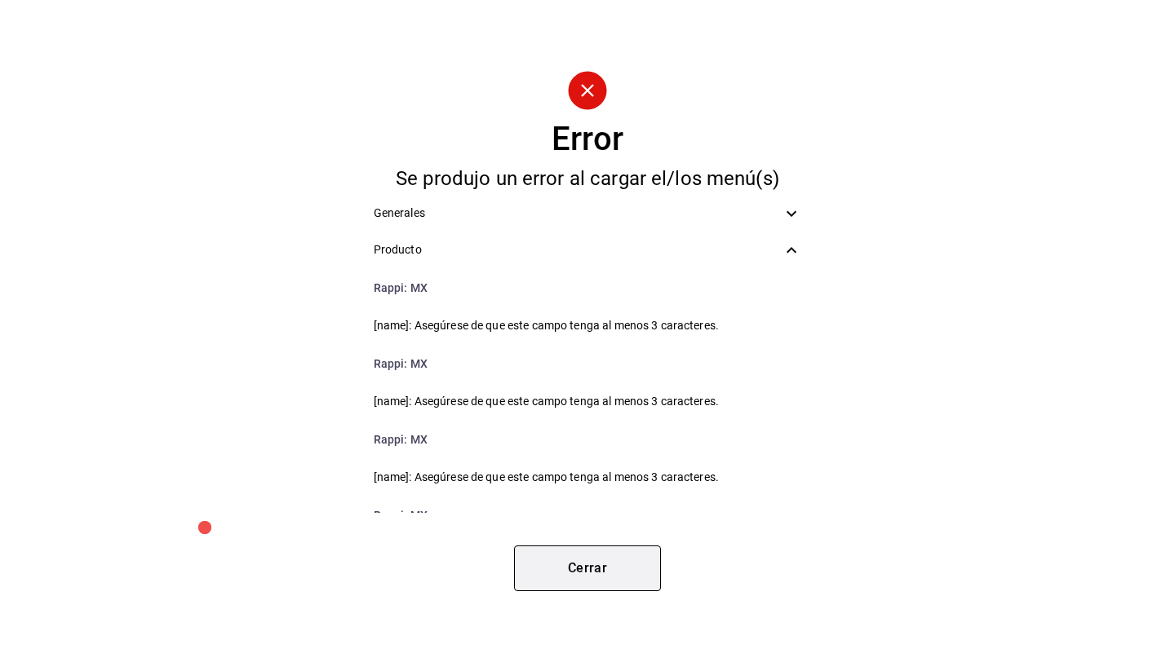
click at [602, 582] on button "Cerrar" at bounding box center [587, 569] width 147 height 46
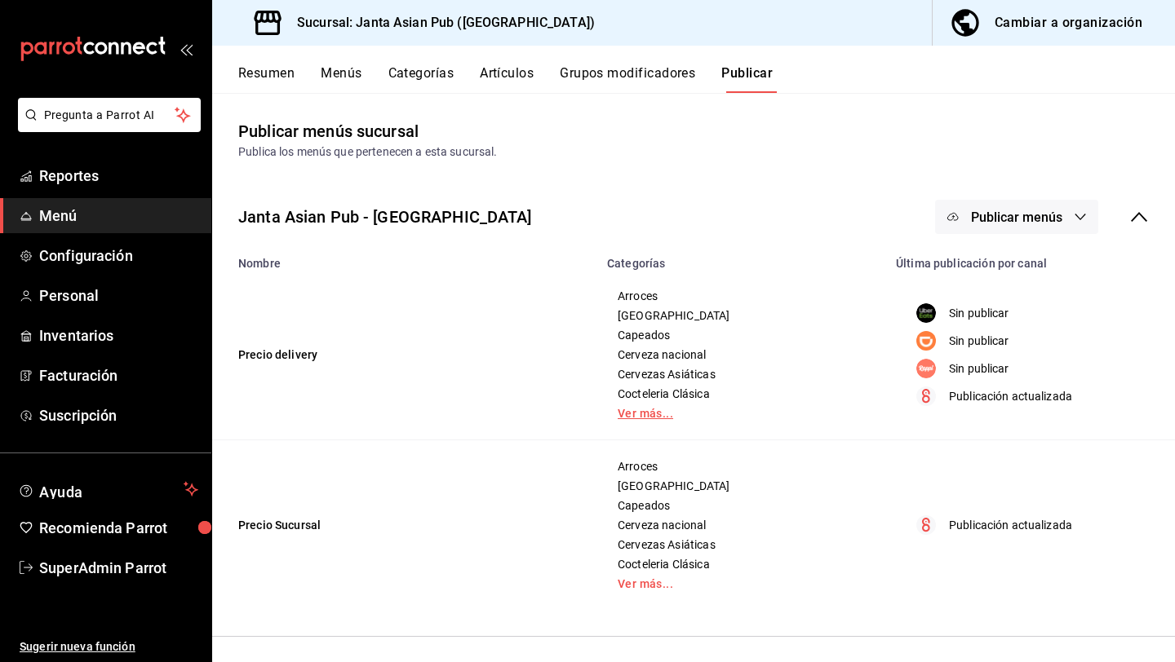
click at [655, 414] on link "Ver más..." at bounding box center [741, 413] width 248 height 11
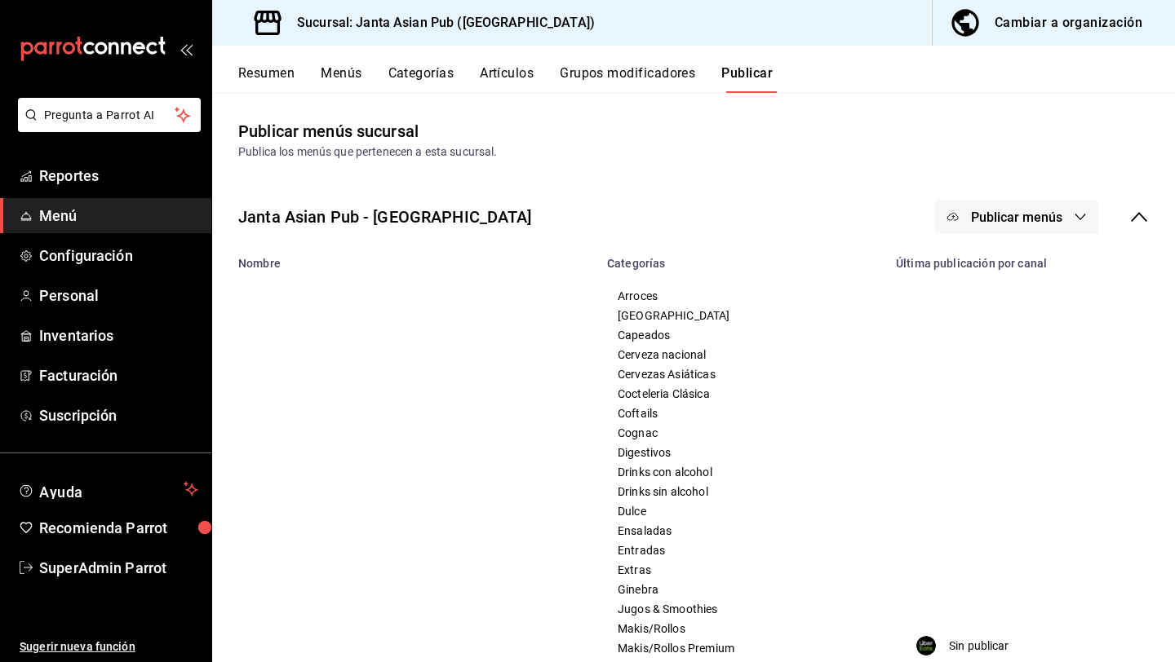
click at [1031, 29] on div "Cambiar a organización" at bounding box center [1068, 22] width 148 height 23
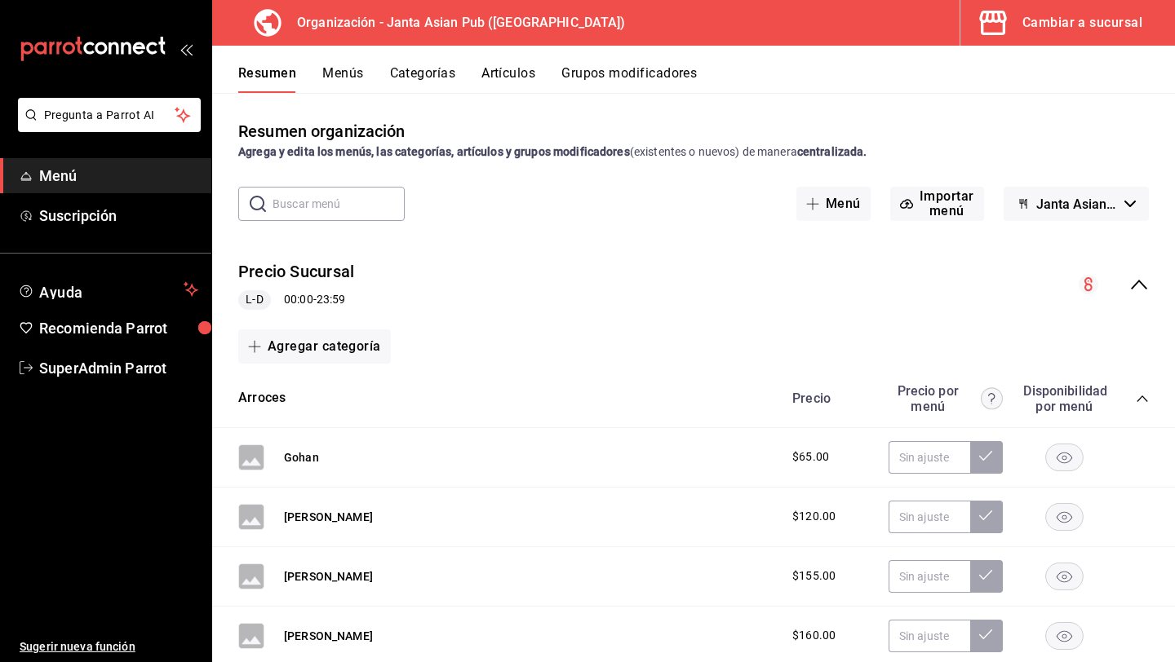
click at [341, 71] on button "Menús" at bounding box center [342, 79] width 41 height 28
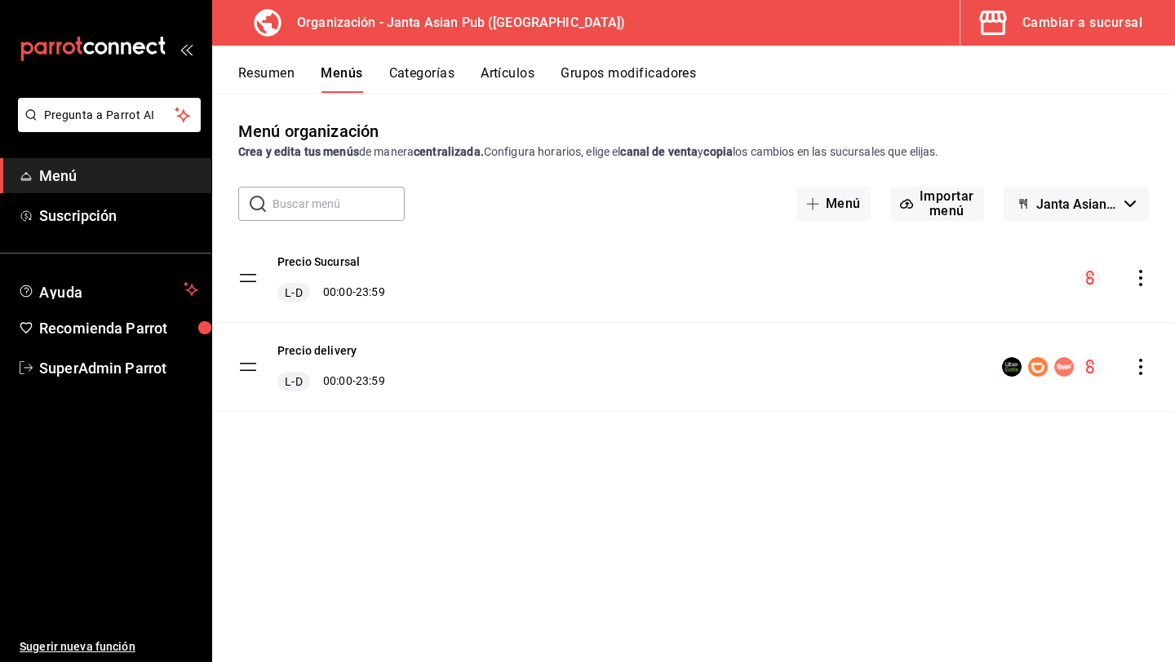
click at [1144, 282] on icon "actions" at bounding box center [1140, 278] width 16 height 16
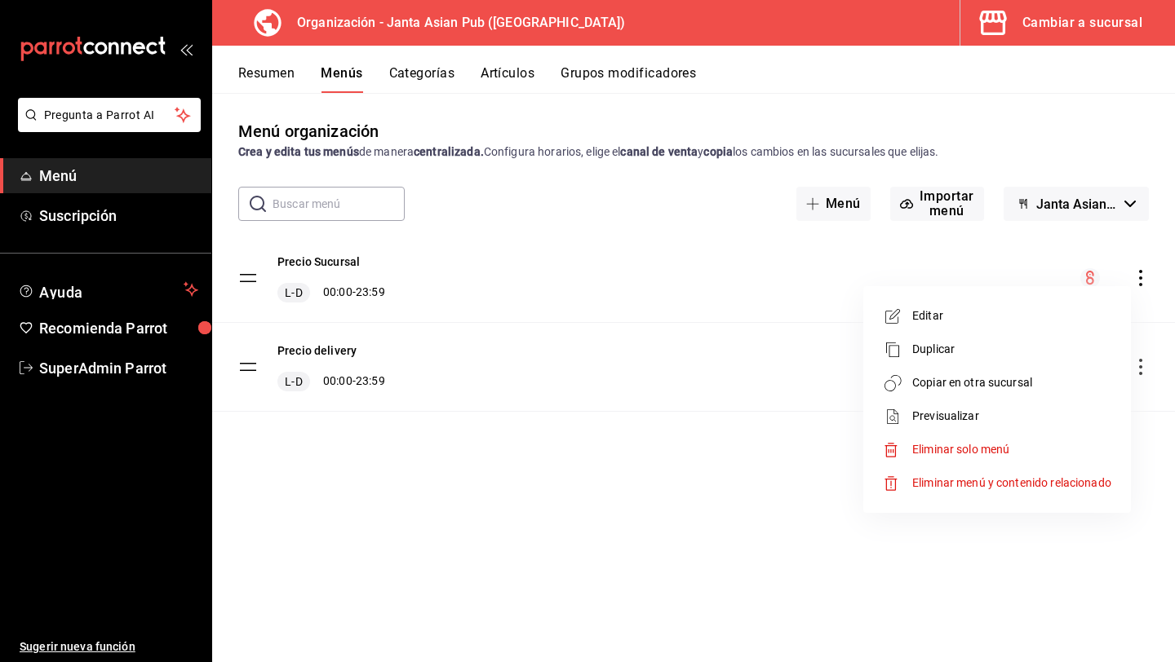
click at [1024, 372] on li "Copiar en otra sucursal" at bounding box center [997, 382] width 255 height 33
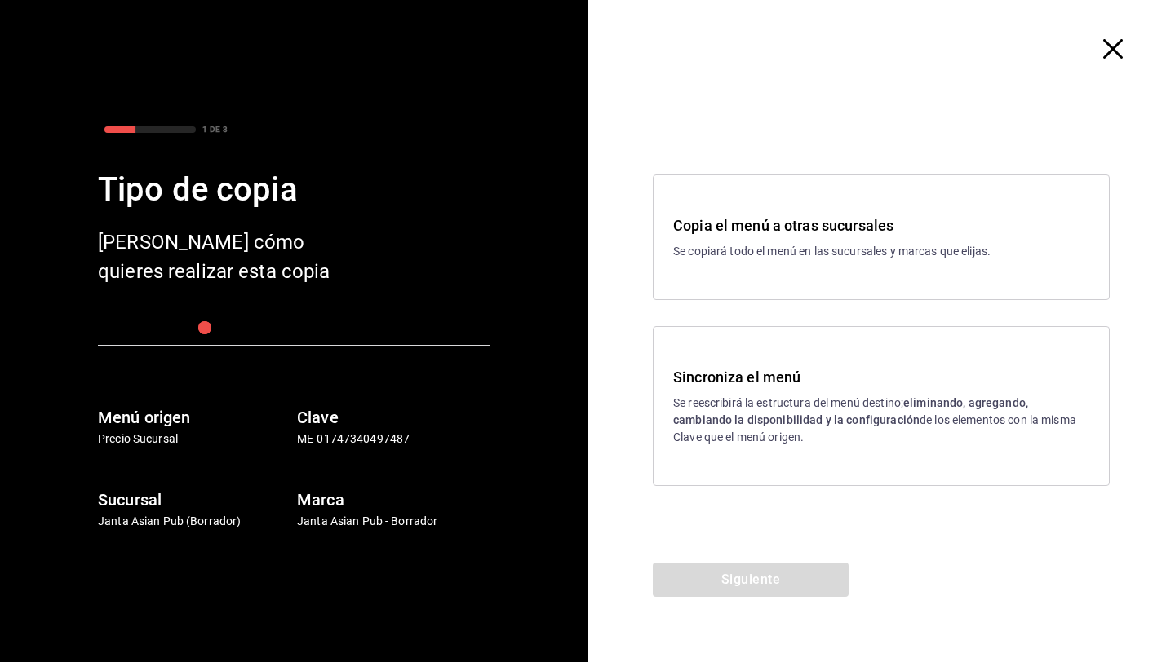
click at [873, 391] on div "Sincroniza el menú Se reescribirá la estructura del menú destino; eliminando, a…" at bounding box center [881, 406] width 416 height 80
click at [773, 583] on button "Siguiente" at bounding box center [751, 580] width 196 height 34
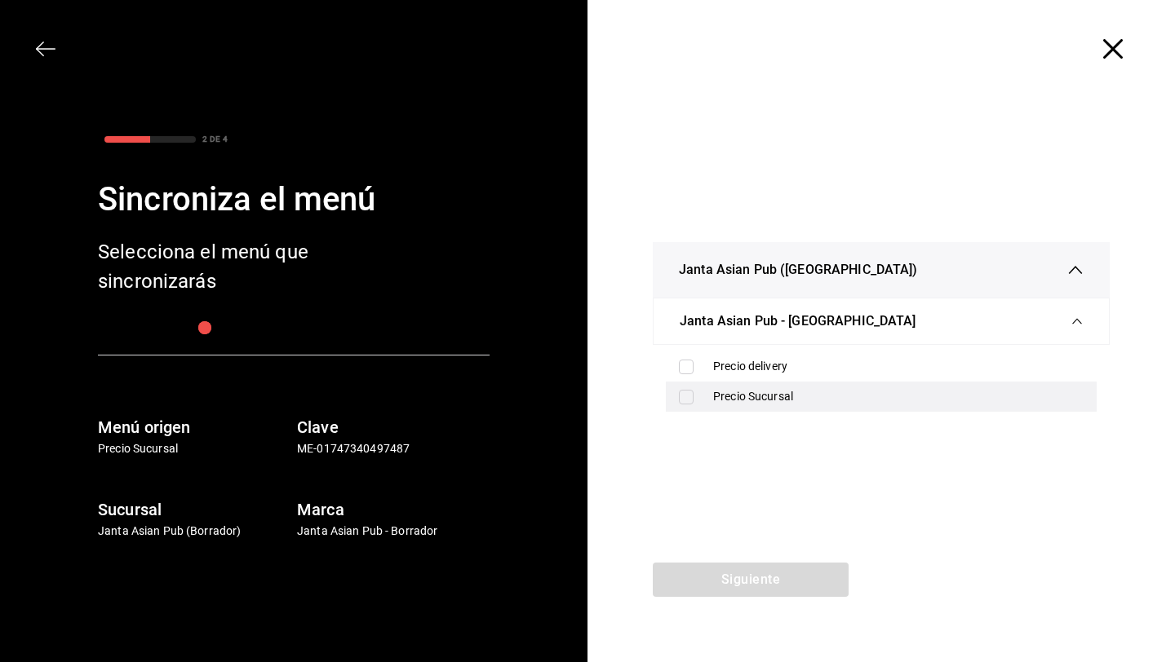
click at [749, 398] on div "Precio Sucursal" at bounding box center [898, 396] width 370 height 17
checkbox input "true"
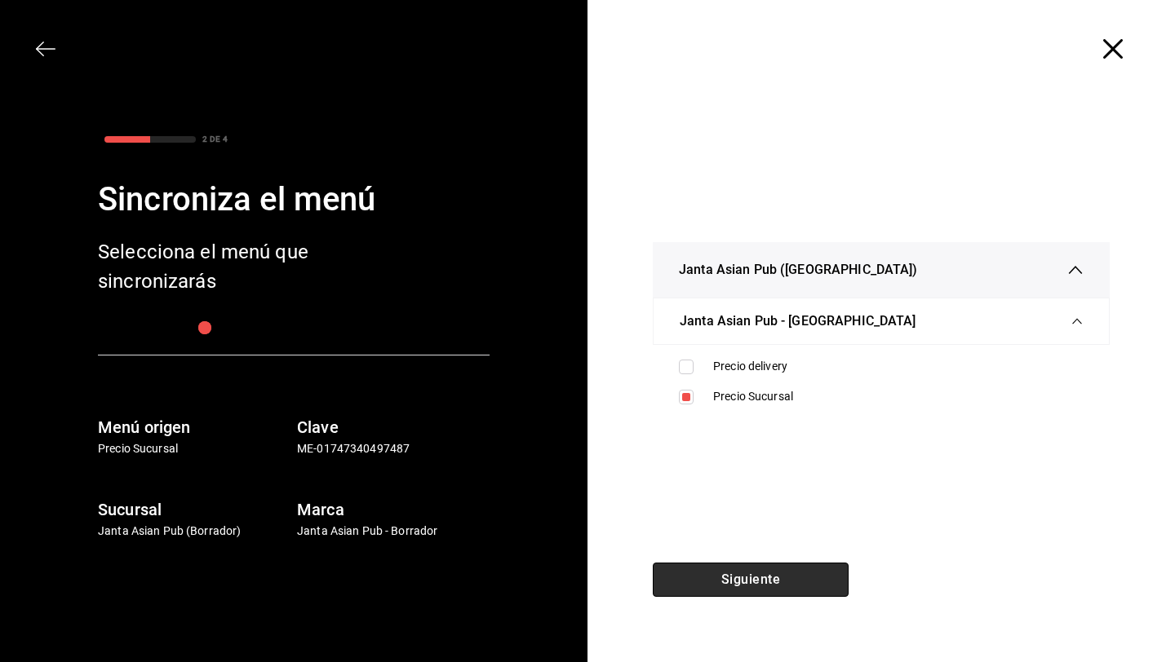
click at [744, 574] on button "Siguiente" at bounding box center [751, 580] width 196 height 34
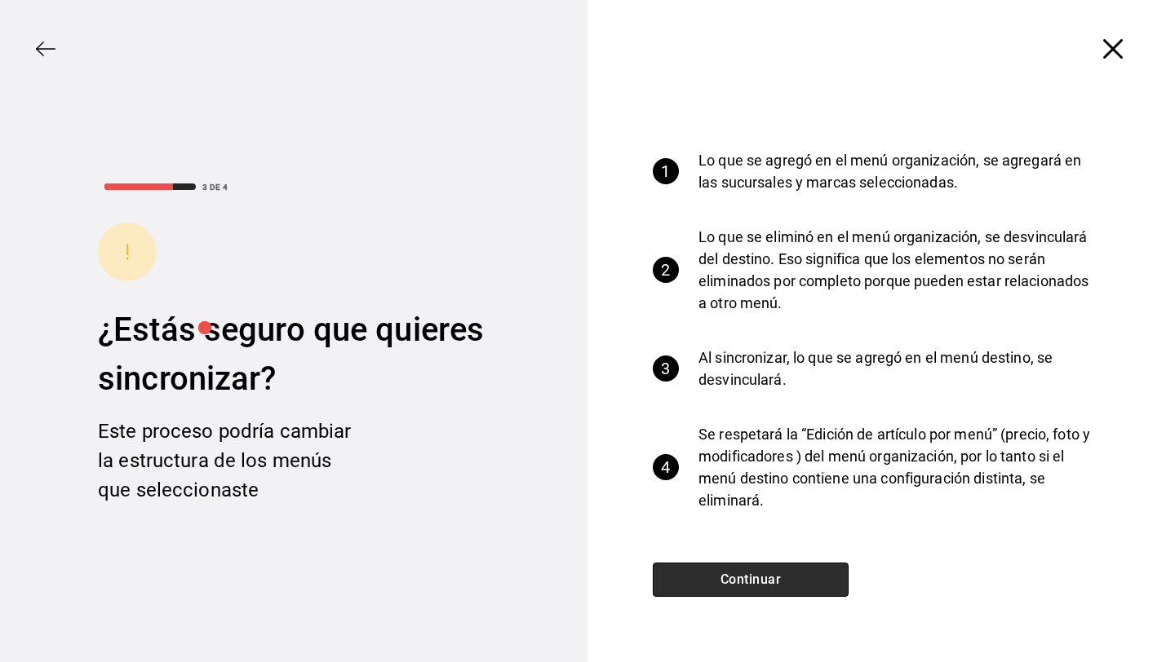
click at [743, 569] on button "Continuar" at bounding box center [751, 580] width 196 height 34
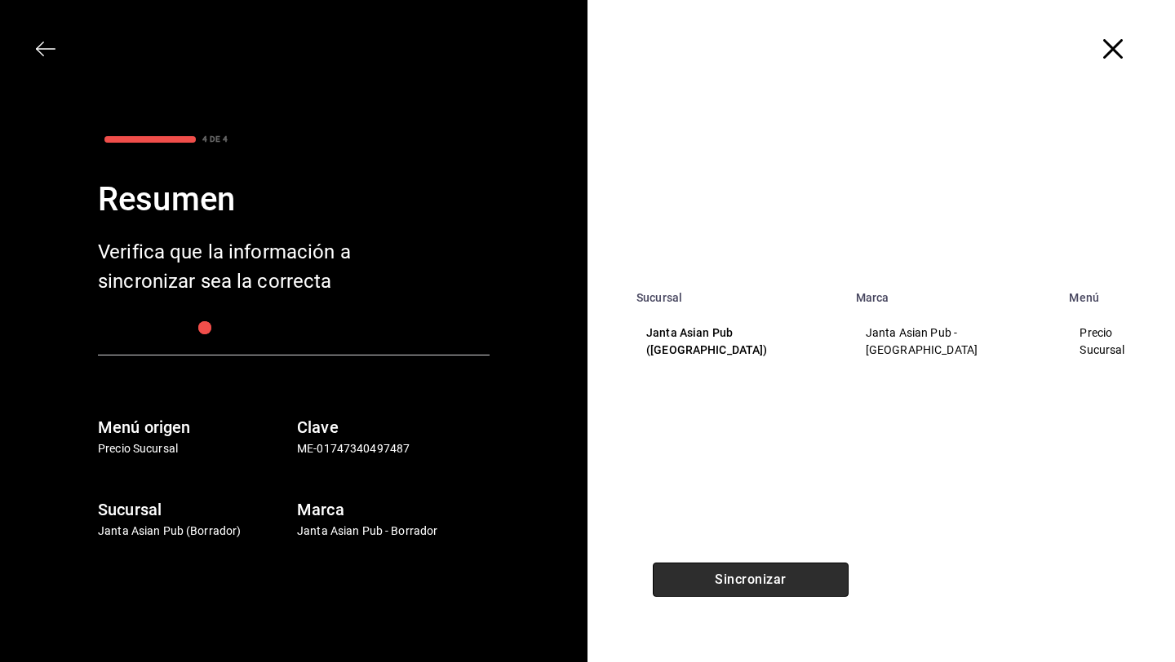
click at [743, 569] on button "Sincronizar" at bounding box center [751, 580] width 196 height 34
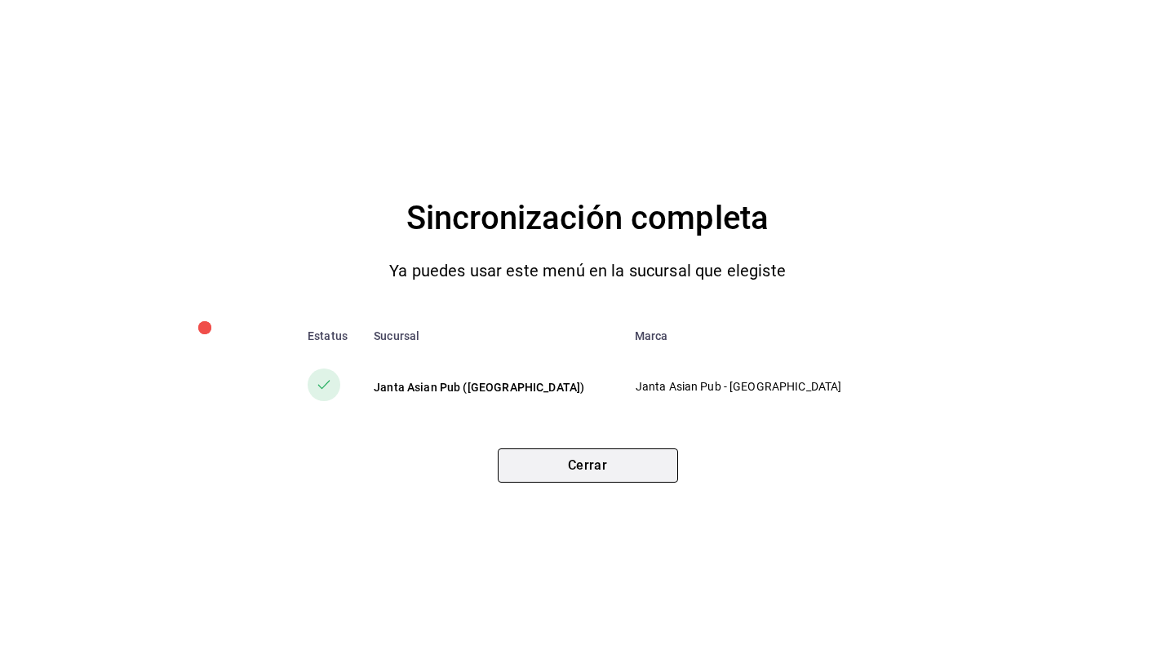
click at [628, 474] on button "Cerrar" at bounding box center [588, 466] width 180 height 34
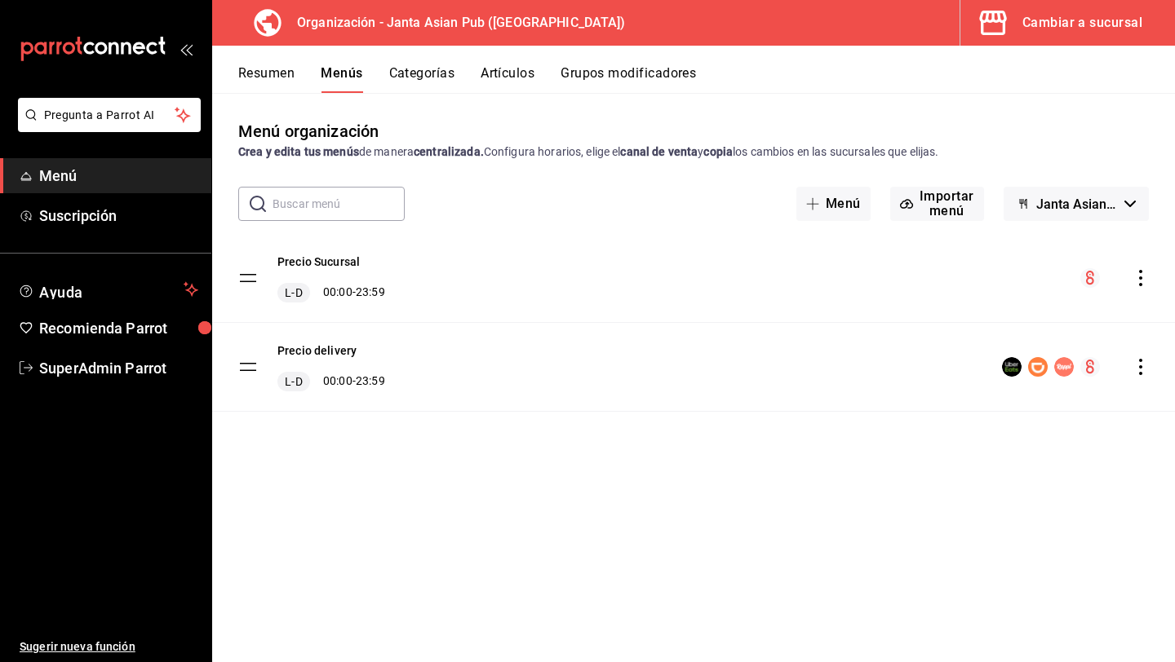
click at [1042, 23] on div "Cambiar a sucursal" at bounding box center [1082, 22] width 120 height 23
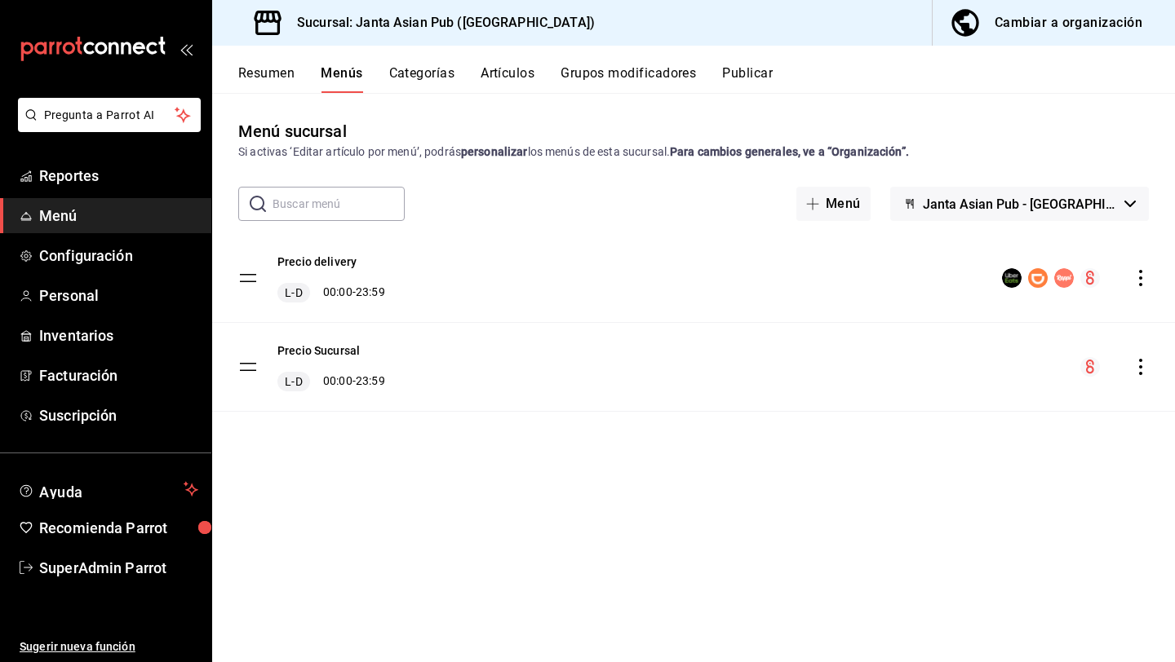
click at [525, 60] on div "Resumen Menús Categorías Artículos Grupos modificadores Publicar" at bounding box center [693, 69] width 963 height 47
click at [519, 77] on button "Artículos" at bounding box center [507, 79] width 54 height 28
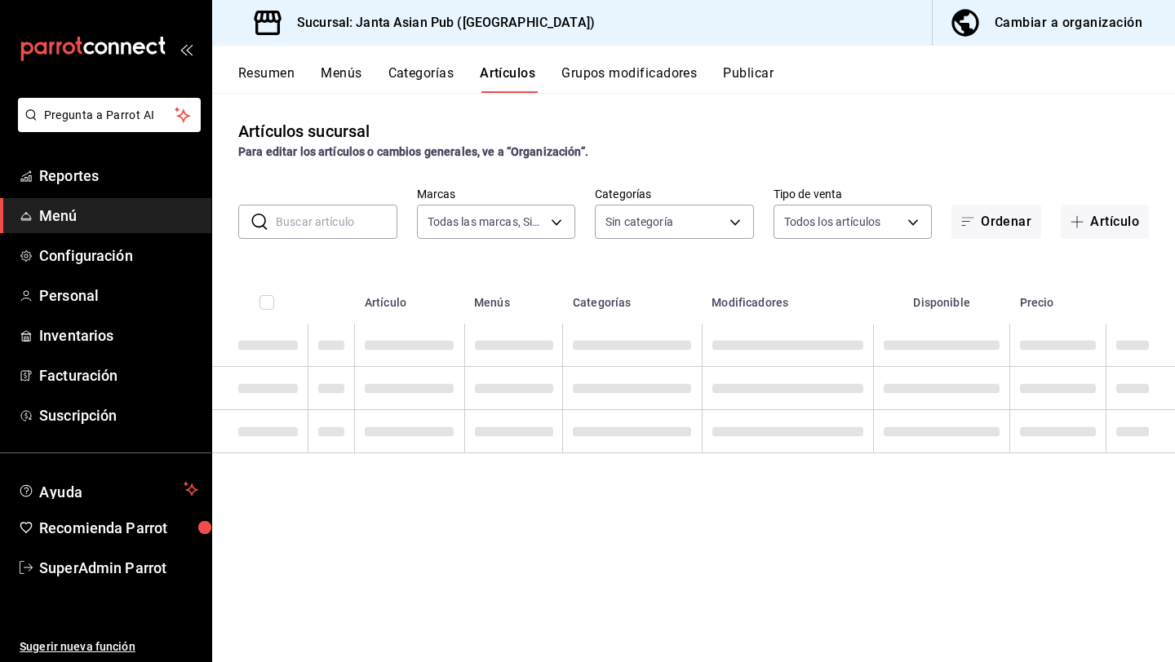
type input "1db30118-5670-46c3-9d09-b77bd7bb8fe6"
type input "54f267fd-3a26-423e-9599-ceaad96627e7,a937e8d9-5aa0-4689-9956-2e980446810f,a7b78…"
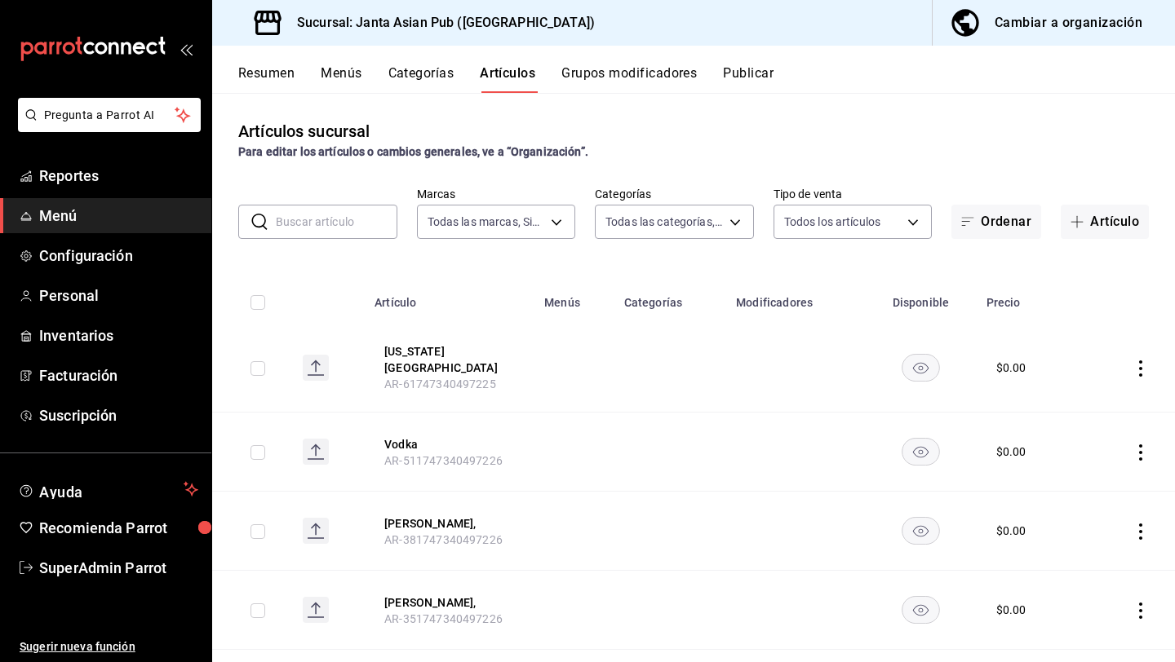
click at [359, 211] on input "text" at bounding box center [337, 222] width 122 height 33
type input "mx"
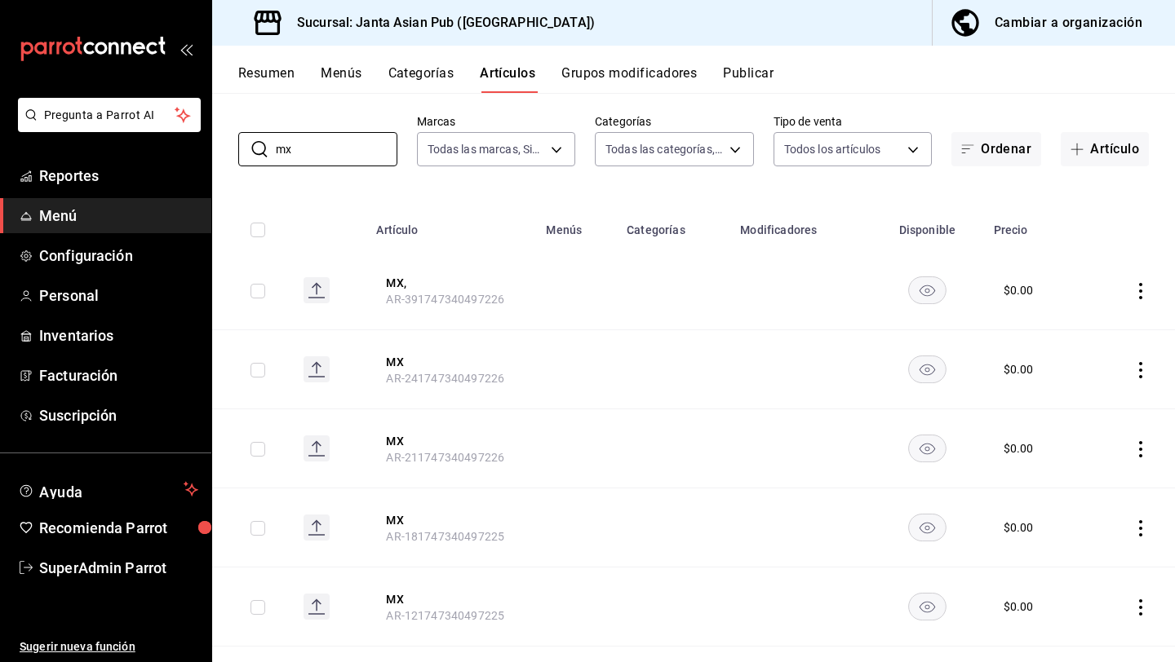
scroll to position [74, 0]
click at [395, 358] on button "MX" at bounding box center [451, 360] width 131 height 16
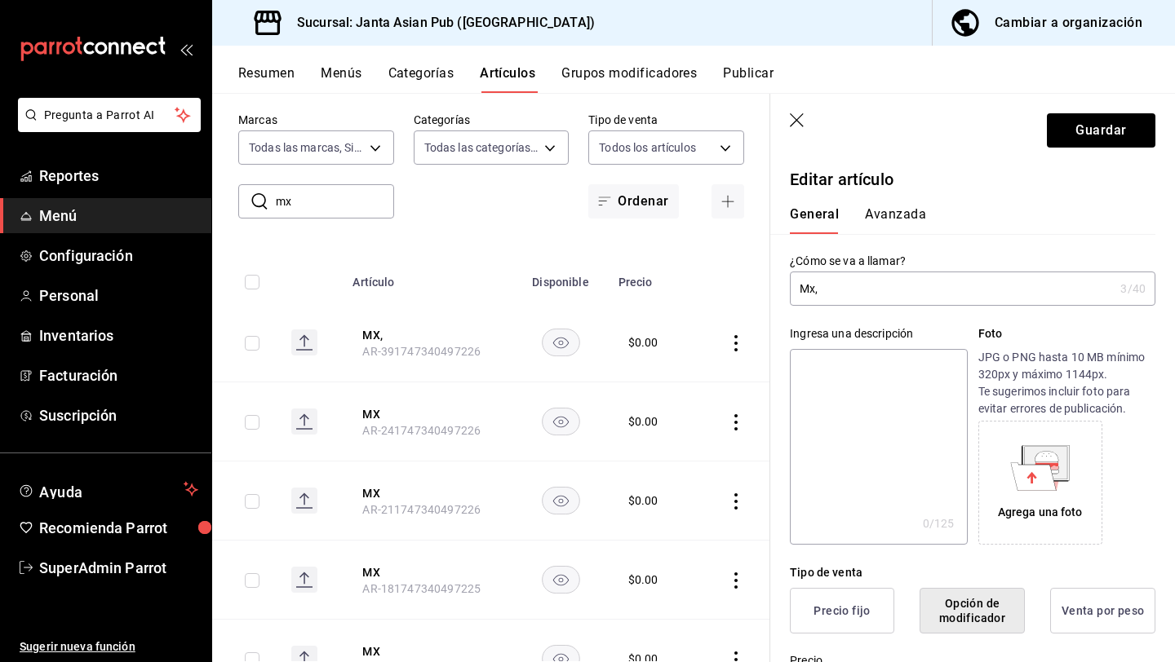
click at [835, 288] on input "Mx," at bounding box center [952, 288] width 324 height 33
click at [812, 288] on input "Mx," at bounding box center [952, 288] width 324 height 33
type input "Mx,"
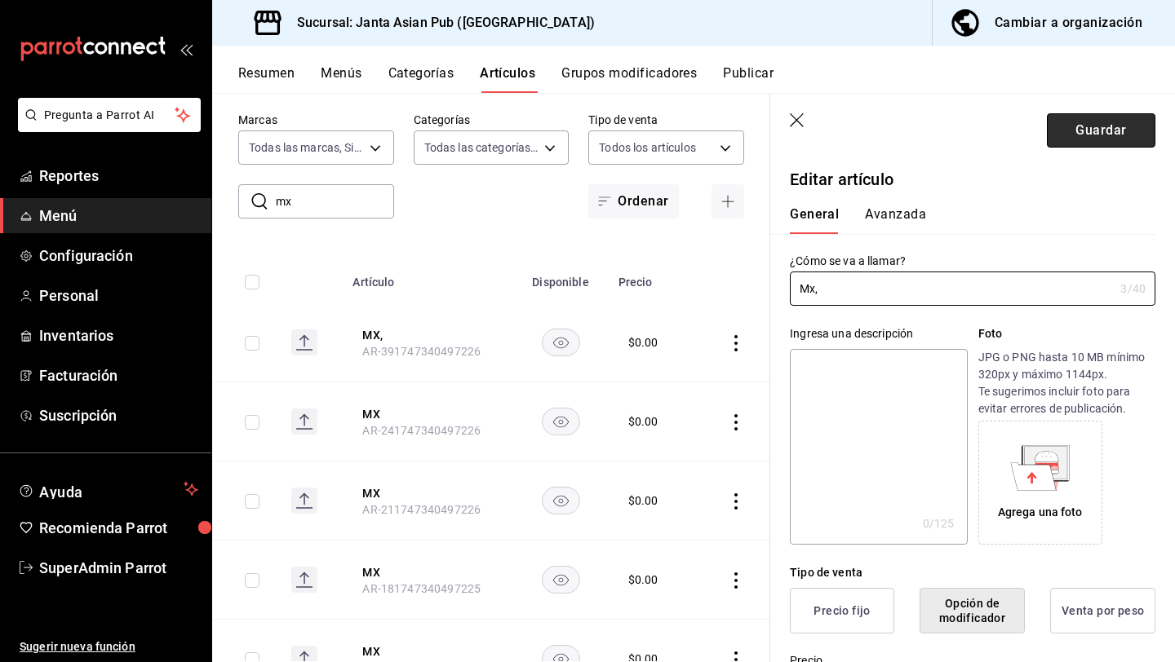
click at [1078, 134] on button "Guardar" at bounding box center [1101, 130] width 108 height 34
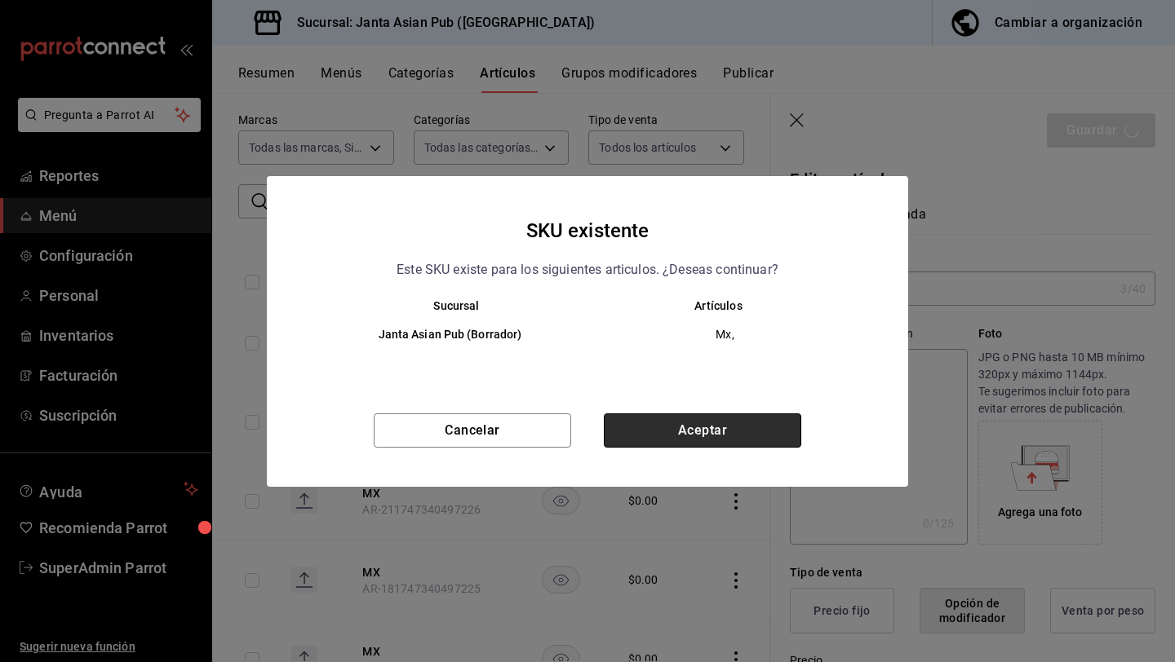
click at [648, 429] on button "Aceptar" at bounding box center [702, 431] width 197 height 34
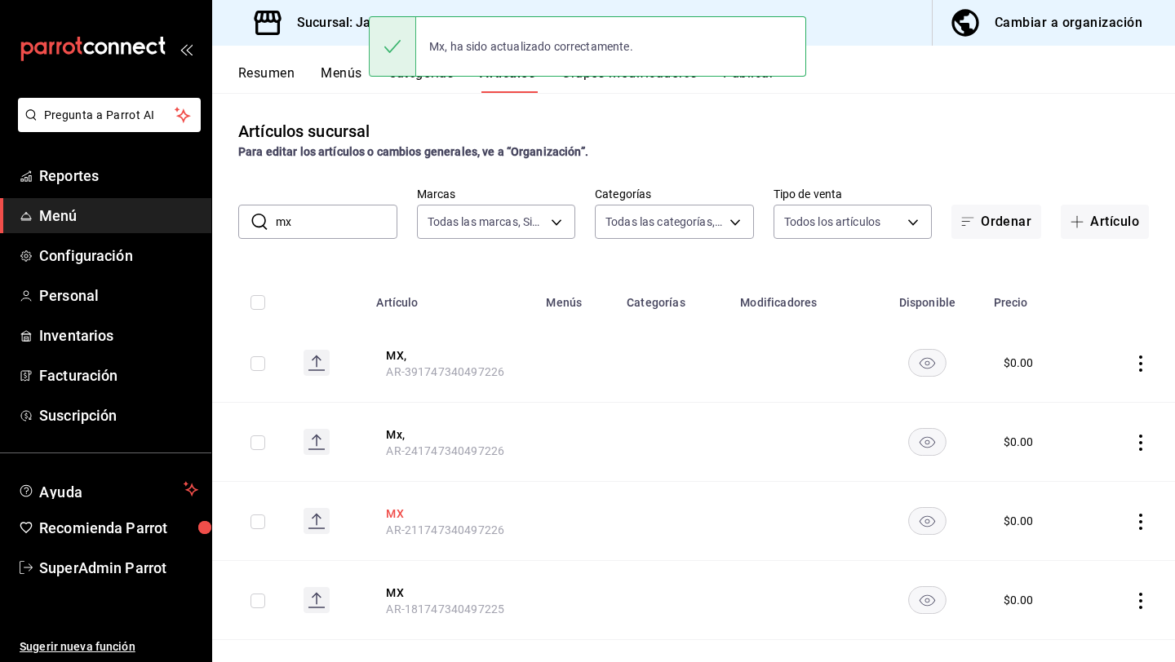
scroll to position [14, 0]
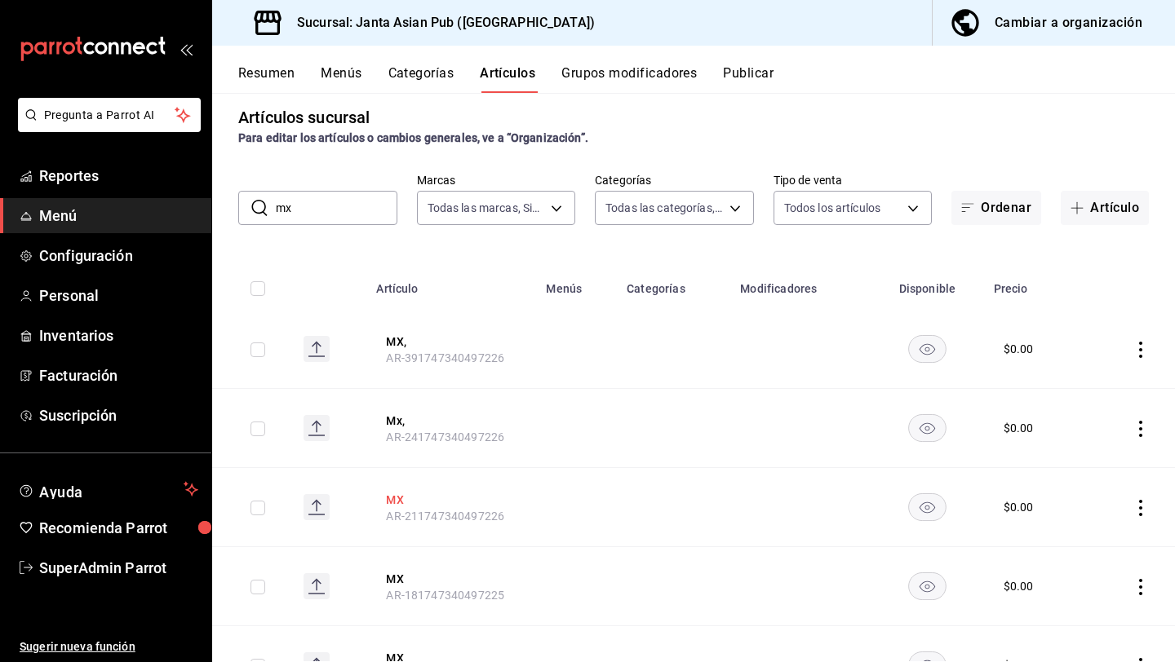
click at [396, 494] on button "MX" at bounding box center [451, 500] width 131 height 16
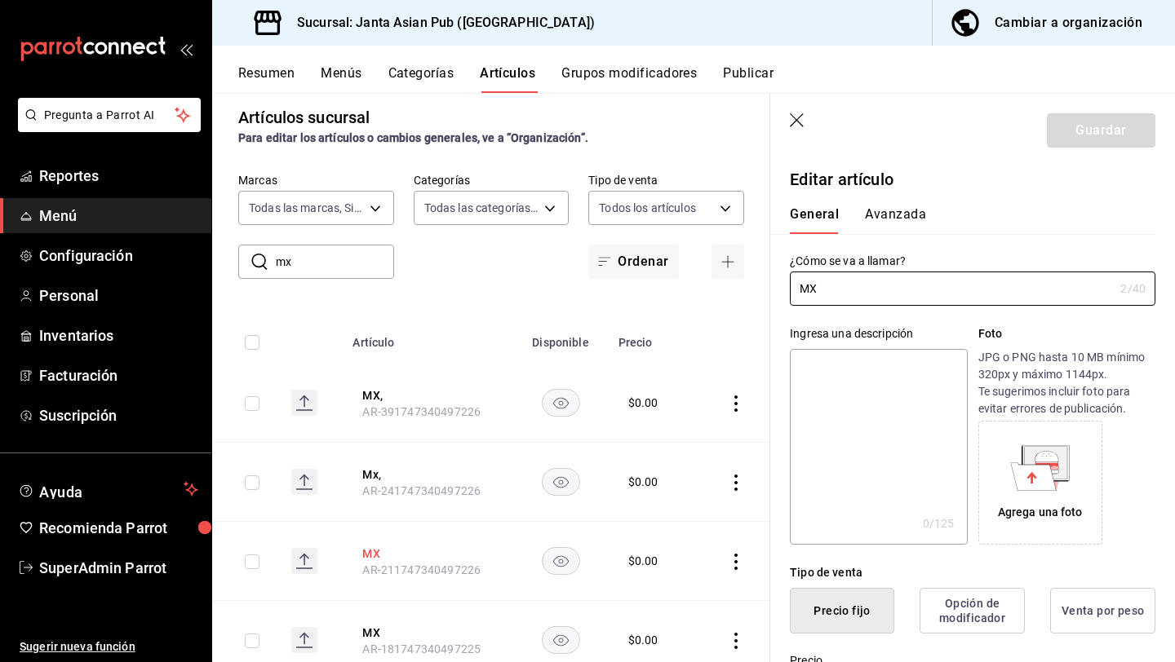
type input "$0.00"
click at [906, 283] on input "MX" at bounding box center [952, 288] width 324 height 33
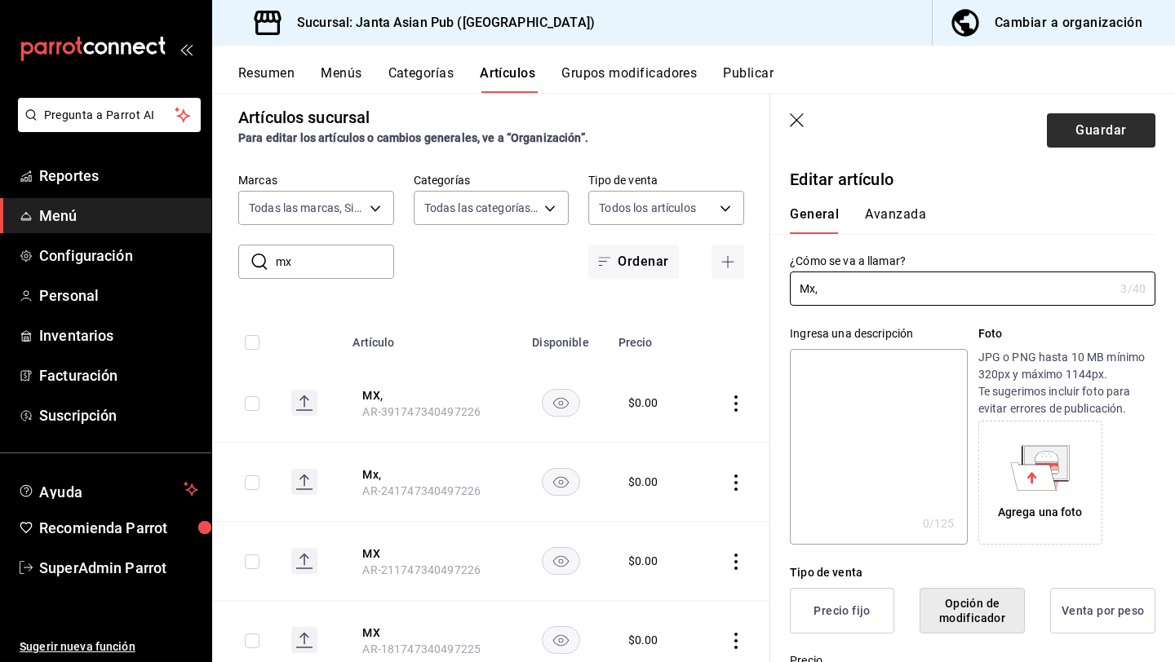
type input "Mx,"
click at [1110, 129] on button "Guardar" at bounding box center [1101, 130] width 108 height 34
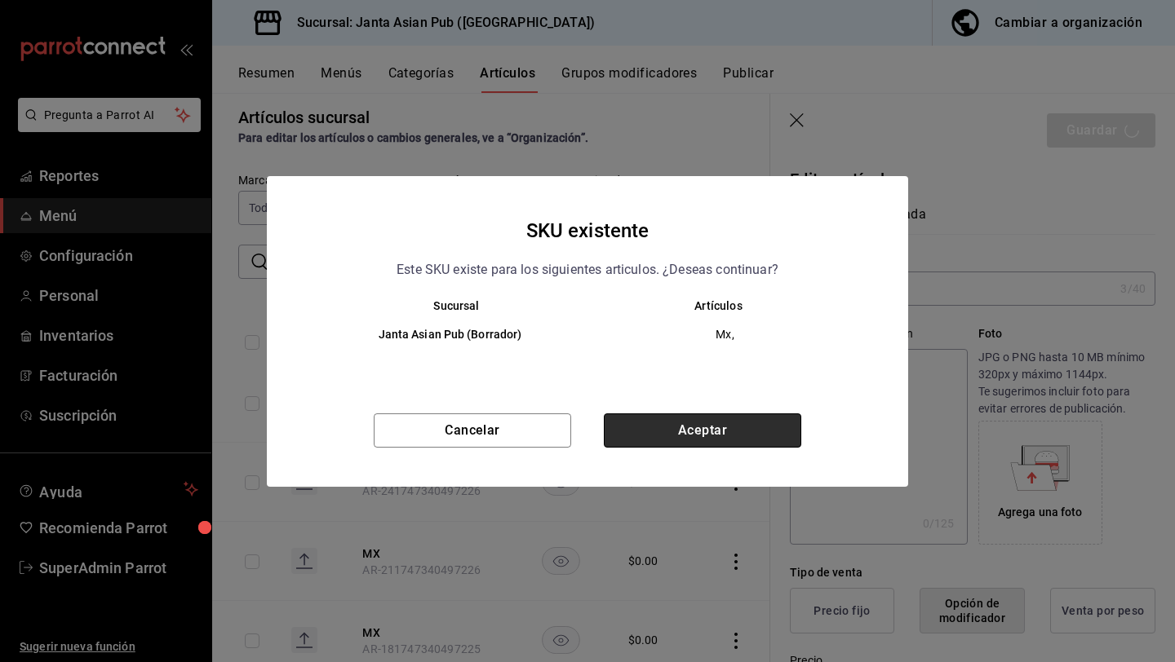
click at [671, 423] on button "Aceptar" at bounding box center [702, 431] width 197 height 34
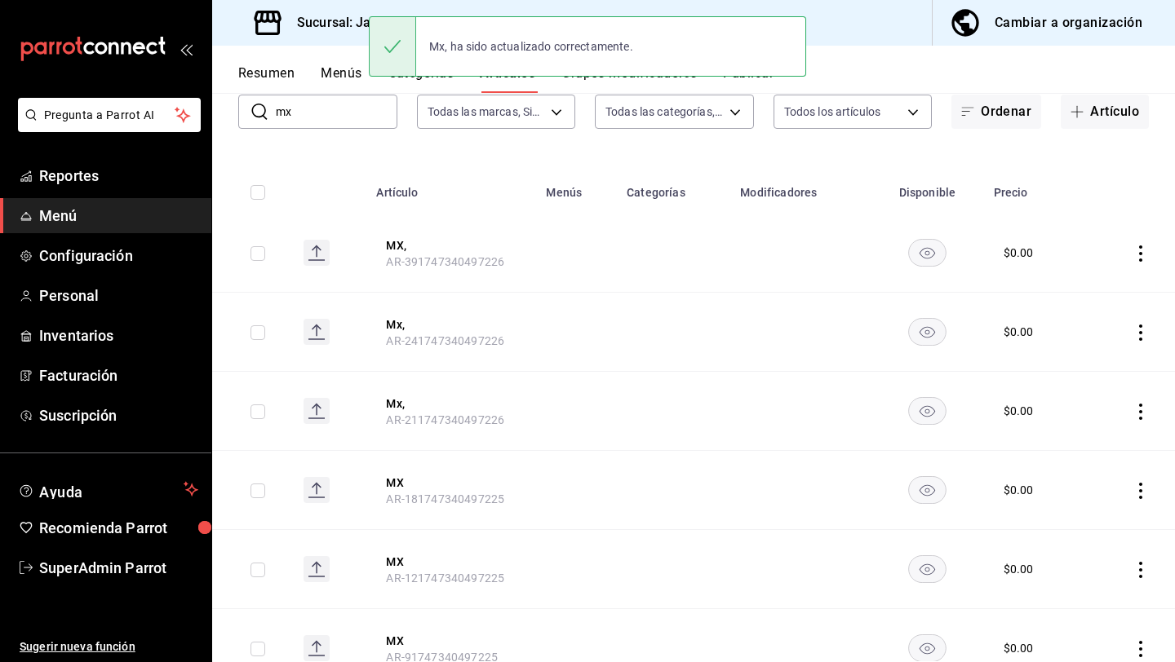
scroll to position [175, 0]
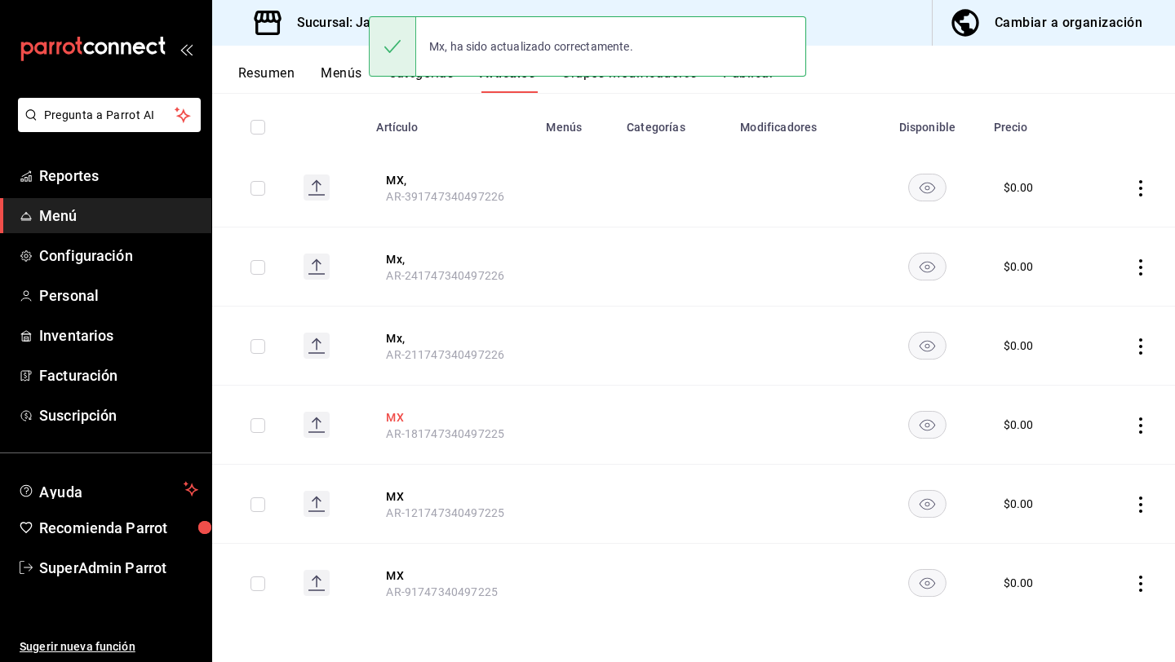
click at [395, 419] on button "MX" at bounding box center [451, 417] width 131 height 16
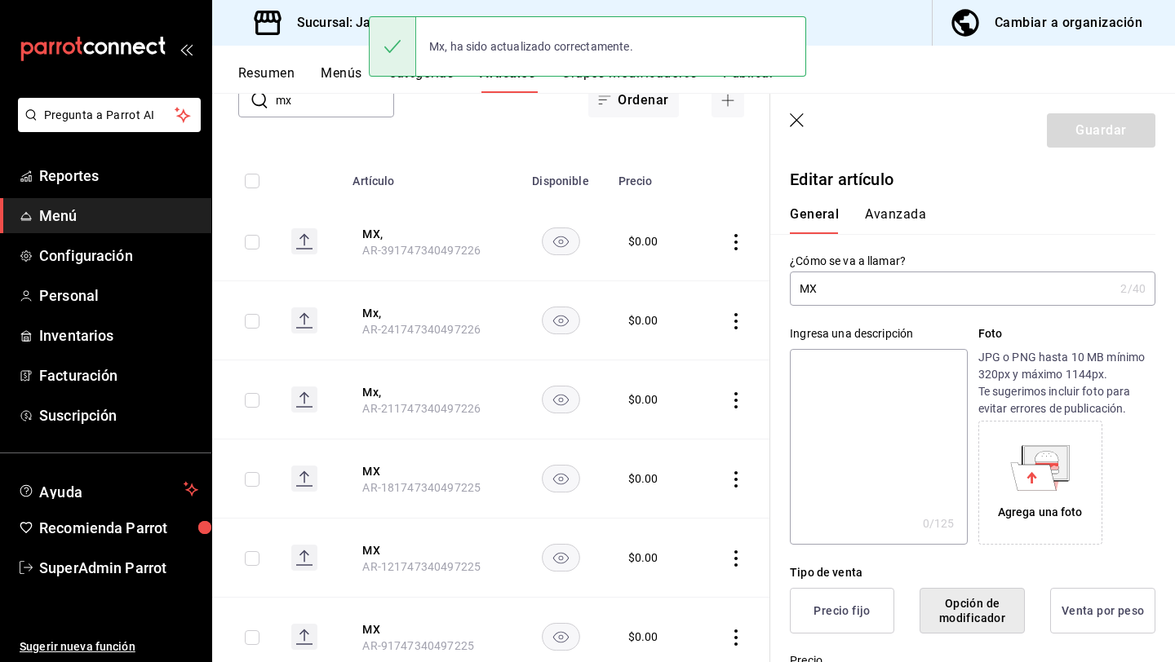
click at [850, 299] on input "MX" at bounding box center [952, 288] width 324 height 33
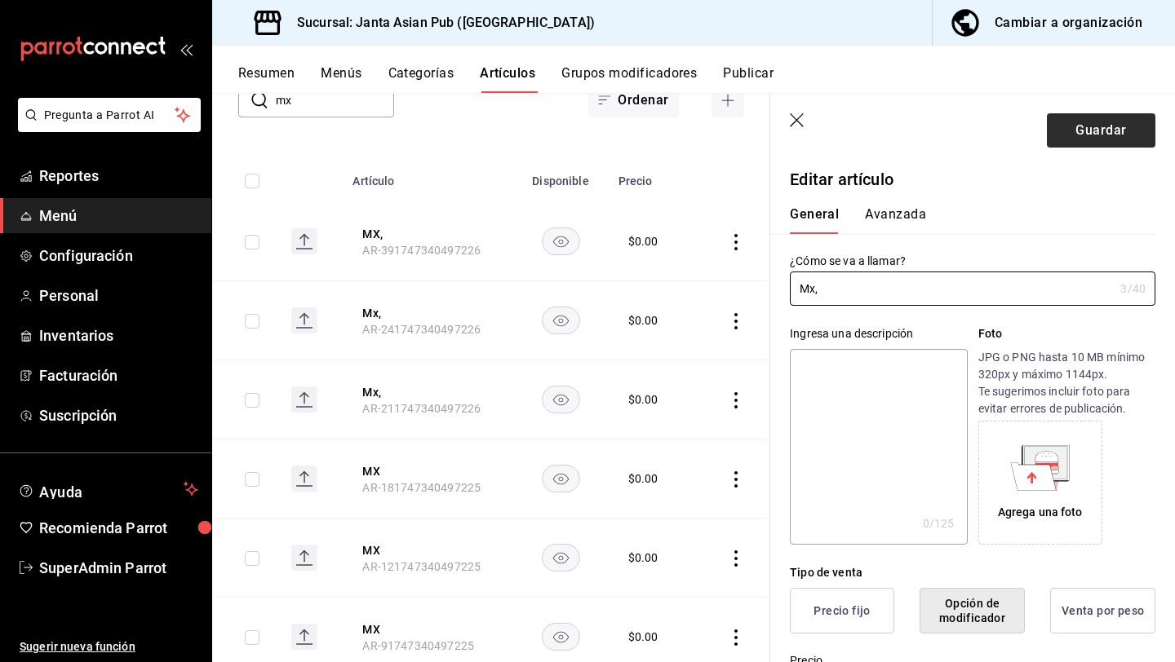
type input "Mx,"
click at [1064, 134] on button "Guardar" at bounding box center [1101, 130] width 108 height 34
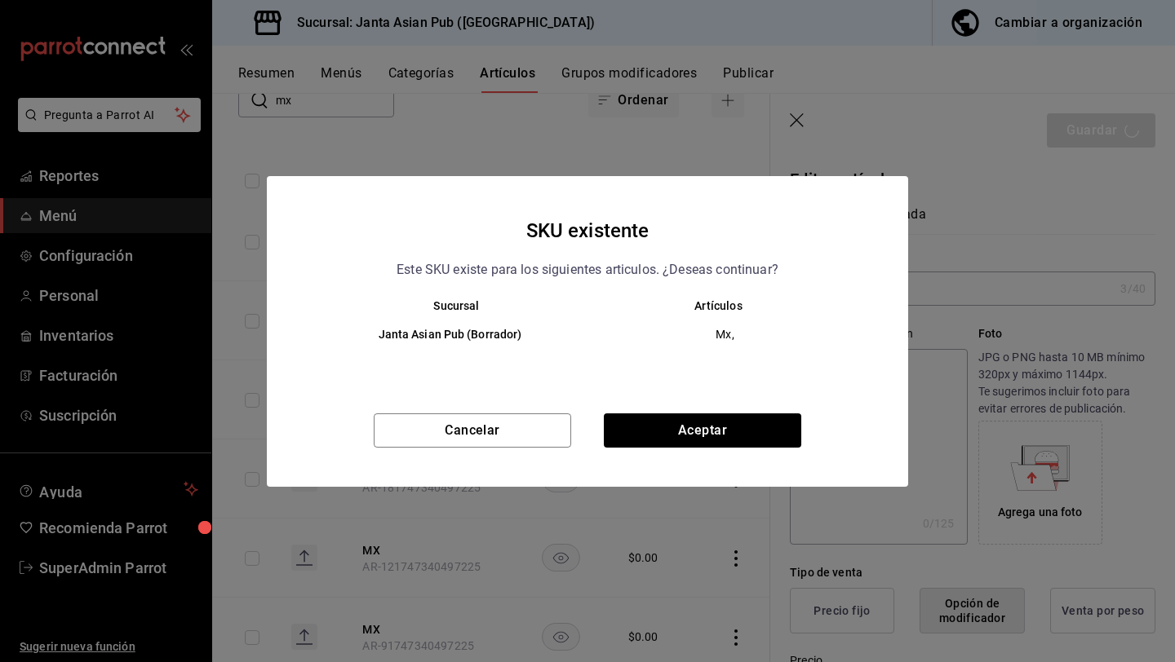
click at [653, 413] on div "SKU existente Este SKU existe para los siguientes articulos. ¿Deseas continuar?…" at bounding box center [587, 331] width 641 height 311
click at [653, 414] on button "Aceptar" at bounding box center [702, 431] width 197 height 34
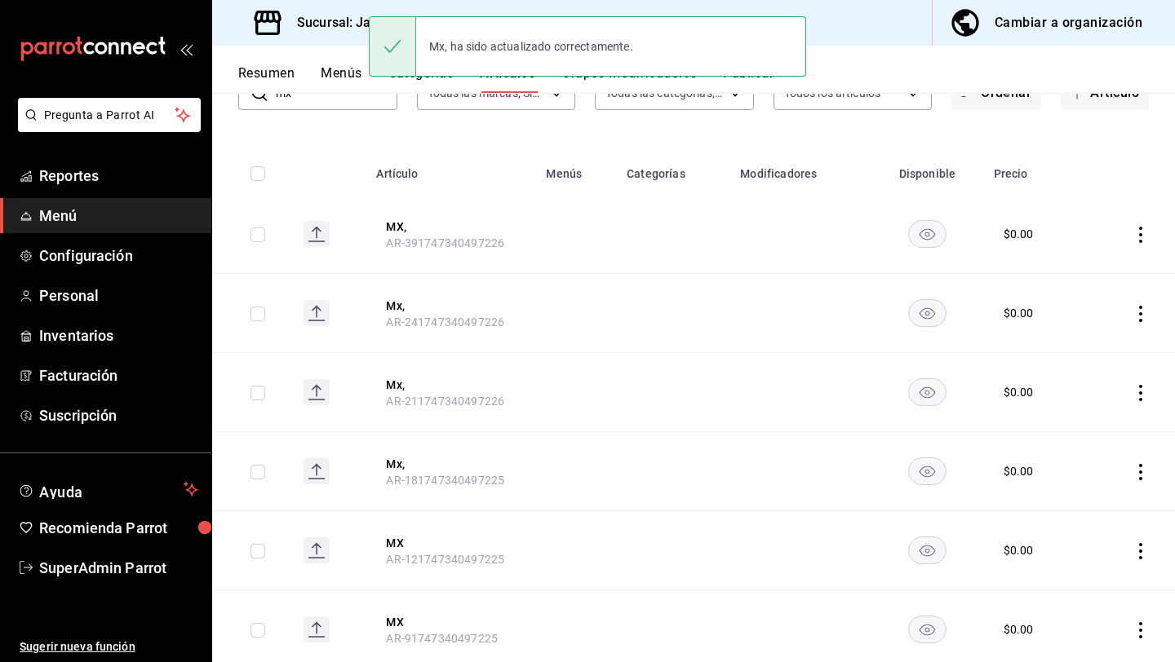
scroll to position [175, 0]
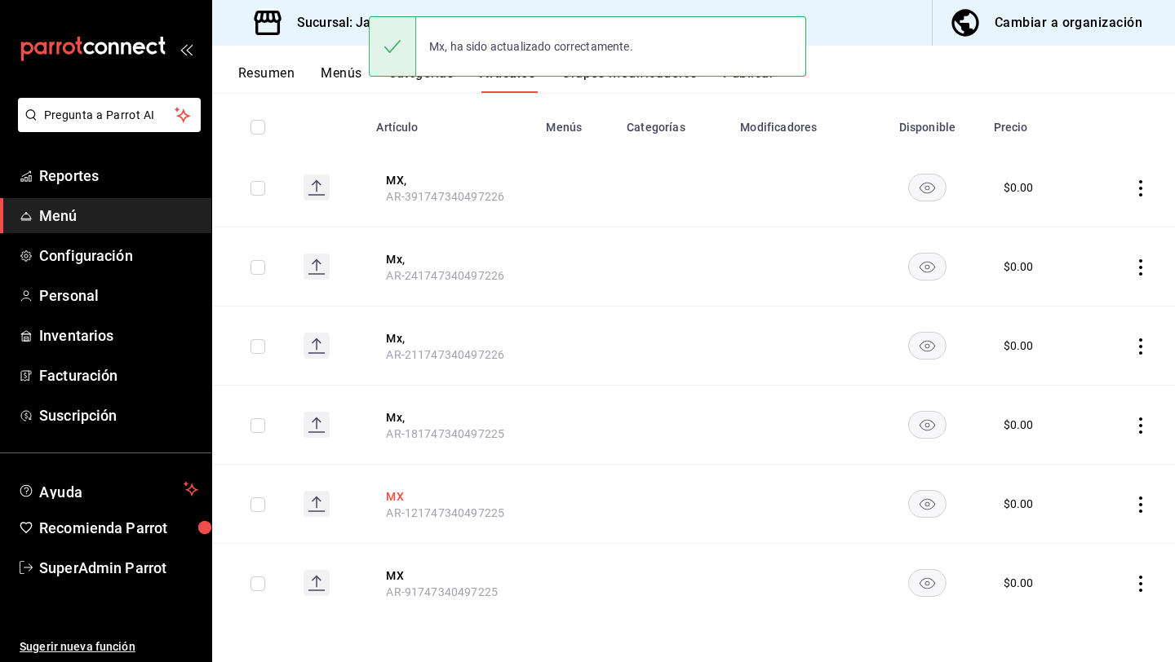
click at [400, 492] on button "MX" at bounding box center [451, 497] width 131 height 16
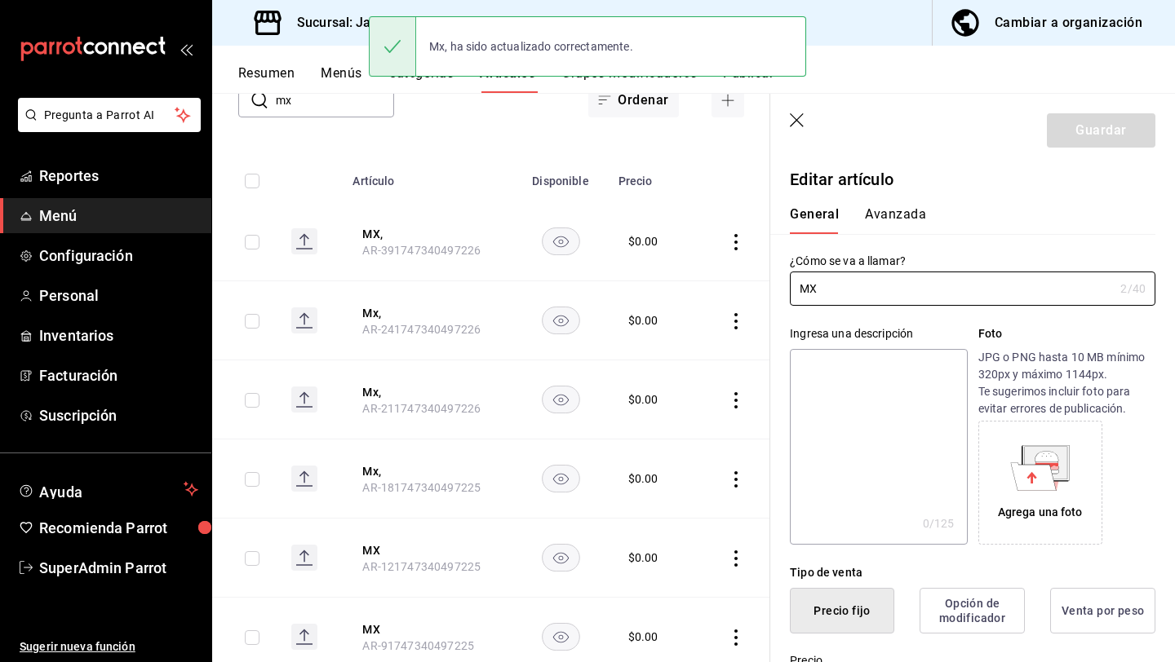
type input "$0.00"
click at [881, 287] on input "MX" at bounding box center [952, 288] width 324 height 33
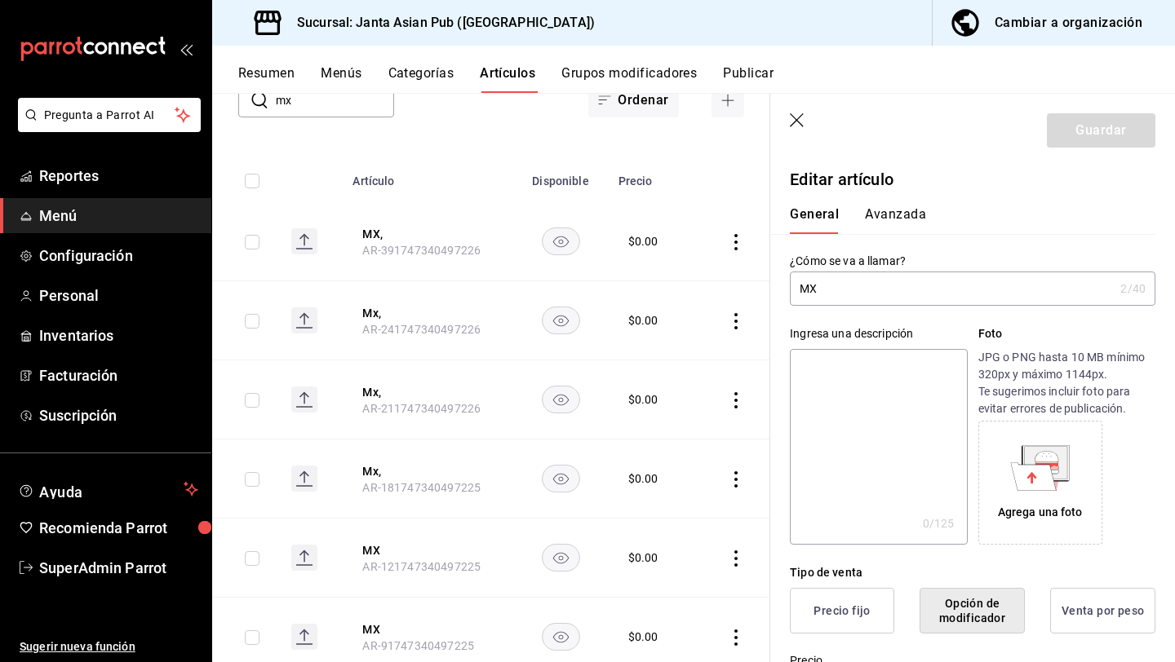
click at [881, 287] on input "MX" at bounding box center [952, 288] width 324 height 33
type input "Mx,"
click at [1124, 135] on button "Guardar" at bounding box center [1101, 130] width 108 height 34
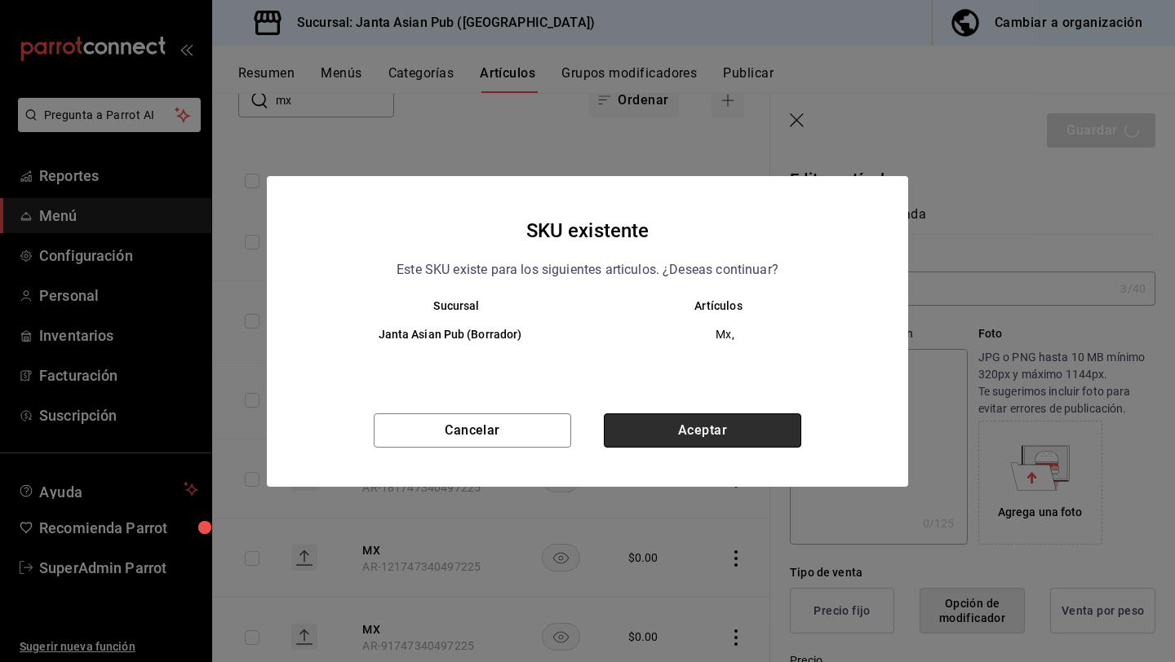
click at [657, 427] on button "Aceptar" at bounding box center [702, 431] width 197 height 34
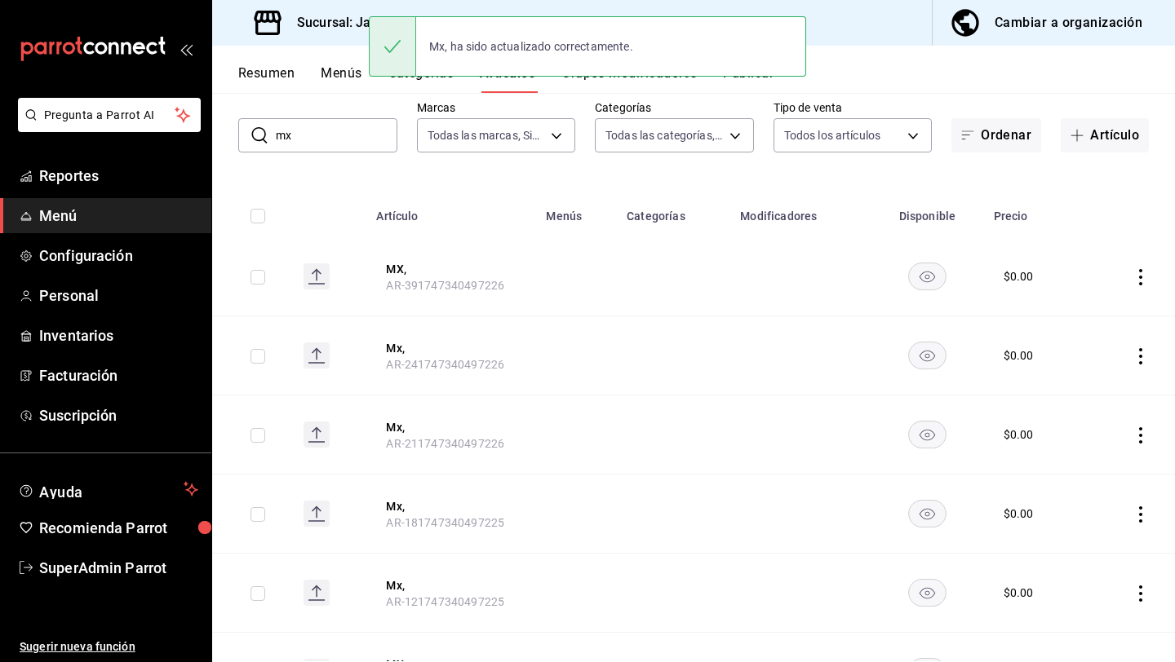
scroll to position [175, 0]
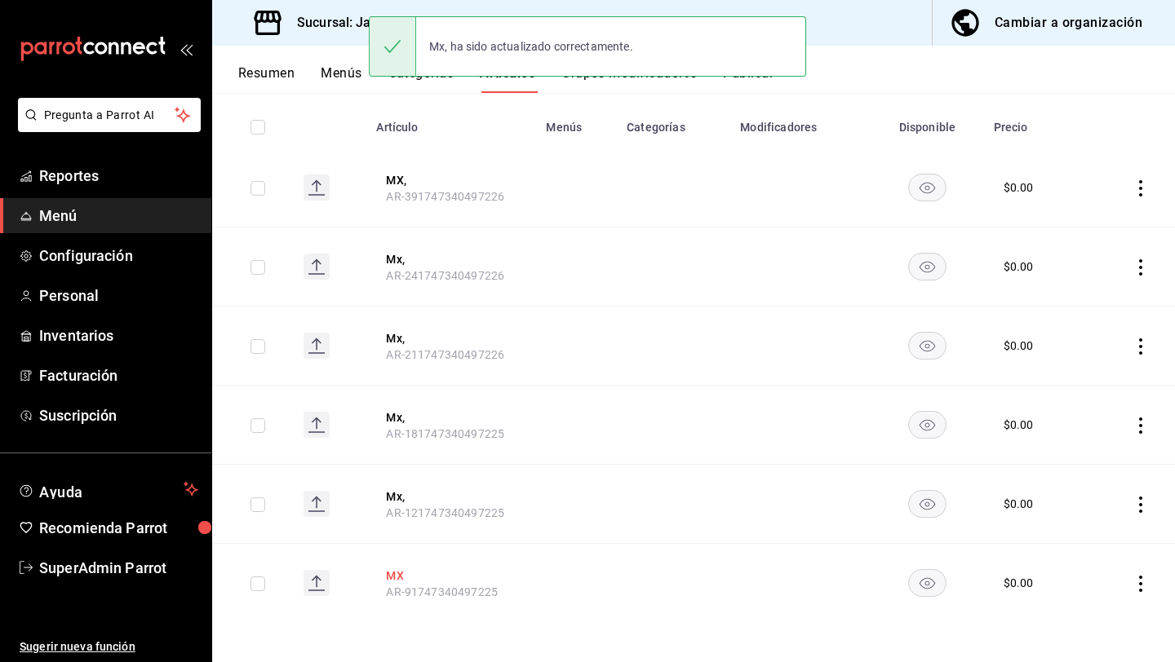
click at [393, 577] on button "MX" at bounding box center [451, 576] width 131 height 16
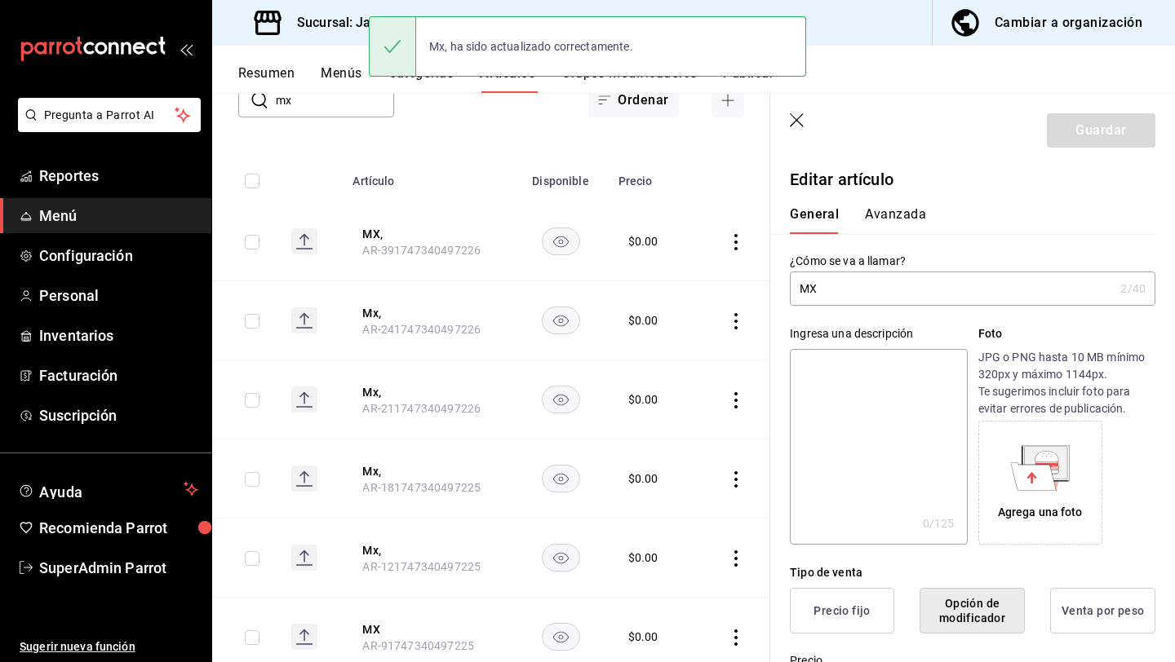
click at [820, 288] on input "MX" at bounding box center [952, 288] width 324 height 33
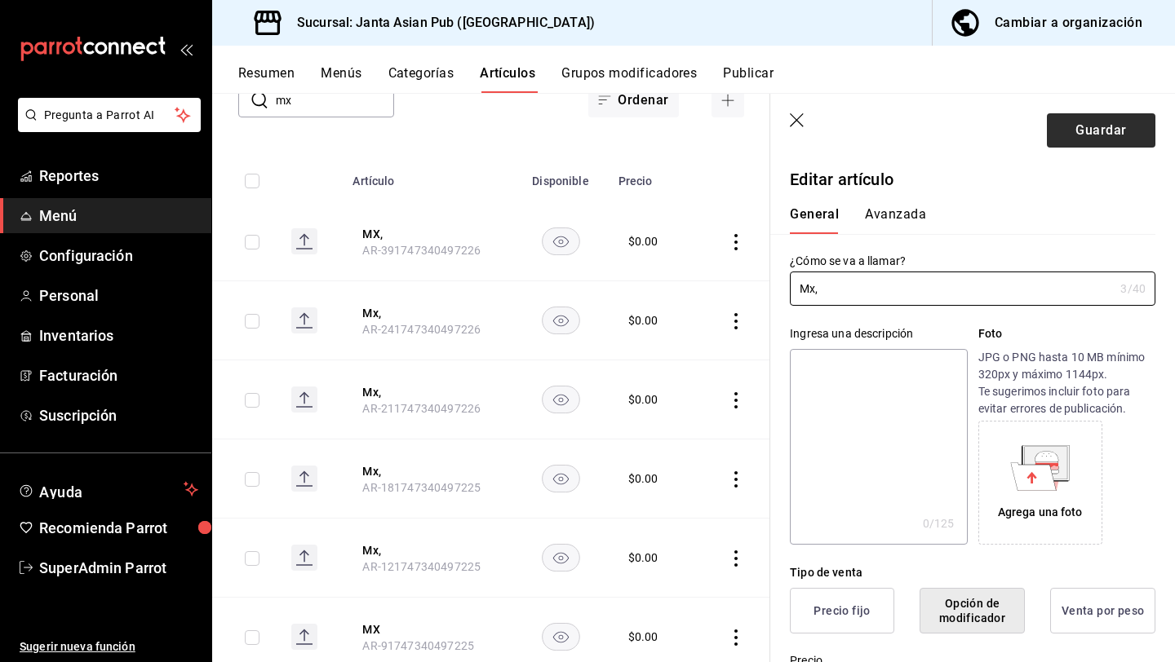
type input "Mx,"
click at [1110, 117] on button "Guardar" at bounding box center [1101, 130] width 108 height 34
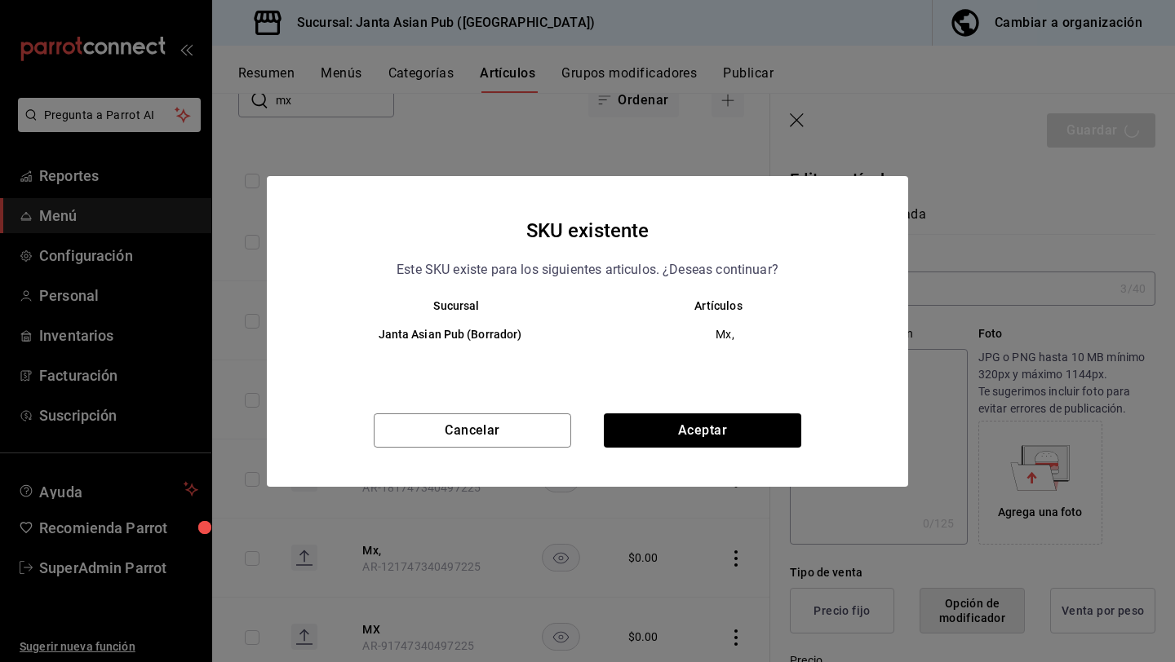
click at [729, 449] on div "Cancelar Aceptar" at bounding box center [587, 450] width 641 height 73
click at [728, 427] on button "Aceptar" at bounding box center [702, 431] width 197 height 34
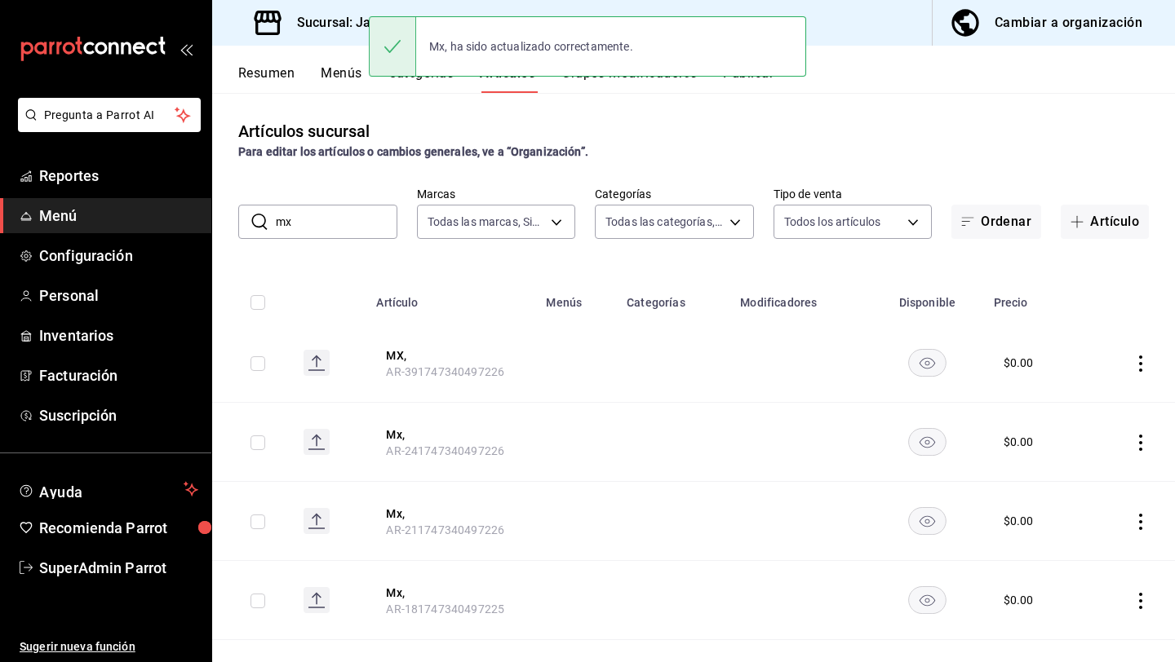
click at [745, 83] on button "Publicar" at bounding box center [748, 79] width 51 height 28
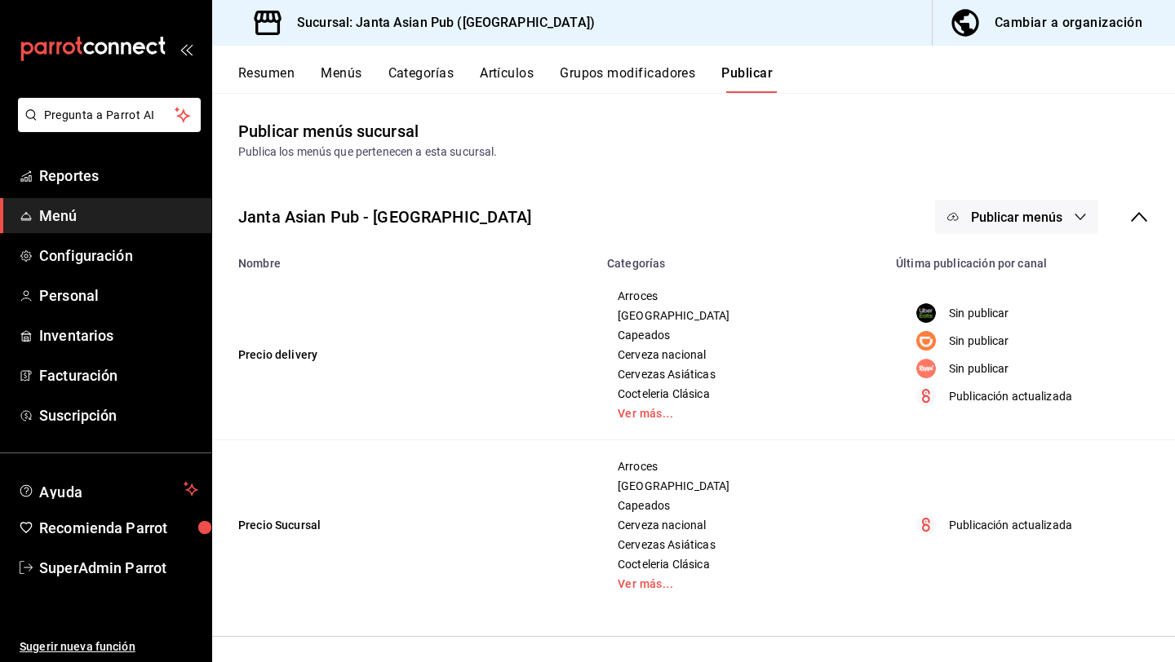
click at [1045, 217] on span "Publicar menús" at bounding box center [1016, 217] width 91 height 15
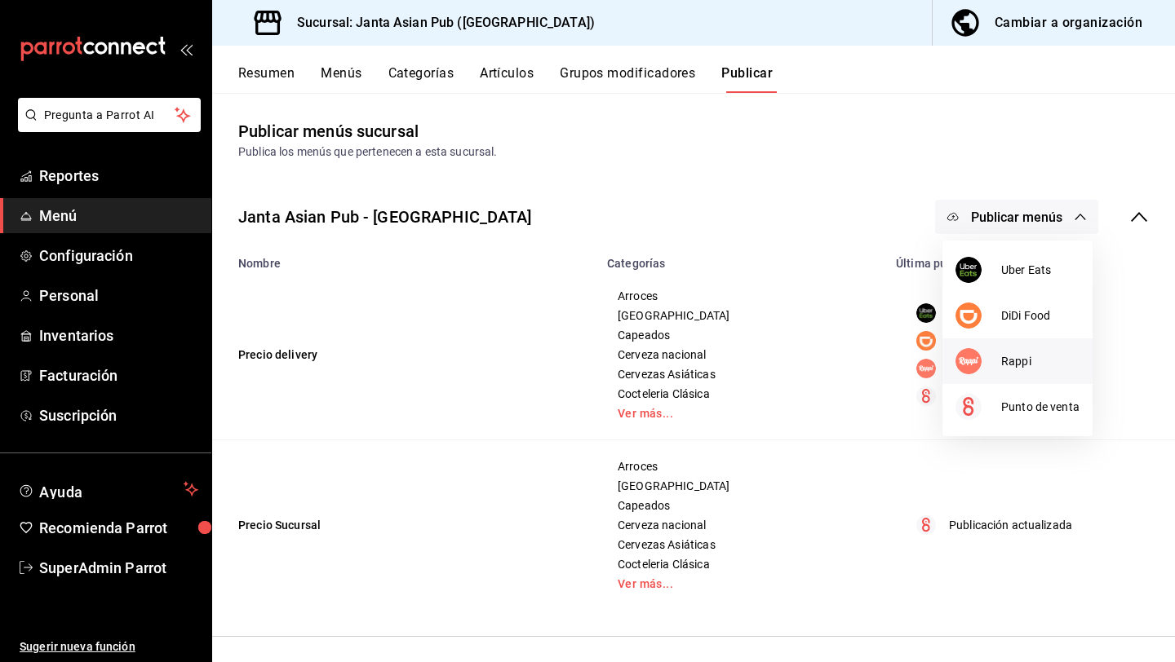
click at [1001, 372] on li "Rappi" at bounding box center [1017, 362] width 150 height 46
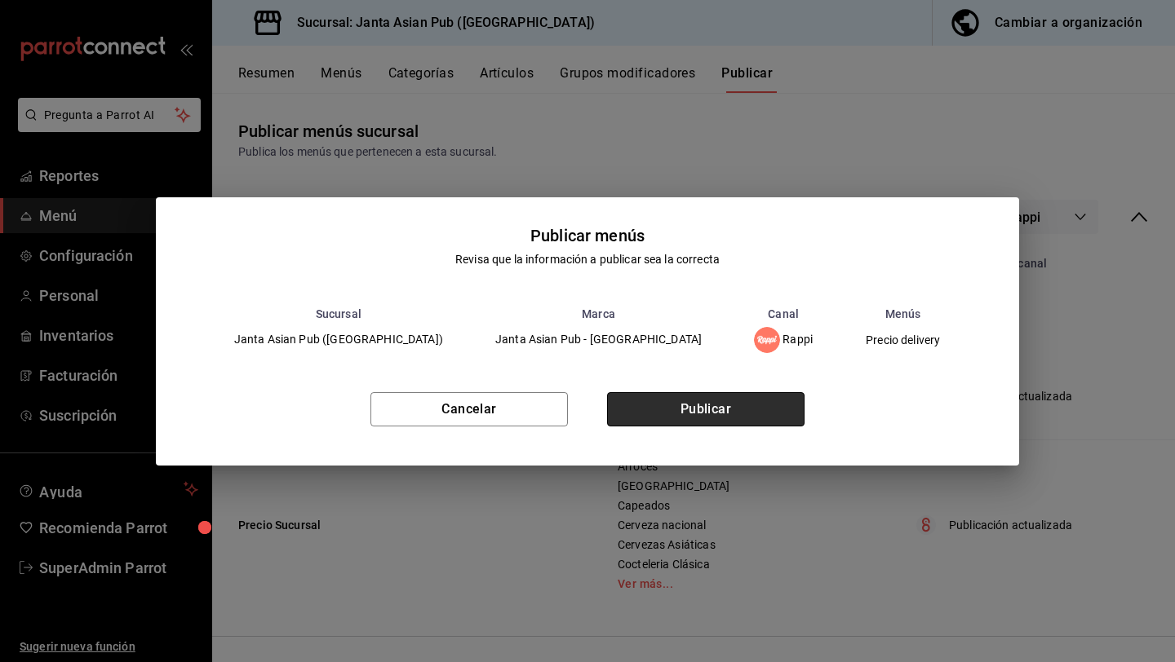
click at [770, 406] on button "Publicar" at bounding box center [705, 409] width 197 height 34
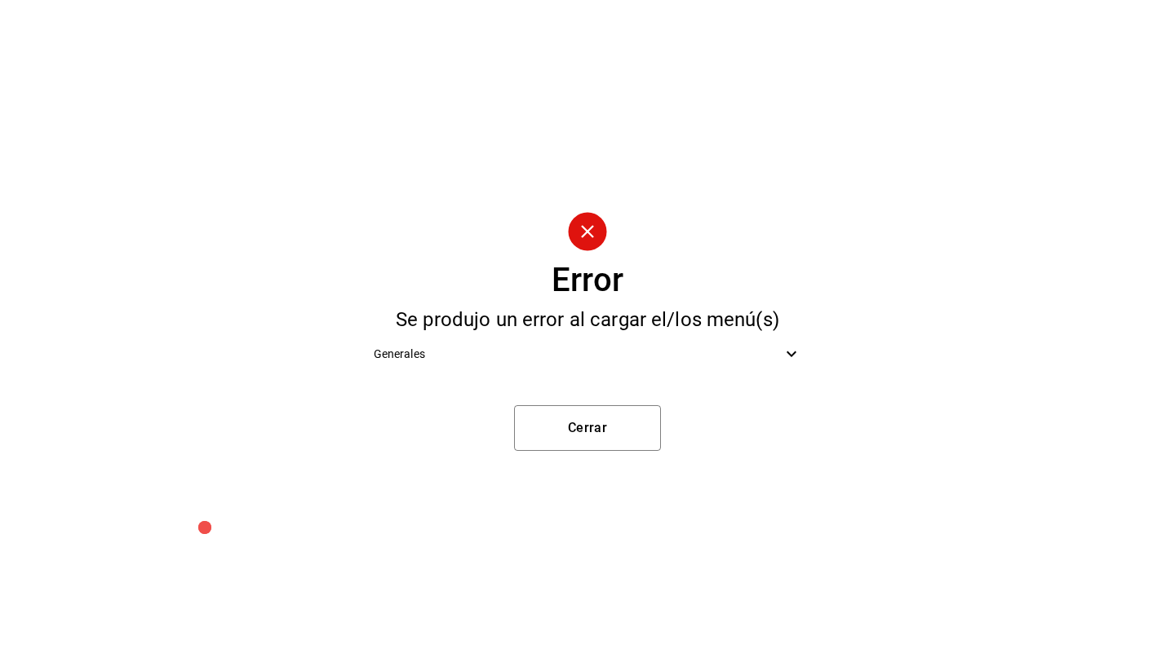
click at [750, 354] on span "Generales" at bounding box center [578, 354] width 409 height 17
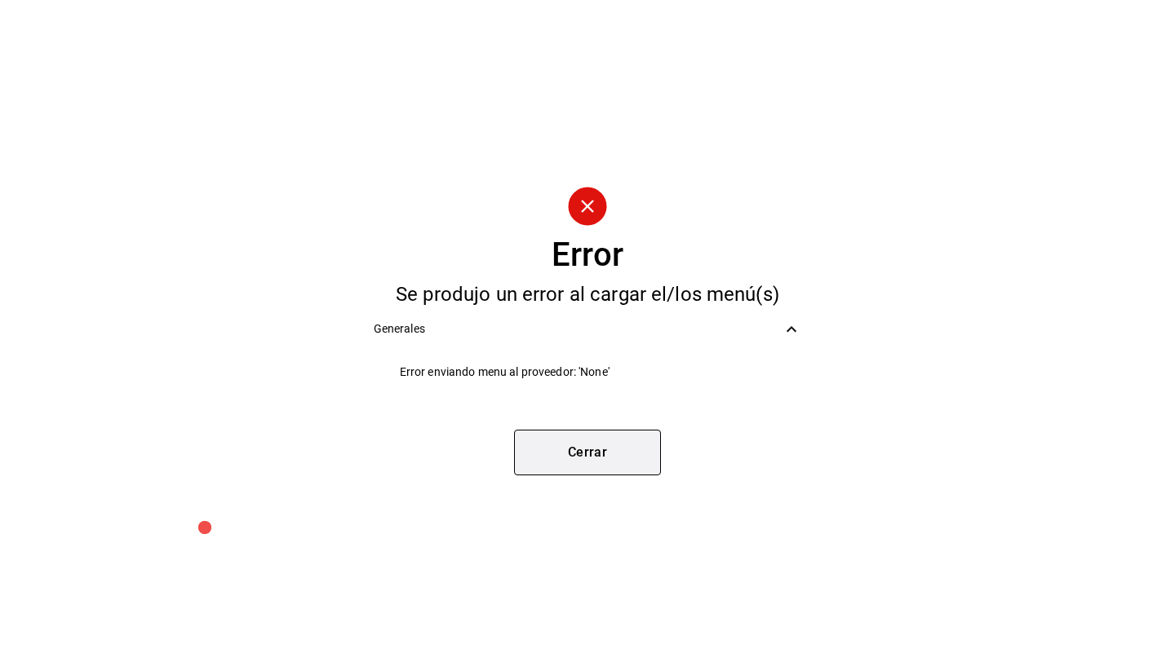
click at [586, 461] on button "Cerrar" at bounding box center [587, 453] width 147 height 46
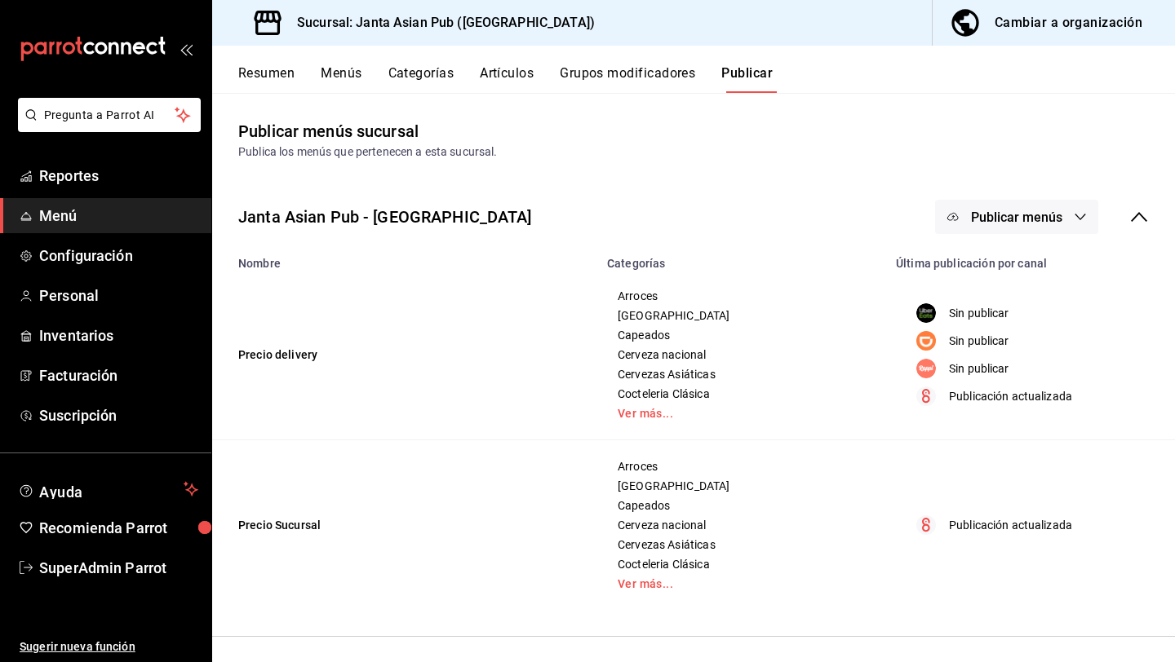
click at [1054, 217] on span "Publicar menús" at bounding box center [1016, 217] width 91 height 15
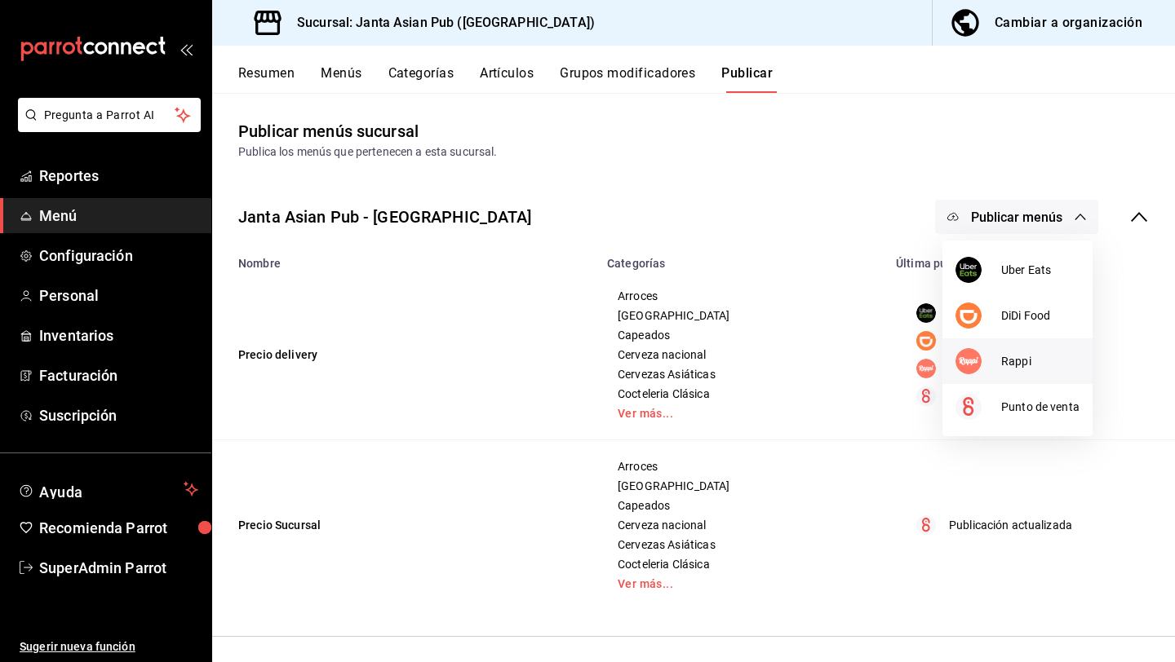
click at [998, 370] on div at bounding box center [978, 361] width 46 height 26
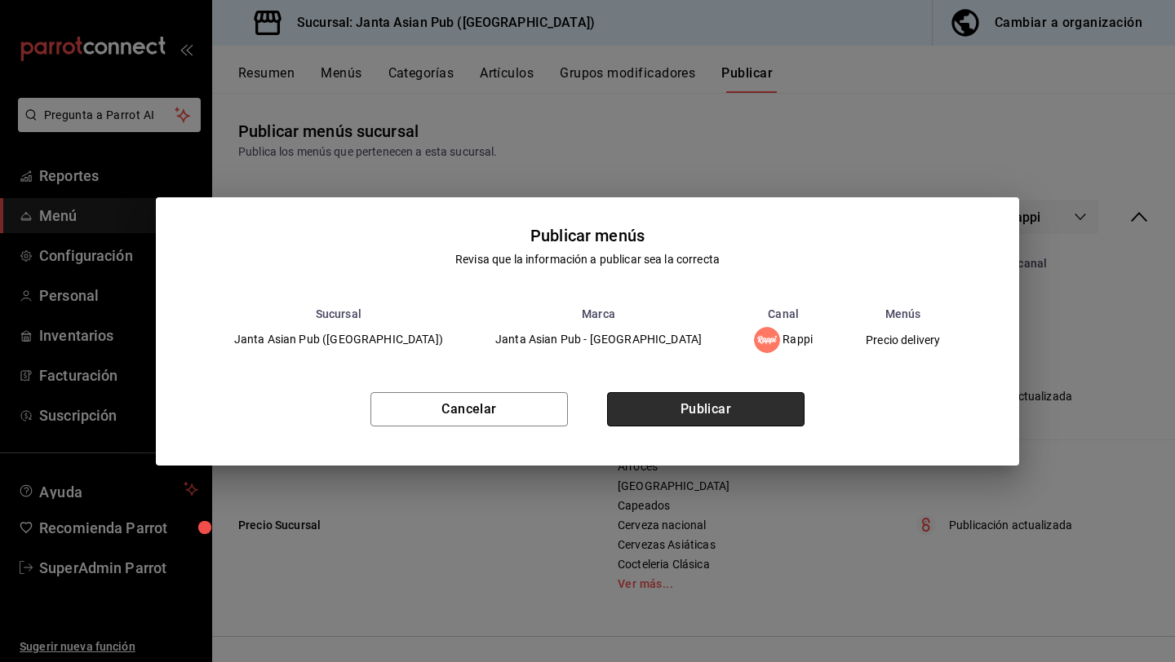
click at [796, 406] on button "Publicar" at bounding box center [705, 409] width 197 height 34
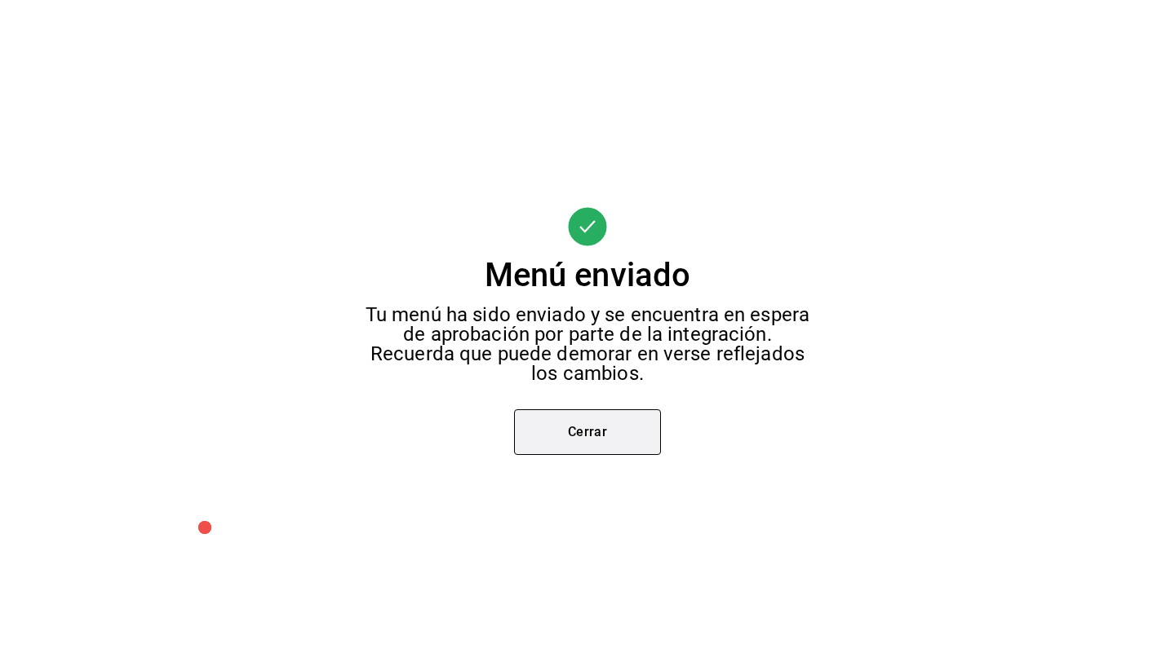
click at [550, 424] on button "Cerrar" at bounding box center [587, 432] width 147 height 46
